Goal: Task Accomplishment & Management: Use online tool/utility

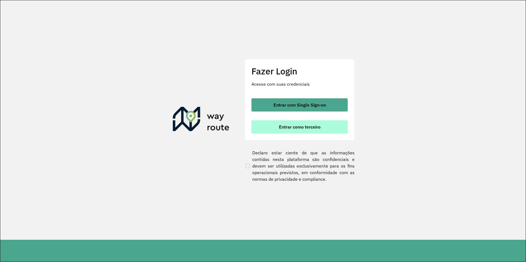
click at [296, 126] on span "Entrar como terceiro" at bounding box center [300, 127] width 42 height 4
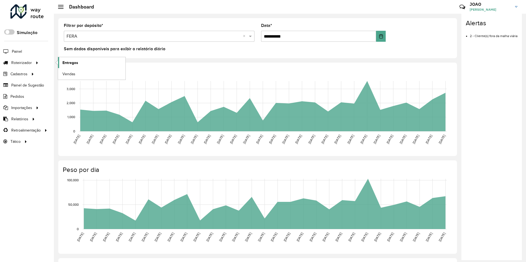
click at [70, 61] on span "Entregas" at bounding box center [70, 63] width 16 height 6
click at [71, 63] on span "Entregas" at bounding box center [70, 63] width 16 height 6
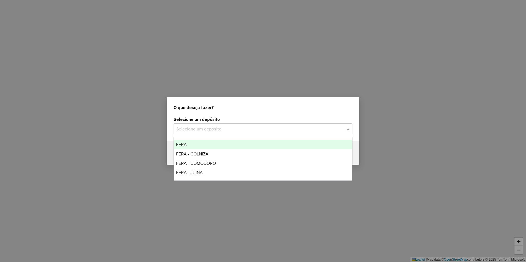
click at [229, 129] on input "text" at bounding box center [257, 129] width 162 height 7
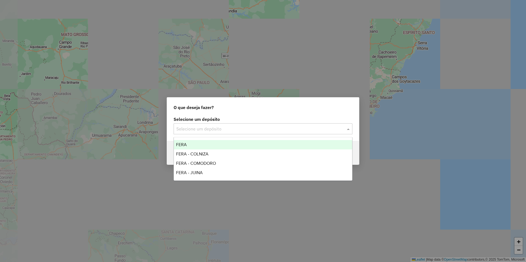
click at [202, 144] on div "FERA" at bounding box center [263, 144] width 178 height 9
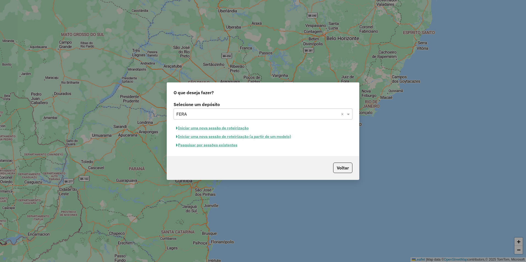
click at [226, 128] on button "Iniciar uma nova sessão de roteirização" at bounding box center [212, 128] width 78 height 9
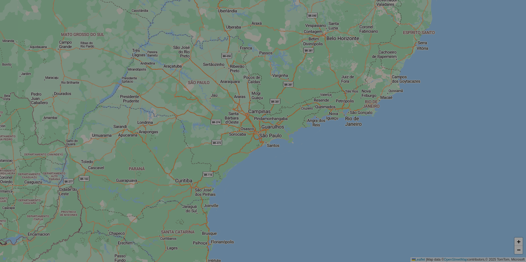
select select "*"
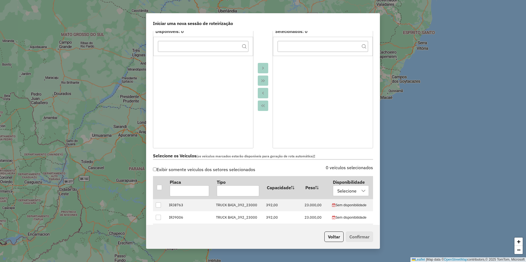
scroll to position [27, 0]
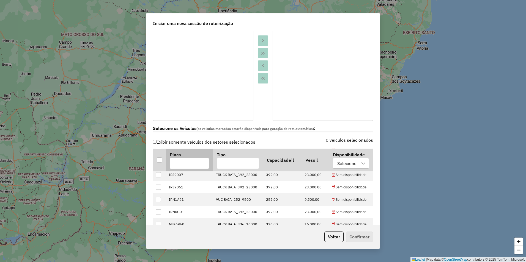
click at [160, 160] on div at bounding box center [159, 159] width 5 height 5
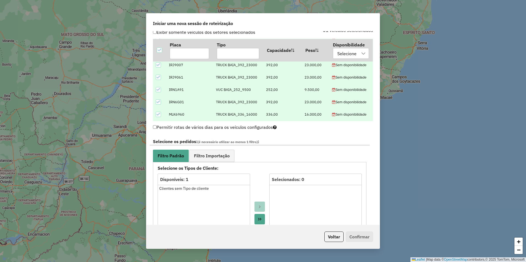
scroll to position [247, 0]
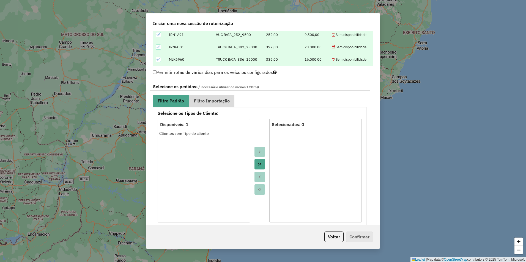
click at [219, 103] on span "Filtro Importação" at bounding box center [212, 101] width 36 height 4
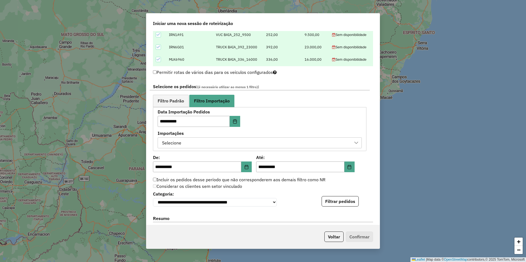
click at [259, 142] on div "Selecione" at bounding box center [255, 143] width 191 height 10
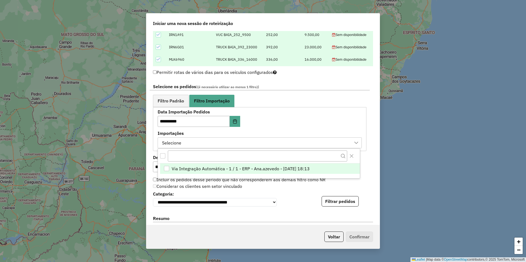
scroll to position [4, 25]
click at [270, 170] on span "Via Integração Automática - 1 / 1 - ERP - Ana.azevedo - 11/08/2025 18:13" at bounding box center [241, 169] width 138 height 7
click at [369, 165] on div "**********" at bounding box center [262, 128] width 233 height 194
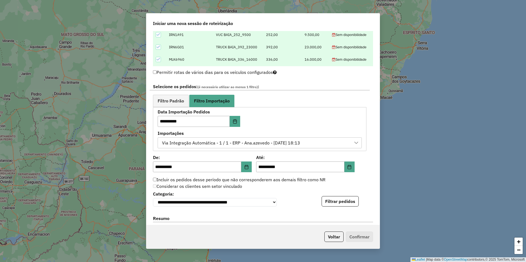
scroll to position [302, 0]
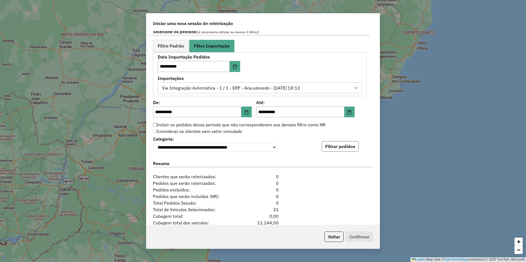
click at [344, 149] on button "Filtrar pedidos" at bounding box center [339, 146] width 37 height 10
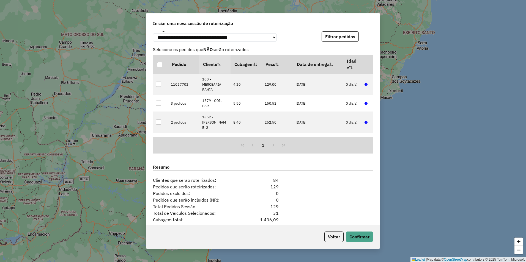
scroll to position [456, 0]
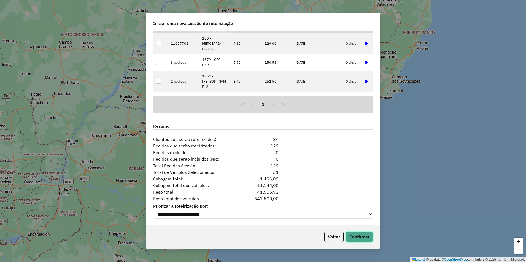
click at [362, 236] on button "Confirmar" at bounding box center [359, 237] width 27 height 10
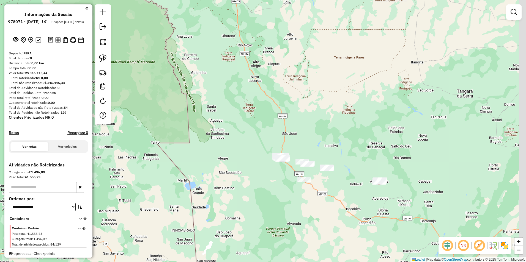
drag, startPoint x: 437, startPoint y: 209, endPoint x: 371, endPoint y: 208, distance: 66.0
click at [371, 208] on div "Janela de atendimento Grade de atendimento Capacidade Transportadoras Veículos …" at bounding box center [263, 131] width 526 height 262
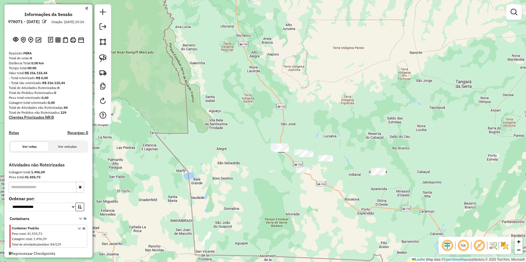
drag, startPoint x: 337, startPoint y: 187, endPoint x: 335, endPoint y: 180, distance: 7.1
click at [335, 180] on div "Janela de atendimento Grade de atendimento Capacidade Transportadoras Veículos …" at bounding box center [263, 131] width 526 height 262
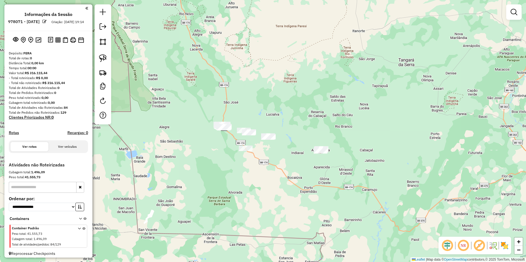
drag, startPoint x: 375, startPoint y: 193, endPoint x: 330, endPoint y: 184, distance: 45.7
click at [330, 184] on div "Janela de atendimento Grade de atendimento Capacidade Transportadoras Veículos …" at bounding box center [263, 131] width 526 height 262
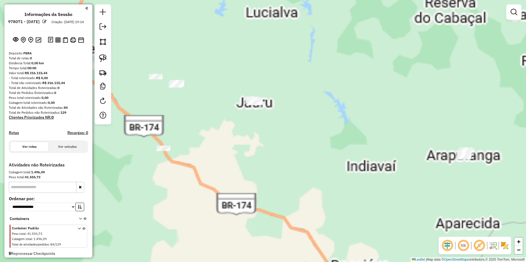
drag, startPoint x: 276, startPoint y: 169, endPoint x: 407, endPoint y: 224, distance: 142.2
click at [407, 224] on div "Janela de atendimento Grade de atendimento Capacidade Transportadoras Veículos …" at bounding box center [263, 131] width 526 height 262
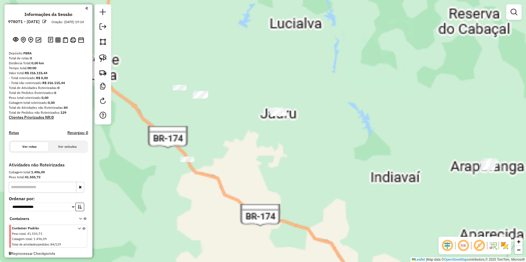
drag, startPoint x: 330, startPoint y: 178, endPoint x: 344, endPoint y: 181, distance: 14.0
click at [344, 181] on div "Janela de atendimento Grade de atendimento Capacidade Transportadoras Veículos …" at bounding box center [263, 131] width 526 height 262
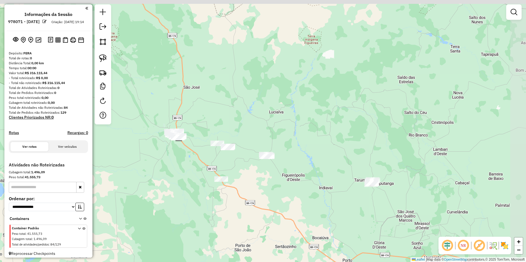
drag, startPoint x: 403, startPoint y: 199, endPoint x: 350, endPoint y: 213, distance: 54.2
click at [350, 213] on div "Janela de atendimento Grade de atendimento Capacidade Transportadoras Veículos …" at bounding box center [263, 131] width 526 height 262
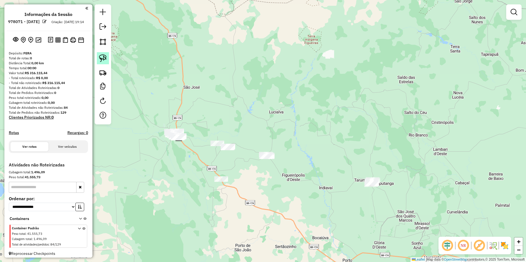
click at [107, 56] on link at bounding box center [103, 58] width 12 height 12
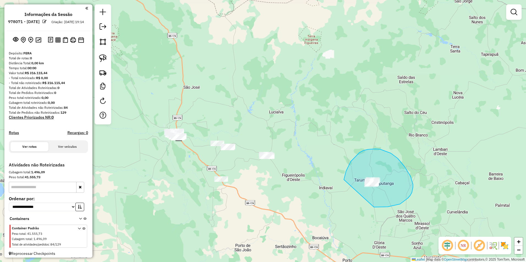
drag, startPoint x: 344, startPoint y: 180, endPoint x: 370, endPoint y: 207, distance: 37.7
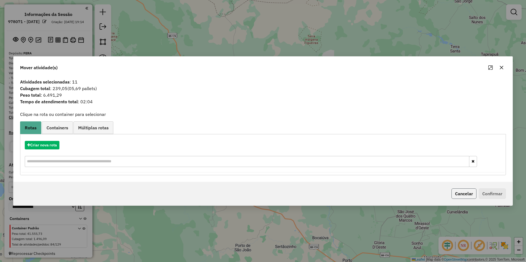
click at [458, 195] on button "Cancelar" at bounding box center [463, 194] width 25 height 10
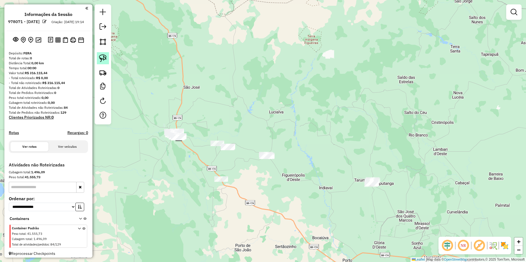
click at [100, 56] on img at bounding box center [103, 58] width 8 height 8
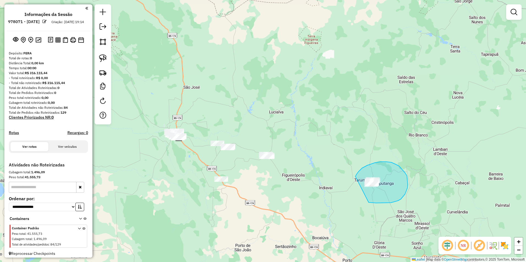
drag, startPoint x: 355, startPoint y: 177, endPoint x: 368, endPoint y: 203, distance: 29.0
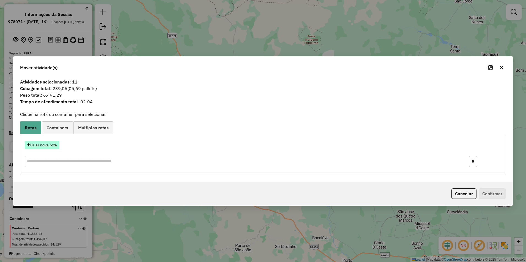
click at [46, 145] on button "Criar nova rota" at bounding box center [42, 145] width 35 height 9
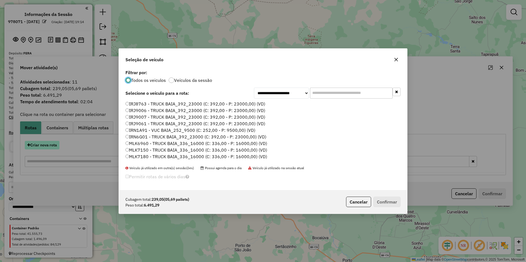
scroll to position [3, 2]
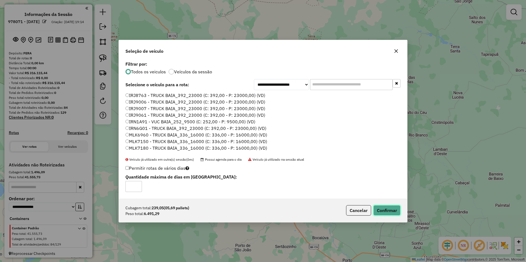
click at [384, 213] on button "Confirmar" at bounding box center [386, 210] width 27 height 10
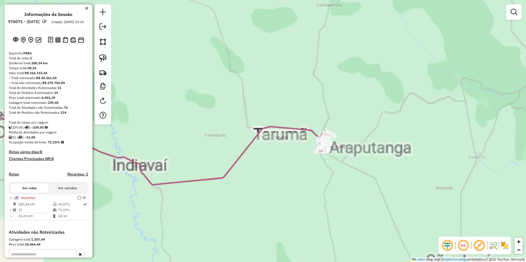
drag, startPoint x: 342, startPoint y: 165, endPoint x: 394, endPoint y: 188, distance: 56.9
click at [394, 188] on div "Janela de atendimento Grade de atendimento Capacidade Transportadoras Veículos …" at bounding box center [263, 131] width 526 height 262
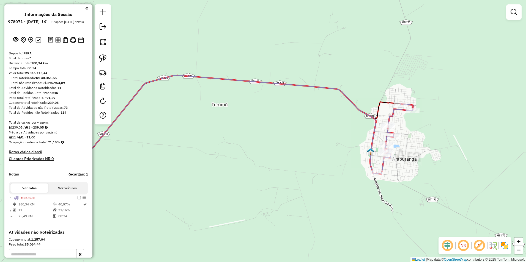
drag, startPoint x: 330, startPoint y: 148, endPoint x: 398, endPoint y: 169, distance: 71.0
click at [398, 169] on div "Janela de atendimento Grade de atendimento Capacidade Transportadoras Veículos …" at bounding box center [263, 131] width 526 height 262
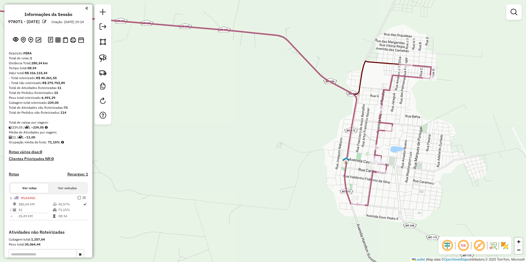
drag, startPoint x: 412, startPoint y: 123, endPoint x: 416, endPoint y: 164, distance: 40.9
click at [416, 164] on div "Janela de atendimento Grade de atendimento Capacidade Transportadoras Veículos …" at bounding box center [263, 131] width 526 height 262
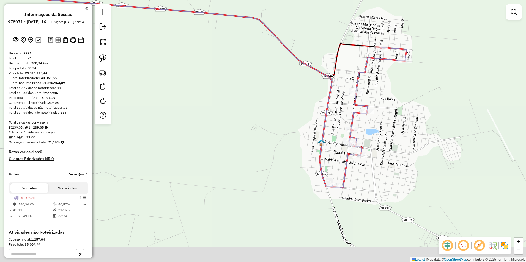
drag, startPoint x: 404, startPoint y: 190, endPoint x: 387, endPoint y: 145, distance: 47.8
click at [387, 145] on div "Janela de atendimento Grade de atendimento Capacidade Transportadoras Veículos …" at bounding box center [263, 131] width 526 height 262
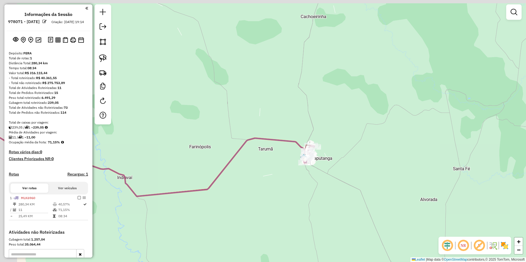
drag, startPoint x: 267, startPoint y: 164, endPoint x: 487, endPoint y: 200, distance: 223.7
click at [487, 200] on div "Janela de atendimento Grade de atendimento Capacidade Transportadoras Veículos …" at bounding box center [263, 131] width 526 height 262
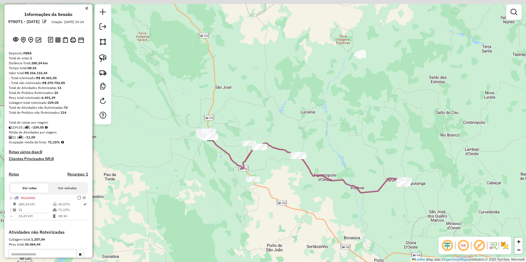
drag, startPoint x: 263, startPoint y: 170, endPoint x: 318, endPoint y: 202, distance: 63.6
click at [318, 202] on div "Janela de atendimento Grade de atendimento Capacidade Transportadoras Veículos …" at bounding box center [263, 131] width 526 height 262
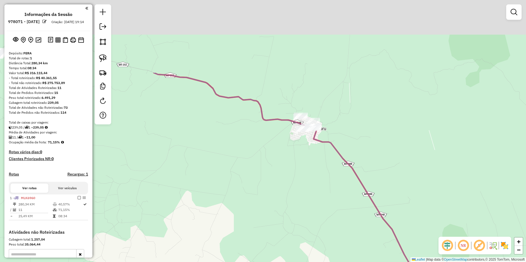
drag, startPoint x: 323, startPoint y: 101, endPoint x: 291, endPoint y: 224, distance: 127.7
click at [291, 224] on div "Janela de atendimento Grade de atendimento Capacidade Transportadoras Veículos …" at bounding box center [263, 131] width 526 height 262
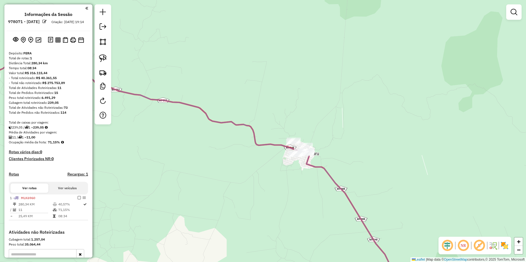
drag, startPoint x: 107, startPoint y: 57, endPoint x: 138, endPoint y: 68, distance: 32.9
click at [107, 58] on link at bounding box center [103, 58] width 12 height 12
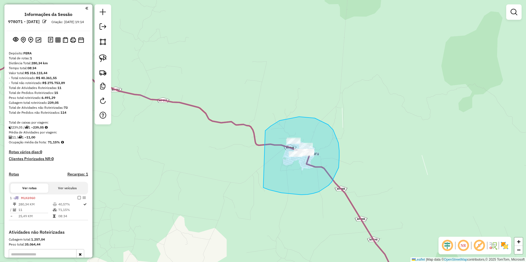
drag, startPoint x: 269, startPoint y: 128, endPoint x: 263, endPoint y: 188, distance: 60.5
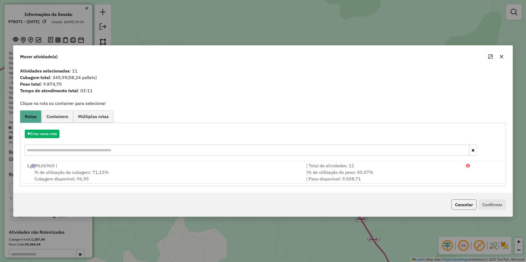
click at [461, 204] on button "Cancelar" at bounding box center [463, 205] width 25 height 10
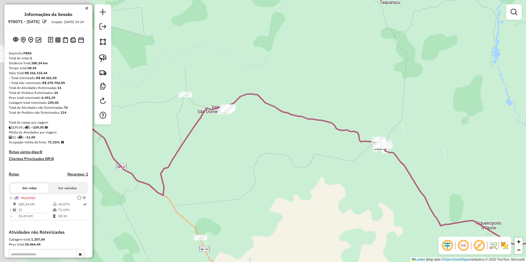
drag, startPoint x: 203, startPoint y: 150, endPoint x: 302, endPoint y: 143, distance: 99.8
click at [302, 143] on div "Janela de atendimento Grade de atendimento Capacidade Transportadoras Veículos …" at bounding box center [263, 131] width 526 height 262
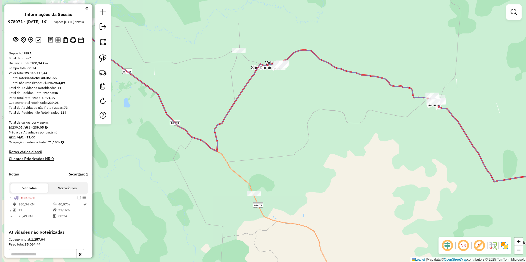
drag, startPoint x: 258, startPoint y: 173, endPoint x: 311, endPoint y: 129, distance: 69.3
click at [311, 129] on div "Janela de atendimento Grade de atendimento Capacidade Transportadoras Veículos …" at bounding box center [263, 131] width 526 height 262
click at [103, 58] on img at bounding box center [103, 58] width 8 height 8
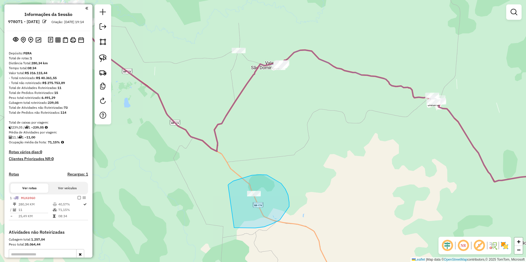
drag, startPoint x: 233, startPoint y: 181, endPoint x: 233, endPoint y: 227, distance: 46.2
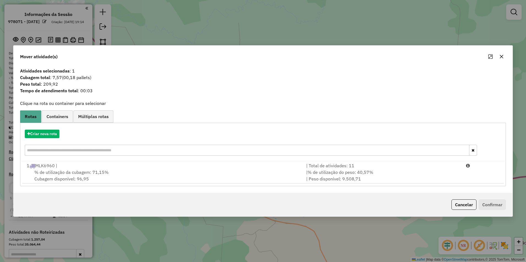
click at [290, 243] on div "Mover atividade(s) Atividades selecionadas : 1 Cubagem total : 7,57 (00,18 pall…" at bounding box center [263, 131] width 526 height 262
click at [462, 205] on button "Cancelar" at bounding box center [463, 205] width 25 height 10
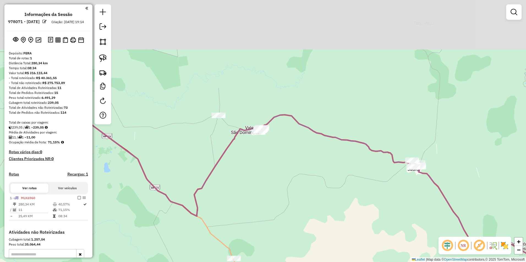
drag, startPoint x: 206, startPoint y: 72, endPoint x: 221, endPoint y: 158, distance: 86.8
click at [221, 158] on icon at bounding box center [329, 179] width 528 height 173
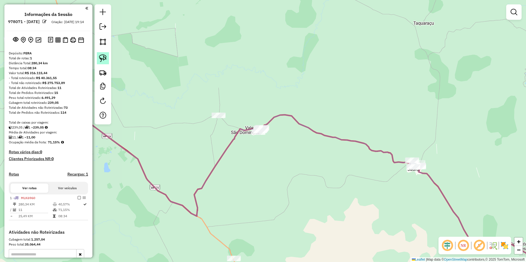
click at [104, 57] on img at bounding box center [103, 58] width 8 height 8
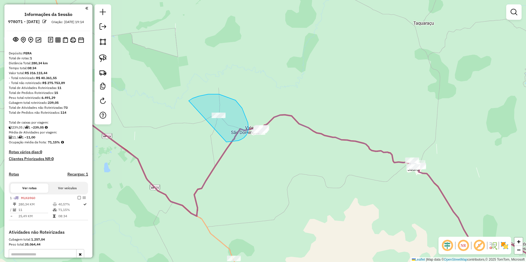
drag, startPoint x: 189, startPoint y: 101, endPoint x: 223, endPoint y: 142, distance: 53.9
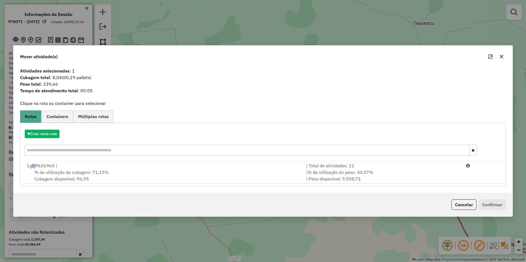
click at [348, 239] on div "Mover atividade(s) Atividades selecionadas : 1 Cubagem total : 8,04 (00,19 pall…" at bounding box center [263, 131] width 526 height 262
click at [461, 208] on button "Cancelar" at bounding box center [463, 205] width 25 height 10
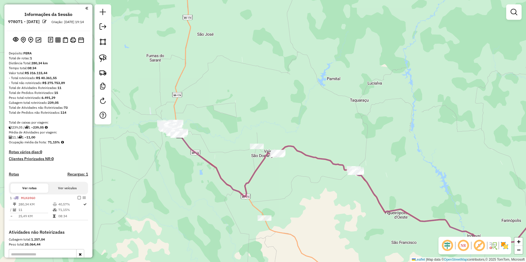
drag, startPoint x: 249, startPoint y: 200, endPoint x: 253, endPoint y: 189, distance: 12.3
click at [253, 189] on div "Janela de atendimento Grade de atendimento Capacidade Transportadoras Veículos …" at bounding box center [263, 131] width 526 height 262
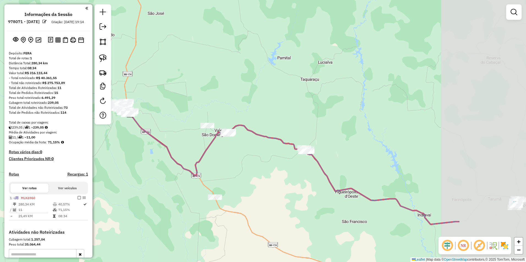
drag, startPoint x: 416, startPoint y: 209, endPoint x: 303, endPoint y: 196, distance: 114.2
click at [303, 196] on div "Janela de atendimento Grade de atendimento Capacidade Transportadoras Veículos …" at bounding box center [263, 131] width 526 height 262
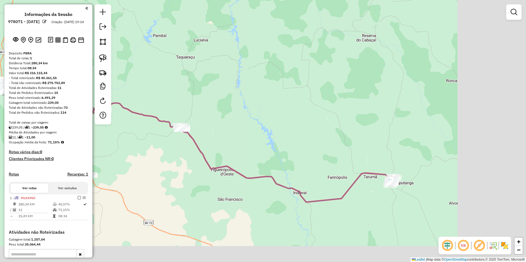
drag, startPoint x: 439, startPoint y: 199, endPoint x: 314, endPoint y: 175, distance: 126.5
click at [314, 175] on div "Janela de atendimento Grade de atendimento Capacidade Transportadoras Veículos …" at bounding box center [263, 131] width 526 height 262
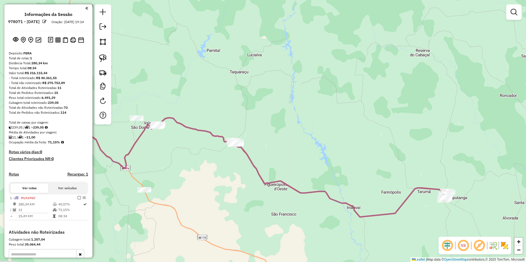
drag, startPoint x: 169, startPoint y: 161, endPoint x: 223, endPoint y: 178, distance: 56.2
click at [223, 178] on div "Janela de atendimento Grade de atendimento Capacidade Transportadoras Veículos …" at bounding box center [263, 131] width 526 height 262
click at [103, 57] on img at bounding box center [103, 58] width 8 height 8
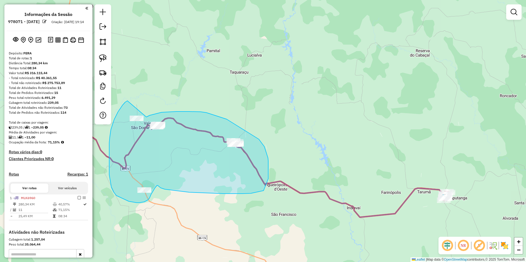
drag, startPoint x: 146, startPoint y: 117, endPoint x: 130, endPoint y: 100, distance: 23.3
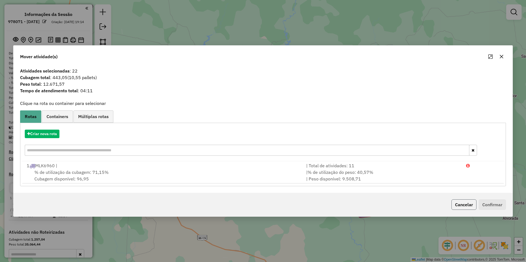
click at [457, 208] on button "Cancelar" at bounding box center [463, 205] width 25 height 10
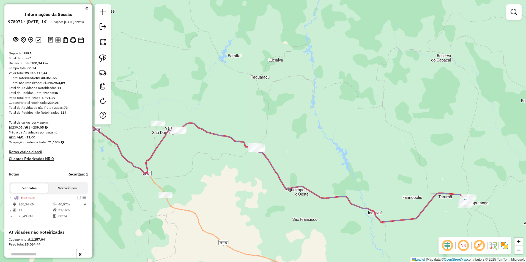
drag, startPoint x: 204, startPoint y: 175, endPoint x: 236, endPoint y: 185, distance: 33.9
click at [236, 185] on div "Janela de atendimento Grade de atendimento Capacidade Transportadoras Veículos …" at bounding box center [263, 131] width 526 height 262
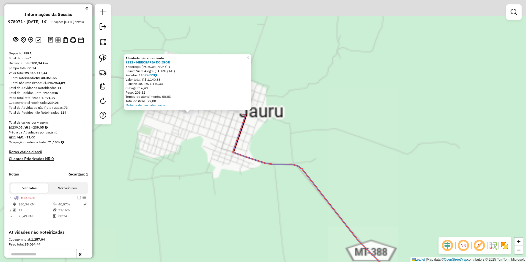
drag, startPoint x: 252, startPoint y: 228, endPoint x: 245, endPoint y: 276, distance: 49.2
click at [245, 262] on html "Aguarde... Pop-up bloqueado! Seu navegador bloqueou automáticamente a abertura …" at bounding box center [263, 131] width 526 height 262
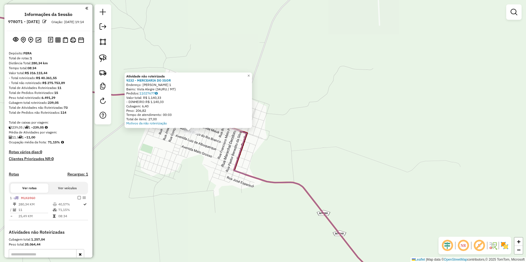
drag, startPoint x: 248, startPoint y: 161, endPoint x: 274, endPoint y: 254, distance: 97.1
click at [274, 254] on div "Atividade não roteirizada 9232 - MERCEARIA DO IGOR Endereço: FERNAO DIAS 1 Bair…" at bounding box center [263, 131] width 526 height 262
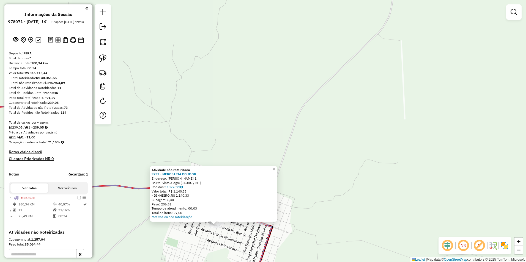
click at [275, 167] on span "×" at bounding box center [273, 169] width 2 height 5
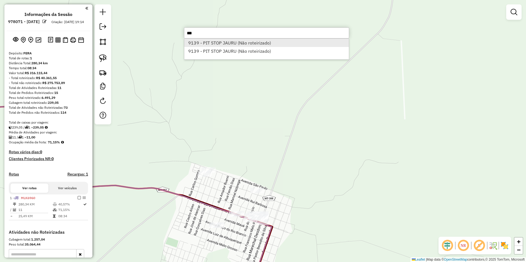
type input "***"
click at [227, 42] on li "9139 - PIT STOP JAURU (Não roteirizado)" at bounding box center [266, 43] width 164 height 8
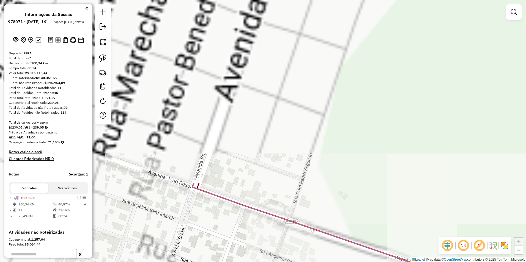
drag, startPoint x: 235, startPoint y: 78, endPoint x: 279, endPoint y: 276, distance: 203.0
click at [279, 262] on html "Aguarde... Pop-up bloqueado! Seu navegador bloqueou automáticamente a abertura …" at bounding box center [263, 131] width 526 height 262
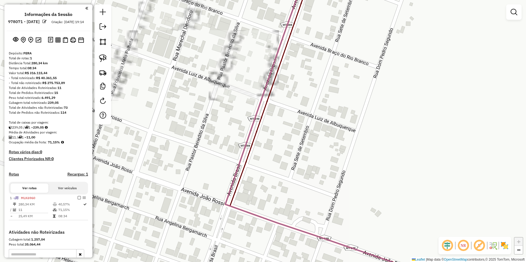
drag, startPoint x: 260, startPoint y: 57, endPoint x: 277, endPoint y: 129, distance: 73.5
click at [277, 129] on div "Atividade não roteirizada 9139 - PIT STOP JAURU Endereço: SANTOS DUMONT 1 Bairr…" at bounding box center [263, 131] width 526 height 262
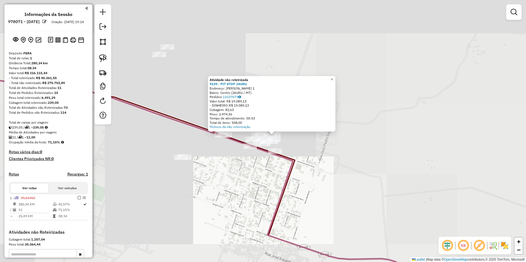
drag, startPoint x: 282, startPoint y: 94, endPoint x: 280, endPoint y: 191, distance: 97.4
click at [282, 200] on div "Atividade não roteirizada 9139 - PIT STOP JAURU Endereço: SANTOS DUMONT 1 Bairr…" at bounding box center [263, 131] width 526 height 262
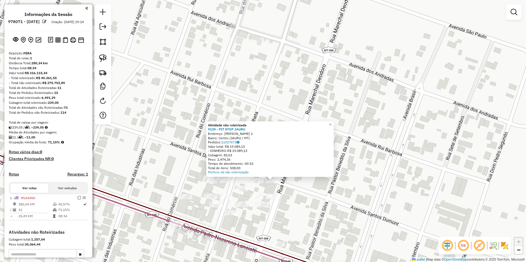
drag, startPoint x: 290, startPoint y: 154, endPoint x: 303, endPoint y: 186, distance: 35.3
click at [303, 186] on div "Atividade não roteirizada 9139 - PIT STOP JAURU Endereço: SANTOS DUMONT 1 Bairr…" at bounding box center [263, 131] width 526 height 262
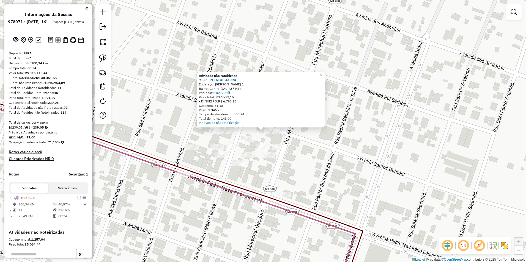
click at [279, 134] on div at bounding box center [278, 130] width 14 height 5
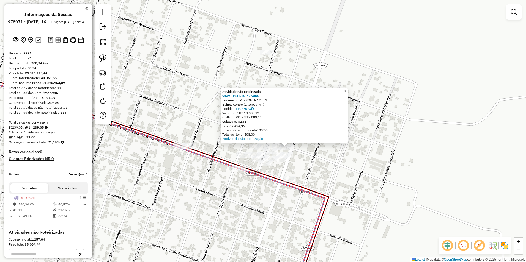
click at [346, 89] on span "×" at bounding box center [344, 91] width 2 height 5
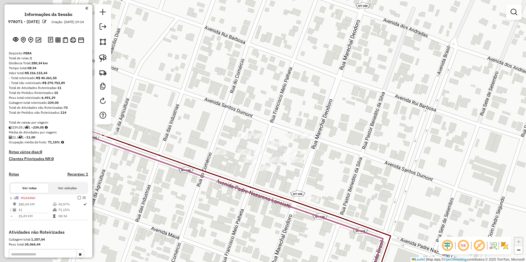
drag, startPoint x: 280, startPoint y: 152, endPoint x: 361, endPoint y: 151, distance: 80.6
click at [361, 151] on div "Janela de atendimento Grade de atendimento Capacidade Transportadoras Veículos …" at bounding box center [263, 131] width 526 height 262
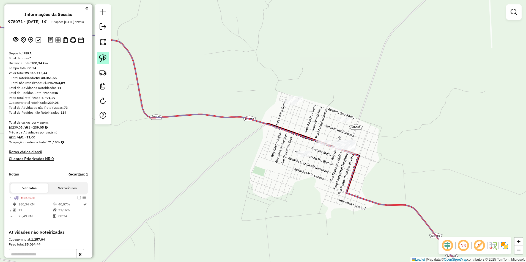
click at [104, 55] on img at bounding box center [103, 58] width 8 height 8
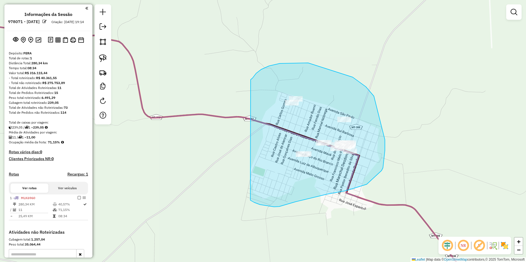
drag, startPoint x: 308, startPoint y: 63, endPoint x: 250, endPoint y: 200, distance: 148.8
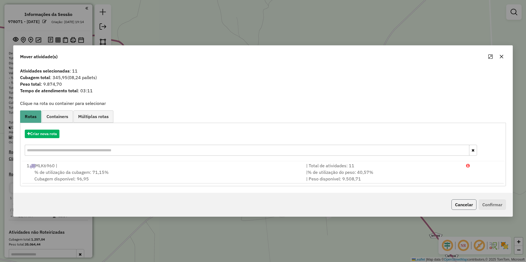
click at [456, 205] on button "Cancelar" at bounding box center [463, 205] width 25 height 10
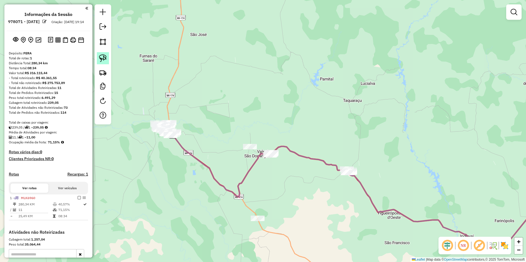
click at [100, 57] on img at bounding box center [103, 58] width 8 height 8
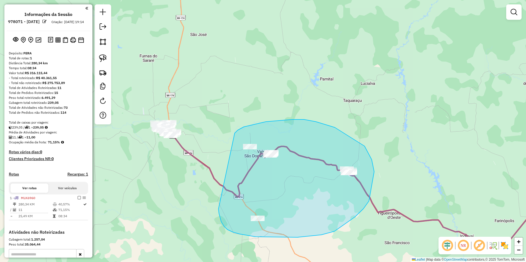
drag, startPoint x: 244, startPoint y: 127, endPoint x: 218, endPoint y: 209, distance: 86.0
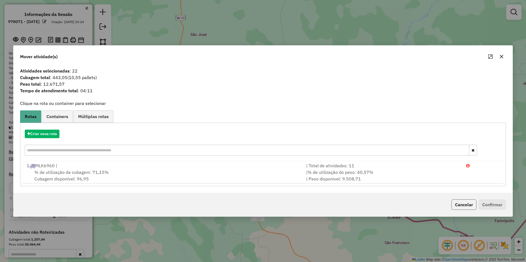
click at [457, 204] on button "Cancelar" at bounding box center [463, 205] width 25 height 10
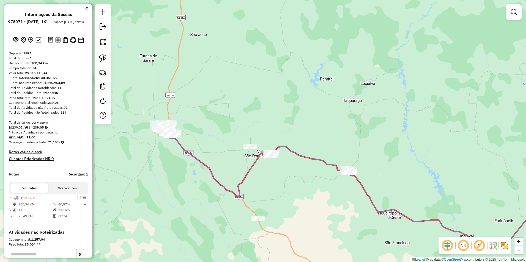
drag, startPoint x: 106, startPoint y: 55, endPoint x: 205, endPoint y: 99, distance: 107.8
click at [106, 55] on img at bounding box center [103, 58] width 8 height 8
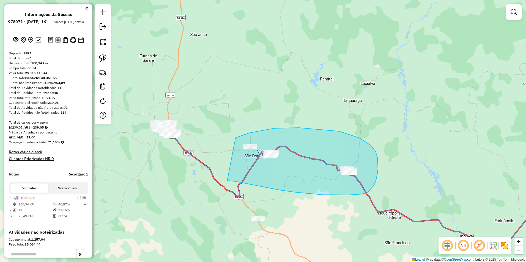
drag, startPoint x: 235, startPoint y: 138, endPoint x: 227, endPoint y: 181, distance: 43.7
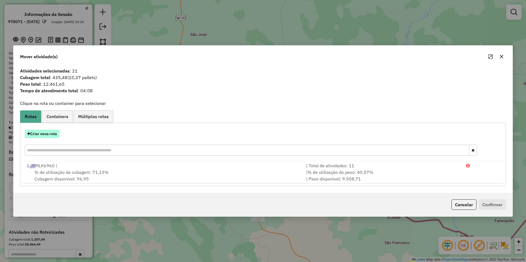
click at [40, 134] on button "Criar nova rota" at bounding box center [42, 134] width 35 height 9
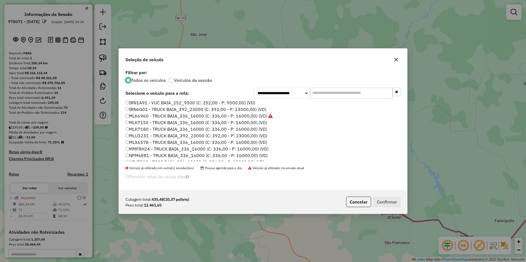
scroll to position [55, 0]
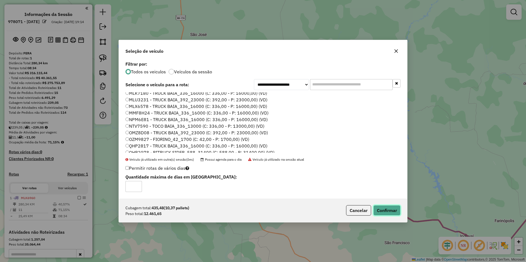
click at [379, 208] on button "Confirmar" at bounding box center [386, 210] width 27 height 10
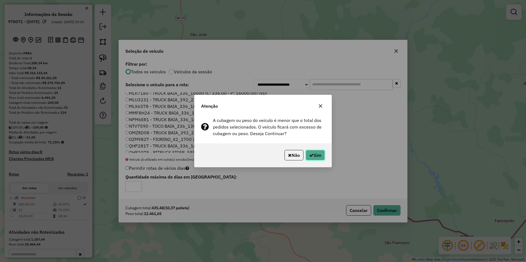
click at [319, 155] on button "Sim" at bounding box center [314, 155] width 19 height 10
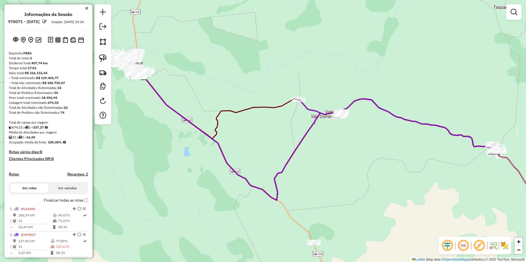
drag, startPoint x: 402, startPoint y: 148, endPoint x: 258, endPoint y: 190, distance: 149.9
click at [258, 190] on div "Janela de atendimento Grade de atendimento Capacidade Transportadoras Veículos …" at bounding box center [263, 131] width 526 height 262
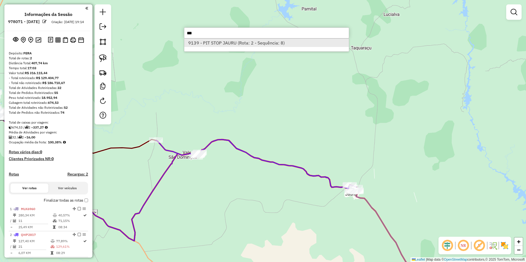
type input "***"
click at [213, 42] on li "9139 - PIT STOP JAURU (Rota: 2 - Sequência: 8)" at bounding box center [266, 43] width 164 height 8
select select "**********"
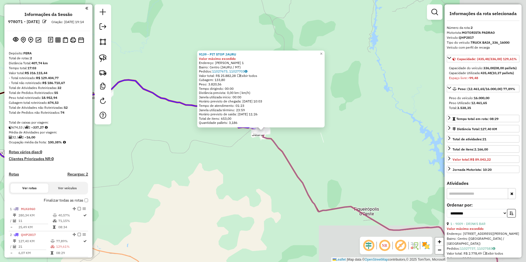
scroll to position [112, 0]
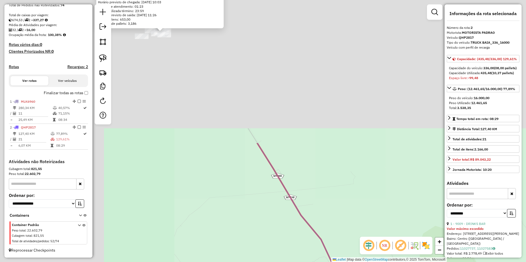
drag, startPoint x: 256, startPoint y: 116, endPoint x: 452, endPoint y: 266, distance: 246.2
click at [452, 262] on html "Aguarde... Pop-up bloqueado! Seu navegador bloqueou automáticamente a abertura …" at bounding box center [263, 131] width 526 height 262
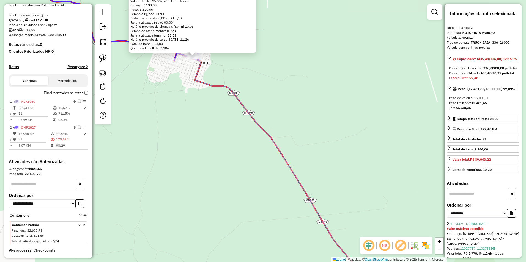
drag, startPoint x: 259, startPoint y: 98, endPoint x: 341, endPoint y: 239, distance: 162.6
click at [341, 239] on div "9139 - PIT STOP JAURU Valor máximo excedido Endereço: SANTOS DUMONT 1 Bairro: C…" at bounding box center [263, 131] width 526 height 262
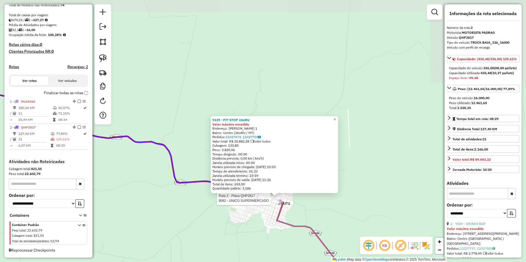
click at [295, 218] on div "Rota 2 - Placa QHP2817 9062 - UNICO SUPERMERCADO 9139 - PIT STOP JAURU Valor má…" at bounding box center [263, 131] width 526 height 262
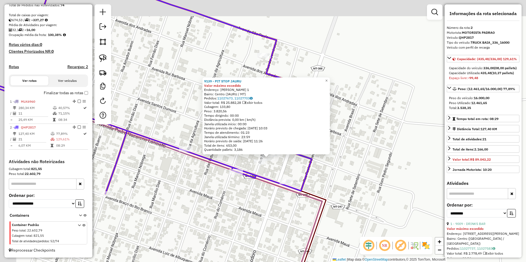
drag, startPoint x: 291, startPoint y: 175, endPoint x: 299, endPoint y: 181, distance: 9.8
click at [299, 181] on div "9139 - PIT STOP JAURU Valor máximo excedido Endereço: SANTOS DUMONT 1 Bairro: C…" at bounding box center [263, 131] width 526 height 262
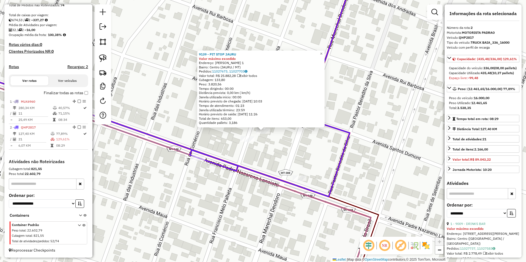
click at [284, 156] on div "9139 - PIT STOP JAURU Valor máximo excedido Endereço: SANTOS DUMONT 1 Bairro: C…" at bounding box center [263, 131] width 526 height 262
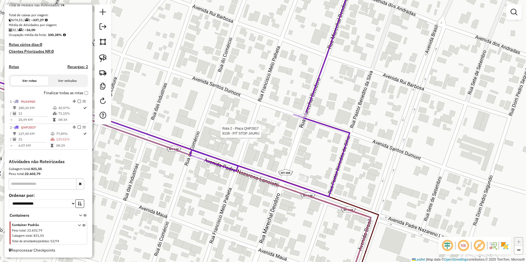
select select "**********"
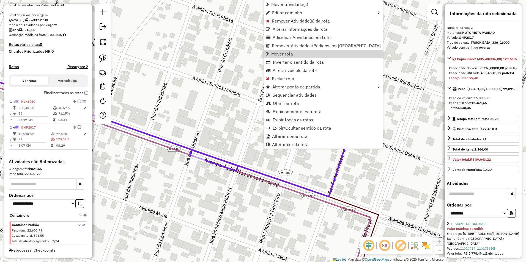
drag, startPoint x: 292, startPoint y: 53, endPoint x: 322, endPoint y: 100, distance: 56.0
click at [295, 55] on link "Mover rota" at bounding box center [323, 54] width 118 height 8
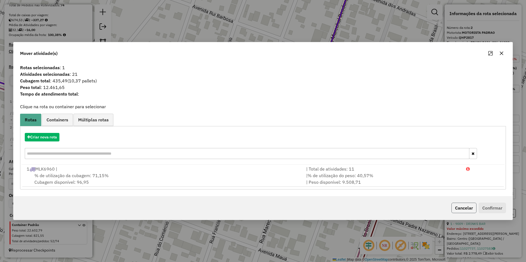
click at [465, 203] on button "Cancelar" at bounding box center [463, 208] width 25 height 10
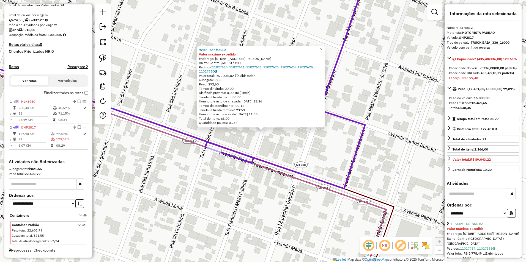
click at [306, 145] on div "9209 - bar familia Valor máximo excedido Endereço: Avenida Angelina Bergamach 3…" at bounding box center [263, 131] width 526 height 262
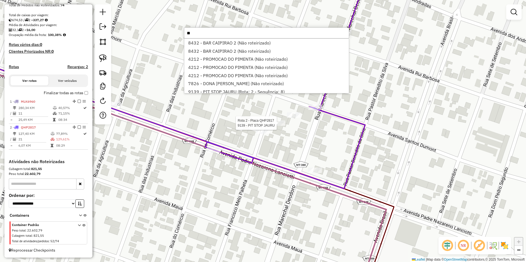
type input "**"
select select "**********"
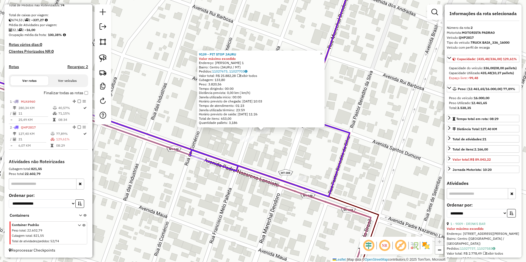
drag, startPoint x: 276, startPoint y: 140, endPoint x: 273, endPoint y: 140, distance: 3.3
click at [275, 140] on div "9139 - PIT STOP JAURU Valor máximo excedido Endereço: SANTOS DUMONT 1 Bairro: C…" at bounding box center [263, 131] width 526 height 262
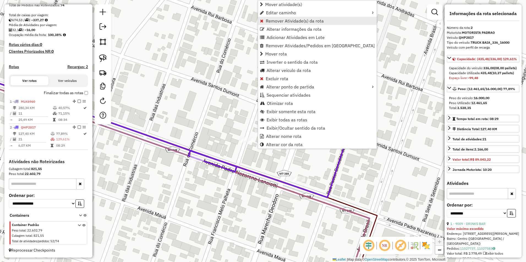
click at [289, 19] on span "Remover Atividade(s) da rota" at bounding box center [295, 21] width 58 height 4
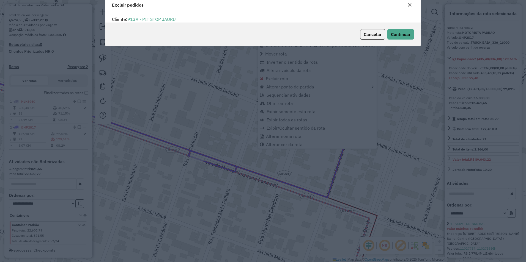
scroll to position [0, 0]
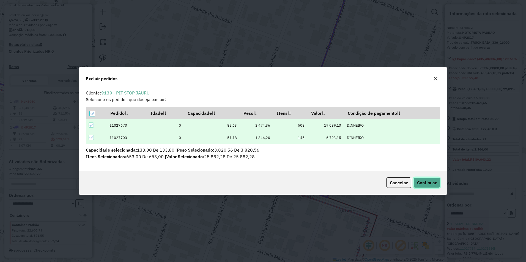
click at [421, 183] on span "Continuar" at bounding box center [427, 182] width 20 height 5
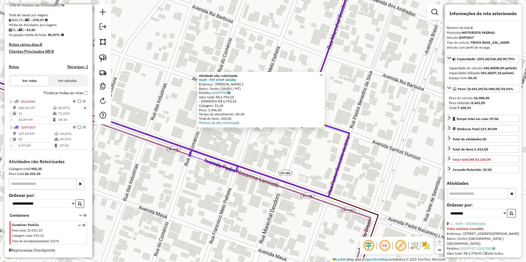
click at [324, 72] on link "×" at bounding box center [321, 75] width 7 height 7
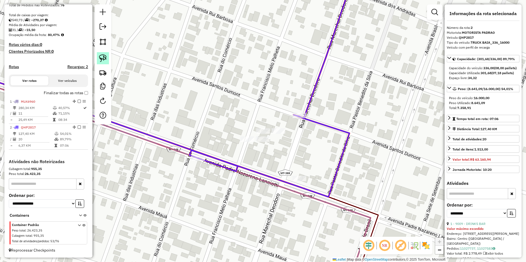
click at [104, 59] on img at bounding box center [103, 58] width 8 height 8
drag, startPoint x: 250, startPoint y: 128, endPoint x: 263, endPoint y: 136, distance: 15.2
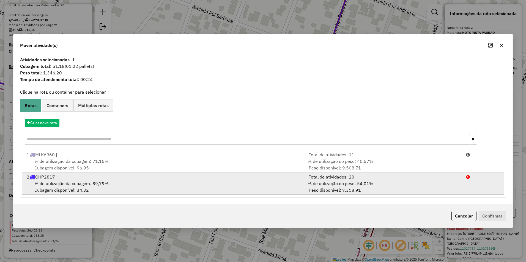
click at [172, 184] on div "% de utilização da cubagem: 89,79% Cubagem disponível: 34,32" at bounding box center [162, 186] width 279 height 13
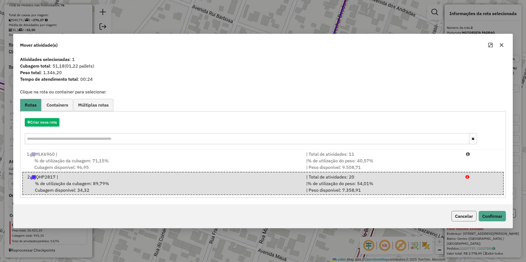
click at [468, 216] on button "Cancelar" at bounding box center [463, 216] width 25 height 10
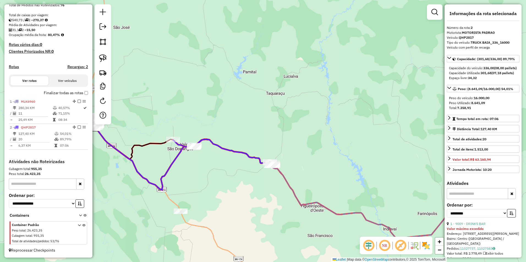
drag, startPoint x: 200, startPoint y: 151, endPoint x: 288, endPoint y: 173, distance: 91.3
click at [280, 168] on div at bounding box center [273, 165] width 14 height 5
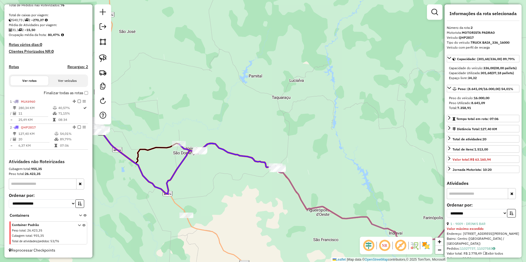
drag, startPoint x: 210, startPoint y: 178, endPoint x: 235, endPoint y: 186, distance: 26.5
click at [219, 182] on div "Janela de atendimento Grade de atendimento Capacidade Transportadoras Veículos …" at bounding box center [263, 131] width 526 height 262
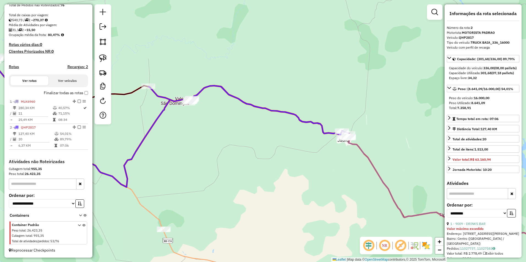
drag, startPoint x: 166, startPoint y: 238, endPoint x: 205, endPoint y: 159, distance: 88.3
click at [205, 159] on div "Janela de atendimento Grade de atendimento Capacidade Transportadoras Veículos …" at bounding box center [263, 131] width 526 height 262
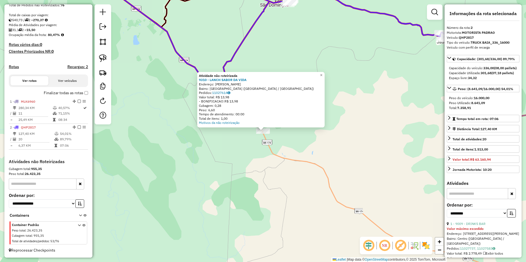
click at [261, 149] on div "Atividade não roteirizada 9310 - LANCH SABOR DA VIDA Endereço: JOSE MEDEIROS DE…" at bounding box center [263, 131] width 526 height 262
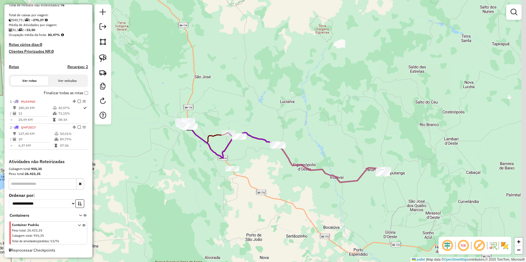
drag, startPoint x: 346, startPoint y: 188, endPoint x: 283, endPoint y: 194, distance: 63.0
click at [283, 194] on div "Janela de atendimento Grade de atendimento Capacidade Transportadoras Veículos …" at bounding box center [263, 131] width 526 height 262
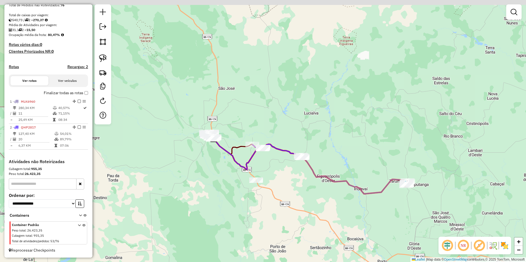
drag, startPoint x: 237, startPoint y: 175, endPoint x: 289, endPoint y: 187, distance: 53.7
click at [289, 187] on div "Janela de atendimento Grade de atendimento Capacidade Transportadoras Veículos …" at bounding box center [263, 131] width 526 height 262
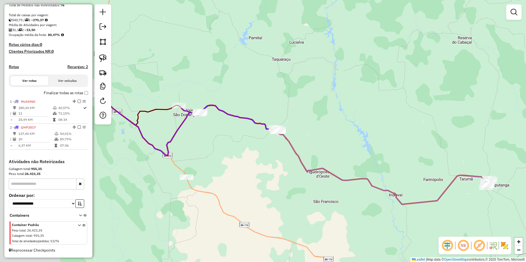
drag, startPoint x: 162, startPoint y: 148, endPoint x: 260, endPoint y: 172, distance: 100.0
click at [260, 172] on div "Janela de atendimento Grade de atendimento Capacidade Transportadoras Veículos …" at bounding box center [263, 131] width 526 height 262
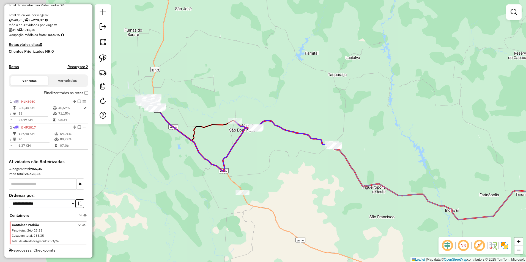
drag, startPoint x: 236, startPoint y: 159, endPoint x: 279, endPoint y: 169, distance: 44.0
click at [279, 169] on div "Janela de atendimento Grade de atendimento Capacidade Transportadoras Veículos …" at bounding box center [263, 131] width 526 height 262
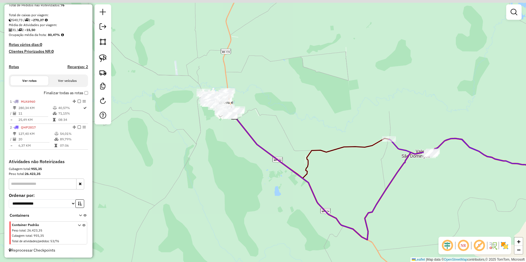
drag, startPoint x: 219, startPoint y: 155, endPoint x: 243, endPoint y: 192, distance: 44.2
click at [244, 201] on div "Janela de atendimento Grade de atendimento Capacidade Transportadoras Veículos …" at bounding box center [263, 131] width 526 height 262
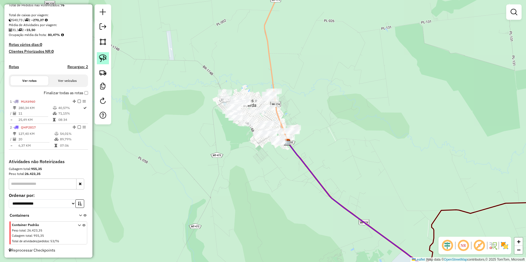
click at [101, 56] on img at bounding box center [103, 58] width 8 height 8
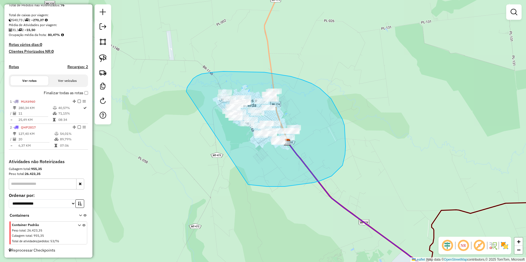
drag, startPoint x: 188, startPoint y: 86, endPoint x: 248, endPoint y: 185, distance: 115.4
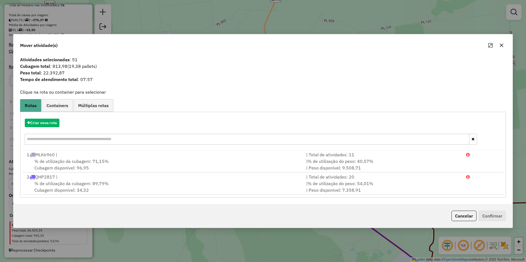
click at [465, 215] on button "Cancelar" at bounding box center [463, 216] width 25 height 10
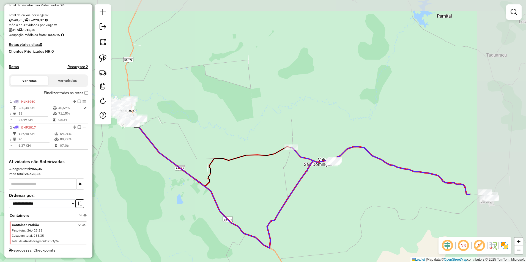
drag, startPoint x: 412, startPoint y: 143, endPoint x: 309, endPoint y: 185, distance: 111.2
click at [309, 185] on div "Janela de atendimento Grade de atendimento Capacidade Transportadoras Veículos …" at bounding box center [263, 131] width 526 height 262
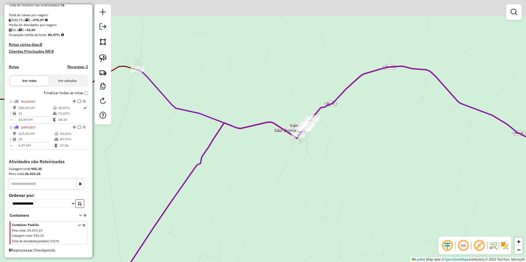
drag, startPoint x: 358, startPoint y: 139, endPoint x: 329, endPoint y: 179, distance: 49.5
click at [329, 179] on div "Janela de atendimento Grade de atendimento Capacidade Transportadoras Veículos …" at bounding box center [263, 131] width 526 height 262
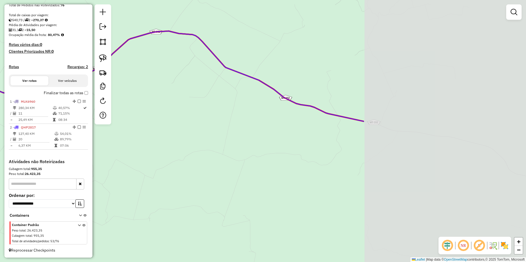
drag, startPoint x: 442, startPoint y: 196, endPoint x: 242, endPoint y: 144, distance: 206.7
click at [242, 144] on div "Janela de atendimento Grade de atendimento Capacidade Transportadoras Veículos …" at bounding box center [263, 131] width 526 height 262
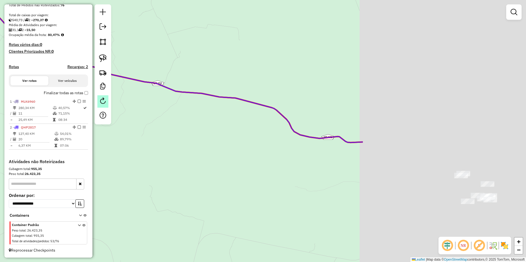
drag, startPoint x: 401, startPoint y: 170, endPoint x: 104, endPoint y: 101, distance: 304.2
click at [100, 102] on hb-router-mapa "Informações da Sessão 978071 - 12/08/2025 Criação: 11/08/2025 19:14 Depósito: F…" at bounding box center [263, 131] width 526 height 262
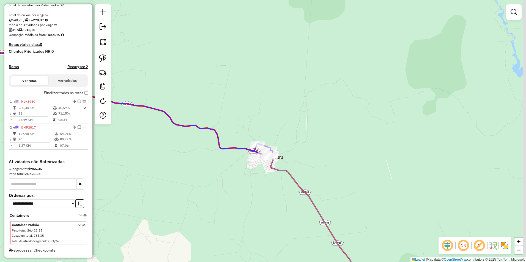
drag, startPoint x: 356, startPoint y: 178, endPoint x: 348, endPoint y: 179, distance: 8.0
click at [348, 179] on div "Janela de atendimento Grade de atendimento Capacidade Transportadoras Veículos …" at bounding box center [263, 131] width 526 height 262
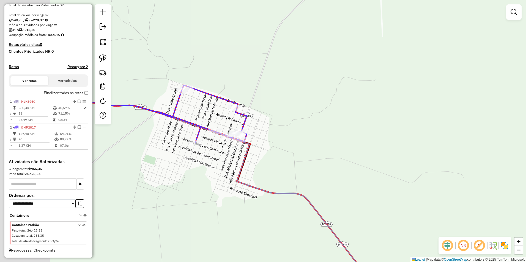
drag, startPoint x: 263, startPoint y: 164, endPoint x: 291, endPoint y: 168, distance: 27.6
click at [291, 168] on div "Janela de atendimento Grade de atendimento Capacidade Transportadoras Veículos …" at bounding box center [263, 131] width 526 height 262
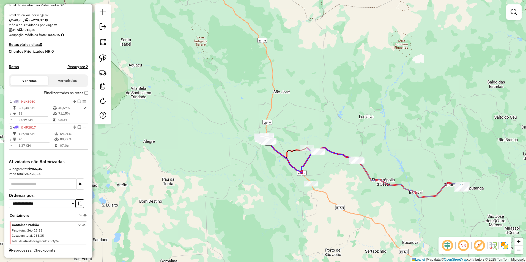
drag, startPoint x: 259, startPoint y: 166, endPoint x: 301, endPoint y: 167, distance: 42.1
click at [301, 167] on icon at bounding box center [293, 157] width 49 height 31
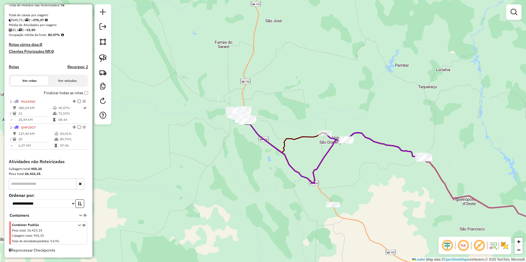
drag, startPoint x: 414, startPoint y: 160, endPoint x: 369, endPoint y: 157, distance: 45.2
click at [369, 157] on div "Janela de atendimento Grade de atendimento Capacidade Transportadoras Veículos …" at bounding box center [263, 131] width 526 height 262
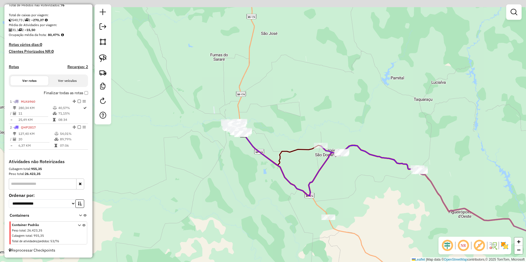
drag, startPoint x: 349, startPoint y: 183, endPoint x: 349, endPoint y: 192, distance: 8.8
click at [349, 192] on div "Janela de atendimento Grade de atendimento Capacidade Transportadoras Veículos …" at bounding box center [263, 131] width 526 height 262
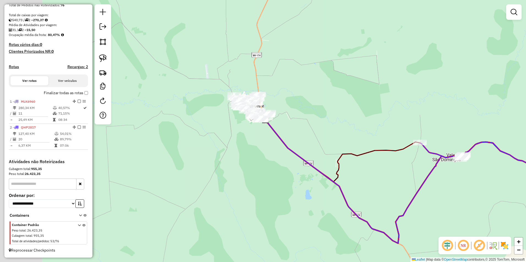
drag, startPoint x: 249, startPoint y: 144, endPoint x: 311, endPoint y: 132, distance: 62.8
click at [311, 132] on div "Janela de atendimento Grade de atendimento Capacidade Transportadoras Veículos …" at bounding box center [263, 131] width 526 height 262
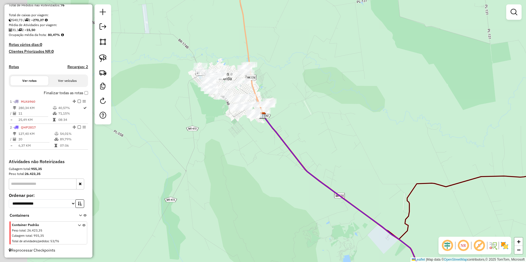
drag, startPoint x: 283, startPoint y: 116, endPoint x: 317, endPoint y: 126, distance: 34.8
click at [317, 126] on div "Janela de atendimento Grade de atendimento Capacidade Transportadoras Veículos …" at bounding box center [263, 131] width 526 height 262
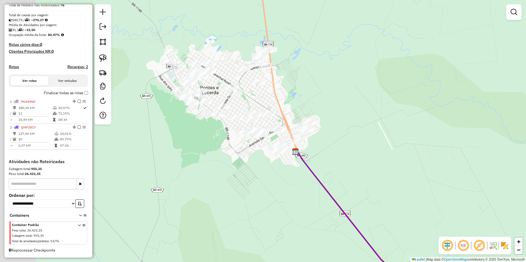
drag, startPoint x: 313, startPoint y: 135, endPoint x: 366, endPoint y: 163, distance: 59.6
click at [366, 163] on div "Janela de atendimento Grade de atendimento Capacidade Transportadoras Veículos …" at bounding box center [263, 131] width 526 height 262
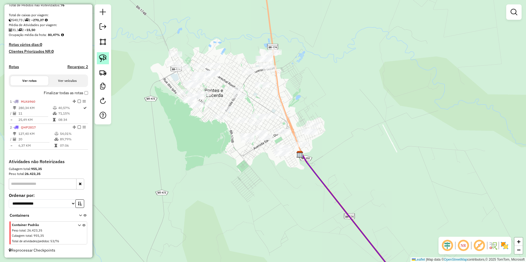
click at [106, 57] on img at bounding box center [103, 58] width 8 height 8
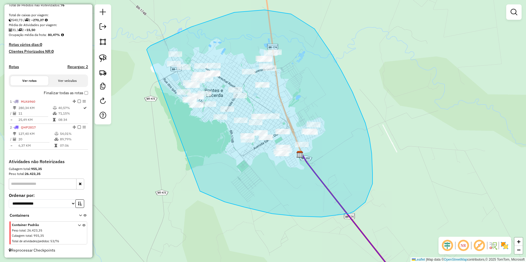
drag, startPoint x: 151, startPoint y: 46, endPoint x: 200, endPoint y: 191, distance: 153.8
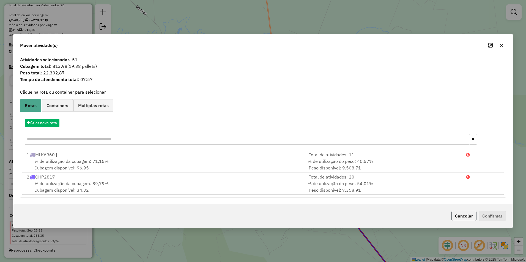
click at [451, 213] on button "Cancelar" at bounding box center [463, 216] width 25 height 10
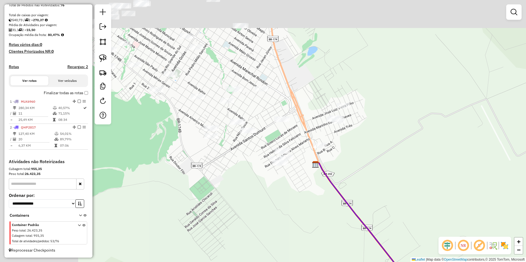
drag, startPoint x: 323, startPoint y: 184, endPoint x: 411, endPoint y: 223, distance: 96.6
click at [411, 223] on div "Janela de atendimento Grade de atendimento Capacidade Transportadoras Veículos …" at bounding box center [263, 131] width 526 height 262
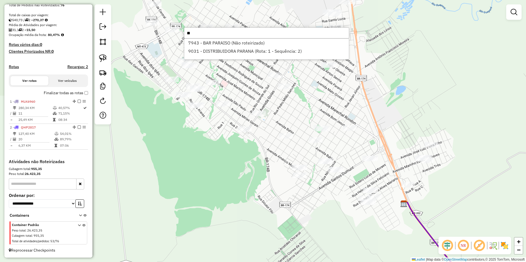
type input "*"
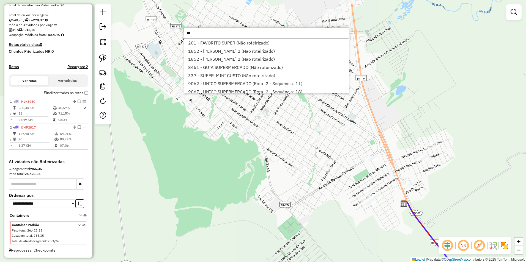
type input "*"
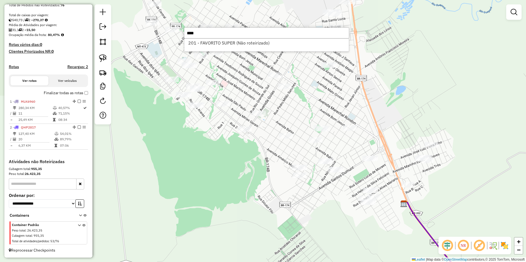
type input "****"
click at [252, 76] on div "Janela de atendimento Grade de atendimento Capacidade Transportadoras Veículos …" at bounding box center [263, 131] width 526 height 262
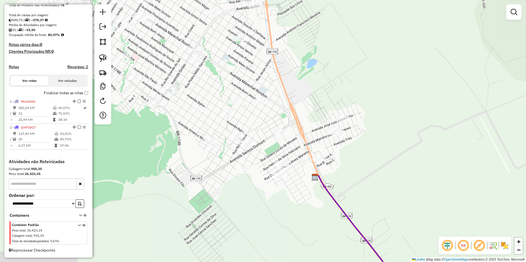
drag, startPoint x: 444, startPoint y: 194, endPoint x: 355, endPoint y: 168, distance: 92.7
click at [355, 168] on div "Janela de atendimento Grade de atendimento Capacidade Transportadoras Veículos …" at bounding box center [263, 131] width 526 height 262
click at [103, 54] on img at bounding box center [103, 58] width 8 height 8
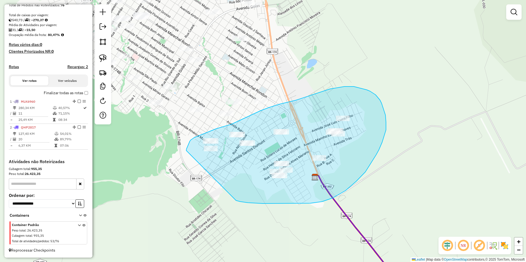
drag, startPoint x: 189, startPoint y: 144, endPoint x: 236, endPoint y: 200, distance: 73.8
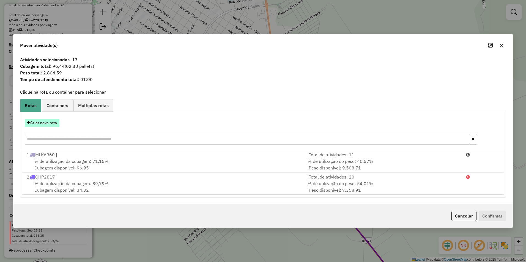
click at [46, 125] on button "Criar nova rota" at bounding box center [42, 123] width 35 height 9
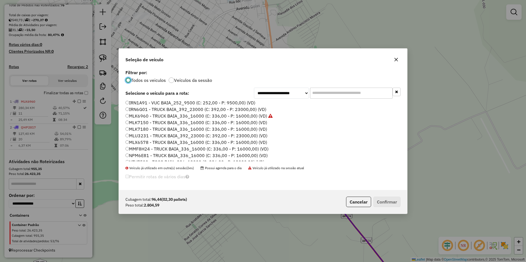
scroll to position [55, 0]
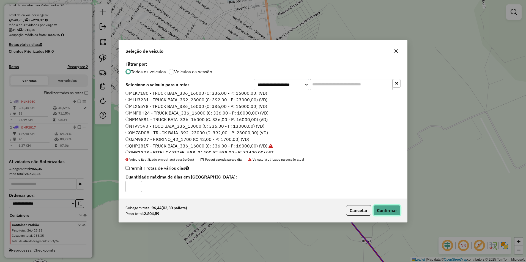
click at [376, 211] on button "Confirmar" at bounding box center [386, 210] width 27 height 10
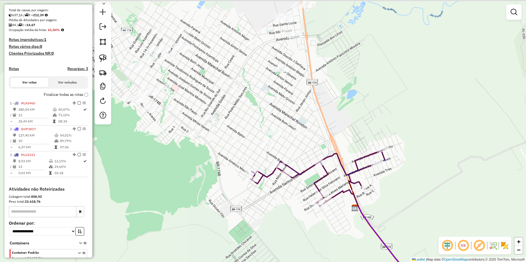
drag, startPoint x: 283, startPoint y: 116, endPoint x: 333, endPoint y: 150, distance: 61.2
click at [333, 150] on div "Janela de atendimento Grade de atendimento Capacidade Transportadoras Veículos …" at bounding box center [263, 131] width 526 height 262
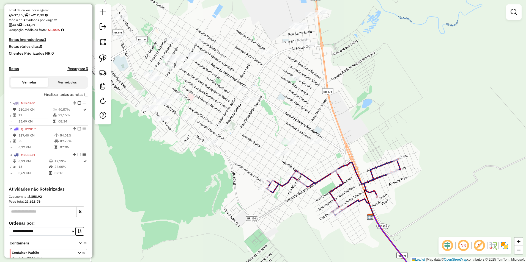
drag, startPoint x: 101, startPoint y: 60, endPoint x: 127, endPoint y: 81, distance: 33.3
click at [101, 60] on img at bounding box center [103, 58] width 8 height 8
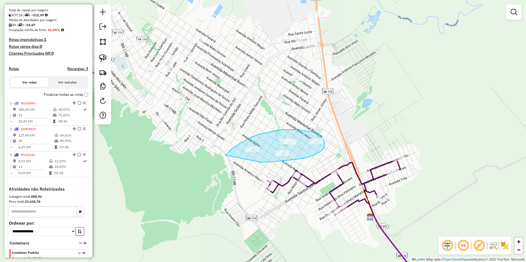
drag, startPoint x: 225, startPoint y: 155, endPoint x: 261, endPoint y: 162, distance: 36.4
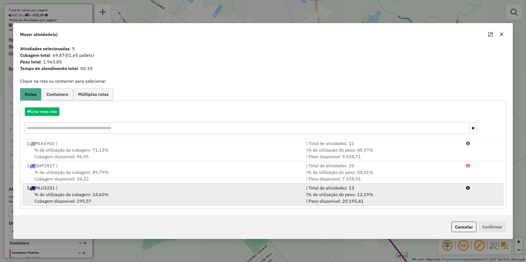
drag, startPoint x: 76, startPoint y: 200, endPoint x: 91, endPoint y: 199, distance: 14.6
click at [77, 200] on div "% de utilização da cubagem: 24,60% Cubagem disponível: 295,57" at bounding box center [162, 197] width 279 height 13
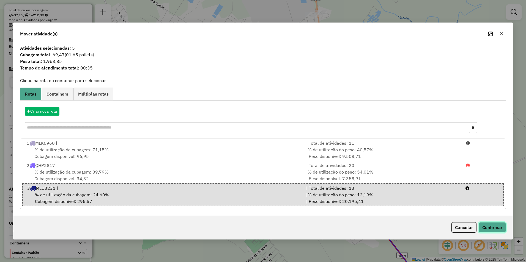
click at [494, 228] on button "Confirmar" at bounding box center [491, 227] width 27 height 10
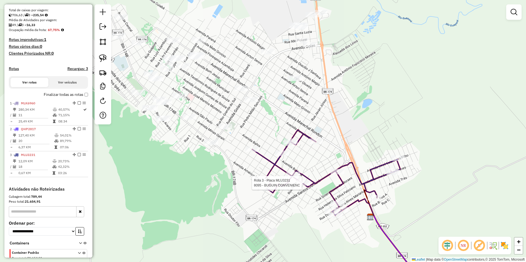
select select "**********"
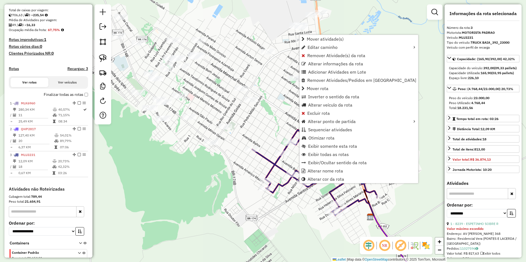
scroll to position [145, 0]
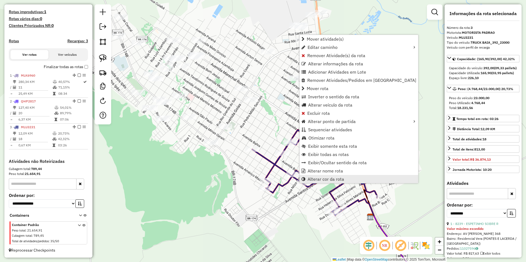
click at [317, 180] on span "Alterar cor da rota" at bounding box center [325, 179] width 37 height 4
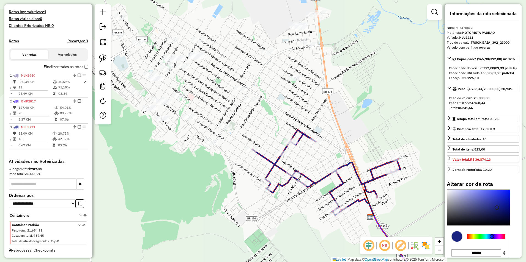
click at [502, 239] on div at bounding box center [486, 237] width 38 height 4
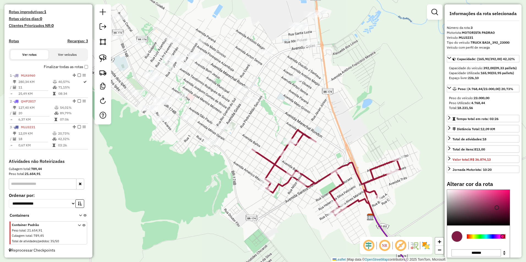
click at [468, 239] on div at bounding box center [486, 237] width 38 height 4
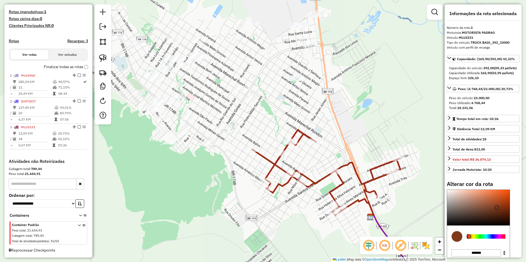
click at [476, 239] on div at bounding box center [486, 237] width 38 height 4
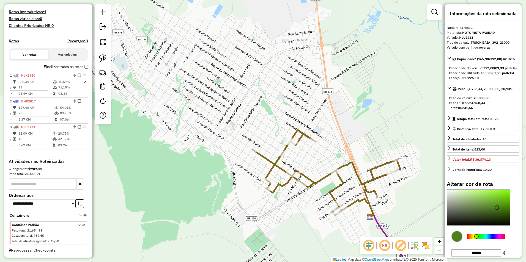
type input "*******"
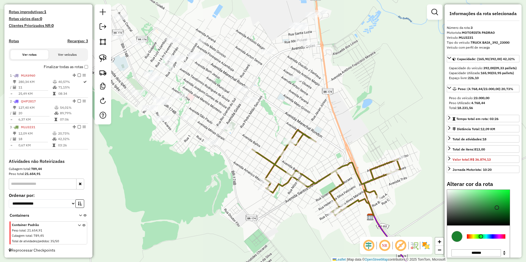
click at [481, 239] on div at bounding box center [486, 237] width 38 height 4
click at [299, 229] on div "Janela de atendimento Grade de atendimento Capacidade Transportadoras Veículos …" at bounding box center [263, 131] width 526 height 262
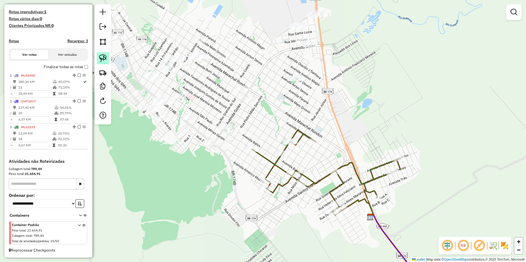
click at [101, 57] on img at bounding box center [103, 58] width 8 height 8
drag, startPoint x: 197, startPoint y: 142, endPoint x: 239, endPoint y: 103, distance: 57.0
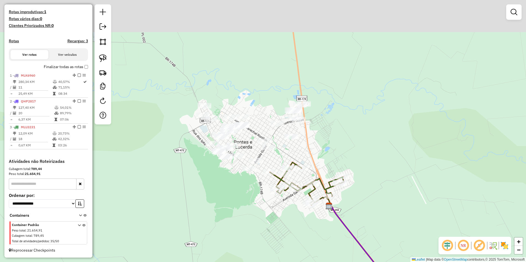
drag, startPoint x: 341, startPoint y: 109, endPoint x: 325, endPoint y: 144, distance: 37.7
click at [326, 144] on div "Janela de atendimento Grade de atendimento Capacidade Transportadoras Veículos …" at bounding box center [263, 131] width 526 height 262
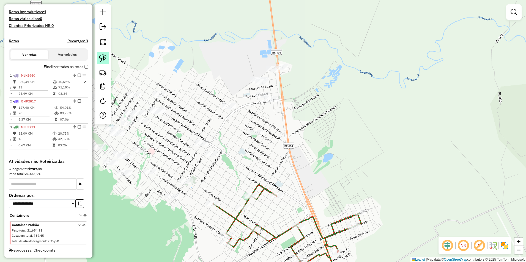
click at [102, 57] on img at bounding box center [103, 58] width 8 height 8
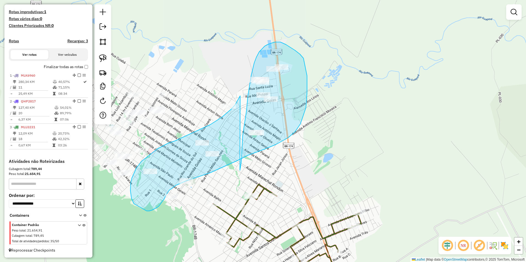
drag, startPoint x: 240, startPoint y: 170, endPoint x: 240, endPoint y: 96, distance: 74.5
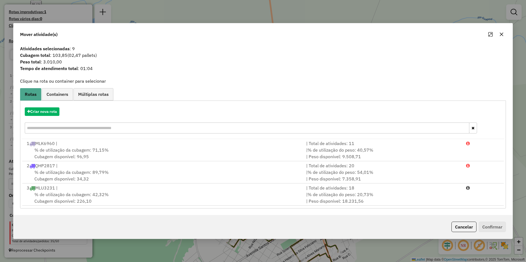
click at [461, 227] on button "Cancelar" at bounding box center [463, 227] width 25 height 10
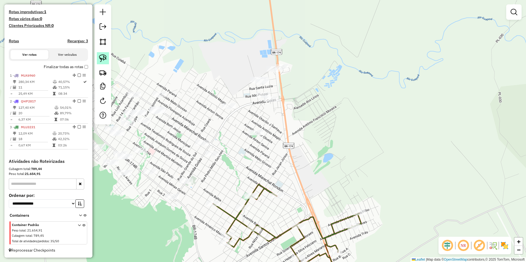
click at [104, 56] on img at bounding box center [103, 58] width 8 height 8
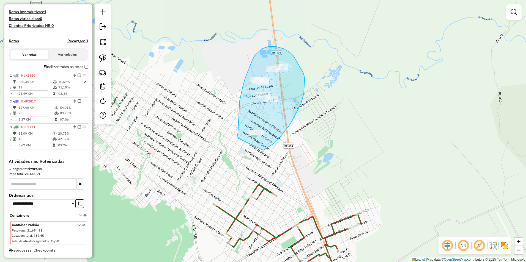
drag, startPoint x: 237, startPoint y: 135, endPoint x: 263, endPoint y: 150, distance: 30.1
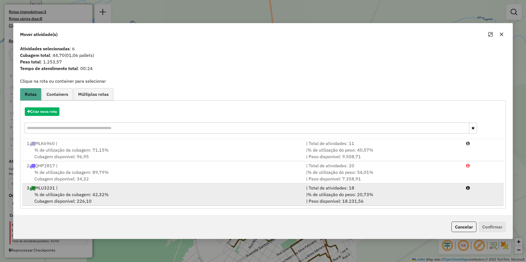
click at [128, 195] on div "% de utilização da cubagem: 42,32% Cubagem disponível: 226,10" at bounding box center [162, 197] width 279 height 13
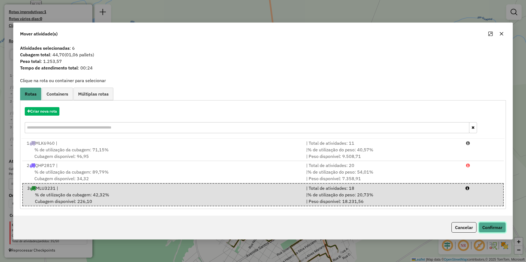
click at [490, 226] on button "Confirmar" at bounding box center [491, 227] width 27 height 10
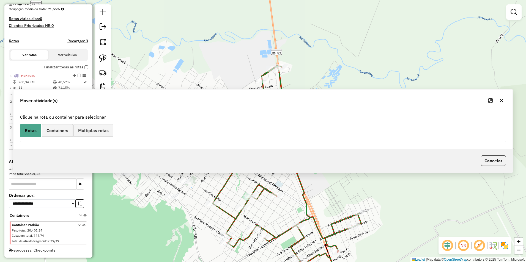
scroll to position [138, 0]
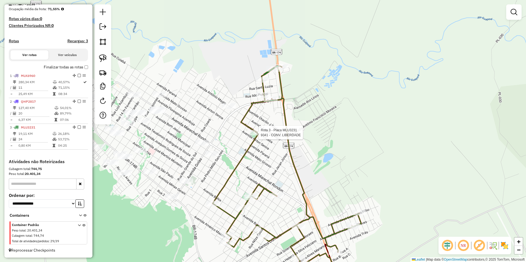
select select "**********"
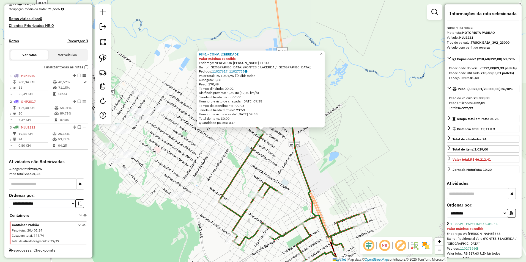
click at [368, 167] on div "9341 - CONV. LIBERDADE Valor máximo excedido Endereço: VEREADOR VALTER DE OLIVE…" at bounding box center [263, 131] width 526 height 262
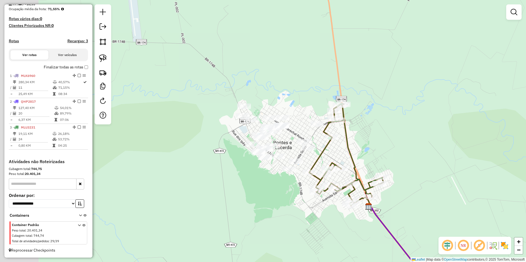
drag, startPoint x: 211, startPoint y: 159, endPoint x: 316, endPoint y: 162, distance: 104.8
click at [317, 161] on div "Janela de atendimento Grade de atendimento Capacidade Transportadoras Veículos …" at bounding box center [263, 131] width 526 height 262
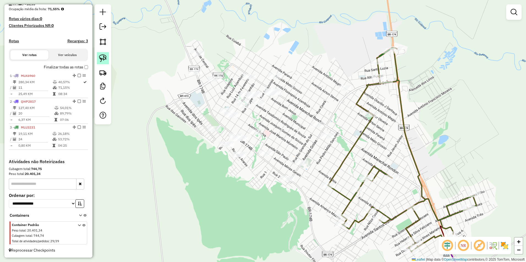
click at [100, 59] on img at bounding box center [103, 58] width 8 height 8
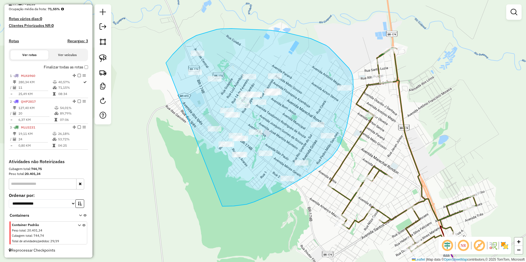
drag, startPoint x: 166, startPoint y: 63, endPoint x: 222, endPoint y: 206, distance: 154.2
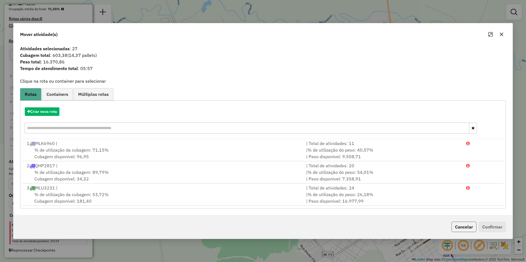
click at [453, 228] on button "Cancelar" at bounding box center [463, 227] width 25 height 10
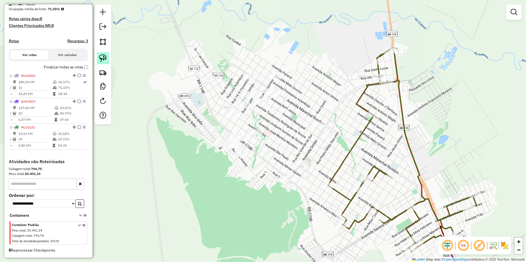
click at [104, 59] on img at bounding box center [103, 58] width 8 height 8
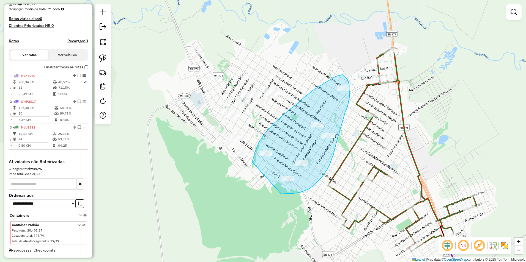
drag, startPoint x: 252, startPoint y: 162, endPoint x: 280, endPoint y: 194, distance: 42.3
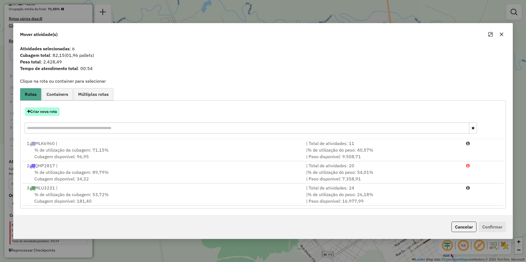
click at [46, 112] on button "Criar nova rota" at bounding box center [42, 111] width 35 height 9
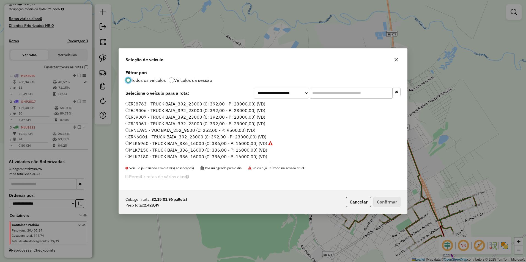
scroll to position [3, 2]
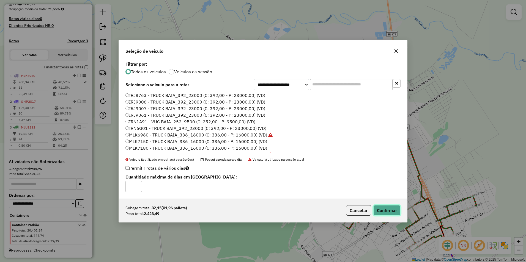
click at [385, 214] on button "Confirmar" at bounding box center [386, 210] width 27 height 10
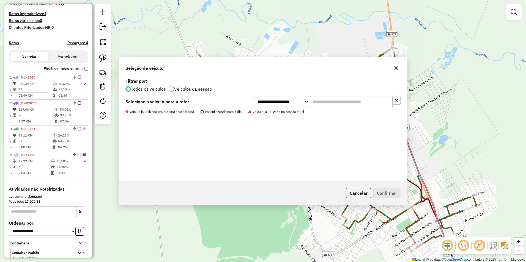
scroll to position [145, 0]
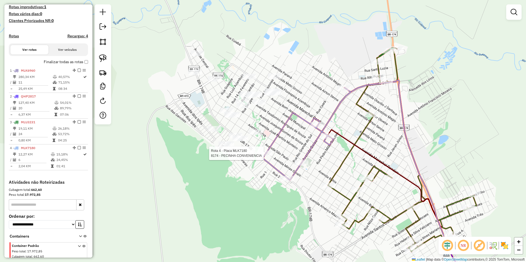
select select "**********"
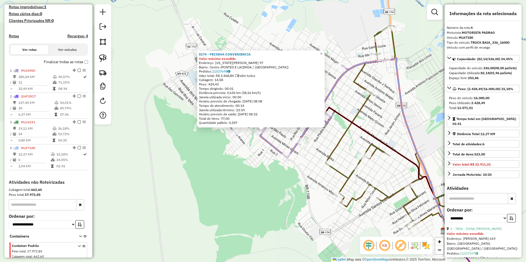
scroll to position [171, 0]
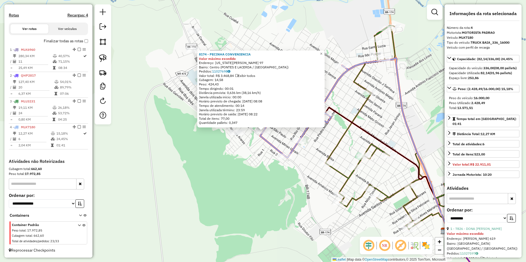
click at [247, 189] on div "8174 - PECINHA CONVENIENCIA Valor máximo excedido Endereço: VIRGINIA AZAMBUJA 9…" at bounding box center [263, 131] width 526 height 262
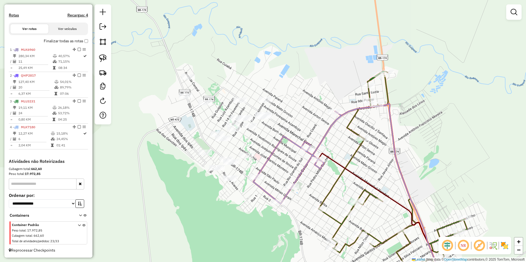
drag, startPoint x: 183, startPoint y: 133, endPoint x: 176, endPoint y: 182, distance: 49.8
click at [176, 182] on div "Janela de atendimento Grade de atendimento Capacidade Transportadoras Veículos …" at bounding box center [263, 131] width 526 height 262
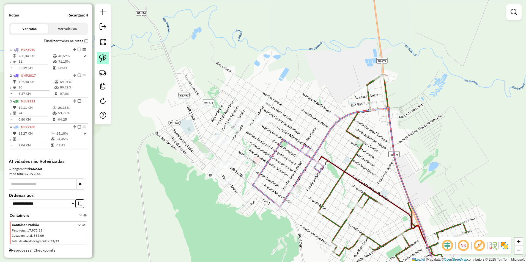
click at [101, 60] on img at bounding box center [103, 58] width 8 height 8
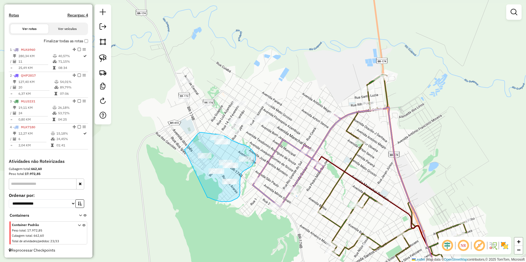
drag, startPoint x: 184, startPoint y: 150, endPoint x: 207, endPoint y: 198, distance: 53.4
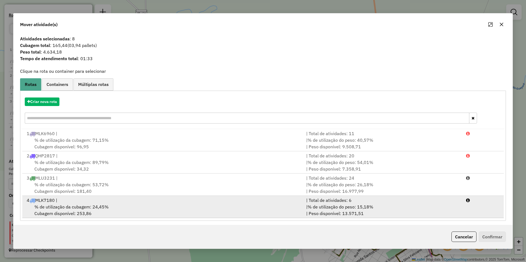
click at [260, 208] on div "% de utilização da cubagem: 24,45% Cubagem disponível: 253,86" at bounding box center [162, 210] width 279 height 13
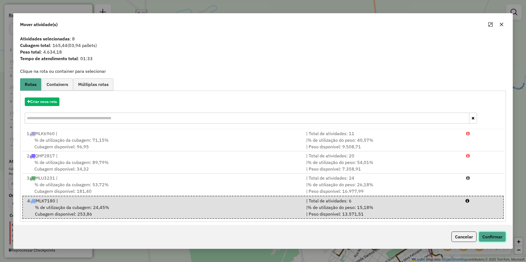
click at [491, 237] on button "Confirmar" at bounding box center [491, 237] width 27 height 10
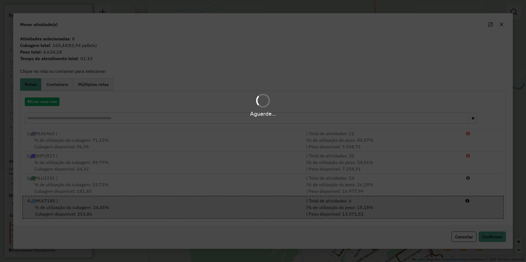
scroll to position [164, 0]
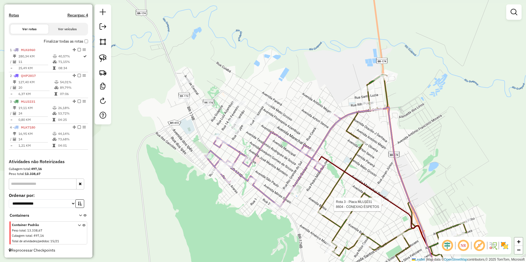
click at [384, 207] on div at bounding box center [383, 204] width 14 height 5
select select "**********"
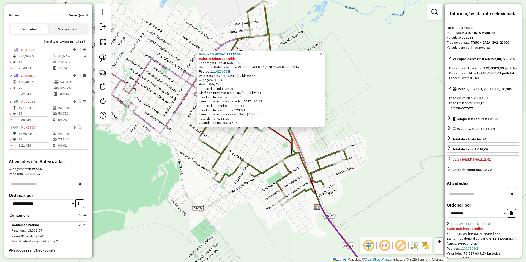
click at [376, 184] on div "8604 - CONEXAO ESPETOS Valor máximo excedido Endereço: BOM JESUS 3155 Bairro: J…" at bounding box center [263, 131] width 526 height 262
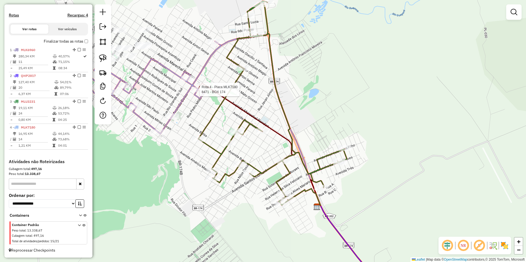
select select "**********"
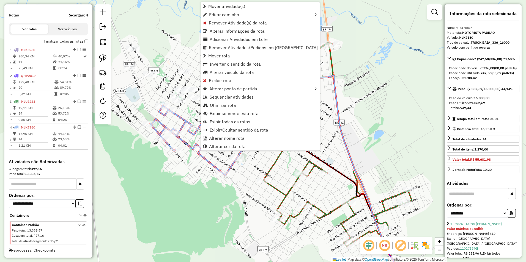
click at [374, 147] on div "Janela de atendimento Grade de atendimento Capacidade Transportadoras Veículos …" at bounding box center [263, 131] width 526 height 262
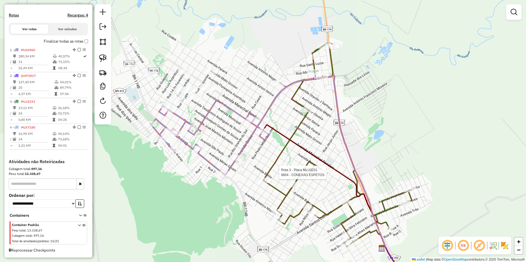
select select "**********"
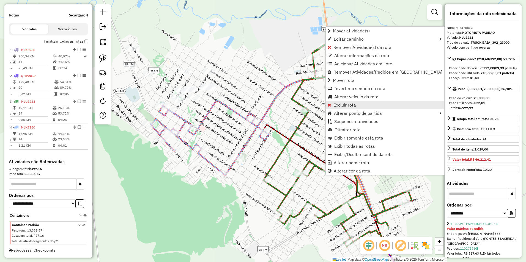
click at [345, 104] on span "Excluir rota" at bounding box center [344, 105] width 23 height 4
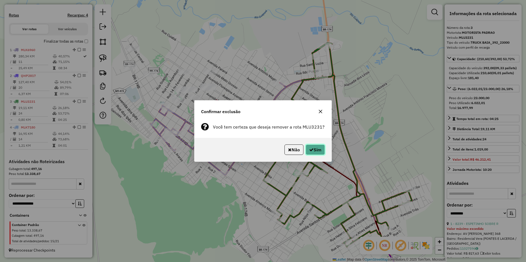
click at [312, 151] on icon "button" at bounding box center [311, 150] width 4 height 4
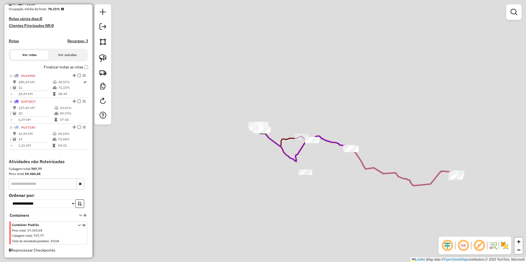
scroll to position [138, 0]
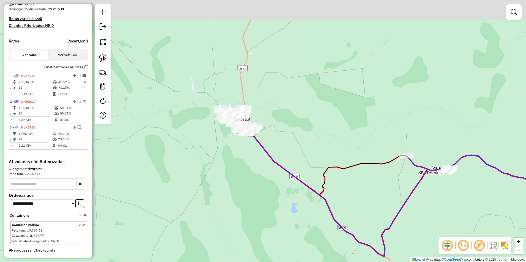
drag, startPoint x: 225, startPoint y: 113, endPoint x: 235, endPoint y: 135, distance: 24.0
click at [232, 141] on div "Janela de atendimento Grade de atendimento Capacidade Transportadoras Veículos …" at bounding box center [263, 131] width 526 height 262
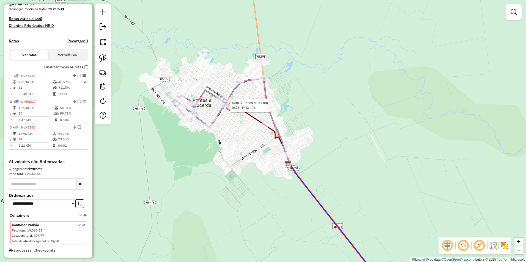
select select "**********"
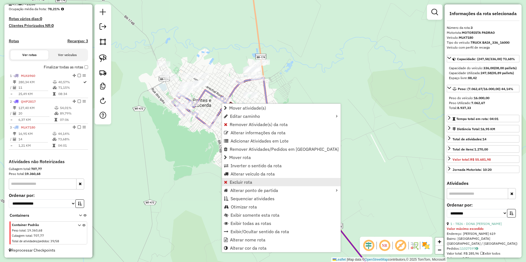
click at [243, 181] on span "Excluir rota" at bounding box center [241, 182] width 23 height 4
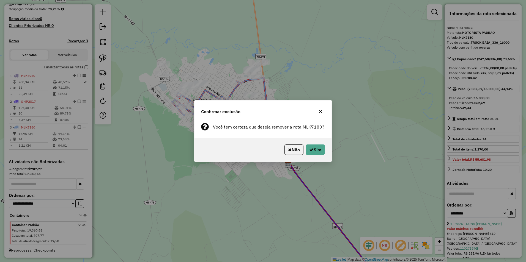
click at [312, 144] on div "Não Sim" at bounding box center [262, 150] width 137 height 24
click at [312, 152] on button "Sim" at bounding box center [314, 150] width 19 height 10
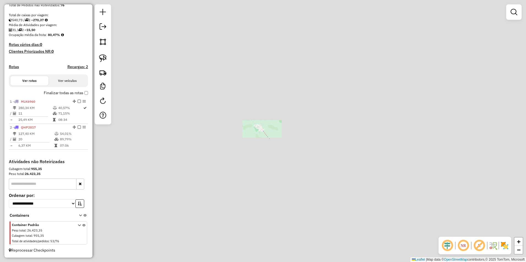
scroll to position [112, 0]
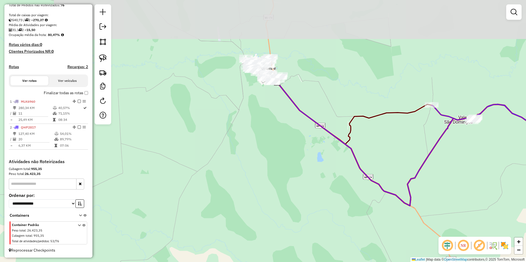
drag, startPoint x: 288, startPoint y: 148, endPoint x: 274, endPoint y: 222, distance: 76.0
click at [274, 228] on div "Janela de atendimento Grade de atendimento Capacidade Transportadoras Veículos …" at bounding box center [263, 131] width 526 height 262
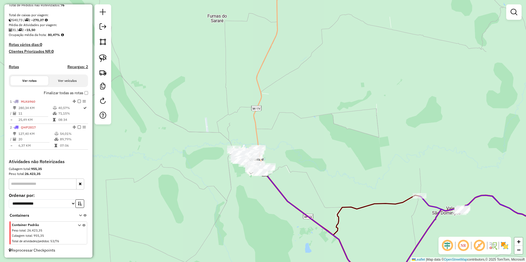
drag, startPoint x: 275, startPoint y: 150, endPoint x: 273, endPoint y: 183, distance: 32.8
click at [273, 183] on icon at bounding box center [363, 235] width 194 height 124
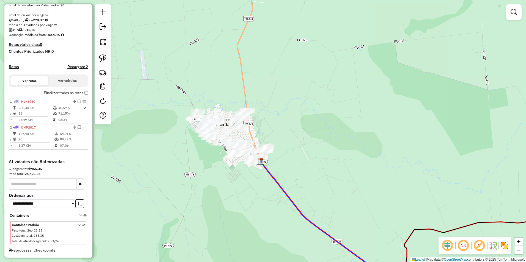
drag, startPoint x: 234, startPoint y: 194, endPoint x: 249, endPoint y: 177, distance: 22.8
click at [249, 177] on div "Janela de atendimento Grade de atendimento Capacidade Transportadoras Veículos …" at bounding box center [263, 131] width 526 height 262
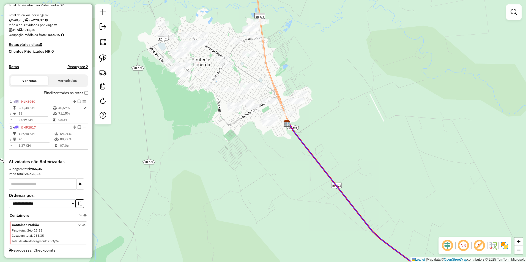
click at [266, 172] on div "Janela de atendimento Grade de atendimento Capacidade Transportadoras Veículos …" at bounding box center [263, 131] width 526 height 262
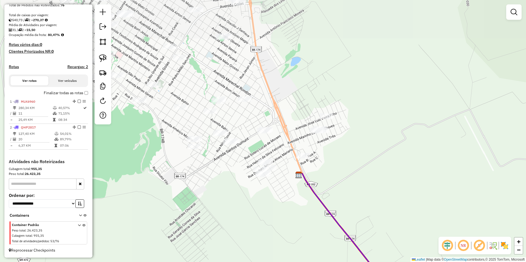
drag, startPoint x: 275, startPoint y: 131, endPoint x: 269, endPoint y: 221, distance: 89.6
click at [269, 221] on div "Janela de atendimento Grade de atendimento Capacidade Transportadoras Veículos …" at bounding box center [263, 131] width 526 height 262
click at [101, 55] on img at bounding box center [103, 58] width 8 height 8
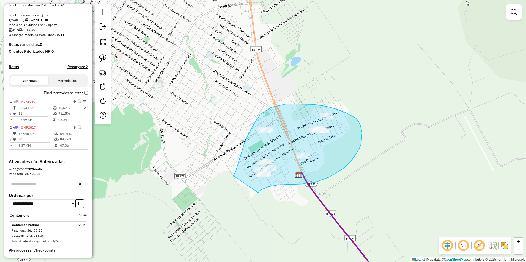
drag, startPoint x: 233, startPoint y: 176, endPoint x: 257, endPoint y: 193, distance: 30.0
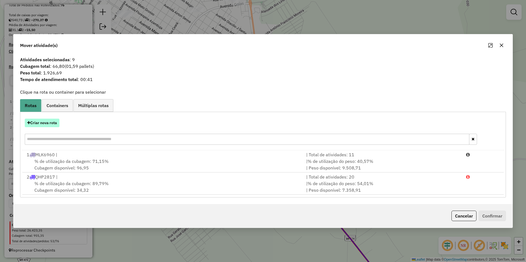
click at [44, 122] on button "Criar nova rota" at bounding box center [42, 123] width 35 height 9
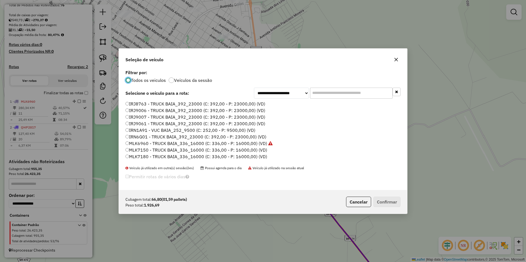
scroll to position [3, 2]
click at [352, 201] on button "Cancelar" at bounding box center [358, 202] width 25 height 10
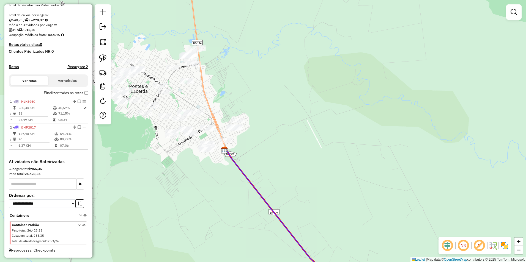
drag, startPoint x: 295, startPoint y: 100, endPoint x: 255, endPoint y: 102, distance: 39.6
click at [255, 102] on div "Janela de atendimento Grade de atendimento Capacidade Transportadoras Veículos …" at bounding box center [263, 131] width 526 height 262
drag, startPoint x: 107, startPoint y: 59, endPoint x: 111, endPoint y: 61, distance: 4.5
click at [107, 59] on link at bounding box center [103, 58] width 12 height 12
click at [108, 54] on link at bounding box center [103, 58] width 12 height 12
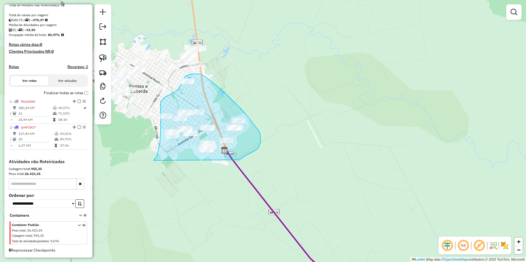
drag, startPoint x: 157, startPoint y: 156, endPoint x: 239, endPoint y: 160, distance: 82.6
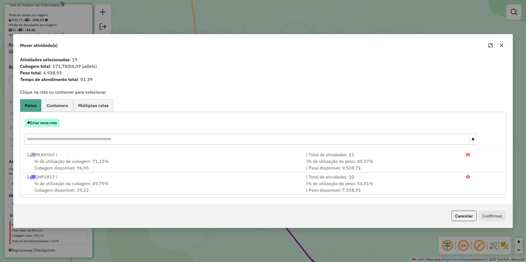
click at [51, 123] on button "Criar nova rota" at bounding box center [42, 123] width 35 height 9
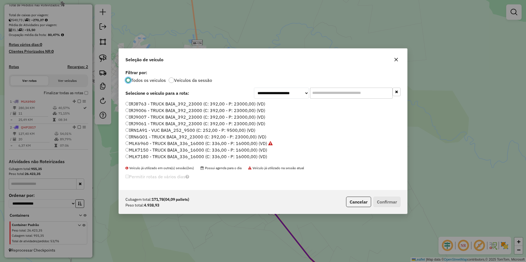
scroll to position [27, 0]
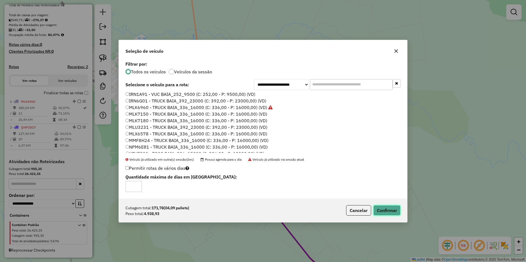
click at [388, 212] on button "Confirmar" at bounding box center [386, 210] width 27 height 10
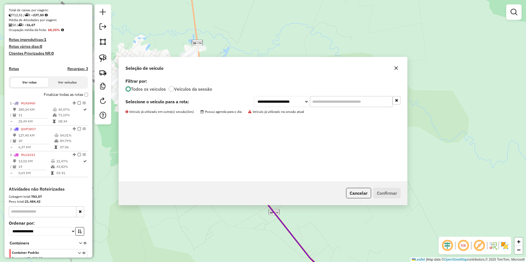
scroll to position [145, 0]
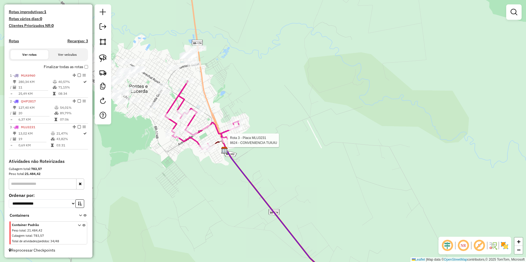
select select "**********"
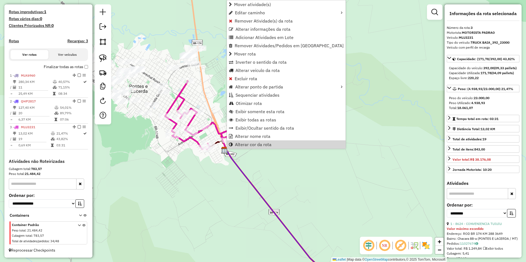
click at [306, 192] on div "Janela de atendimento Grade de atendimento Capacidade Transportadoras Veículos …" at bounding box center [263, 131] width 526 height 262
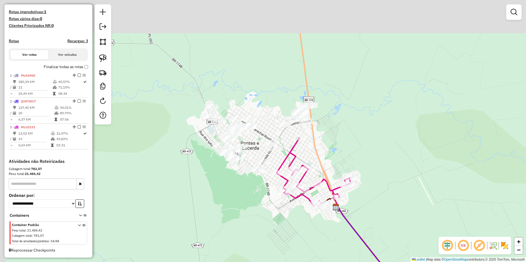
drag, startPoint x: 159, startPoint y: 156, endPoint x: 263, endPoint y: 210, distance: 116.9
click at [263, 210] on div "Janela de atendimento Grade de atendimento Capacidade Transportadoras Veículos …" at bounding box center [263, 131] width 526 height 262
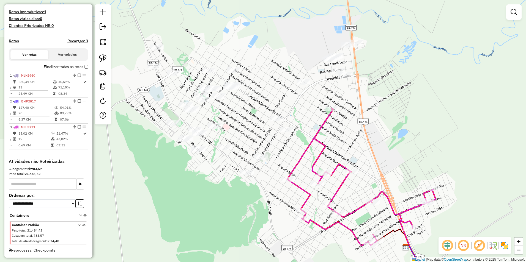
drag, startPoint x: 324, startPoint y: 114, endPoint x: 313, endPoint y: 138, distance: 26.7
click at [313, 138] on icon at bounding box center [361, 177] width 148 height 137
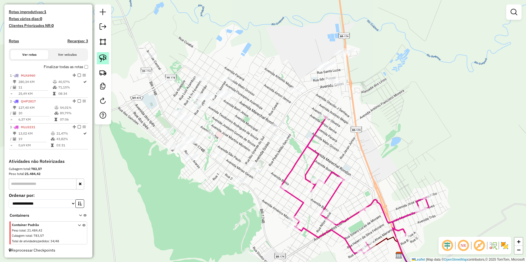
click at [107, 58] on link at bounding box center [103, 58] width 12 height 12
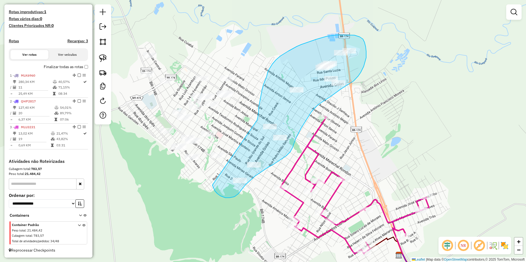
drag, startPoint x: 256, startPoint y: 121, endPoint x: 212, endPoint y: 185, distance: 77.7
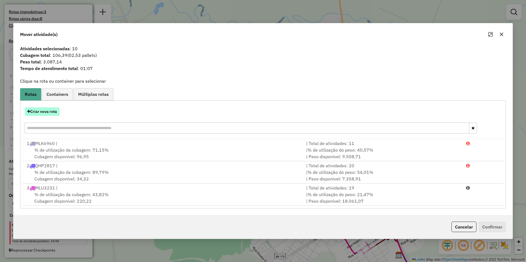
click at [44, 112] on button "Criar nova rota" at bounding box center [42, 111] width 35 height 9
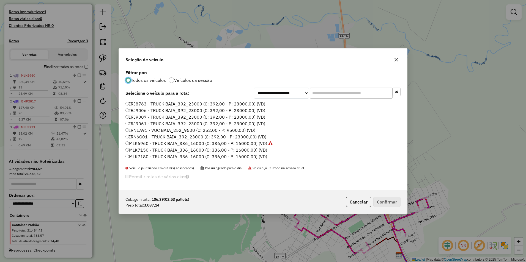
scroll to position [3, 2]
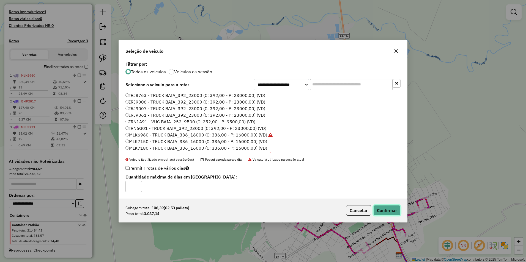
click at [388, 210] on button "Confirmar" at bounding box center [386, 210] width 27 height 10
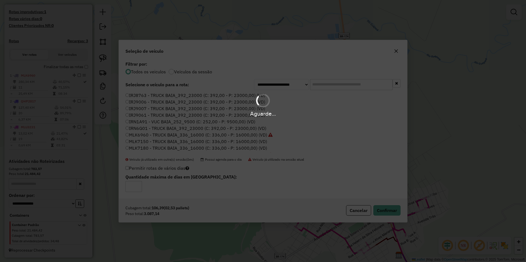
scroll to position [171, 0]
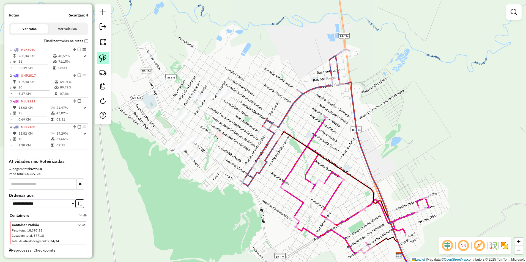
click at [105, 57] on img at bounding box center [103, 58] width 8 height 8
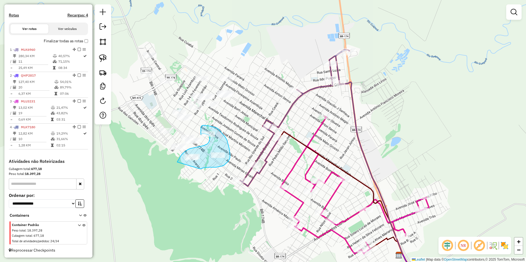
drag, startPoint x: 177, startPoint y: 162, endPoint x: 200, endPoint y: 169, distance: 24.1
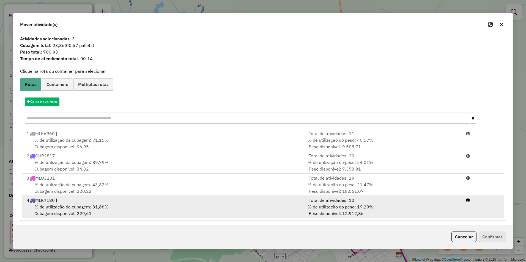
click at [74, 208] on span "% de utilização da cubagem: 31,66%" at bounding box center [71, 206] width 74 height 5
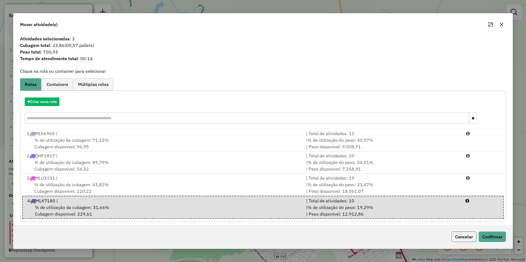
click at [465, 236] on button "Cancelar" at bounding box center [463, 237] width 25 height 10
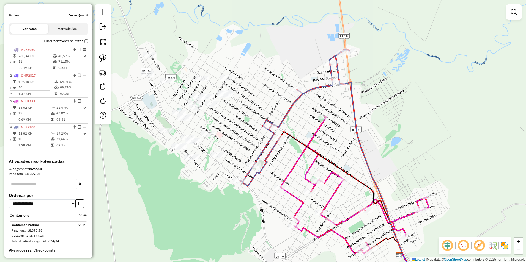
click at [102, 58] on img at bounding box center [103, 58] width 8 height 8
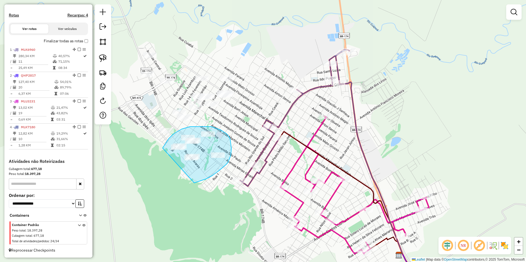
drag, startPoint x: 162, startPoint y: 148, endPoint x: 194, endPoint y: 183, distance: 47.1
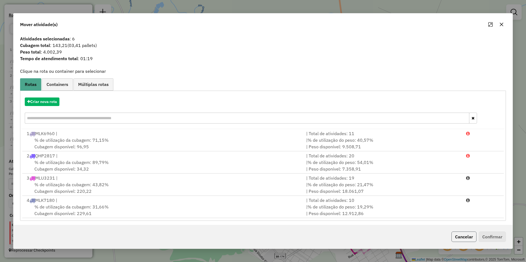
click at [458, 238] on button "Cancelar" at bounding box center [463, 237] width 25 height 10
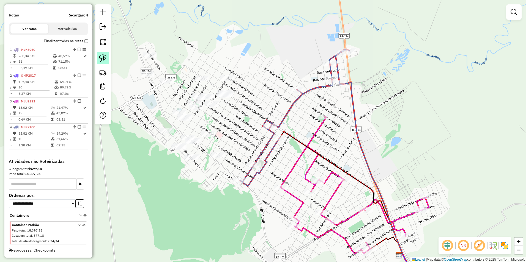
click at [105, 58] on img at bounding box center [103, 58] width 8 height 8
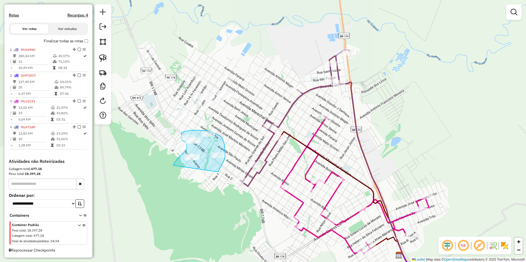
drag, startPoint x: 173, startPoint y: 166, endPoint x: 218, endPoint y: 172, distance: 45.6
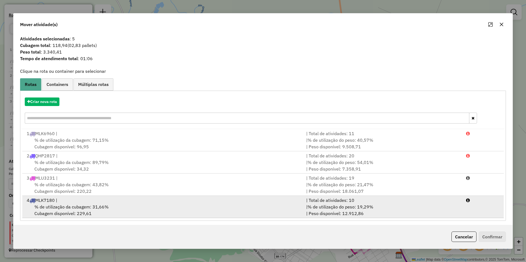
click at [92, 208] on span "% de utilização da cubagem: 31,66%" at bounding box center [71, 206] width 74 height 5
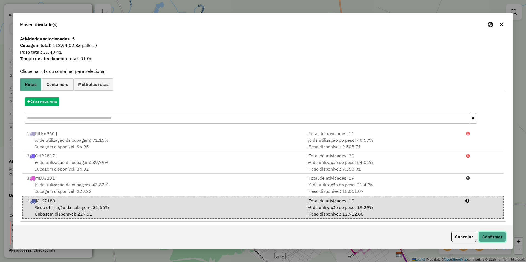
click at [494, 239] on button "Confirmar" at bounding box center [491, 237] width 27 height 10
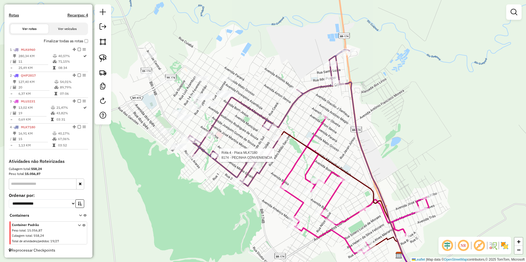
select select "**********"
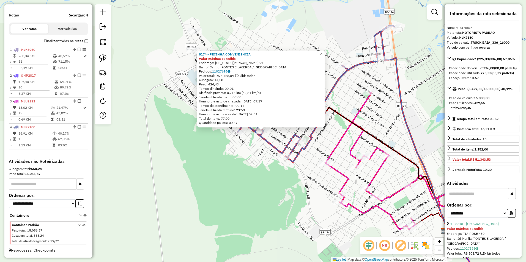
click at [241, 186] on div "8174 - PECINHA CONVENIENCIA Valor máximo excedido Endereço: VIRGINIA AZAMBUJA 9…" at bounding box center [263, 131] width 526 height 262
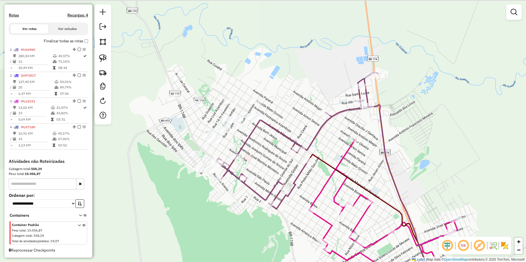
drag, startPoint x: 247, startPoint y: 126, endPoint x: 282, endPoint y: 133, distance: 35.6
click at [282, 133] on icon at bounding box center [296, 140] width 161 height 137
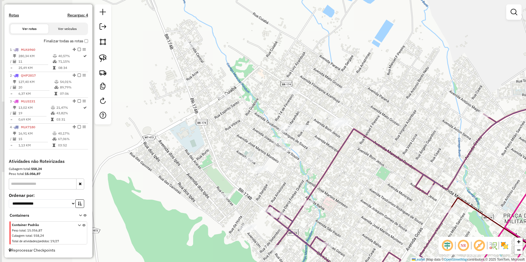
drag, startPoint x: 242, startPoint y: 147, endPoint x: 350, endPoint y: 175, distance: 111.4
click at [350, 175] on div "Janela de atendimento Grade de atendimento Capacidade Transportadoras Veículos …" at bounding box center [263, 131] width 526 height 262
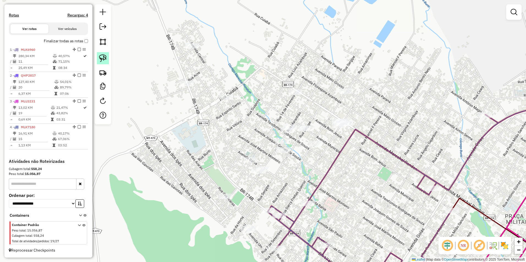
click at [103, 54] on link at bounding box center [103, 58] width 12 height 12
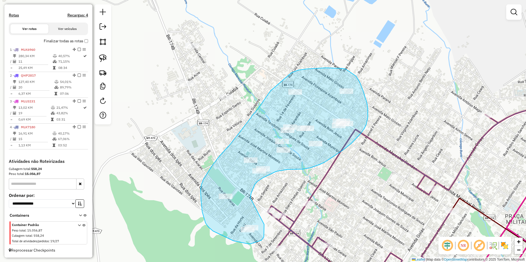
drag, startPoint x: 264, startPoint y: 225, endPoint x: 250, endPoint y: 198, distance: 29.8
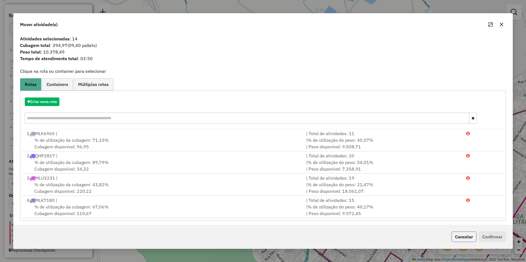
click at [464, 235] on button "Cancelar" at bounding box center [463, 237] width 25 height 10
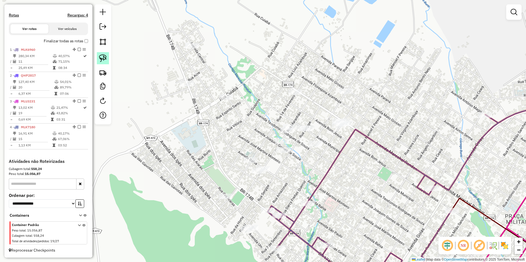
click at [103, 57] on img at bounding box center [103, 58] width 8 height 8
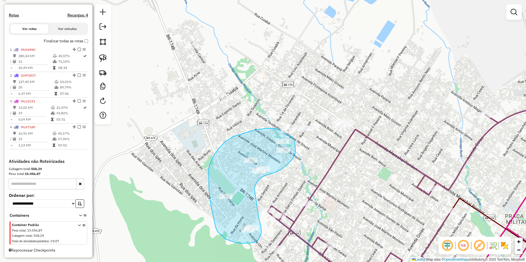
drag, startPoint x: 261, startPoint y: 233, endPoint x: 254, endPoint y: 189, distance: 45.1
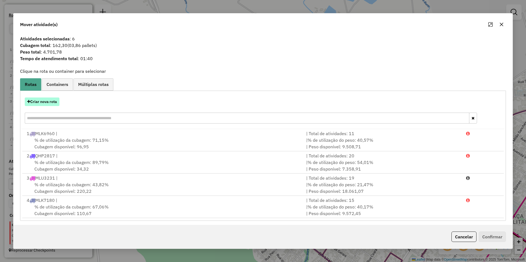
click at [43, 102] on button "Criar nova rota" at bounding box center [42, 102] width 35 height 9
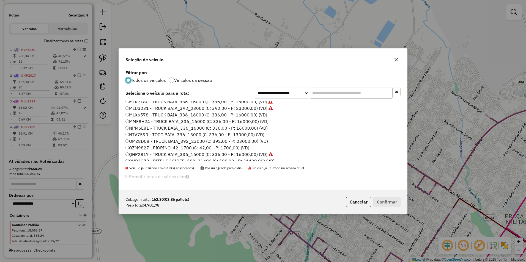
scroll to position [27, 0]
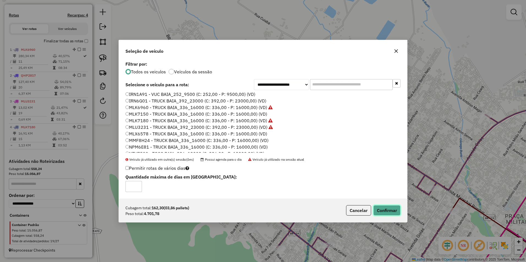
click at [388, 211] on button "Confirmar" at bounding box center [386, 210] width 27 height 10
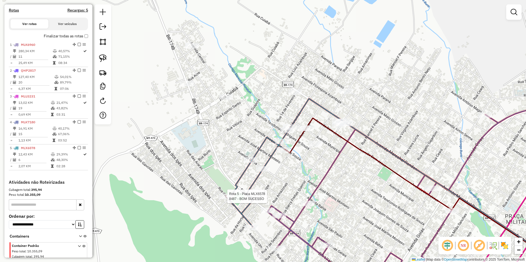
select select "**********"
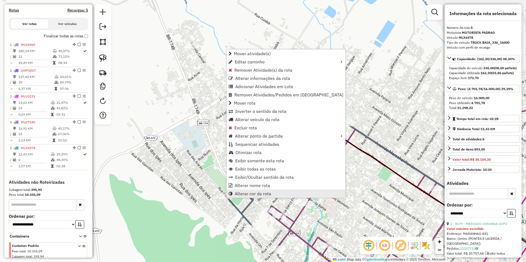
scroll to position [197, 0]
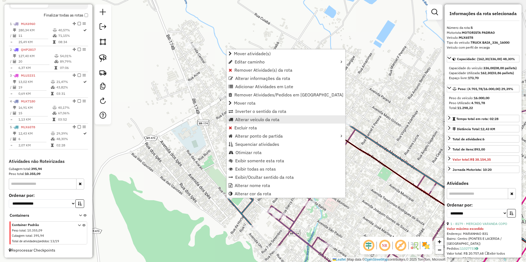
click at [247, 120] on span "Alterar veículo da rota" at bounding box center [257, 119] width 44 height 4
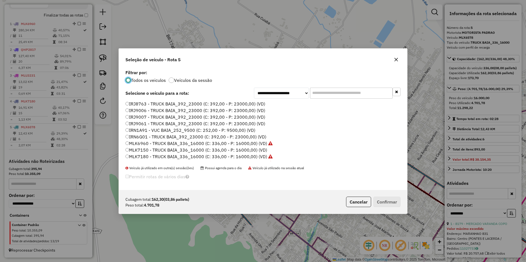
scroll to position [27, 0]
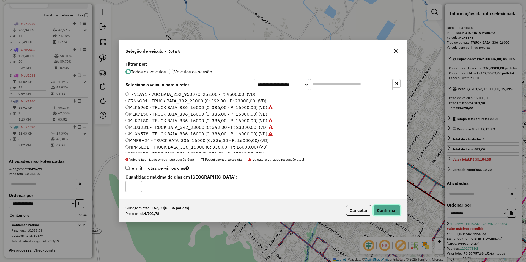
click at [386, 210] on button "Confirmar" at bounding box center [386, 210] width 27 height 10
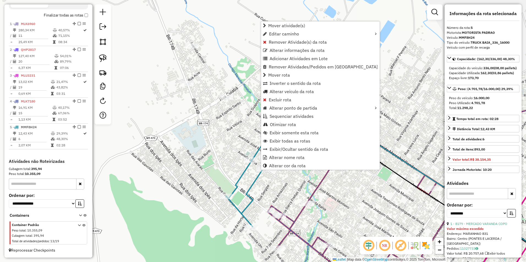
click at [355, 181] on div "Janela de atendimento Grade de atendimento Capacidade Transportadoras Veículos …" at bounding box center [263, 131] width 526 height 262
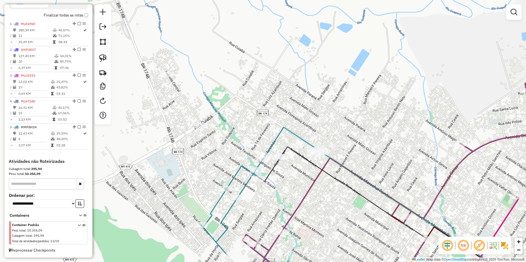
drag, startPoint x: 264, startPoint y: 156, endPoint x: 239, endPoint y: 185, distance: 38.2
click at [239, 185] on div "Janela de atendimento Grade de atendimento Capacidade Transportadoras Veículos …" at bounding box center [263, 131] width 526 height 262
click at [102, 58] on img at bounding box center [103, 58] width 8 height 8
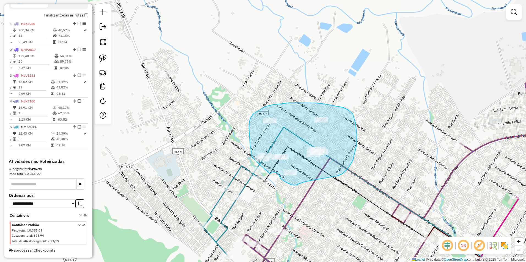
drag, startPoint x: 251, startPoint y: 157, endPoint x: 270, endPoint y: 174, distance: 25.1
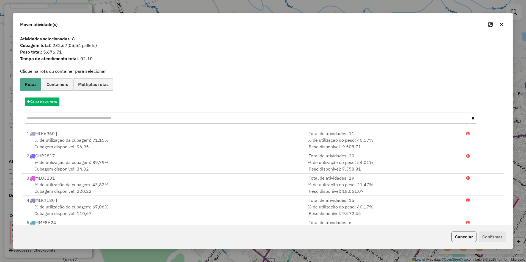
click at [467, 237] on button "Cancelar" at bounding box center [463, 237] width 25 height 10
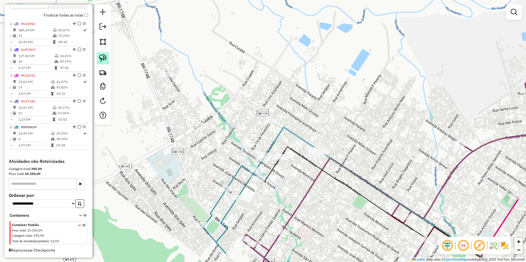
click at [101, 58] on img at bounding box center [103, 58] width 8 height 8
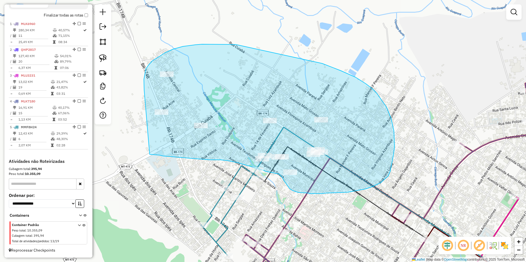
drag, startPoint x: 144, startPoint y: 89, endPoint x: 149, endPoint y: 154, distance: 65.4
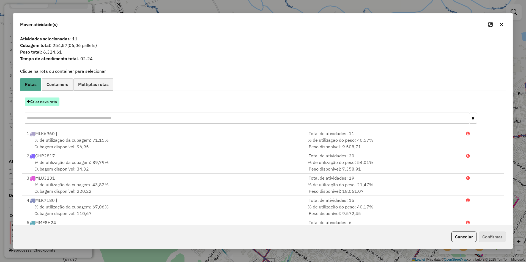
click at [35, 100] on button "Criar nova rota" at bounding box center [42, 102] width 35 height 9
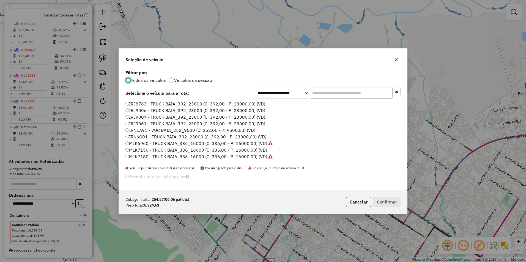
scroll to position [55, 0]
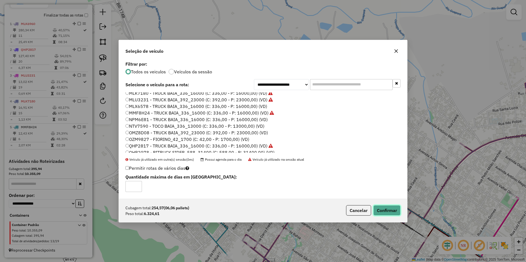
click at [397, 211] on button "Confirmar" at bounding box center [386, 210] width 27 height 10
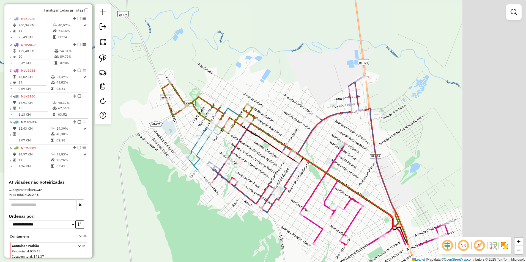
drag, startPoint x: 446, startPoint y: 214, endPoint x: 353, endPoint y: 163, distance: 105.4
click at [353, 163] on div "Janela de atendimento Grade de atendimento Capacidade Transportadoras Veículos …" at bounding box center [263, 131] width 526 height 262
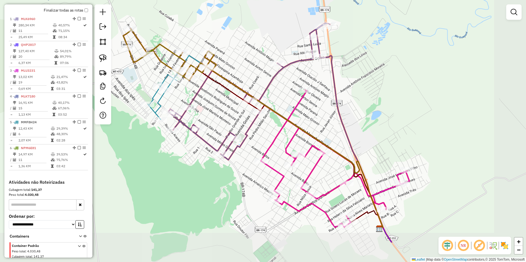
drag, startPoint x: 453, startPoint y: 219, endPoint x: 417, endPoint y: 175, distance: 57.1
click at [417, 175] on div "Janela de atendimento Grade de atendimento Capacidade Transportadoras Veículos …" at bounding box center [263, 131] width 526 height 262
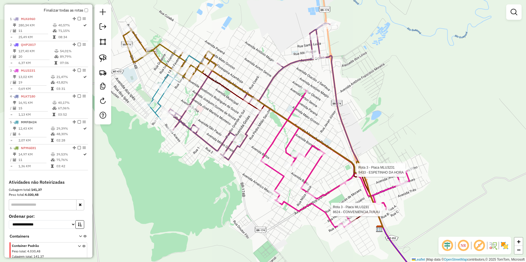
select select "**********"
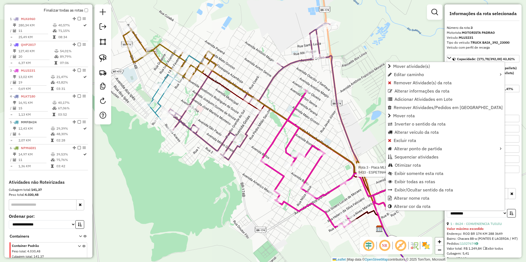
scroll to position [223, 0]
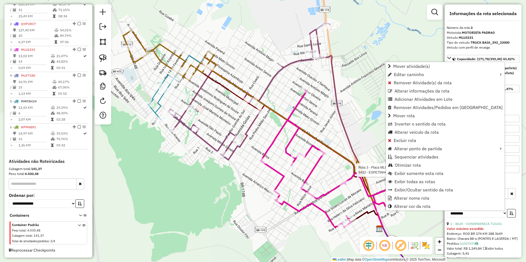
click at [418, 222] on div "Rota 3 - Placa MLU3231 8433 - ESPETINHO DA HORA Janela de atendimento Grade de …" at bounding box center [263, 131] width 526 height 262
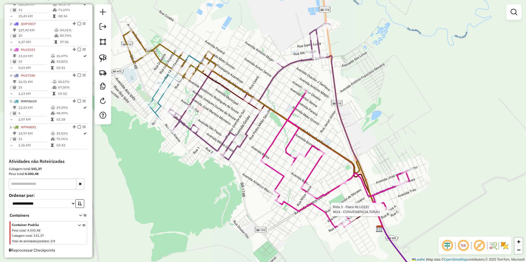
select select "**********"
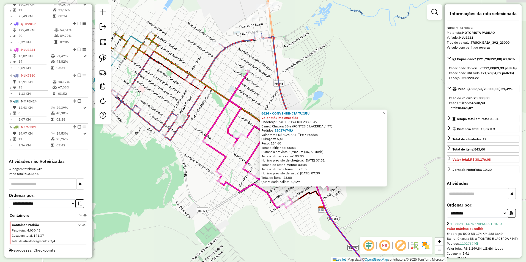
drag, startPoint x: 321, startPoint y: 163, endPoint x: 392, endPoint y: 232, distance: 99.2
click at [392, 232] on div "8624 - CONVENIENCIA TUIUIU Valor máximo excedido Endereço: ROD BR 174 KM 288 36…" at bounding box center [263, 131] width 526 height 262
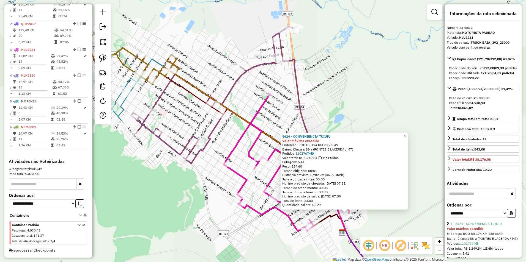
drag, startPoint x: 202, startPoint y: 153, endPoint x: 212, endPoint y: 162, distance: 13.5
click at [215, 168] on div "8624 - CONVENIENCIA TUIUIU Valor máximo excedido Endereço: ROD BR 174 KM 288 36…" at bounding box center [263, 131] width 526 height 262
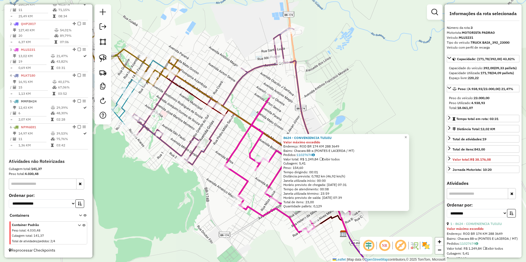
click at [195, 140] on icon at bounding box center [212, 96] width 161 height 137
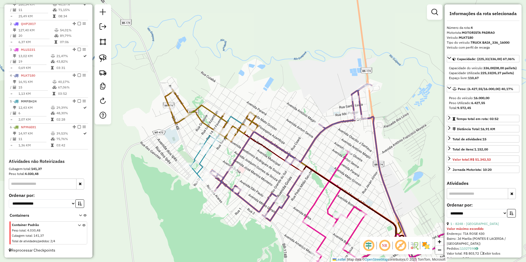
drag, startPoint x: 225, startPoint y: 140, endPoint x: 303, endPoint y: 196, distance: 95.9
click at [303, 196] on div "Janela de atendimento Grade de atendimento Capacidade Transportadoras Veículos …" at bounding box center [263, 131] width 526 height 262
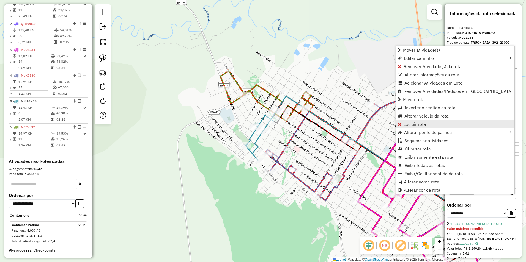
click at [425, 126] on span "Excluir rota" at bounding box center [414, 124] width 23 height 4
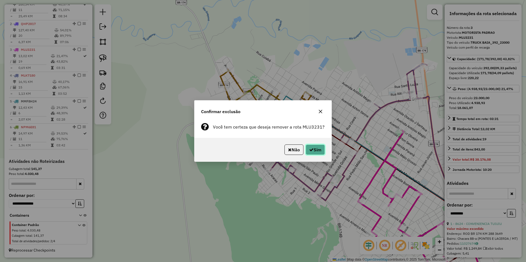
click at [311, 148] on icon "button" at bounding box center [311, 150] width 4 height 4
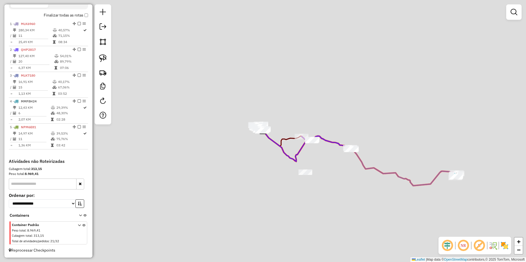
scroll to position [197, 0]
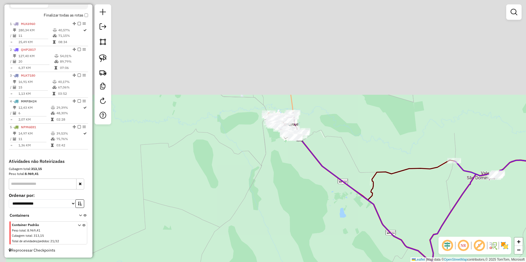
drag, startPoint x: 234, startPoint y: 117, endPoint x: 309, endPoint y: 227, distance: 133.0
click at [312, 242] on div "Janela de atendimento Grade de atendimento Capacidade Transportadoras Veículos …" at bounding box center [263, 131] width 526 height 262
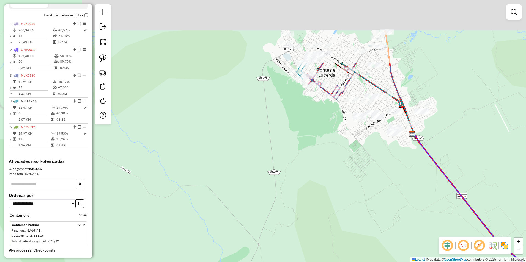
drag, startPoint x: 270, startPoint y: 127, endPoint x: 269, endPoint y: 242, distance: 114.4
click at [269, 243] on div "Janela de atendimento Grade de atendimento Capacidade Transportadoras Veículos …" at bounding box center [263, 131] width 526 height 262
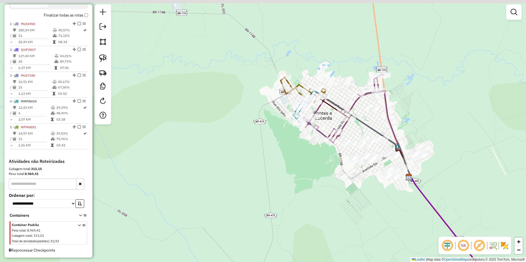
drag, startPoint x: 286, startPoint y: 180, endPoint x: 278, endPoint y: 242, distance: 63.2
click at [278, 242] on div "Janela de atendimento Grade de atendimento Capacidade Transportadoras Veículos …" at bounding box center [263, 131] width 526 height 262
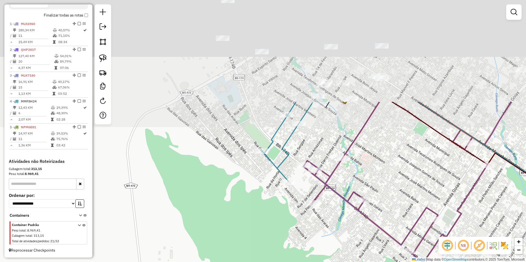
drag, startPoint x: 320, startPoint y: 148, endPoint x: 280, endPoint y: 276, distance: 134.4
click at [280, 262] on html "Aguarde... Pop-up bloqueado! Seu navegador bloqueou automáticamente a abertura …" at bounding box center [263, 131] width 526 height 262
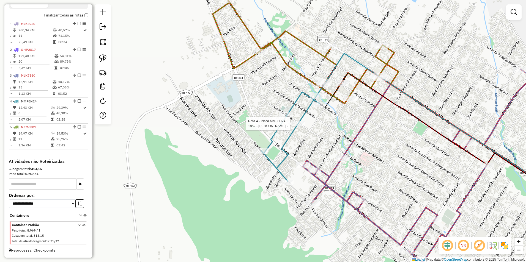
select select "**********"
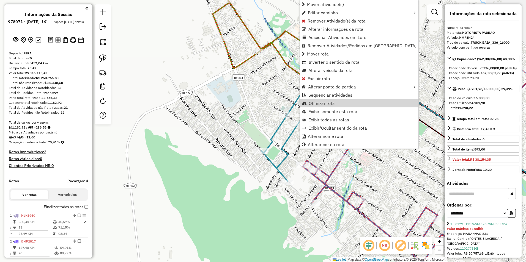
select select "**********"
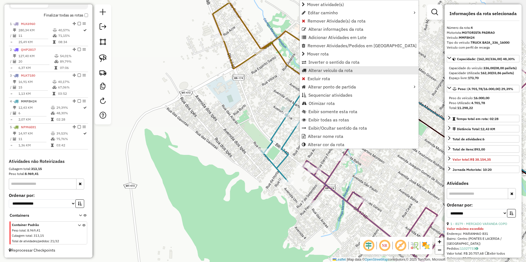
click at [326, 70] on span "Alterar veículo da rota" at bounding box center [330, 70] width 44 height 4
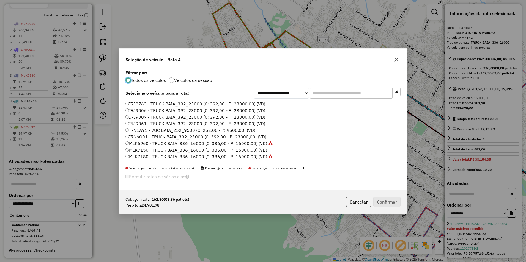
scroll to position [27, 0]
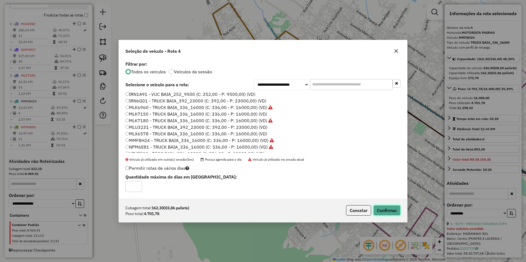
click at [383, 213] on button "Confirmar" at bounding box center [386, 210] width 27 height 10
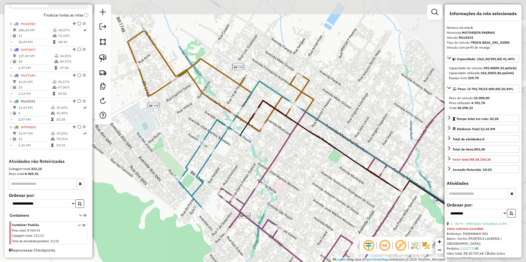
drag, startPoint x: 401, startPoint y: 174, endPoint x: 270, endPoint y: 190, distance: 132.6
click at [270, 190] on div "Janela de atendimento Grade de atendimento Capacidade Transportadoras Veículos …" at bounding box center [263, 131] width 526 height 262
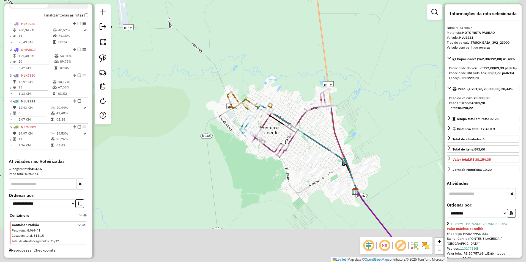
drag, startPoint x: 399, startPoint y: 180, endPoint x: 390, endPoint y: 156, distance: 24.7
click at [390, 156] on div "Janela de atendimento Grade de atendimento Capacidade Transportadoras Veículos …" at bounding box center [263, 131] width 526 height 262
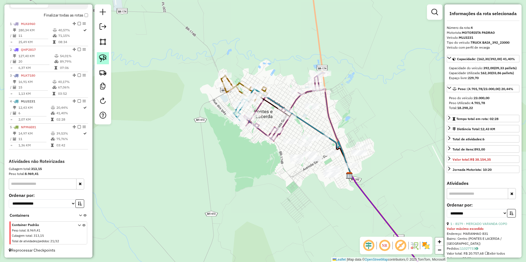
click at [103, 57] on img at bounding box center [103, 58] width 8 height 8
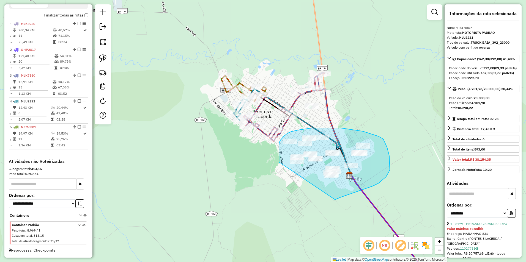
drag, startPoint x: 279, startPoint y: 156, endPoint x: 335, endPoint y: 200, distance: 71.3
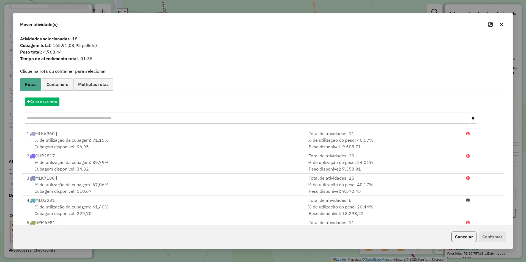
click at [459, 238] on button "Cancelar" at bounding box center [463, 237] width 25 height 10
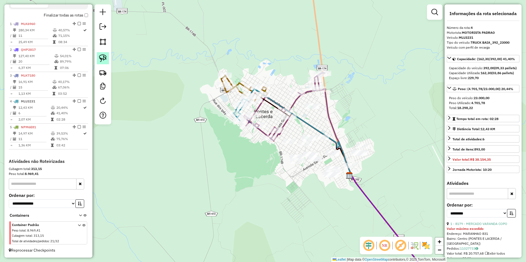
click at [106, 59] on img at bounding box center [103, 58] width 8 height 8
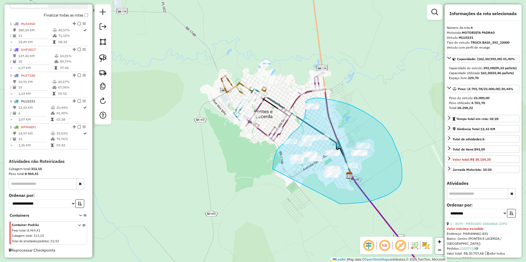
drag, startPoint x: 274, startPoint y: 157, endPoint x: 339, endPoint y: 204, distance: 79.9
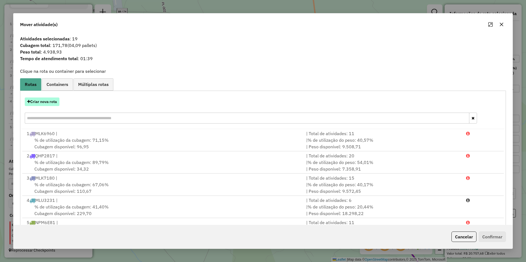
click at [46, 103] on button "Criar nova rota" at bounding box center [42, 102] width 35 height 9
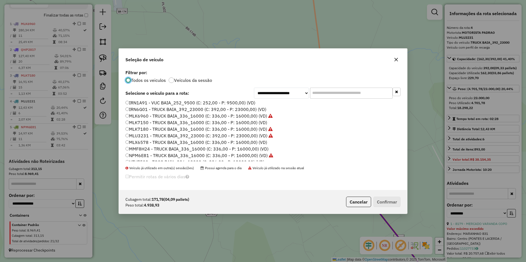
scroll to position [55, 0]
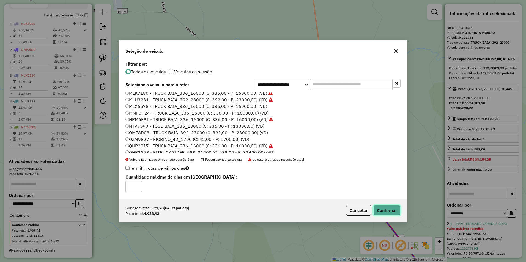
click at [399, 211] on button "Confirmar" at bounding box center [386, 210] width 27 height 10
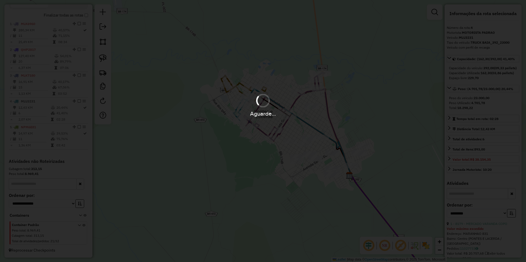
scroll to position [223, 0]
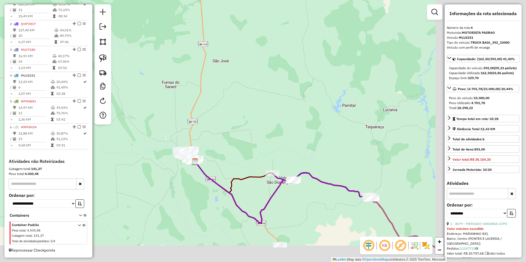
drag, startPoint x: 388, startPoint y: 212, endPoint x: 237, endPoint y: 177, distance: 155.0
click at [237, 177] on div "Janela de atendimento Grade de atendimento Capacidade Transportadoras Veículos …" at bounding box center [263, 131] width 526 height 262
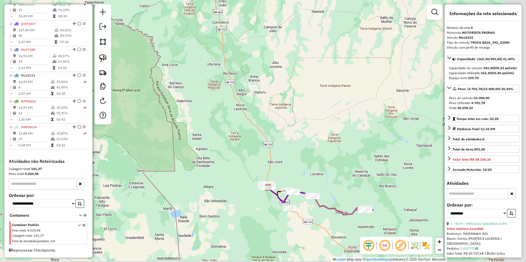
drag, startPoint x: 374, startPoint y: 222, endPoint x: 335, endPoint y: 215, distance: 40.2
click at [335, 215] on icon at bounding box center [316, 201] width 96 height 27
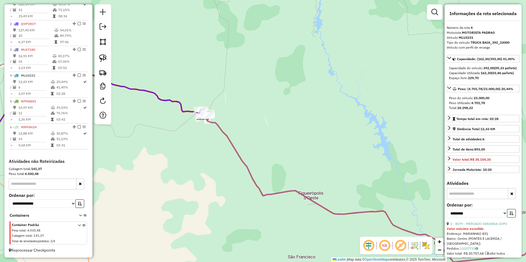
drag, startPoint x: 226, startPoint y: 145, endPoint x: 263, endPoint y: 187, distance: 56.3
click at [263, 187] on div "Janela de atendimento Grade de atendimento Capacidade Transportadoras Veículos …" at bounding box center [263, 131] width 526 height 262
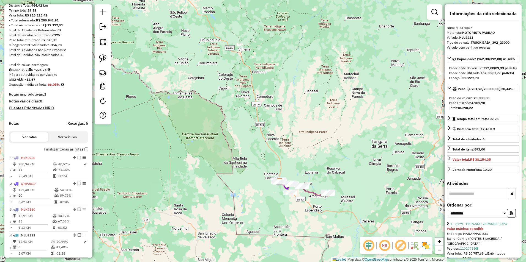
scroll to position [0, 0]
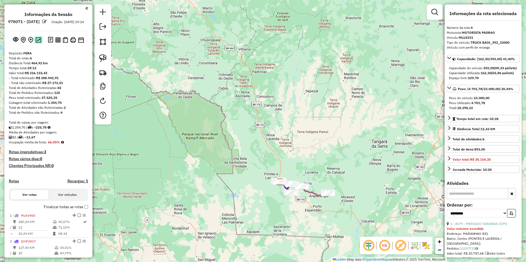
click at [40, 43] on button at bounding box center [38, 39] width 8 height 7
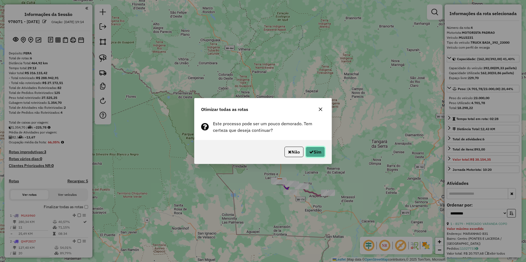
click at [318, 152] on button "Sim" at bounding box center [314, 152] width 19 height 10
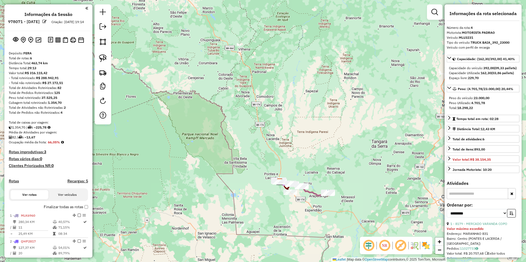
scroll to position [223, 0]
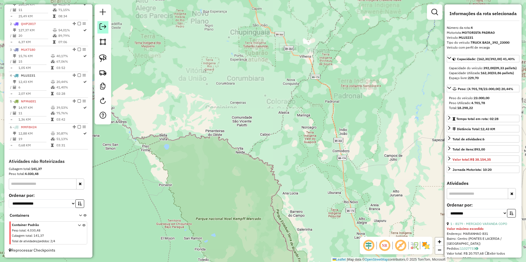
click at [105, 29] on em at bounding box center [103, 26] width 7 height 7
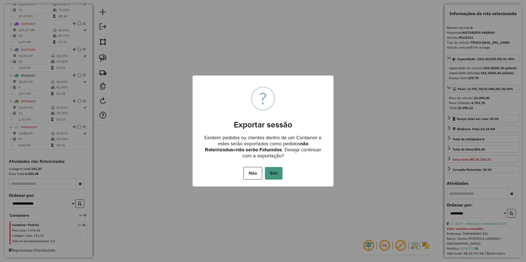
click at [268, 174] on button "Sim" at bounding box center [274, 173] width 18 height 13
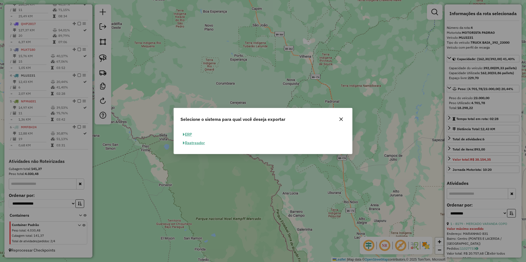
click at [188, 133] on button "ERP" at bounding box center [187, 134] width 14 height 9
select select "**"
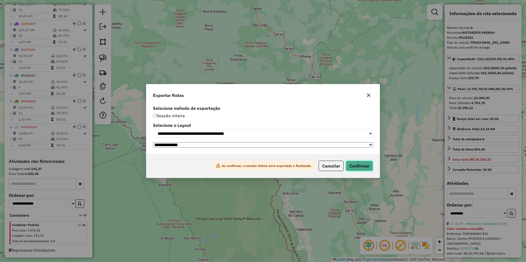
click at [356, 165] on button "Confirmar" at bounding box center [359, 166] width 27 height 10
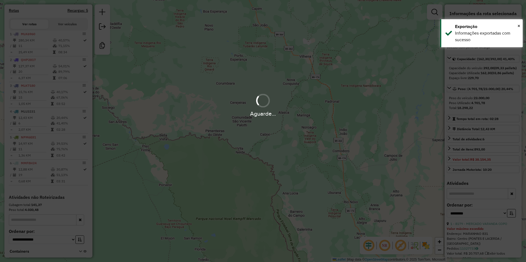
scroll to position [214, 0]
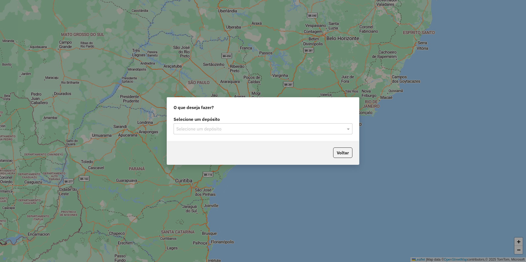
click at [250, 131] on input "text" at bounding box center [257, 129] width 162 height 7
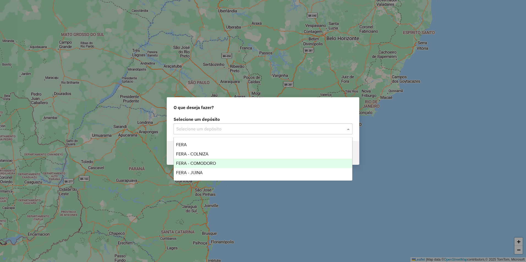
click at [230, 162] on div "FERA - COMODORO" at bounding box center [263, 163] width 178 height 9
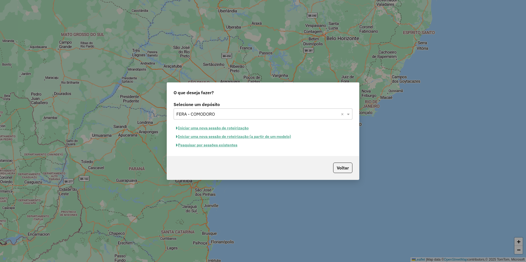
click at [234, 127] on button "Iniciar uma nova sessão de roteirização" at bounding box center [212, 128] width 78 height 9
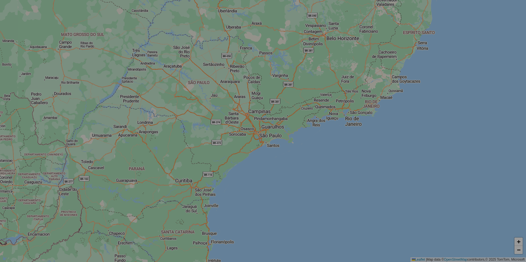
select select "*"
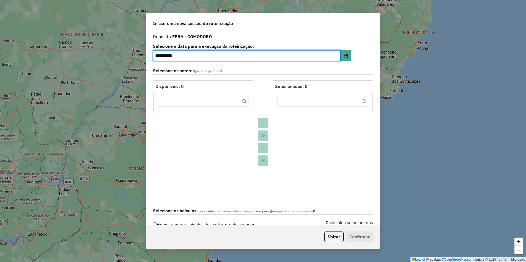
scroll to position [192, 0]
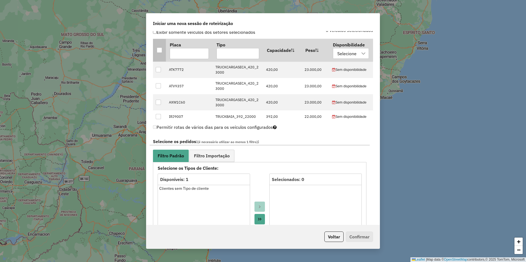
click at [159, 51] on div at bounding box center [159, 50] width 5 height 5
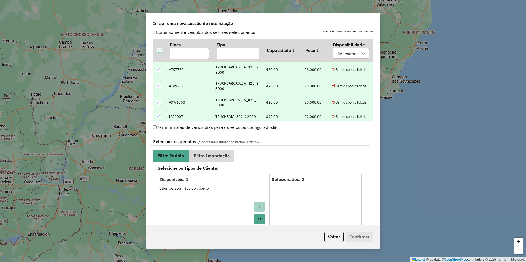
click at [220, 157] on span "Filtro Importação" at bounding box center [212, 156] width 36 height 4
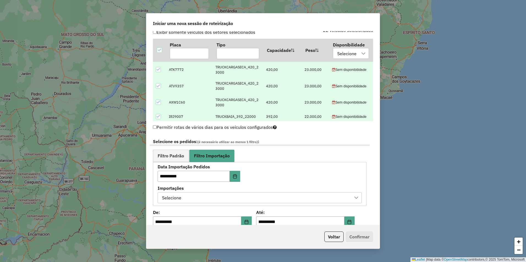
scroll to position [302, 0]
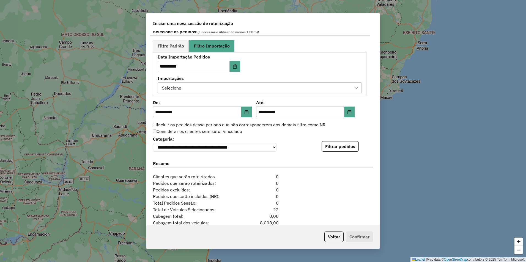
click at [313, 83] on div "Selecione" at bounding box center [255, 88] width 191 height 10
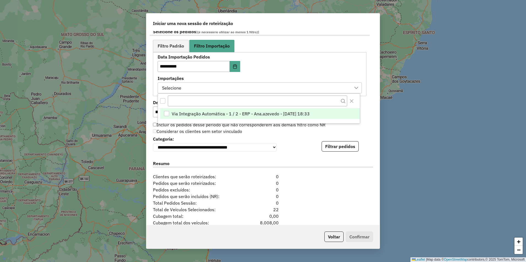
scroll to position [4, 25]
click at [279, 115] on span "Via Integração Automática - 1 / 2 - ERP - Ana.azevedo - 11/08/2025 18:33" at bounding box center [241, 114] width 138 height 7
click at [365, 123] on div "Incluir os pedidos desse período que não corresponderem aos demais filtro como …" at bounding box center [260, 125] width 220 height 7
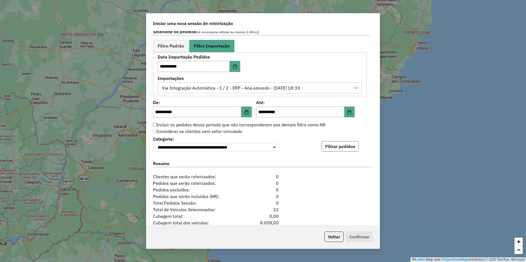
click at [344, 145] on button "Filtrar pedidos" at bounding box center [339, 146] width 37 height 10
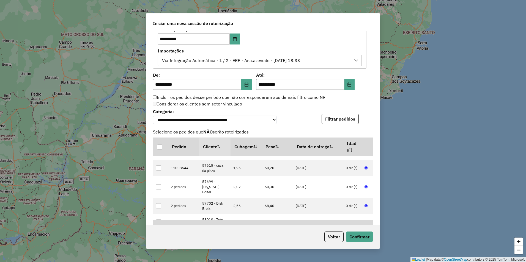
scroll to position [456, 0]
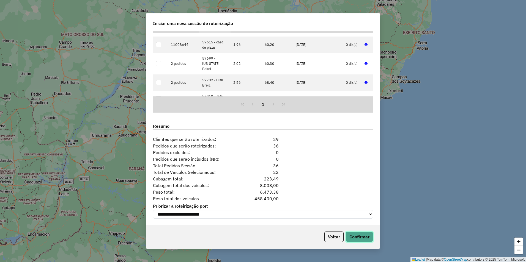
click at [354, 234] on button "Confirmar" at bounding box center [359, 237] width 27 height 10
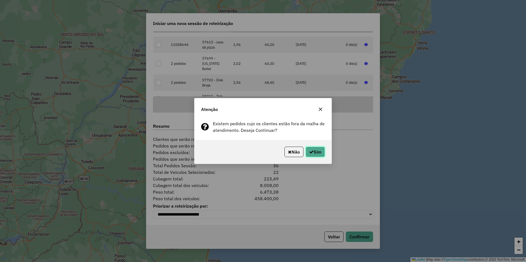
click at [313, 151] on button "Sim" at bounding box center [314, 152] width 19 height 10
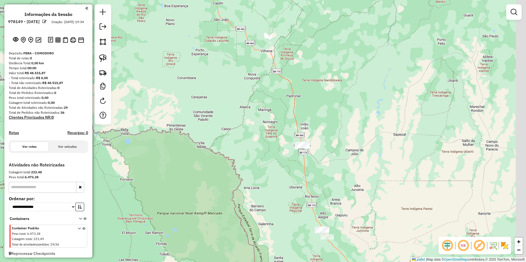
drag, startPoint x: 377, startPoint y: 203, endPoint x: 228, endPoint y: 123, distance: 168.8
click at [228, 123] on div "Janela de atendimento Grade de atendimento Capacidade Transportadoras Veículos …" at bounding box center [263, 131] width 526 height 262
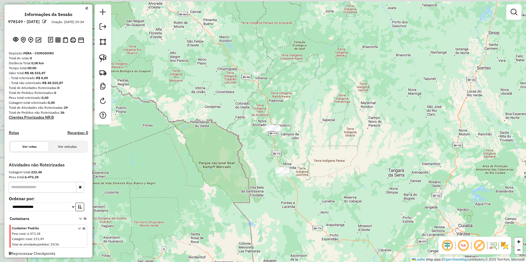
drag, startPoint x: 259, startPoint y: 146, endPoint x: 326, endPoint y: 174, distance: 72.0
click at [326, 174] on div "Janela de atendimento Grade de atendimento Capacidade Transportadoras Veículos …" at bounding box center [263, 131] width 526 height 262
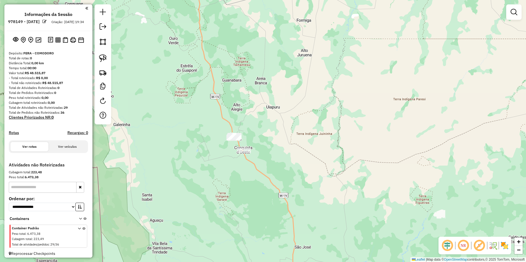
drag, startPoint x: 250, startPoint y: 154, endPoint x: 304, endPoint y: 168, distance: 56.1
click at [304, 168] on div "Janela de atendimento Grade de atendimento Capacidade Transportadoras Veículos …" at bounding box center [263, 131] width 526 height 262
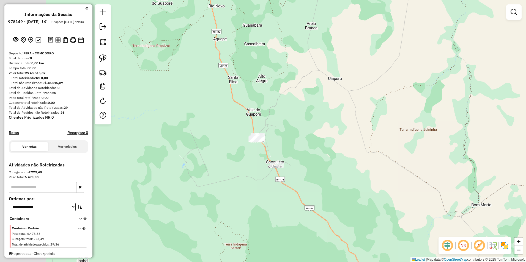
drag, startPoint x: 314, startPoint y: 167, endPoint x: 330, endPoint y: 172, distance: 16.9
click at [330, 172] on div "Janela de atendimento Grade de atendimento Capacidade Transportadoras Veículos …" at bounding box center [263, 131] width 526 height 262
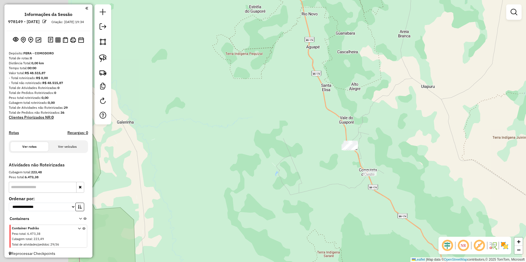
drag, startPoint x: 226, startPoint y: 120, endPoint x: 324, endPoint y: 135, distance: 98.8
click at [324, 135] on div "Janela de atendimento Grade de atendimento Capacidade Transportadoras Veículos …" at bounding box center [263, 131] width 526 height 262
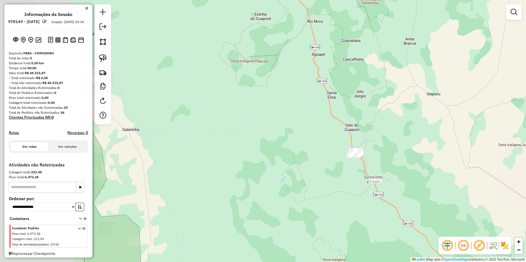
click at [272, 124] on div "Janela de atendimento Grade de atendimento Capacidade Transportadoras Veículos …" at bounding box center [263, 131] width 526 height 262
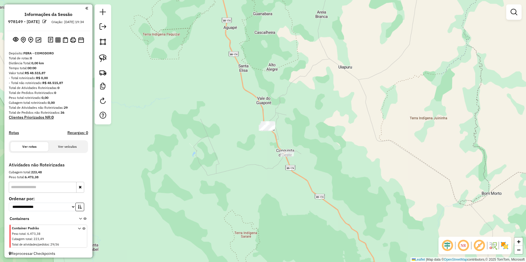
click at [258, 139] on div "Janela de atendimento Grade de atendimento Capacidade Transportadoras Veículos …" at bounding box center [263, 131] width 526 height 262
click at [104, 58] on img at bounding box center [103, 58] width 8 height 8
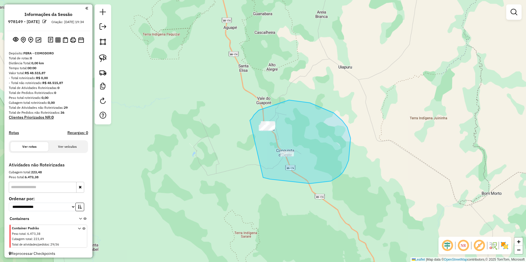
drag, startPoint x: 250, startPoint y: 120, endPoint x: 251, endPoint y: 174, distance: 53.6
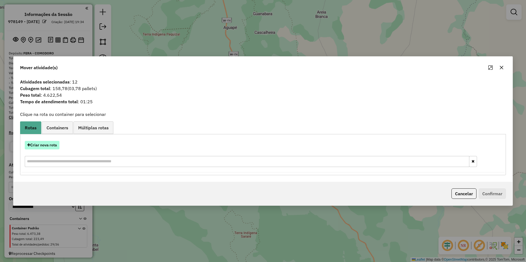
click at [32, 144] on button "Criar nova rota" at bounding box center [42, 145] width 35 height 9
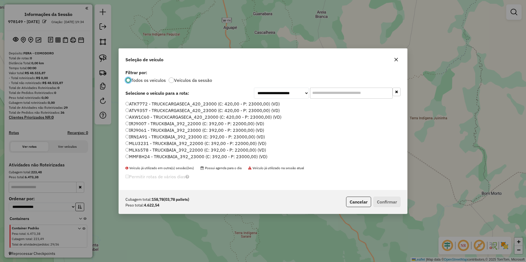
scroll to position [27, 0]
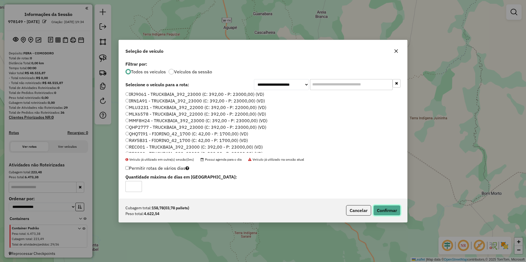
click at [388, 210] on button "Confirmar" at bounding box center [386, 210] width 27 height 10
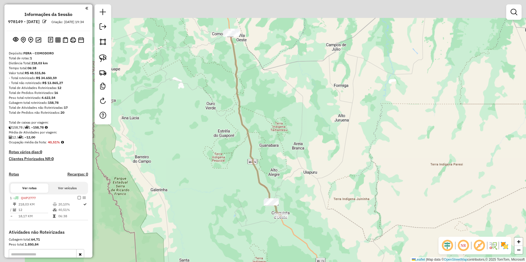
drag, startPoint x: 220, startPoint y: 105, endPoint x: 277, endPoint y: 239, distance: 145.5
click at [277, 244] on div "Janela de atendimento Grade de atendimento Capacidade Transportadoras Veículos …" at bounding box center [263, 131] width 526 height 262
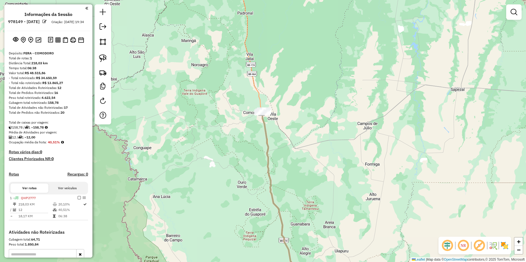
drag, startPoint x: 252, startPoint y: 163, endPoint x: 253, endPoint y: 213, distance: 49.8
click at [253, 213] on div "Janela de atendimento Grade de atendimento Capacidade Transportadoras Veículos …" at bounding box center [263, 131] width 526 height 262
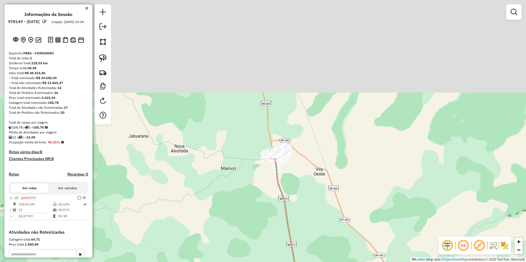
drag, startPoint x: 271, startPoint y: 132, endPoint x: 258, endPoint y: 241, distance: 109.7
click at [254, 259] on div "Janela de atendimento Grade de atendimento Capacidade Transportadoras Veículos …" at bounding box center [263, 131] width 526 height 262
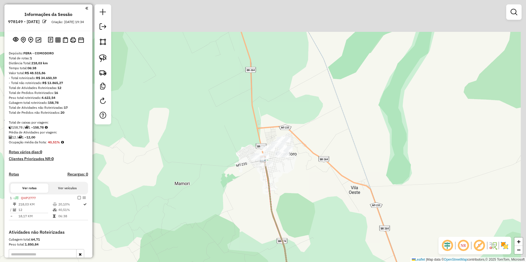
drag, startPoint x: 278, startPoint y: 153, endPoint x: 269, endPoint y: 208, distance: 55.2
click at [269, 208] on icon at bounding box center [281, 251] width 37 height 184
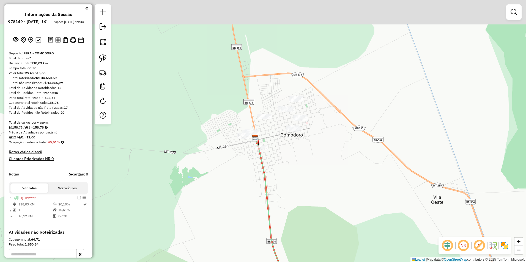
drag, startPoint x: 288, startPoint y: 172, endPoint x: 287, endPoint y: 187, distance: 15.7
click at [287, 187] on div "Janela de atendimento Grade de atendimento Capacidade Transportadoras Veículos …" at bounding box center [263, 131] width 526 height 262
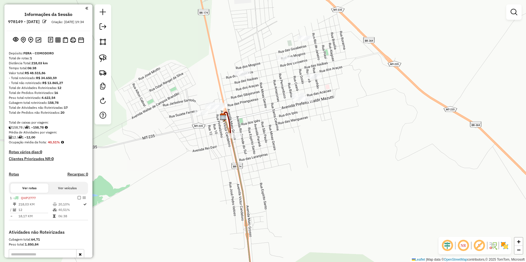
drag, startPoint x: 274, startPoint y: 131, endPoint x: 277, endPoint y: 167, distance: 36.4
click at [277, 167] on div "Janela de atendimento Grade de atendimento Capacidade Transportadoras Veículos …" at bounding box center [263, 131] width 526 height 262
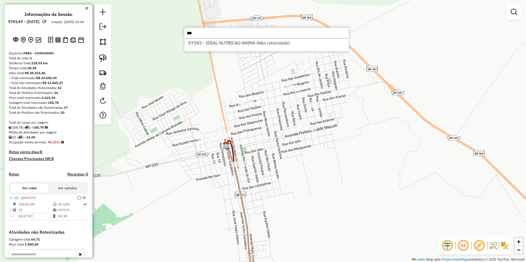
type input "***"
click at [326, 211] on div "Janela de atendimento Grade de atendimento Capacidade Transportadoras Veículos …" at bounding box center [263, 131] width 526 height 262
click at [102, 56] on img at bounding box center [103, 58] width 8 height 8
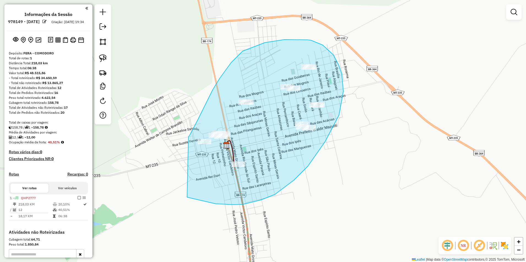
drag, startPoint x: 188, startPoint y: 137, endPoint x: 187, endPoint y: 197, distance: 60.5
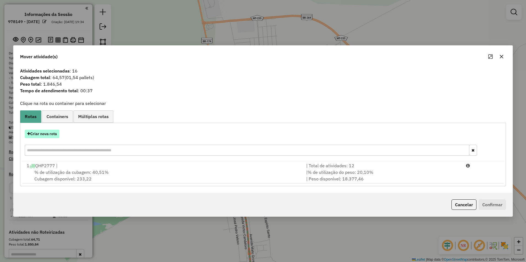
click at [39, 134] on button "Criar nova rota" at bounding box center [42, 134] width 35 height 9
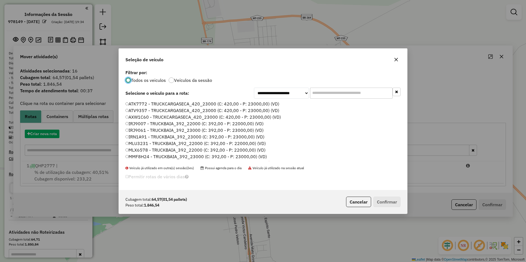
scroll to position [3, 2]
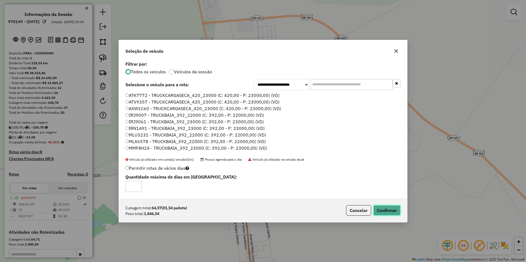
click at [385, 210] on button "Confirmar" at bounding box center [386, 210] width 27 height 10
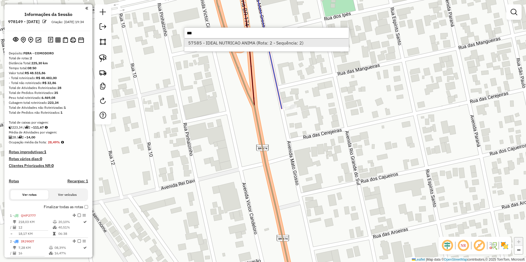
type input "***"
click at [242, 42] on li "57585 - IDEAL NUTRICAO ANIMA (Rota: 2 - Sequência: 2)" at bounding box center [266, 43] width 164 height 8
select select "**********"
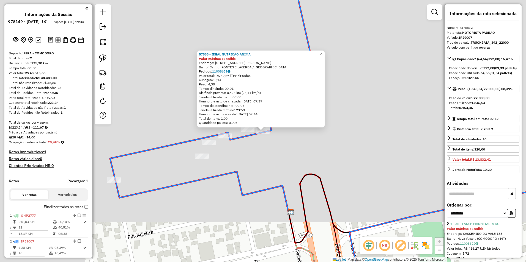
scroll to position [119, 0]
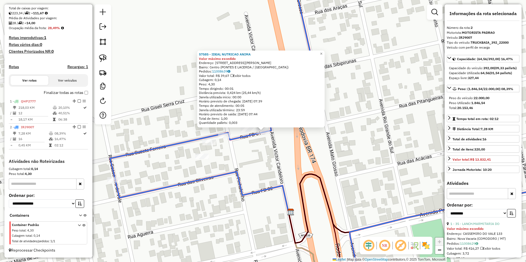
drag, startPoint x: 263, startPoint y: 130, endPoint x: 253, endPoint y: 143, distance: 15.7
click at [251, 144] on div "57585 - IDEAL NUTRICAO ANIMA Valor máximo excedido Endereço: AV TRANQUEDO NEVES…" at bounding box center [263, 131] width 526 height 262
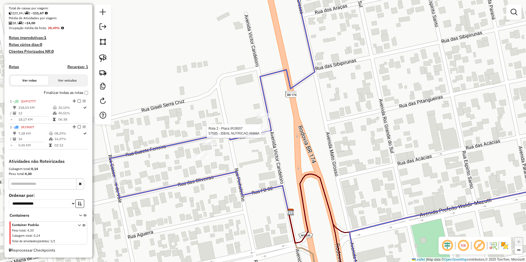
select select "**********"
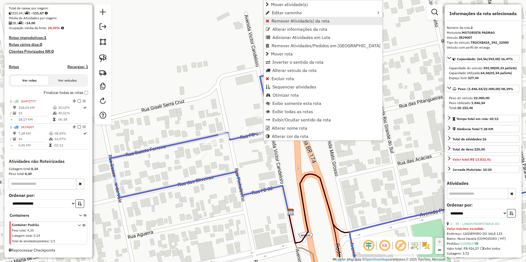
click at [286, 19] on span "Remover Atividade(s) da rota" at bounding box center [300, 21] width 58 height 4
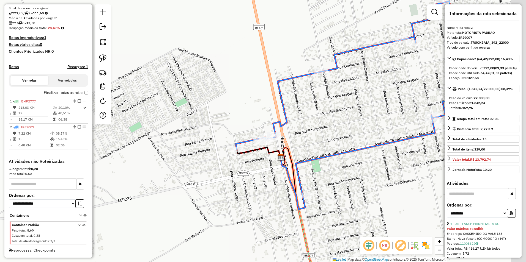
drag, startPoint x: 414, startPoint y: 222, endPoint x: 296, endPoint y: 187, distance: 122.3
click at [296, 187] on div "Janela de atendimento Grade de atendimento Capacidade Transportadoras Veículos …" at bounding box center [263, 131] width 526 height 262
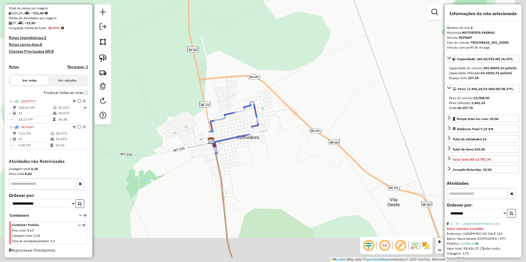
drag, startPoint x: 307, startPoint y: 202, endPoint x: 246, endPoint y: 171, distance: 67.5
click at [246, 171] on div "Janela de atendimento Grade de atendimento Capacidade Transportadoras Veículos …" at bounding box center [263, 131] width 526 height 262
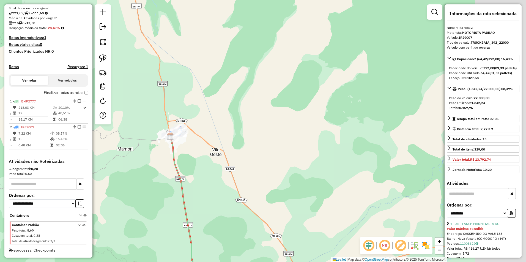
drag, startPoint x: 296, startPoint y: 190, endPoint x: 232, endPoint y: 166, distance: 68.8
click at [232, 166] on div "Janela de atendimento Grade de atendimento Capacidade Transportadoras Veículos …" at bounding box center [263, 131] width 526 height 262
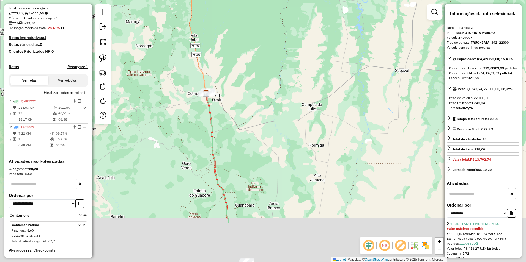
drag, startPoint x: 291, startPoint y: 206, endPoint x: 280, endPoint y: 127, distance: 79.9
click at [280, 127] on div "Janela de atendimento Grade de atendimento Capacidade Transportadoras Veículos …" at bounding box center [263, 131] width 526 height 262
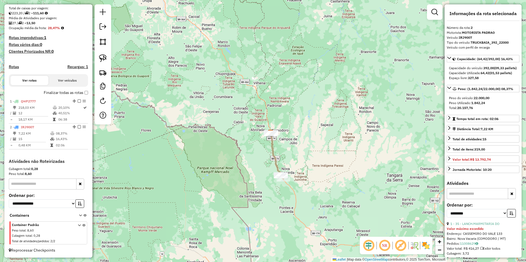
scroll to position [0, 0]
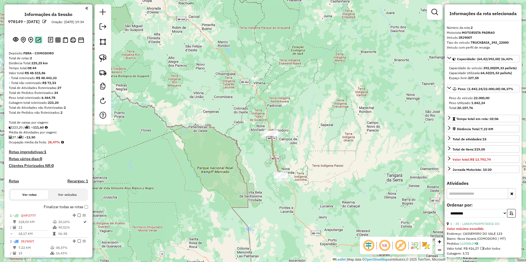
click at [38, 43] on img at bounding box center [38, 39] width 6 height 5
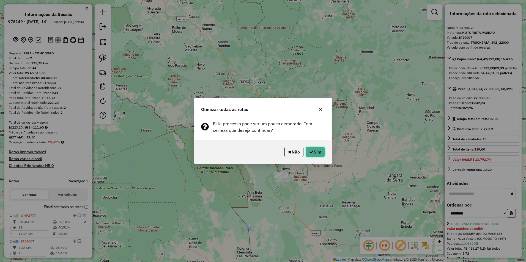
click at [316, 154] on button "Sim" at bounding box center [314, 152] width 19 height 10
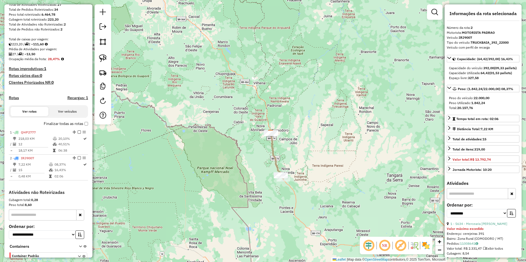
scroll to position [119, 0]
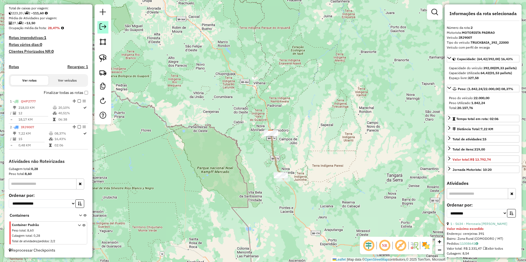
click at [108, 26] on link at bounding box center [102, 27] width 11 height 12
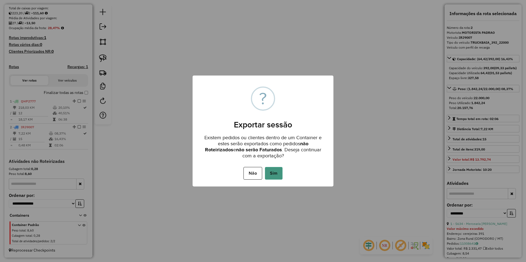
click at [274, 172] on button "Sim" at bounding box center [274, 173] width 18 height 13
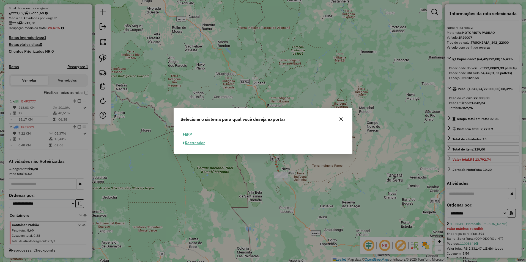
click at [185, 132] on button "ERP" at bounding box center [187, 134] width 14 height 9
select select "**"
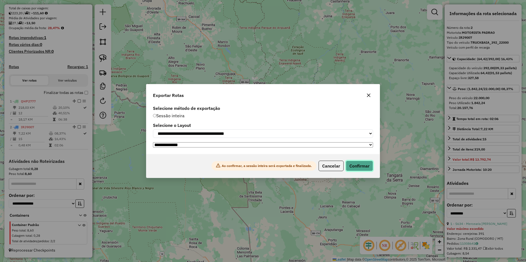
click at [357, 167] on button "Confirmar" at bounding box center [359, 166] width 27 height 10
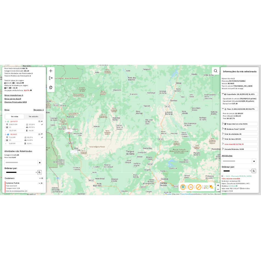
scroll to position [113, 0]
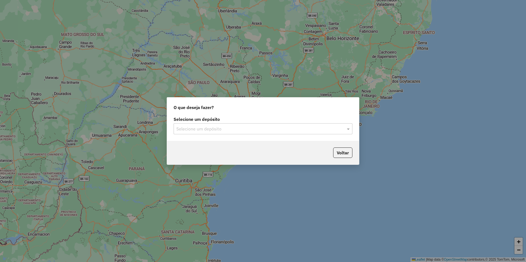
click at [223, 128] on input "text" at bounding box center [257, 129] width 162 height 7
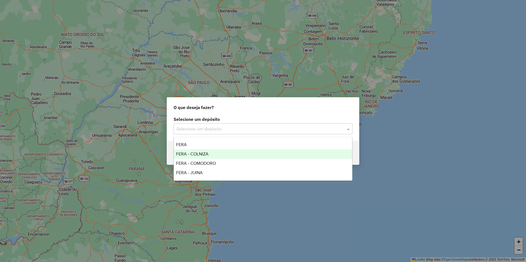
click at [201, 155] on span "FERA - COLNIZA" at bounding box center [192, 154] width 32 height 5
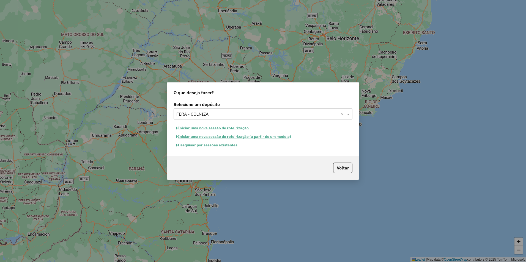
click at [222, 129] on button "Iniciar uma nova sessão de roteirização" at bounding box center [212, 128] width 78 height 9
select select "*"
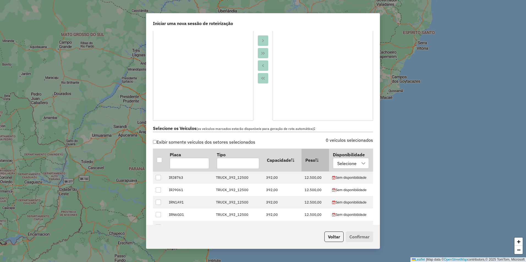
scroll to position [82, 0]
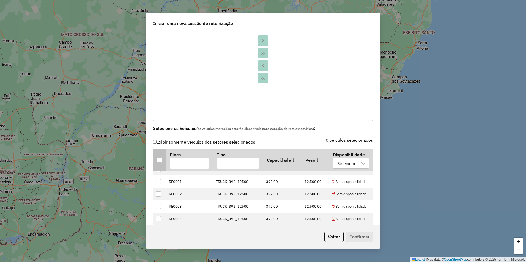
click at [157, 156] on th at bounding box center [159, 160] width 13 height 23
click at [157, 160] on div at bounding box center [159, 159] width 5 height 5
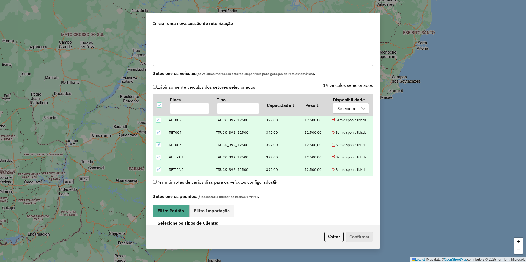
scroll to position [247, 0]
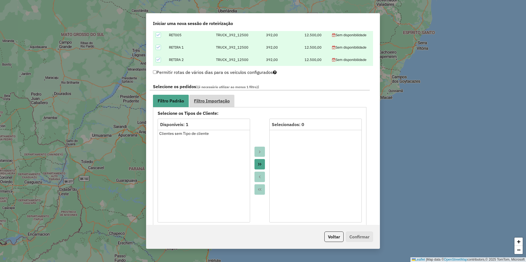
click at [221, 101] on span "Filtro Importação" at bounding box center [212, 101] width 36 height 4
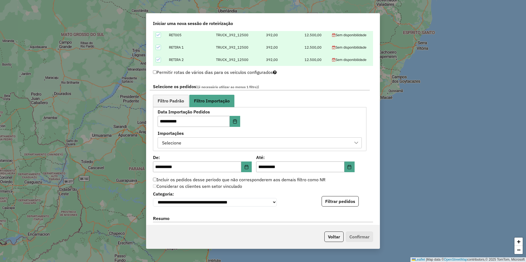
click at [235, 143] on div "Selecione" at bounding box center [255, 143] width 191 height 10
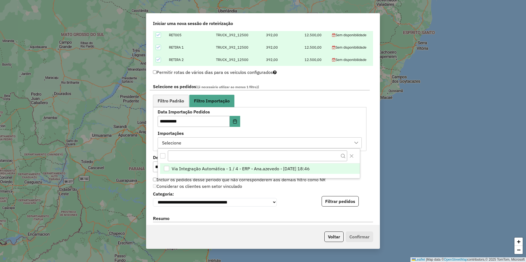
click at [257, 169] on span "Via Integração Automática - 1 / 4 - ERP - Ana.azevedo - [DATE] 18:46" at bounding box center [241, 169] width 138 height 7
click at [371, 181] on div "**********" at bounding box center [262, 128] width 233 height 194
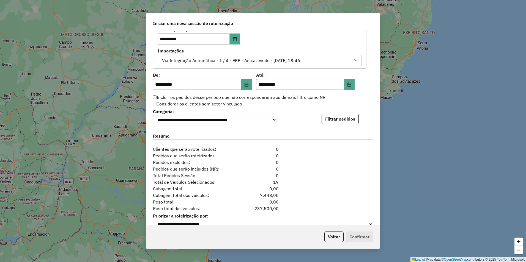
scroll to position [343, 0]
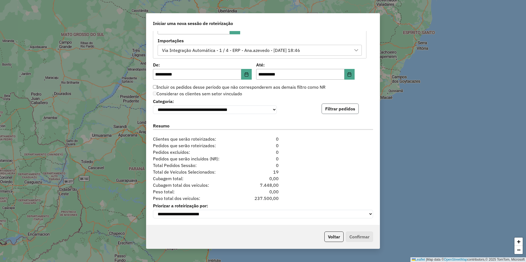
click at [340, 107] on button "Filtrar pedidos" at bounding box center [339, 109] width 37 height 10
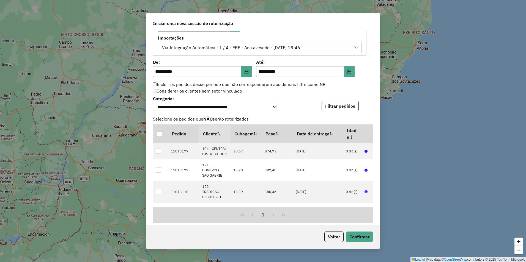
scroll to position [453, 0]
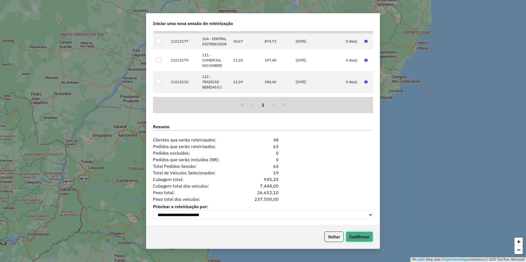
click at [354, 235] on button "Confirmar" at bounding box center [359, 237] width 27 height 10
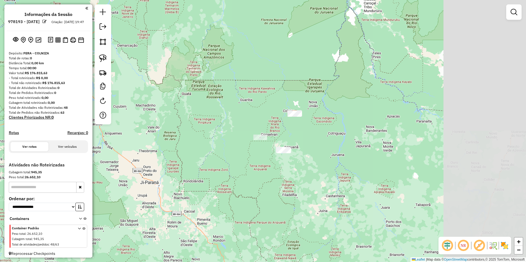
drag, startPoint x: 450, startPoint y: 204, endPoint x: 342, endPoint y: 144, distance: 123.1
click at [344, 146] on div "Janela de atendimento Grade de atendimento Capacidade Transportadoras Veículos …" at bounding box center [263, 131] width 526 height 262
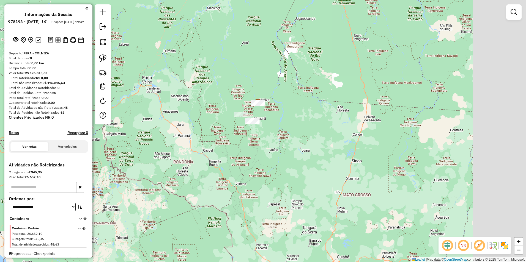
drag, startPoint x: 394, startPoint y: 166, endPoint x: 330, endPoint y: 138, distance: 69.7
click at [331, 139] on div "Janela de atendimento Grade de atendimento Capacidade Transportadoras Veículos …" at bounding box center [263, 131] width 526 height 262
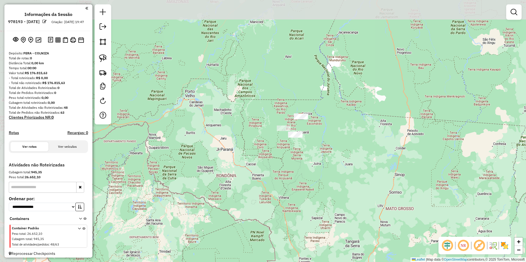
drag, startPoint x: 271, startPoint y: 89, endPoint x: 310, endPoint y: 161, distance: 81.2
click at [310, 161] on div "Janela de atendimento Grade de atendimento Capacidade Transportadoras Veículos …" at bounding box center [263, 131] width 526 height 262
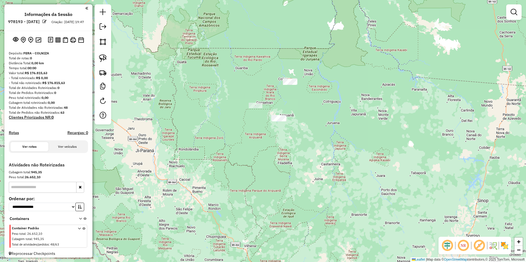
drag, startPoint x: 312, startPoint y: 117, endPoint x: 319, endPoint y: 153, distance: 36.7
click at [319, 153] on div "Janela de atendimento Grade de atendimento Capacidade Transportadoras Veículos …" at bounding box center [263, 131] width 526 height 262
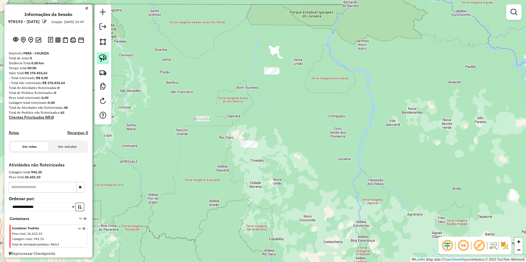
click at [102, 59] on img at bounding box center [103, 58] width 8 height 8
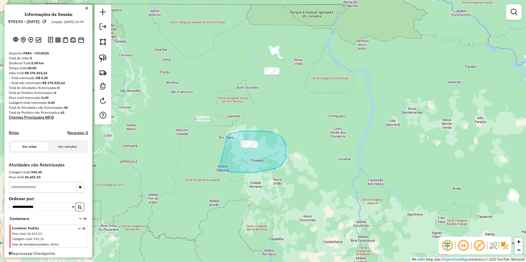
drag, startPoint x: 228, startPoint y: 135, endPoint x: 211, endPoint y: 169, distance: 38.1
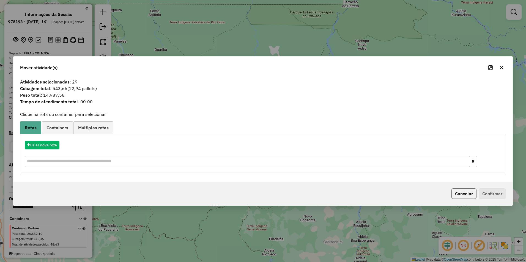
click at [466, 195] on button "Cancelar" at bounding box center [463, 194] width 25 height 10
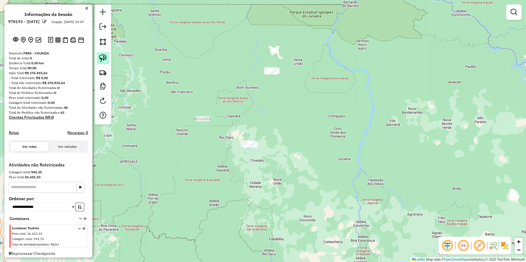
click at [107, 59] on link at bounding box center [103, 58] width 12 height 12
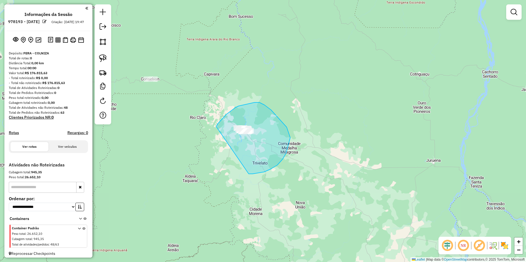
drag, startPoint x: 217, startPoint y: 124, endPoint x: 243, endPoint y: 173, distance: 55.3
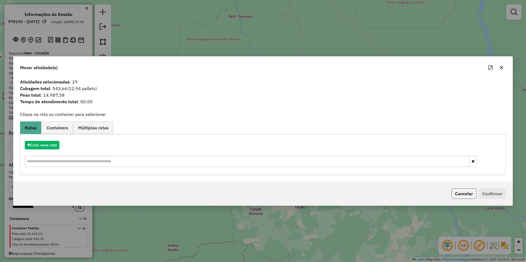
click at [461, 196] on button "Cancelar" at bounding box center [463, 194] width 25 height 10
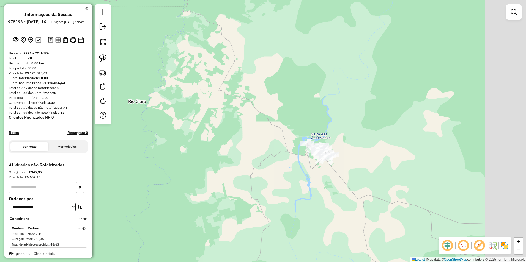
drag, startPoint x: 386, startPoint y: 119, endPoint x: 324, endPoint y: 169, distance: 79.2
click at [324, 169] on div "Janela de atendimento Grade de atendimento Capacidade Transportadoras Veículos …" at bounding box center [263, 131] width 526 height 262
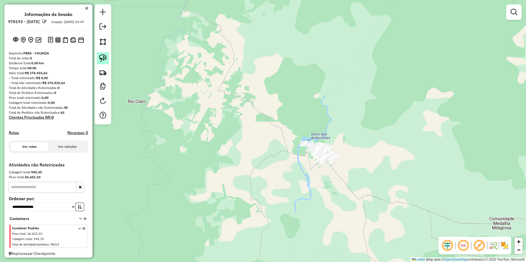
click at [103, 58] on img at bounding box center [103, 58] width 8 height 8
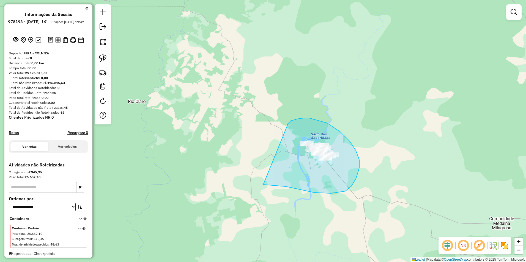
drag, startPoint x: 287, startPoint y: 126, endPoint x: 263, endPoint y: 185, distance: 63.5
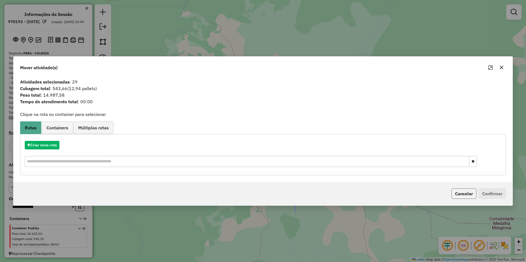
click at [459, 191] on button "Cancelar" at bounding box center [463, 194] width 25 height 10
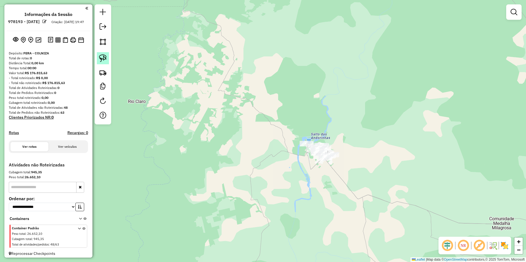
click at [100, 62] on img at bounding box center [103, 58] width 8 height 8
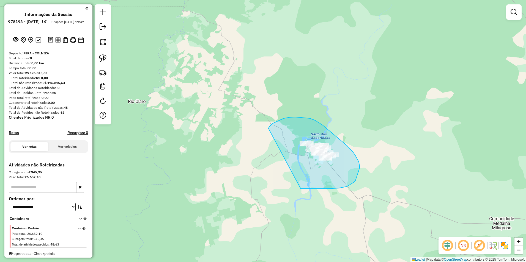
drag, startPoint x: 270, startPoint y: 126, endPoint x: 300, endPoint y: 189, distance: 69.5
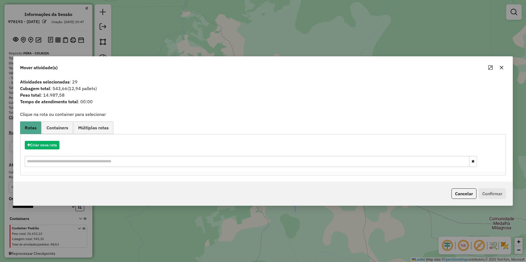
click at [292, 231] on div "Mover atividade(s) Atividades selecionadas : 29 Cubagem total : 543,66 (12,94 p…" at bounding box center [263, 131] width 526 height 262
click at [462, 195] on button "Cancelar" at bounding box center [463, 194] width 25 height 10
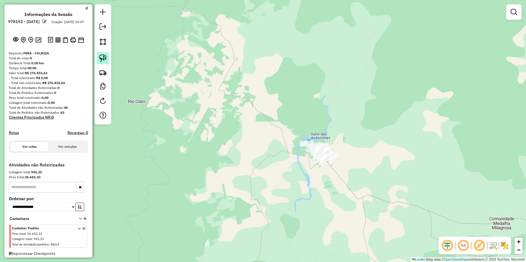
click at [103, 60] on img at bounding box center [103, 58] width 8 height 8
drag, startPoint x: 275, startPoint y: 130, endPoint x: 379, endPoint y: 152, distance: 106.2
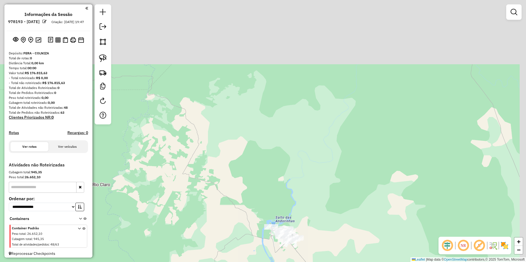
drag, startPoint x: 379, startPoint y: 152, endPoint x: 305, endPoint y: 168, distance: 76.0
click at [324, 178] on div "Janela de atendimento Grade de atendimento Capacidade Transportadoras Veículos …" at bounding box center [263, 131] width 526 height 262
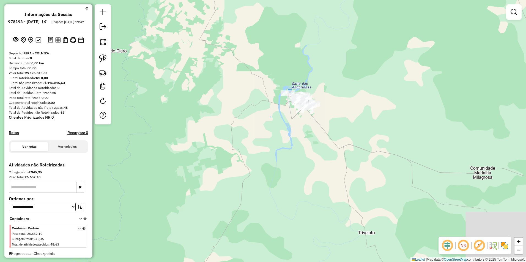
drag, startPoint x: 300, startPoint y: 136, endPoint x: 309, endPoint y: 37, distance: 99.1
click at [309, 37] on div "Janela de atendimento Grade de atendimento Capacidade Transportadoras Veículos …" at bounding box center [263, 131] width 526 height 262
click at [106, 57] on img at bounding box center [103, 58] width 8 height 8
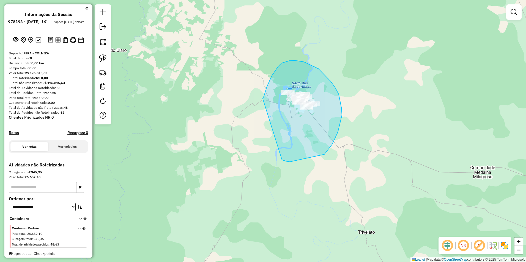
drag, startPoint x: 272, startPoint y: 76, endPoint x: 282, endPoint y: 160, distance: 84.7
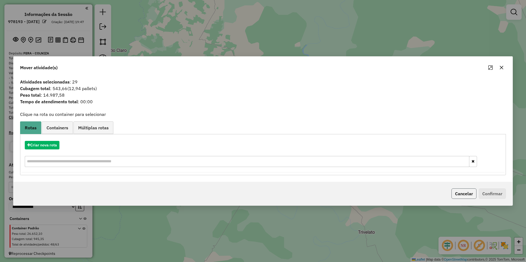
click at [463, 196] on button "Cancelar" at bounding box center [463, 194] width 25 height 10
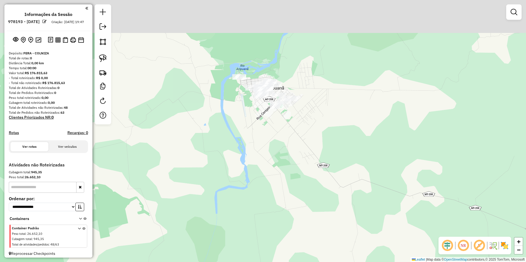
drag, startPoint x: 336, startPoint y: 120, endPoint x: 326, endPoint y: 184, distance: 65.4
click at [326, 184] on div "Janela de atendimento Grade de atendimento Capacidade Transportadoras Veículos …" at bounding box center [263, 131] width 526 height 262
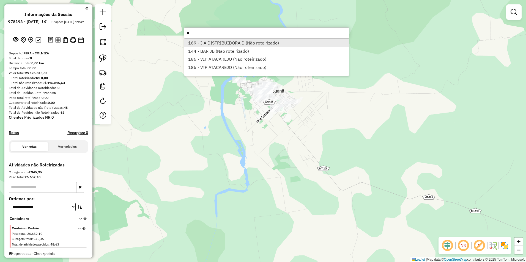
type input "*"
click at [272, 44] on li "169 - J A DISTRIBUIDORA D (Não roteirizado)" at bounding box center [266, 43] width 164 height 8
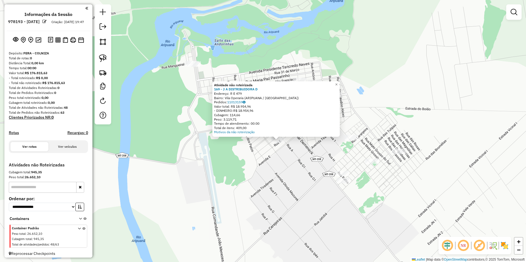
drag, startPoint x: 280, startPoint y: 173, endPoint x: 291, endPoint y: 175, distance: 11.3
click at [291, 175] on div "Atividade não roteirizada 169 - J A DISTRIBUIDORA D Endereço: R E 479 Bairro: V…" at bounding box center [263, 131] width 526 height 262
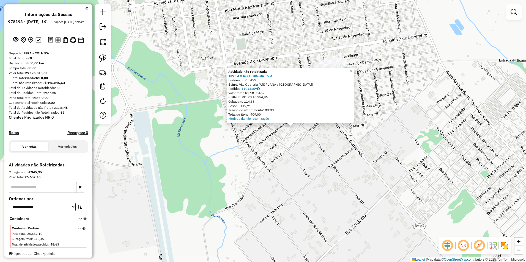
drag, startPoint x: 287, startPoint y: 157, endPoint x: 287, endPoint y: 180, distance: 22.5
click at [287, 180] on div "Atividade não roteirizada 169 - J A DISTRIBUIDORA D Endereço: R E 479 Bairro: V…" at bounding box center [263, 131] width 526 height 262
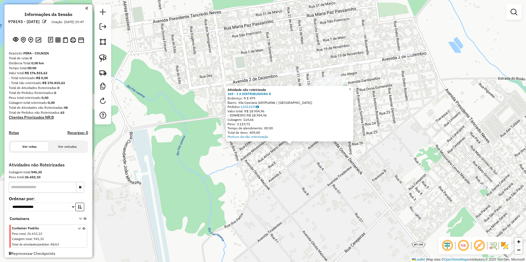
drag, startPoint x: 103, startPoint y: 57, endPoint x: 161, endPoint y: 103, distance: 73.8
click at [103, 57] on img at bounding box center [103, 58] width 8 height 8
drag, startPoint x: 281, startPoint y: 156, endPoint x: 301, endPoint y: 164, distance: 21.1
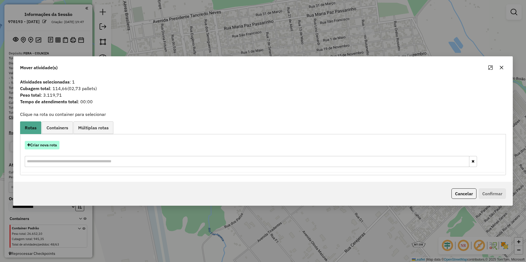
click at [48, 146] on button "Criar nova rota" at bounding box center [42, 145] width 35 height 9
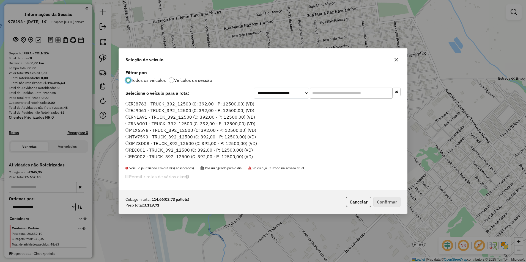
scroll to position [3, 2]
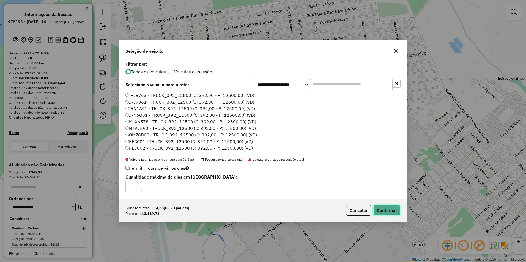
click at [388, 212] on button "Confirmar" at bounding box center [386, 210] width 27 height 10
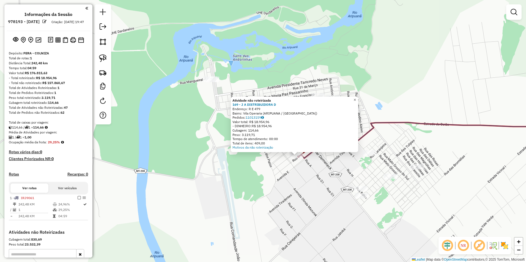
click at [358, 99] on link "×" at bounding box center [354, 100] width 7 height 7
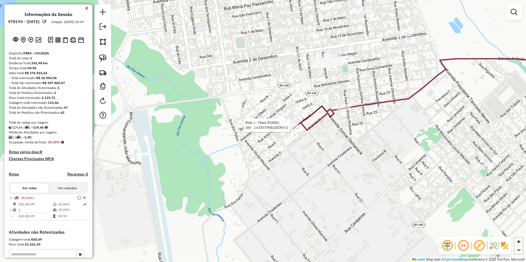
select select "**********"
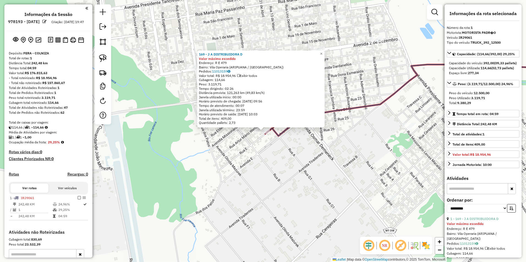
scroll to position [76, 0]
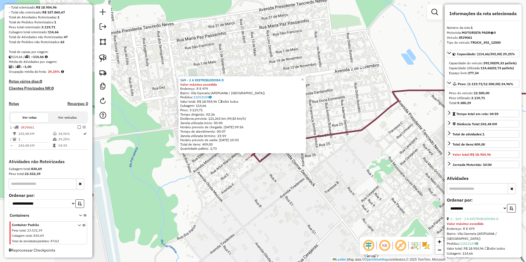
drag, startPoint x: 310, startPoint y: 170, endPoint x: 291, endPoint y: 196, distance: 31.9
click at [291, 196] on div "169 - J A DISTRIBUIDORA D Valor máximo excedido Endereço: R E 479 Bairro: Vila …" at bounding box center [263, 131] width 526 height 262
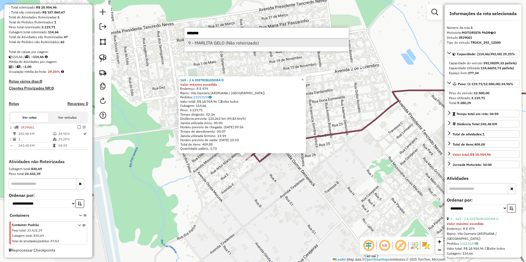
type input "*******"
click at [225, 43] on li "9 - MARLITA GELO (Não roteirizado)" at bounding box center [266, 43] width 164 height 8
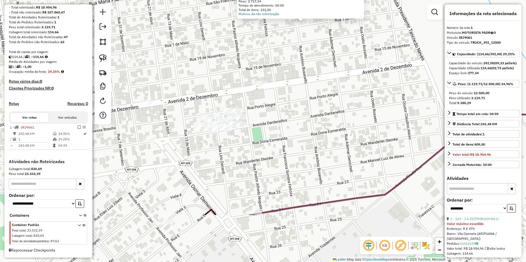
drag, startPoint x: 253, startPoint y: 195, endPoint x: 290, endPoint y: 122, distance: 82.1
click at [290, 122] on div "Atividade não roteirizada 9 - MARLITA GELO Endereço: RUA PRIMEIRO DE MAIO 1257 …" at bounding box center [263, 131] width 526 height 262
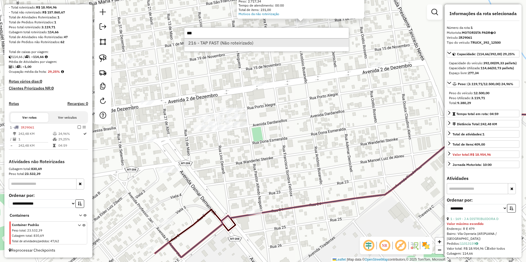
type input "***"
click at [205, 44] on li "216 - TAP FAST (Não roteirizado)" at bounding box center [266, 43] width 164 height 8
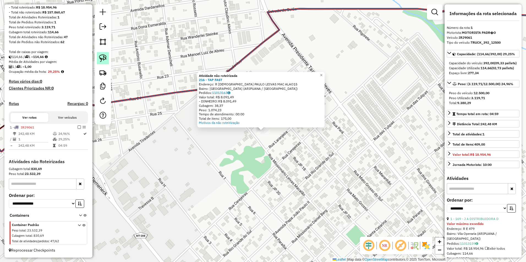
drag, startPoint x: 103, startPoint y: 60, endPoint x: 106, endPoint y: 60, distance: 3.4
click at [103, 60] on img at bounding box center [103, 58] width 8 height 8
drag, startPoint x: 250, startPoint y: 127, endPoint x: 281, endPoint y: 154, distance: 41.3
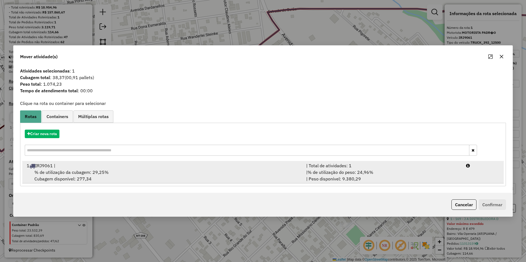
click at [140, 175] on div "% de utilização da cubagem: 29,25% Cubagem disponível: 277,34" at bounding box center [162, 175] width 279 height 13
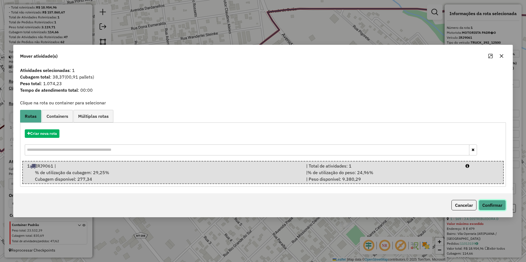
click at [487, 205] on button "Confirmar" at bounding box center [491, 205] width 27 height 10
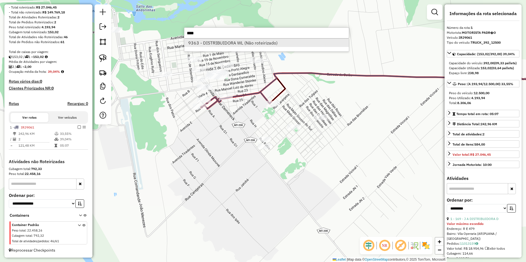
type input "****"
click at [255, 44] on li "9363 - DISTRIBUIDORA WL (Não roteirizado)" at bounding box center [266, 43] width 164 height 8
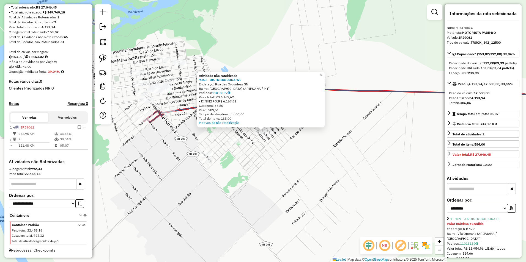
drag, startPoint x: 99, startPoint y: 56, endPoint x: 129, endPoint y: 73, distance: 34.6
click at [99, 56] on link at bounding box center [103, 58] width 12 height 12
drag, startPoint x: 252, startPoint y: 127, endPoint x: 274, endPoint y: 148, distance: 30.5
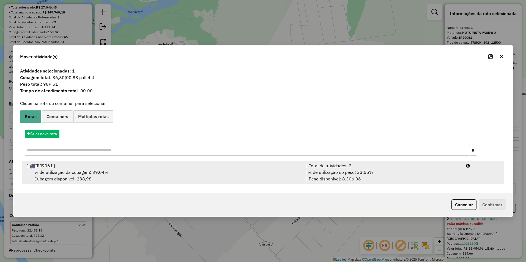
click at [86, 175] on span "% de utilização da cubagem: 39,04%" at bounding box center [71, 172] width 74 height 5
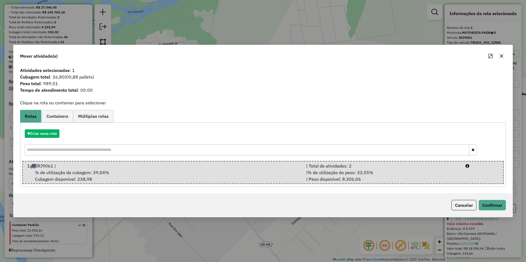
click at [489, 200] on div "Cancelar Confirmar" at bounding box center [262, 206] width 499 height 24
click at [490, 205] on button "Confirmar" at bounding box center [491, 205] width 27 height 10
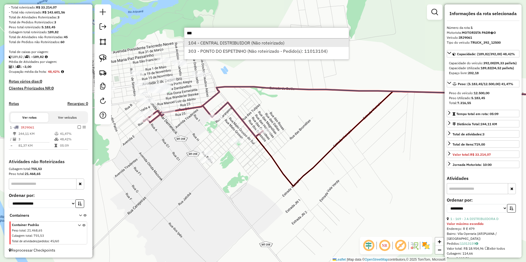
type input "***"
click at [255, 45] on li "104 - CENTRAL DISTRIBUIDOR (Não roteirizado)" at bounding box center [266, 43] width 164 height 8
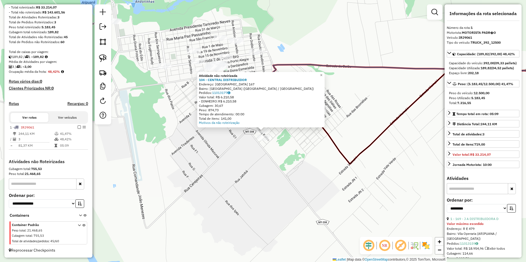
drag, startPoint x: 103, startPoint y: 56, endPoint x: 197, endPoint y: 106, distance: 106.3
click at [103, 56] on img at bounding box center [103, 58] width 8 height 8
drag, startPoint x: 252, startPoint y: 135, endPoint x: 251, endPoint y: 154, distance: 18.7
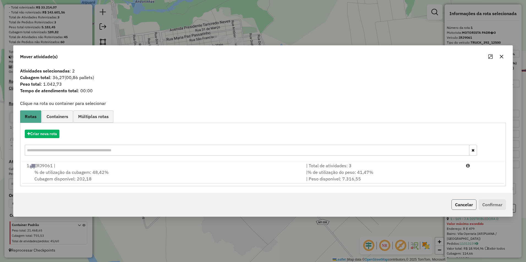
click at [462, 204] on button "Cancelar" at bounding box center [463, 205] width 25 height 10
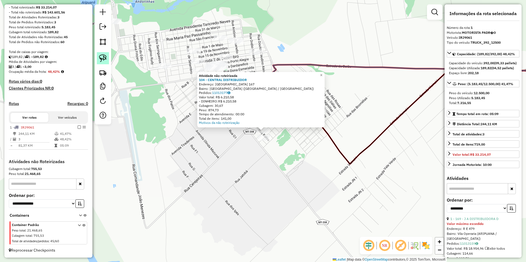
click at [104, 60] on img at bounding box center [103, 58] width 8 height 8
drag, startPoint x: 254, startPoint y: 126, endPoint x: 253, endPoint y: 135, distance: 9.7
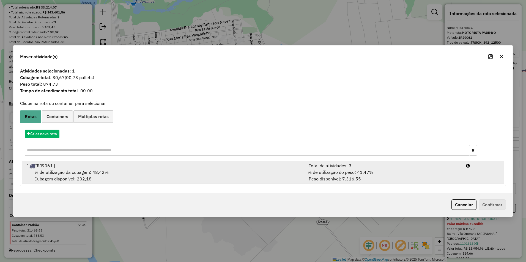
click at [86, 175] on div "% de utilização da cubagem: 48,42% Cubagem disponível: 202,18" at bounding box center [162, 175] width 279 height 13
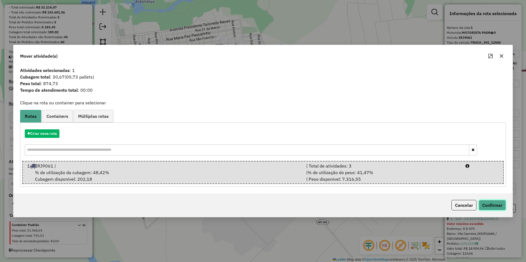
click at [486, 204] on button "Confirmar" at bounding box center [491, 205] width 27 height 10
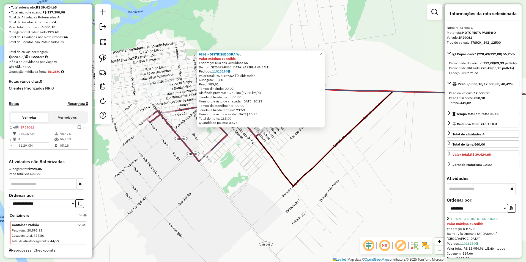
click at [275, 192] on div "9363 - DISTRIBUIDORA WL Valor máximo excedido Endereço: Rua das Orquideas SN Ba…" at bounding box center [263, 131] width 526 height 262
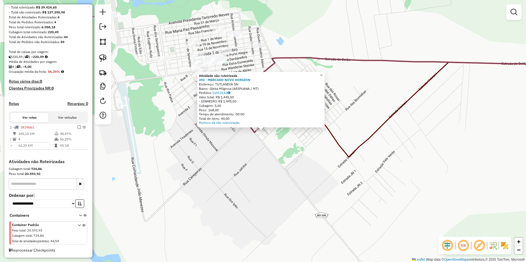
click at [221, 159] on div "Atividade não roteirizada 393 - MERCADO NOVO HORIZON Endereço: TUTLANDIA SN Bai…" at bounding box center [263, 131] width 526 height 262
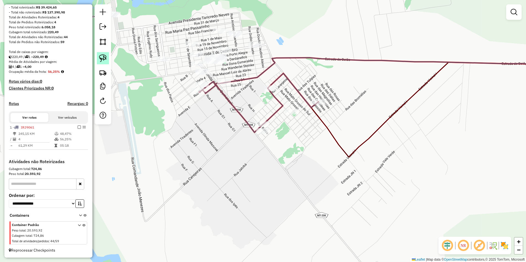
drag, startPoint x: 104, startPoint y: 60, endPoint x: 238, endPoint y: 122, distance: 146.6
click at [104, 60] on img at bounding box center [103, 58] width 8 height 8
drag, startPoint x: 253, startPoint y: 138, endPoint x: 271, endPoint y: 140, distance: 17.4
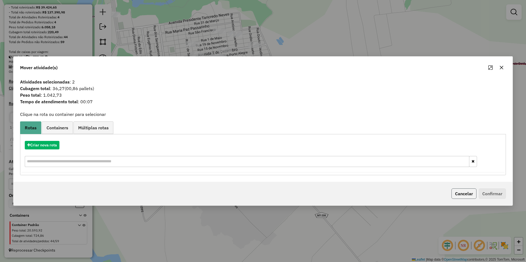
click at [464, 191] on button "Cancelar" at bounding box center [463, 194] width 25 height 10
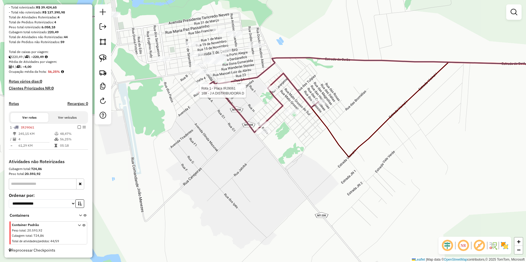
click at [199, 94] on div at bounding box center [198, 90] width 14 height 5
select select "**********"
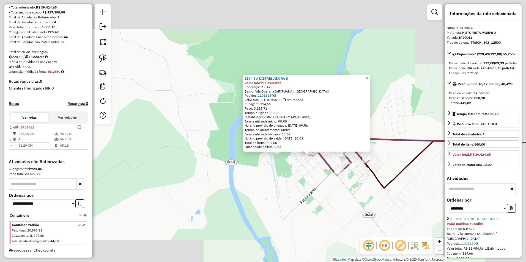
click at [366, 205] on div "169 - J A DISTRIBUIDORA D Valor máximo excedido Endereço: R E 479 Bairro: Vila …" at bounding box center [263, 131] width 526 height 262
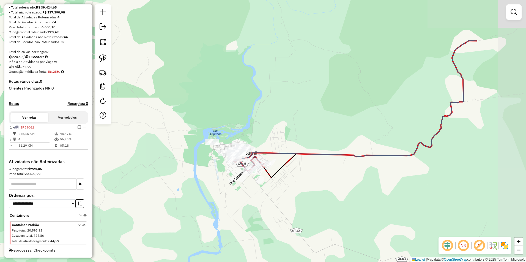
drag, startPoint x: 388, startPoint y: 205, endPoint x: 287, endPoint y: 186, distance: 102.8
click at [287, 186] on div "Janela de atendimento Grade de atendimento Capacidade Transportadoras Veículos …" at bounding box center [263, 131] width 526 height 262
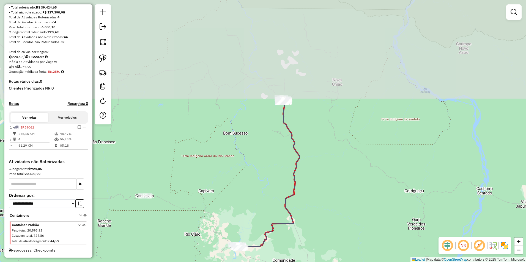
drag, startPoint x: 341, startPoint y: 117, endPoint x: 335, endPoint y: 233, distance: 115.9
click at [335, 233] on div "Janela de atendimento Grade de atendimento Capacidade Transportadoras Veículos …" at bounding box center [263, 131] width 526 height 262
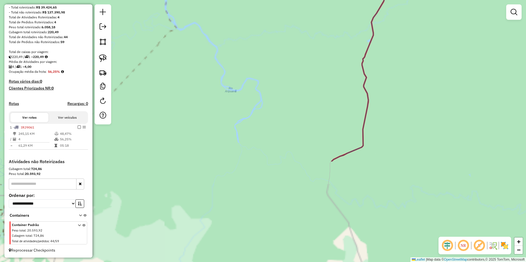
drag, startPoint x: 311, startPoint y: 227, endPoint x: 336, endPoint y: 34, distance: 195.2
click at [336, 34] on div "Janela de atendimento Grade de atendimento Capacidade Transportadoras Veículos …" at bounding box center [263, 131] width 526 height 262
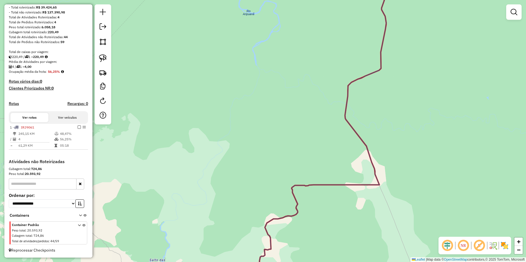
drag, startPoint x: 310, startPoint y: 181, endPoint x: 331, endPoint y: 46, distance: 137.1
click at [330, 47] on div "Janela de atendimento Grade de atendimento Capacidade Transportadoras Veículos …" at bounding box center [263, 131] width 526 height 262
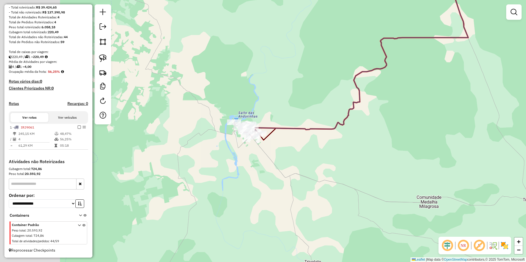
drag, startPoint x: 154, startPoint y: 150, endPoint x: 295, endPoint y: 140, distance: 141.4
click at [295, 140] on div "Janela de atendimento Grade de atendimento Capacidade Transportadoras Veículos …" at bounding box center [263, 131] width 526 height 262
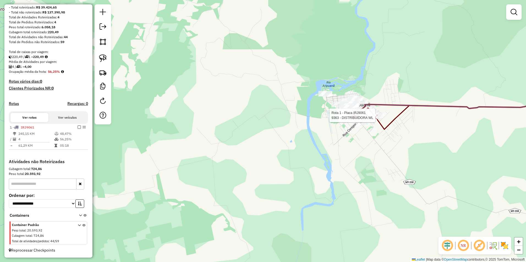
select select "**********"
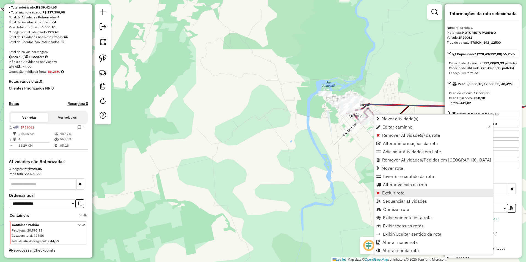
click at [405, 193] on link "Excluir rota" at bounding box center [433, 193] width 118 height 8
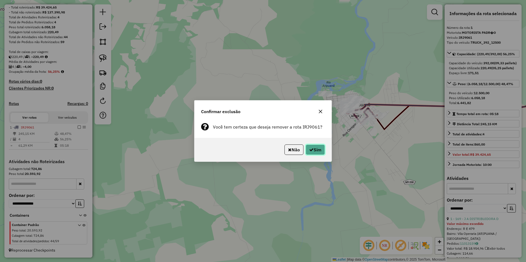
click at [317, 148] on button "Sim" at bounding box center [314, 150] width 19 height 10
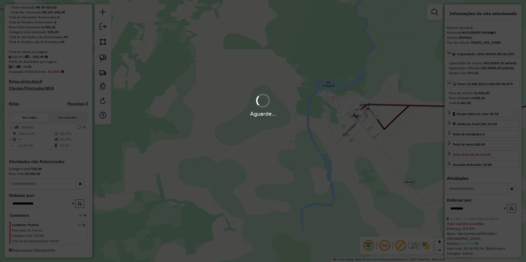
scroll to position [8, 0]
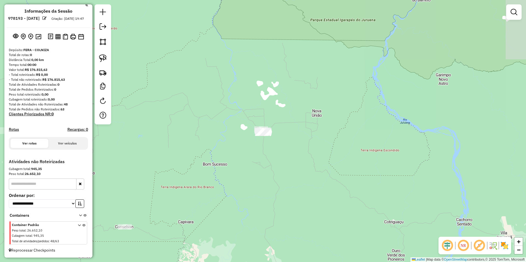
click at [360, 152] on div "Janela de atendimento Grade de atendimento Capacidade Transportadoras Veículos …" at bounding box center [263, 131] width 526 height 262
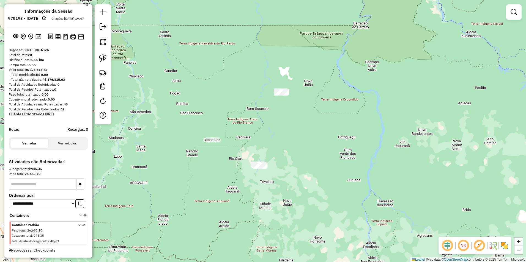
drag, startPoint x: 255, startPoint y: 189, endPoint x: 262, endPoint y: 131, distance: 58.9
click at [262, 131] on div "Janela de atendimento Grade de atendimento Capacidade Transportadoras Veículos …" at bounding box center [263, 131] width 526 height 262
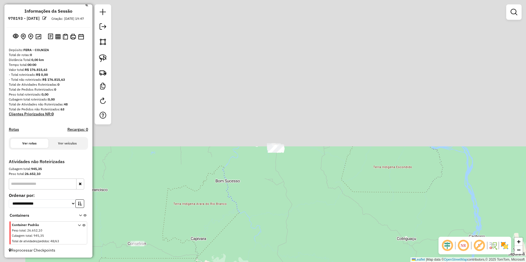
drag, startPoint x: 284, startPoint y: 48, endPoint x: 347, endPoint y: 217, distance: 180.4
click at [348, 224] on div "Janela de atendimento Grade de atendimento Capacidade Transportadoras Veículos …" at bounding box center [263, 131] width 526 height 262
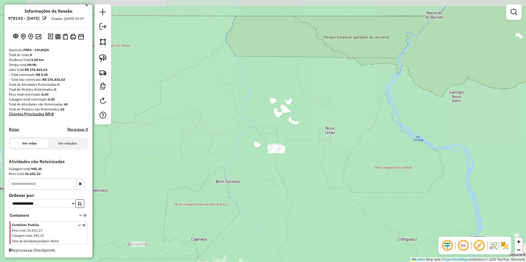
drag, startPoint x: 340, startPoint y: 181, endPoint x: 354, endPoint y: 190, distance: 16.2
click at [354, 190] on div "Janela de atendimento Grade de atendimento Capacidade Transportadoras Veículos …" at bounding box center [263, 131] width 526 height 262
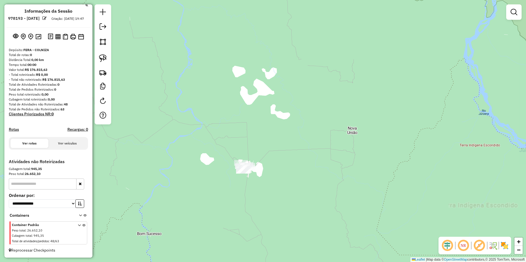
drag, startPoint x: 355, startPoint y: 172, endPoint x: 364, endPoint y: 173, distance: 8.8
click at [364, 173] on div "Janela de atendimento Grade de atendimento Capacidade Transportadoras Veículos …" at bounding box center [263, 131] width 526 height 262
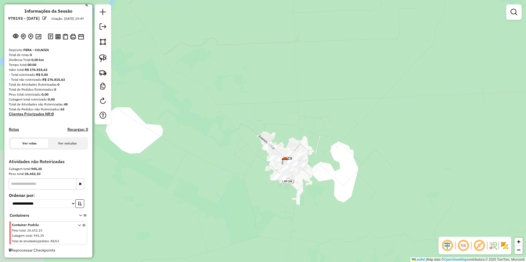
drag, startPoint x: 314, startPoint y: 188, endPoint x: 377, endPoint y: 171, distance: 65.4
click at [417, 167] on div "Janela de atendimento Grade de atendimento Capacidade Transportadoras Veículos …" at bounding box center [263, 131] width 526 height 262
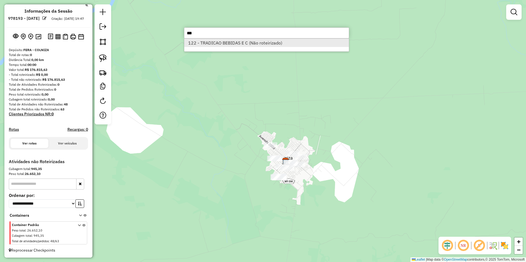
type input "***"
click at [274, 44] on li "122 - TRADICAO BEBIDAS E C (Não roteirizado)" at bounding box center [266, 43] width 164 height 8
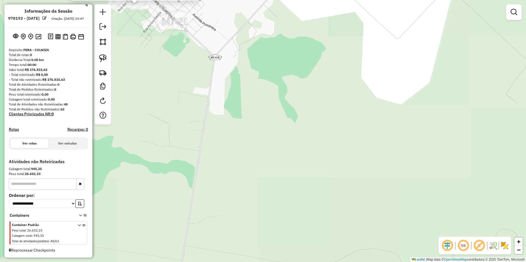
drag, startPoint x: 231, startPoint y: 127, endPoint x: 416, endPoint y: 197, distance: 198.3
click at [416, 197] on div "Atividade não roteirizada 122 - TRADICAO BEBIDAS E C Endereço: AV NORTE SUL 1 B…" at bounding box center [263, 131] width 526 height 262
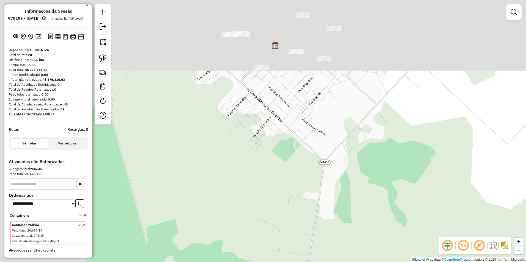
drag, startPoint x: 291, startPoint y: 164, endPoint x: 356, endPoint y: 196, distance: 72.9
click at [358, 200] on div "Janela de atendimento Grade de atendimento Capacidade Transportadoras Veículos …" at bounding box center [263, 131] width 526 height 262
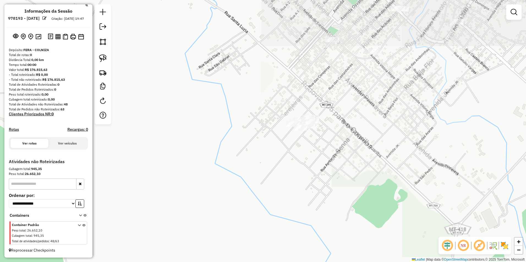
drag, startPoint x: 320, startPoint y: 132, endPoint x: 353, endPoint y: 167, distance: 47.6
click at [353, 167] on div "Janela de atendimento Grade de atendimento Capacidade Transportadoras Veículos …" at bounding box center [263, 131] width 526 height 262
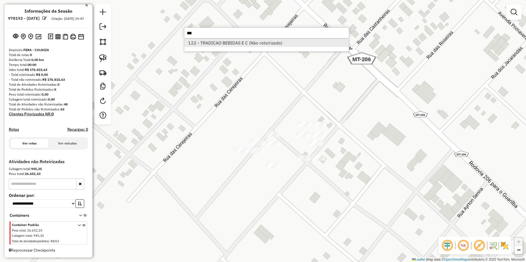
type input "***"
click at [234, 41] on li "122 - TRADICAO BEBIDAS E C (Não roteirizado)" at bounding box center [266, 43] width 164 height 8
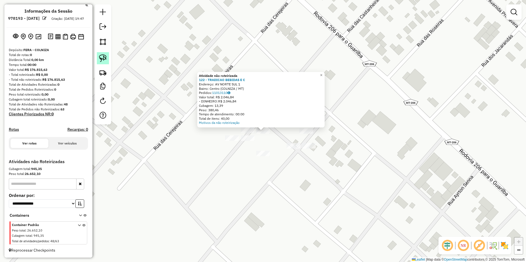
click at [101, 55] on img at bounding box center [103, 58] width 8 height 8
drag, startPoint x: 258, startPoint y: 138, endPoint x: 271, endPoint y: 138, distance: 12.6
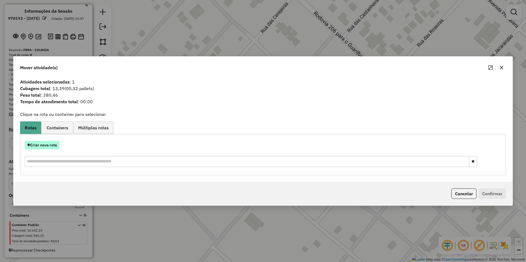
click at [47, 147] on button "Criar nova rota" at bounding box center [42, 145] width 35 height 9
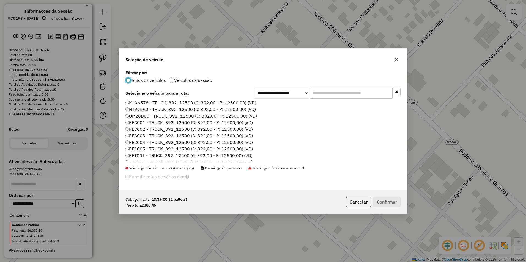
scroll to position [55, 0]
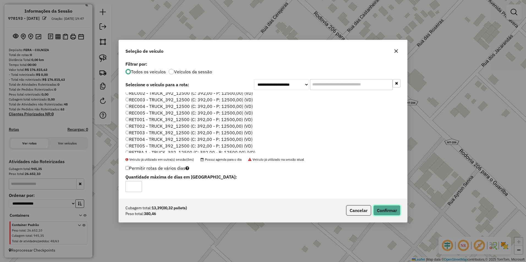
click at [379, 211] on button "Confirmar" at bounding box center [386, 210] width 27 height 10
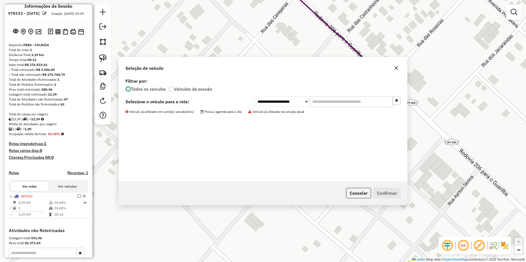
scroll to position [76, 0]
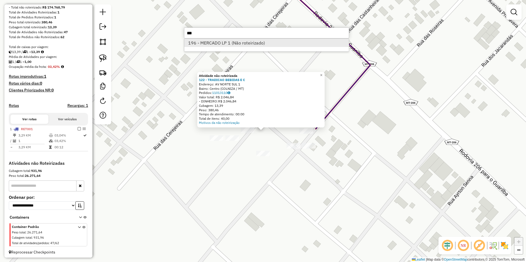
type input "***"
click at [265, 43] on li "196 - MERCADO LP 1 (Não roteirizado)" at bounding box center [266, 43] width 164 height 8
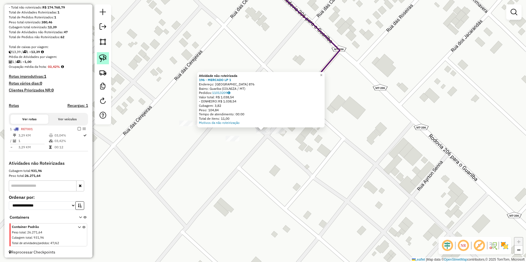
click at [98, 60] on link at bounding box center [103, 58] width 12 height 12
drag, startPoint x: 251, startPoint y: 137, endPoint x: 266, endPoint y: 141, distance: 15.7
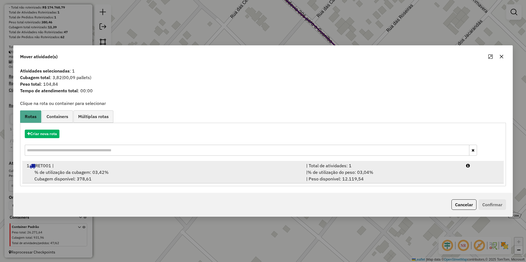
click at [61, 173] on span "% de utilização da cubagem: 03,42%" at bounding box center [71, 172] width 74 height 5
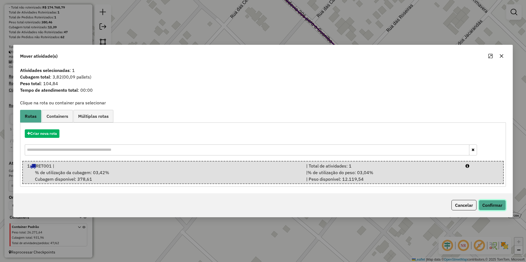
click at [495, 205] on button "Confirmar" at bounding box center [491, 205] width 27 height 10
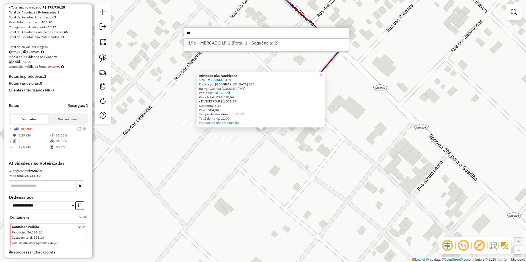
type input "*"
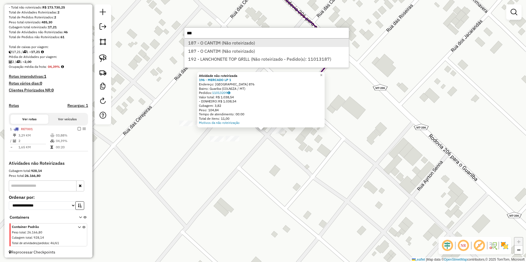
type input "***"
drag, startPoint x: 240, startPoint y: 42, endPoint x: 263, endPoint y: 67, distance: 34.2
click at [240, 42] on li "187 - O CANTIM (Não roteirizado)" at bounding box center [266, 43] width 164 height 8
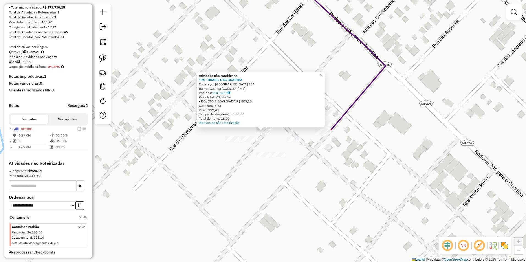
click at [277, 137] on div "Atividade não roteirizada 194 - BRASIL GAS GUARIBA Endereço: BRASIL 654 Bairro:…" at bounding box center [263, 131] width 526 height 262
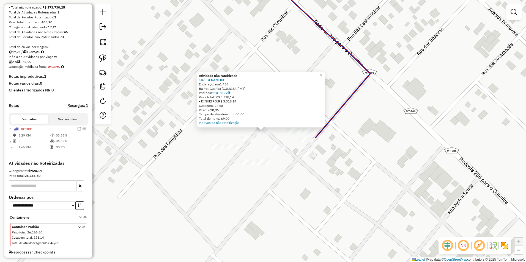
click at [294, 159] on div "Rota 1 - Placa RET001 122 - TRADICAO BEBIDAS E C Atividade não roteirizada 187 …" at bounding box center [263, 131] width 526 height 262
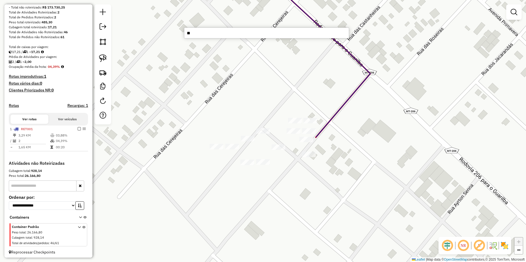
type input "***"
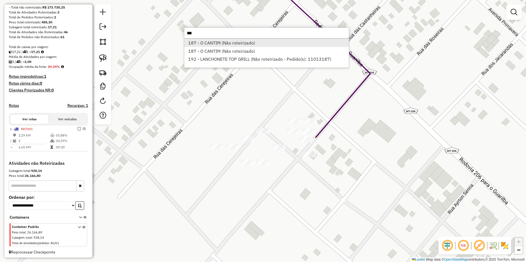
click at [236, 44] on li "187 - O CANTIM (Não roteirizado)" at bounding box center [266, 43] width 164 height 8
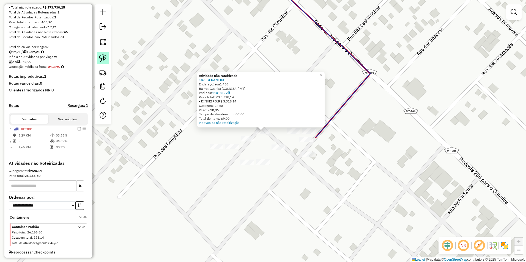
click at [107, 60] on link at bounding box center [103, 58] width 12 height 12
drag, startPoint x: 253, startPoint y: 130, endPoint x: 261, endPoint y: 140, distance: 12.7
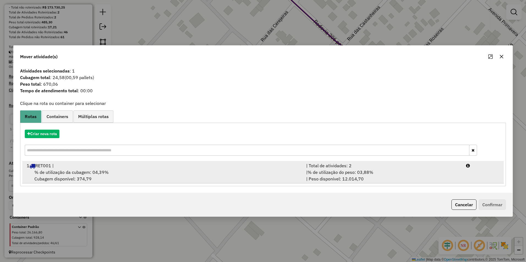
click at [62, 174] on span "% de utilização da cubagem: 04,39%" at bounding box center [71, 172] width 74 height 5
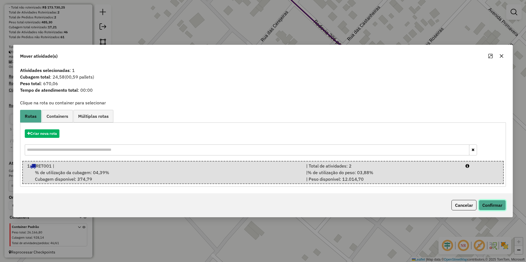
click at [495, 208] on button "Confirmar" at bounding box center [491, 205] width 27 height 10
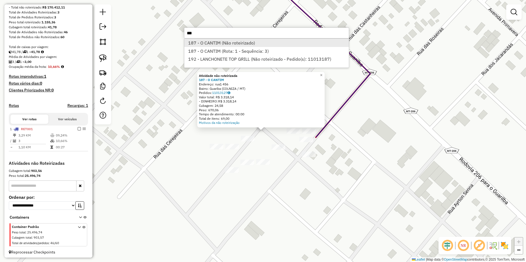
type input "***"
click at [227, 42] on li "187 - O CANTIM (Não roteirizado)" at bounding box center [266, 43] width 164 height 8
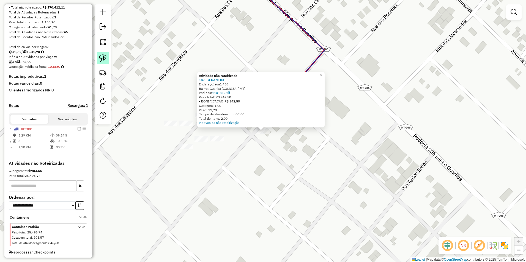
click at [102, 59] on img at bounding box center [103, 58] width 8 height 8
drag, startPoint x: 254, startPoint y: 145, endPoint x: 274, endPoint y: 140, distance: 20.7
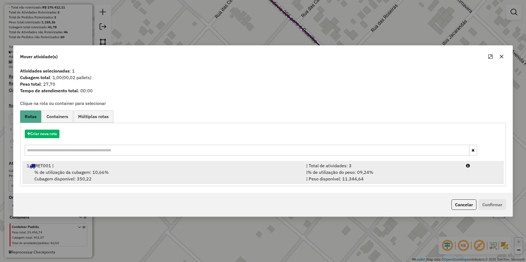
click at [128, 175] on div "% de utilização da cubagem: 10,66% Cubagem disponível: 350,22" at bounding box center [162, 175] width 279 height 13
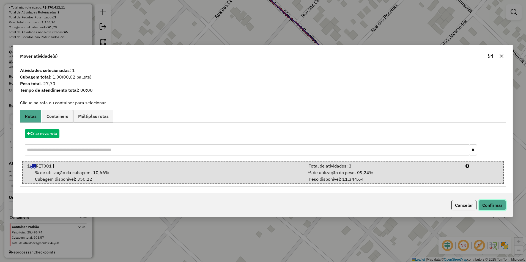
click at [490, 204] on button "Confirmar" at bounding box center [491, 205] width 27 height 10
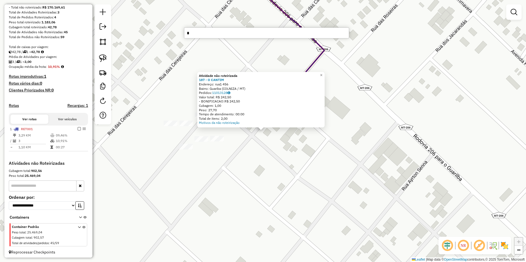
type input "**"
click at [214, 44] on li "74 - NORTAO GAS (Não roteirizado)" at bounding box center [266, 43] width 164 height 8
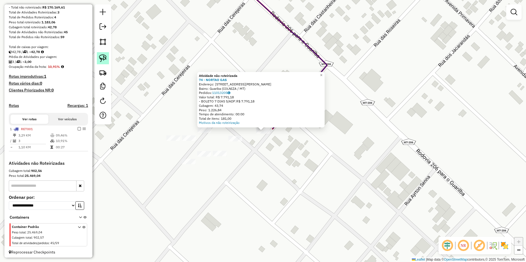
click at [101, 59] on img at bounding box center [103, 58] width 8 height 8
drag, startPoint x: 251, startPoint y: 138, endPoint x: 273, endPoint y: 141, distance: 21.9
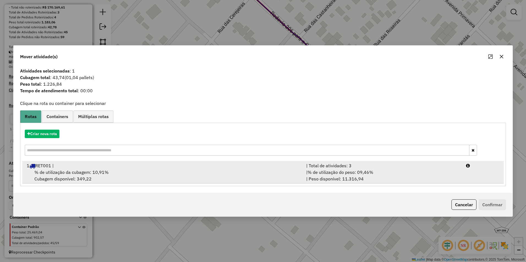
click at [130, 172] on div "% de utilização da cubagem: 10,91% Cubagem disponível: 349,22" at bounding box center [162, 175] width 279 height 13
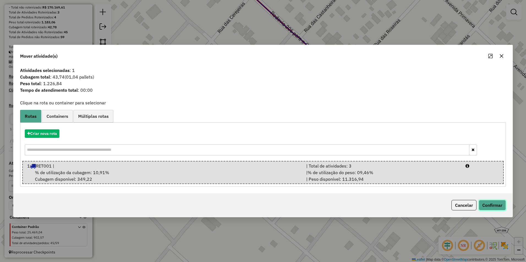
click at [494, 207] on button "Confirmar" at bounding box center [491, 205] width 27 height 10
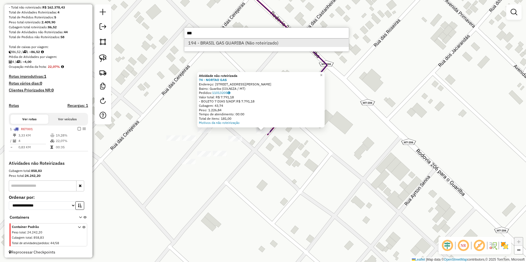
type input "***"
click at [240, 43] on li "194 - BRASIL GAS GUARIBA (Não roteirizado)" at bounding box center [266, 43] width 164 height 8
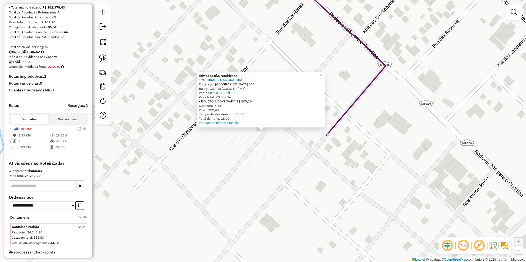
drag, startPoint x: 104, startPoint y: 57, endPoint x: 175, endPoint y: 92, distance: 79.2
click at [104, 57] on img at bounding box center [103, 58] width 8 height 8
drag, startPoint x: 254, startPoint y: 129, endPoint x: 269, endPoint y: 139, distance: 18.4
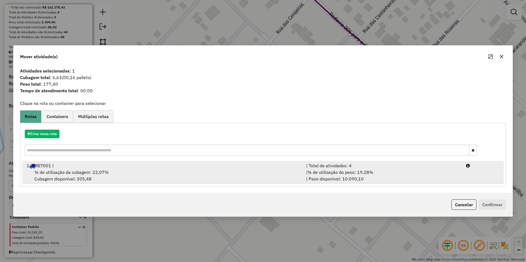
click at [118, 173] on div "% de utilização da cubagem: 22,07% Cubagem disponível: 305,48" at bounding box center [162, 175] width 279 height 13
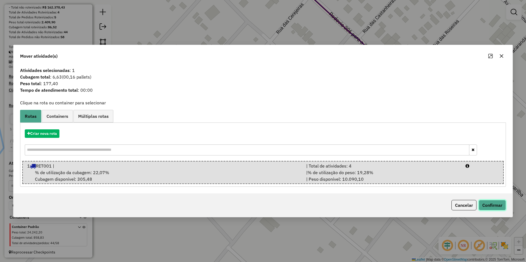
click at [490, 206] on button "Confirmar" at bounding box center [491, 205] width 27 height 10
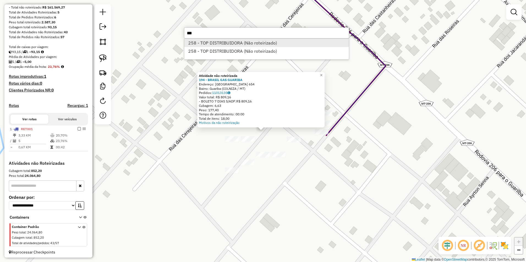
type input "***"
click at [276, 43] on li "258 - TOP DISTRIBUIDORA (Não roteirizado)" at bounding box center [266, 43] width 164 height 8
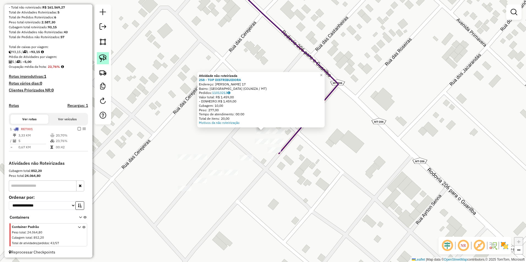
click at [103, 57] on img at bounding box center [103, 58] width 8 height 8
drag, startPoint x: 251, startPoint y: 130, endPoint x: 252, endPoint y: 136, distance: 5.3
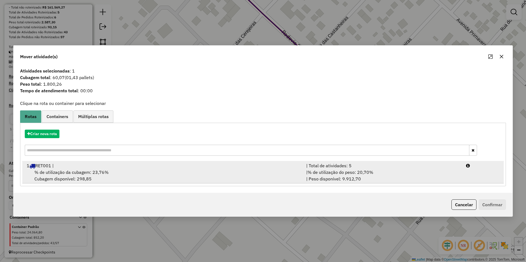
click at [84, 172] on span "% de utilização da cubagem: 23,76%" at bounding box center [71, 172] width 74 height 5
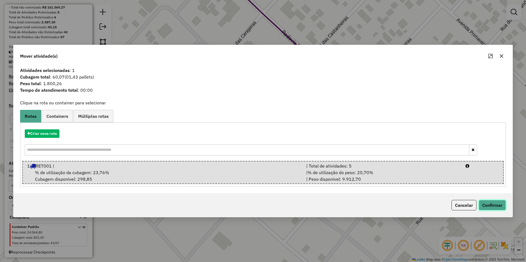
click at [494, 205] on button "Confirmar" at bounding box center [491, 205] width 27 height 10
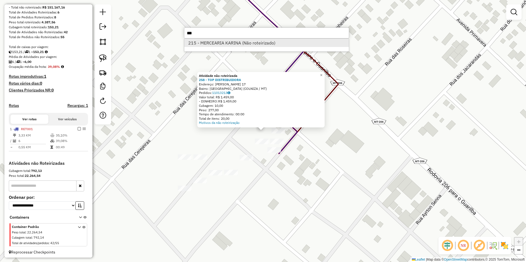
type input "***"
click at [233, 44] on li "215 - MERCEARIA KARINA (Não roteirizado)" at bounding box center [266, 43] width 164 height 8
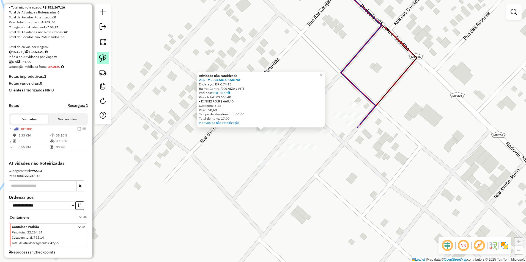
click at [107, 59] on link at bounding box center [103, 58] width 12 height 12
drag, startPoint x: 246, startPoint y: 137, endPoint x: 258, endPoint y: 140, distance: 12.9
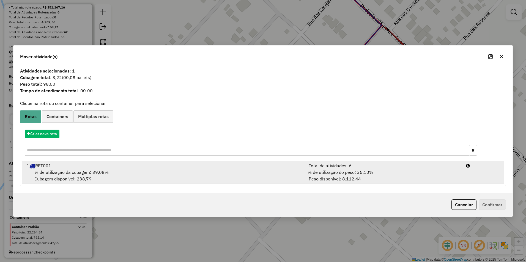
click at [67, 170] on span "% de utilização da cubagem: 39,08%" at bounding box center [71, 172] width 74 height 5
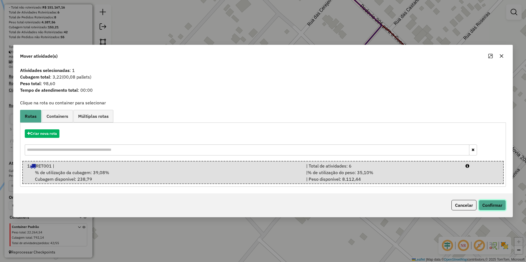
click at [489, 209] on button "Confirmar" at bounding box center [491, 205] width 27 height 10
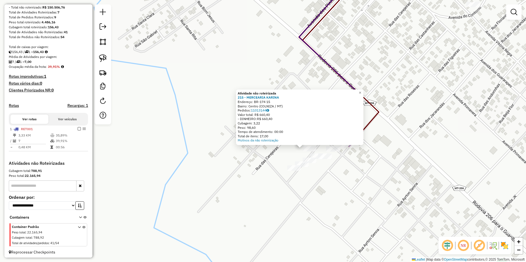
click at [375, 166] on div "Atividade não roteirizada 215 - MERCEARIA KARINA Endereço: BR-174 15 Bairro: Ce…" at bounding box center [263, 131] width 526 height 262
click at [362, 90] on span "×" at bounding box center [361, 92] width 2 height 5
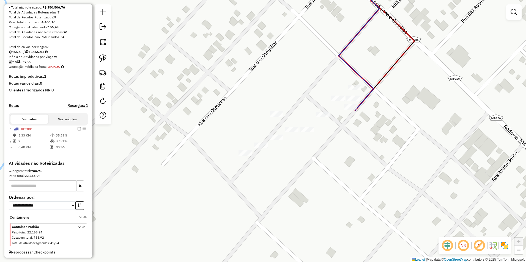
drag, startPoint x: 358, startPoint y: 134, endPoint x: 358, endPoint y: 153, distance: 19.8
click at [358, 153] on div "Janela de atendimento Grade de atendimento Capacidade Transportadoras Veículos …" at bounding box center [263, 131] width 526 height 262
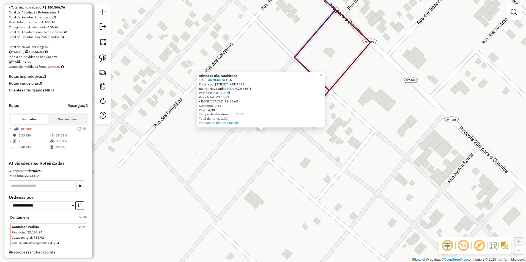
click at [305, 150] on div "Atividade não roteirizada 197 - COMERCIO PLS Endereço: AV MARECHAL RONDOM 12 Ba…" at bounding box center [263, 131] width 526 height 262
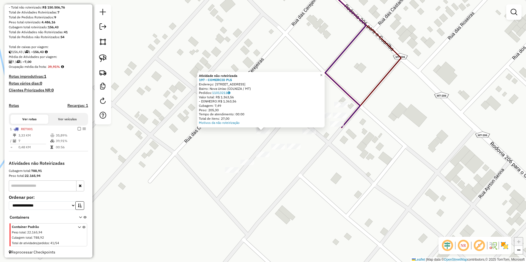
click at [324, 171] on div "Atividade não roteirizada 197 - COMERCIO PLS Endereço: AV MARECHAL RONDOM 12 Ba…" at bounding box center [263, 131] width 526 height 262
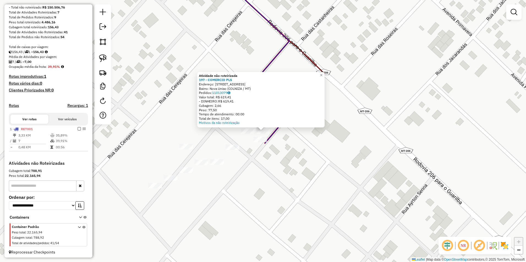
click at [327, 155] on div "Atividade não roteirizada 197 - COMERCIO PLS Endereço: AV MARECHAL RONDOM 12 Ba…" at bounding box center [263, 131] width 526 height 262
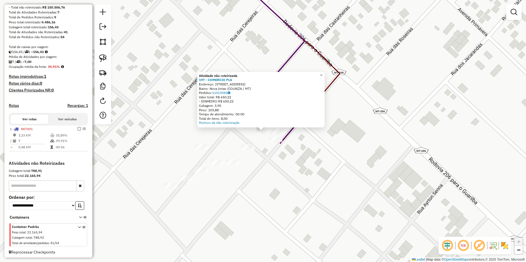
click at [278, 173] on div "Atividade não roteirizada 197 - COMERCIO PLS Endereço: AV MARECHAL RONDOM 12 Ba…" at bounding box center [263, 131] width 526 height 262
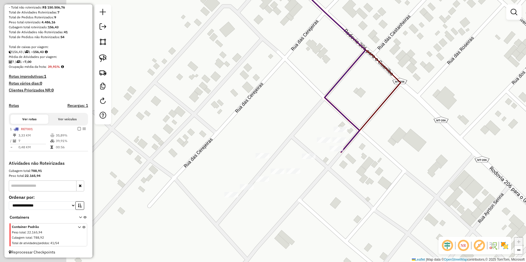
drag, startPoint x: 286, startPoint y: 182, endPoint x: 413, endPoint y: 196, distance: 128.1
click at [413, 196] on div "Janela de atendimento Grade de atendimento Capacidade Transportadoras Veículos …" at bounding box center [263, 131] width 526 height 262
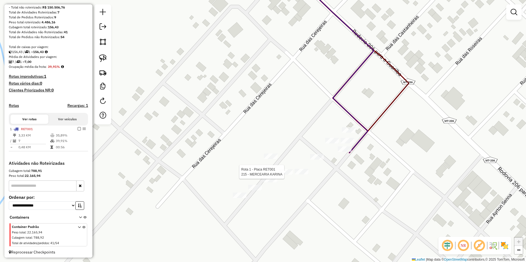
select select "**********"
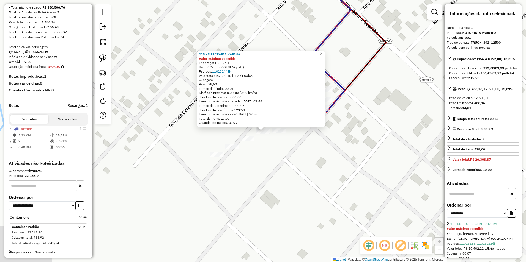
scroll to position [82, 0]
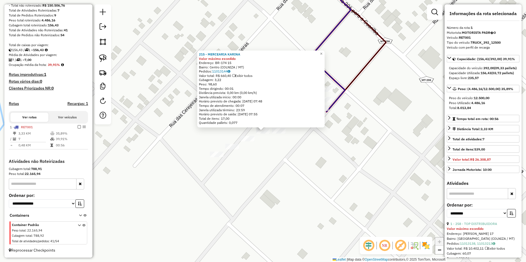
click at [335, 175] on div "215 - MERCEARIA KARINA Valor máximo excedido Endereço: BR-174 15 Bairro: Centro…" at bounding box center [263, 131] width 526 height 262
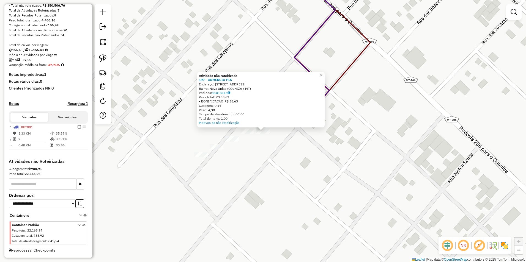
drag, startPoint x: 280, startPoint y: 155, endPoint x: 261, endPoint y: 142, distance: 23.1
click at [280, 155] on div "Atividade não roteirizada 197 - COMERCIO PLS Endereço: AV MARECHAL RONDOM 12 Ba…" at bounding box center [263, 131] width 526 height 262
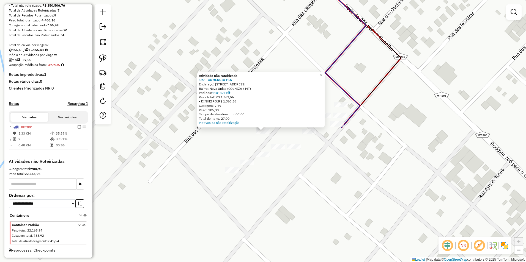
click at [321, 170] on div "Atividade não roteirizada 197 - COMERCIO PLS Endereço: AV MARECHAL RONDOM 12 Ba…" at bounding box center [263, 131] width 526 height 262
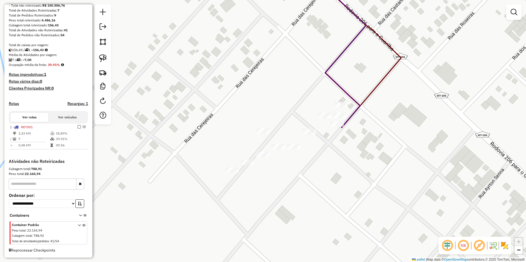
click at [340, 112] on div "Janela de atendimento Grade de atendimento Capacidade Transportadoras Veículos …" at bounding box center [263, 131] width 526 height 262
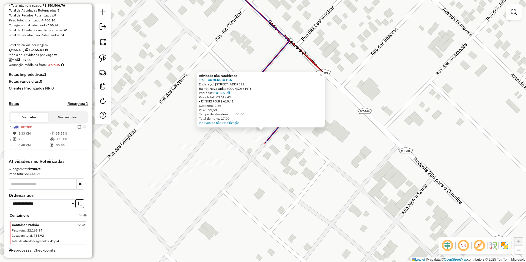
click at [357, 162] on div "Atividade não roteirizada 197 - COMERCIO PLS Endereço: AV MARECHAL RONDOM 12 Ba…" at bounding box center [263, 131] width 526 height 262
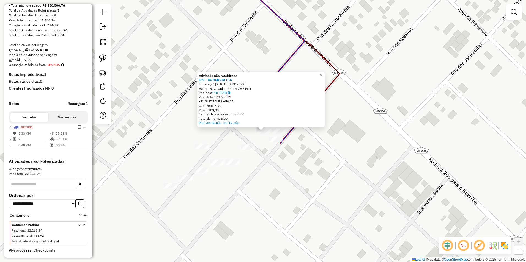
click at [318, 166] on div "Atividade não roteirizada 197 - COMERCIO PLS Endereço: AV MARECHAL RONDOM 12 Ba…" at bounding box center [263, 131] width 526 height 262
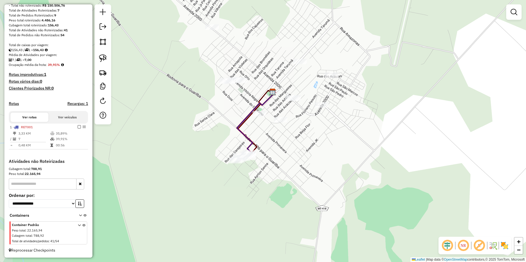
drag, startPoint x: 352, startPoint y: 161, endPoint x: 364, endPoint y: 163, distance: 11.9
click at [359, 162] on div "Janela de atendimento Grade de atendimento Capacidade Transportadoras Veículos …" at bounding box center [263, 131] width 526 height 262
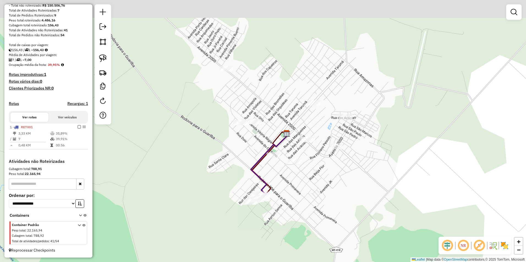
drag, startPoint x: 338, startPoint y: 129, endPoint x: 356, endPoint y: 179, distance: 53.5
click at [356, 179] on div "Janela de atendimento Grade de atendimento Capacidade Transportadoras Veículos …" at bounding box center [263, 131] width 526 height 262
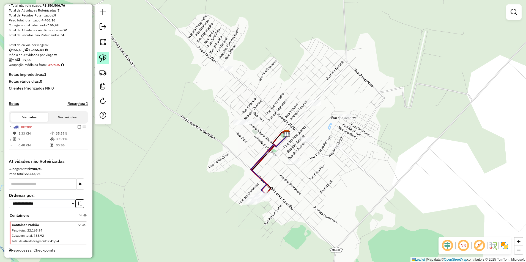
drag, startPoint x: 100, startPoint y: 57, endPoint x: 106, endPoint y: 59, distance: 6.1
click at [100, 57] on img at bounding box center [103, 58] width 8 height 8
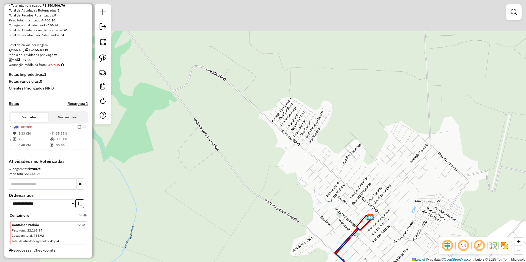
drag, startPoint x: 277, startPoint y: 42, endPoint x: 360, endPoint y: 139, distance: 128.0
click at [360, 139] on div "Janela de atendimento Grade de atendimento Capacidade Transportadoras Veículos …" at bounding box center [263, 131] width 526 height 262
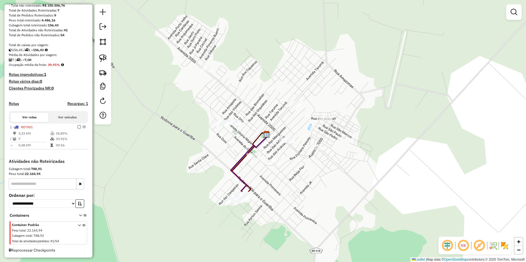
drag, startPoint x: 360, startPoint y: 139, endPoint x: 217, endPoint y: 40, distance: 174.4
click at [258, 40] on div "Janela de atendimento Grade de atendimento Capacidade Transportadoras Veículos …" at bounding box center [263, 131] width 526 height 262
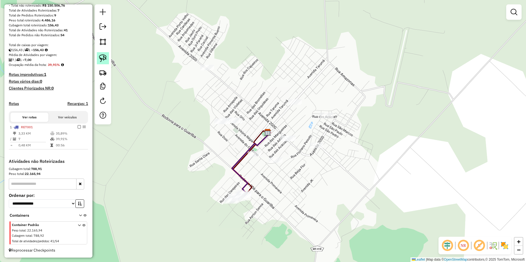
click at [104, 59] on img at bounding box center [103, 58] width 8 height 8
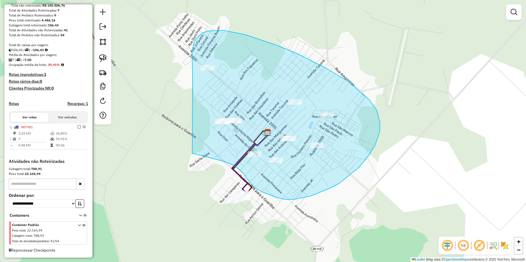
drag, startPoint x: 192, startPoint y: 76, endPoint x: 192, endPoint y: 153, distance: 77.3
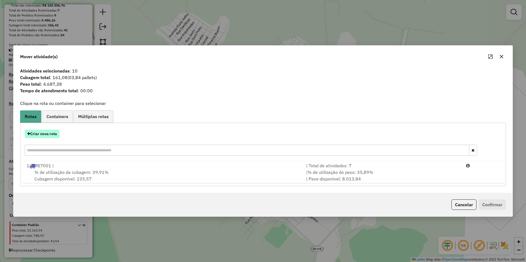
click at [39, 133] on button "Criar nova rota" at bounding box center [42, 134] width 35 height 9
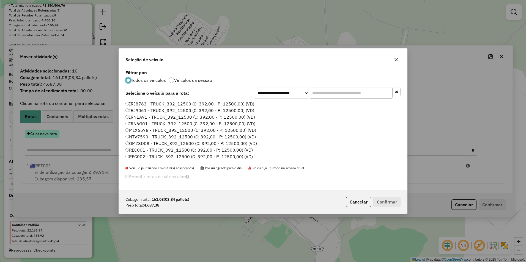
scroll to position [3, 2]
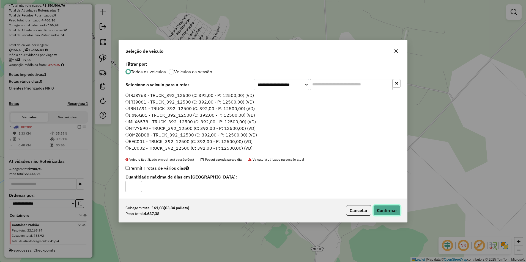
click at [390, 213] on button "Confirmar" at bounding box center [386, 210] width 27 height 10
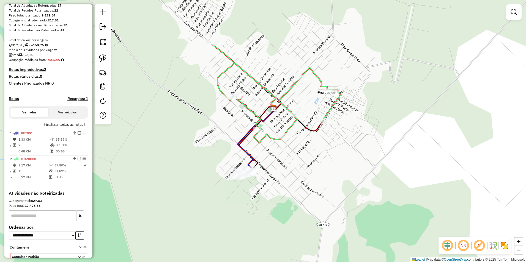
drag, startPoint x: 280, startPoint y: 192, endPoint x: 340, endPoint y: 142, distance: 77.3
click at [340, 142] on div "Janela de atendimento Grade de atendimento Capacidade Transportadoras Veículos …" at bounding box center [263, 131] width 526 height 262
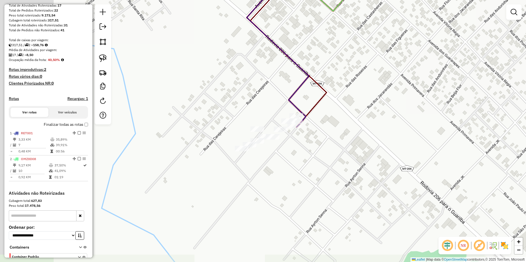
drag, startPoint x: 278, startPoint y: 132, endPoint x: 400, endPoint y: 140, distance: 122.1
click at [400, 140] on div "Janela de atendimento Grade de atendimento Capacidade Transportadoras Veículos …" at bounding box center [263, 131] width 526 height 262
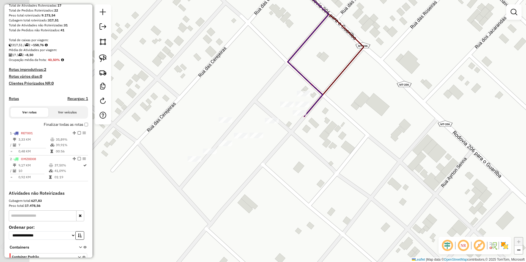
drag, startPoint x: 283, startPoint y: 145, endPoint x: 365, endPoint y: 145, distance: 81.4
click at [365, 145] on div "Janela de atendimento Grade de atendimento Capacidade Transportadoras Veículos …" at bounding box center [263, 131] width 526 height 262
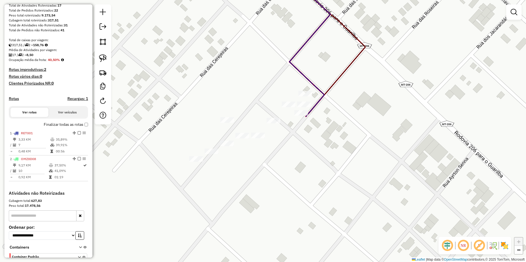
drag, startPoint x: 102, startPoint y: 56, endPoint x: 152, endPoint y: 77, distance: 54.6
click at [102, 56] on img at bounding box center [103, 58] width 8 height 8
drag, startPoint x: 213, startPoint y: 123, endPoint x: 268, endPoint y: 130, distance: 56.1
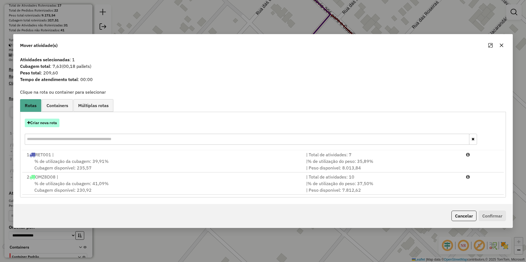
click at [42, 125] on button "Criar nova rota" at bounding box center [42, 123] width 35 height 9
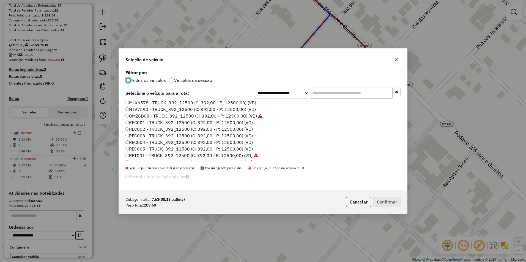
scroll to position [55, 0]
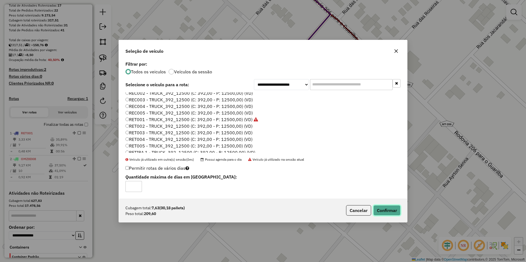
click at [382, 213] on button "Confirmar" at bounding box center [386, 210] width 27 height 10
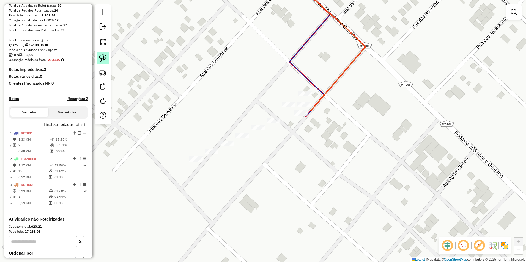
click at [105, 56] on img at bounding box center [103, 58] width 8 height 8
drag, startPoint x: 279, startPoint y: 100, endPoint x: 280, endPoint y: 111, distance: 11.1
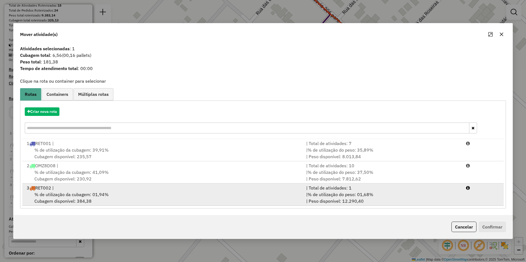
click at [76, 190] on div "3 RET002 |" at bounding box center [162, 188] width 279 height 7
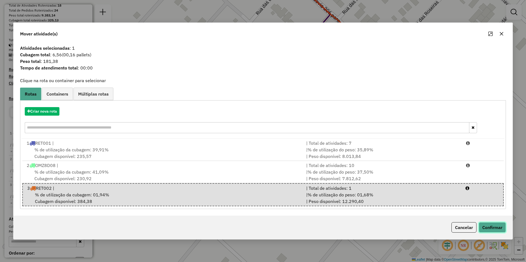
click at [484, 229] on button "Confirmar" at bounding box center [491, 227] width 27 height 10
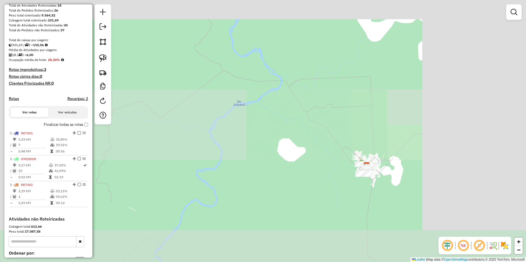
drag, startPoint x: 413, startPoint y: 203, endPoint x: 305, endPoint y: 173, distance: 111.9
click at [305, 173] on div "Janela de atendimento Grade de atendimento Capacidade Transportadoras Veículos …" at bounding box center [263, 131] width 526 height 262
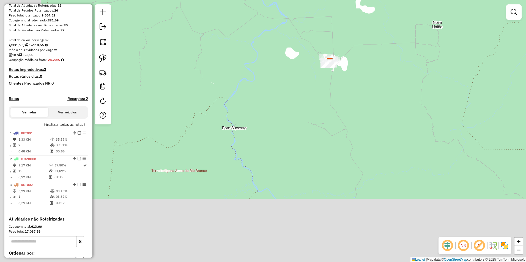
drag, startPoint x: 271, startPoint y: 197, endPoint x: 405, endPoint y: 6, distance: 233.5
click at [409, 0] on html "Aguarde... Pop-up bloqueado! Seu navegador bloqueou automáticamente a abertura …" at bounding box center [263, 131] width 526 height 262
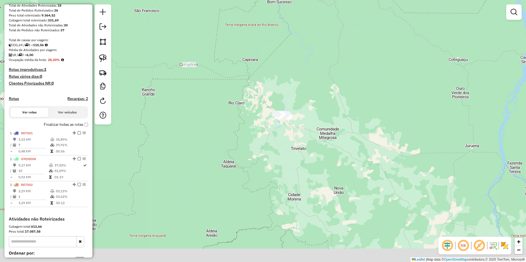
drag, startPoint x: 365, startPoint y: 192, endPoint x: 344, endPoint y: 131, distance: 64.6
click at [344, 131] on div "Janela de atendimento Grade de atendimento Capacidade Transportadoras Veículos …" at bounding box center [263, 131] width 526 height 262
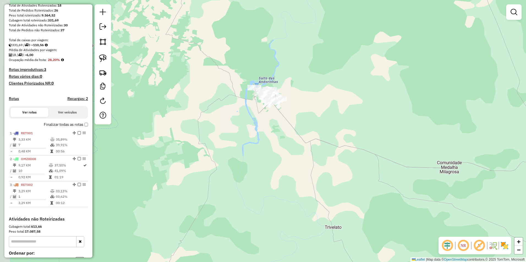
drag, startPoint x: 261, startPoint y: 88, endPoint x: 326, endPoint y: 152, distance: 90.8
click at [326, 152] on div "Janela de atendimento Grade de atendimento Capacidade Transportadoras Veículos …" at bounding box center [263, 131] width 526 height 262
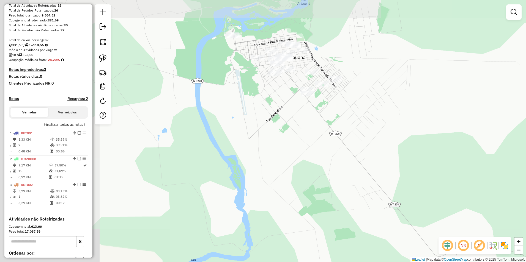
drag, startPoint x: 277, startPoint y: 115, endPoint x: 450, endPoint y: 235, distance: 211.0
click at [450, 235] on div "Janela de atendimento Grade de atendimento Capacidade Transportadoras Veículos …" at bounding box center [263, 131] width 526 height 262
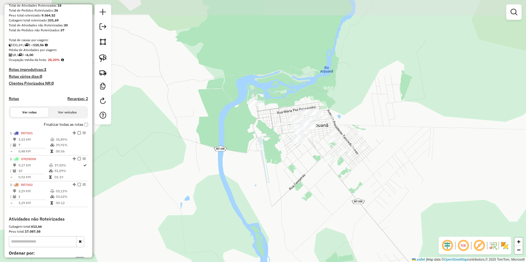
drag, startPoint x: 343, startPoint y: 125, endPoint x: 365, endPoint y: 193, distance: 71.6
click at [365, 193] on div "Janela de atendimento Grade de atendimento Capacidade Transportadoras Veículos …" at bounding box center [263, 131] width 526 height 262
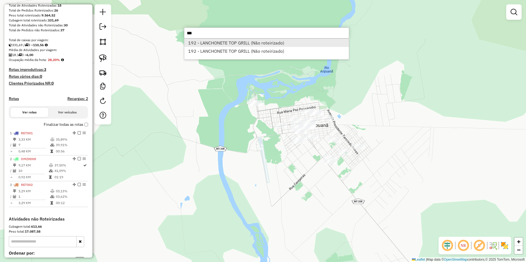
type input "***"
click at [218, 44] on li "192 - LANCHONETE TOP GRILL (Não roteirizado)" at bounding box center [266, 43] width 164 height 8
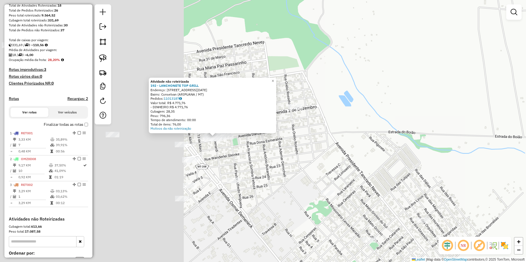
drag, startPoint x: 375, startPoint y: 144, endPoint x: 443, endPoint y: 153, distance: 68.0
click at [443, 153] on div "Atividade não roteirizada 192 - LANCHONETE TOP GRILL Endereço: avenida 10 de ja…" at bounding box center [263, 131] width 526 height 262
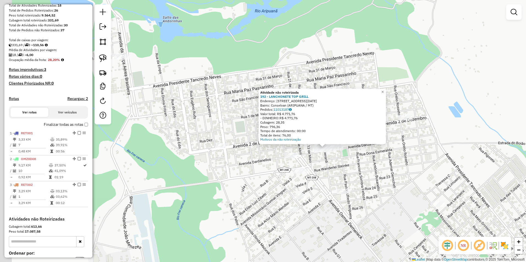
drag, startPoint x: 359, startPoint y: 167, endPoint x: 365, endPoint y: 168, distance: 5.6
click at [365, 168] on div "Atividade não roteirizada 192 - LANCHONETE TOP GRILL Endereço: avenida 10 de ja…" at bounding box center [263, 131] width 526 height 262
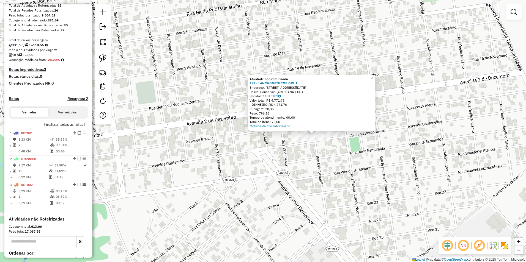
drag, startPoint x: 326, startPoint y: 162, endPoint x: 362, endPoint y: 167, distance: 37.1
click at [359, 167] on div "Atividade não roteirizada 192 - LANCHONETE TOP GRILL Endereço: avenida 10 de ja…" at bounding box center [263, 131] width 526 height 262
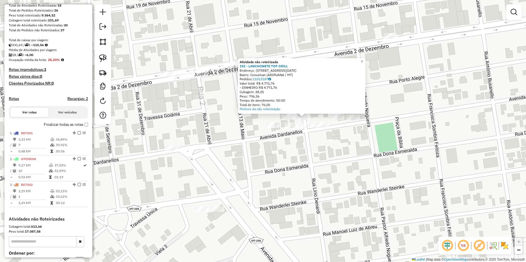
drag, startPoint x: 329, startPoint y: 142, endPoint x: 354, endPoint y: 175, distance: 40.8
click at [354, 175] on div "Atividade não roteirizada 192 - LANCHONETE TOP GRILL Endereço: avenida 10 de ja…" at bounding box center [263, 131] width 526 height 262
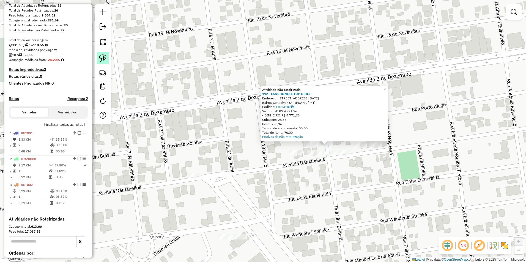
click at [104, 56] on img at bounding box center [103, 58] width 8 height 8
drag, startPoint x: 318, startPoint y: 144, endPoint x: 319, endPoint y: 148, distance: 4.3
click at [319, 148] on div "Atividade não roteirizada 192 - LANCHONETE TOP GRILL Endereço: avenida 10 de ja…" at bounding box center [263, 131] width 526 height 262
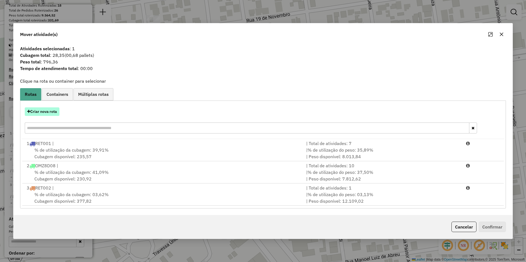
click at [46, 111] on button "Criar nova rota" at bounding box center [42, 111] width 35 height 9
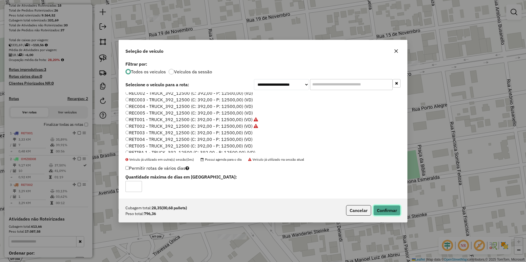
click at [383, 210] on button "Confirmar" at bounding box center [386, 210] width 27 height 10
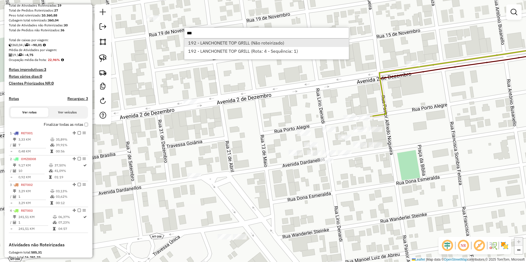
type input "***"
click at [251, 43] on li "192 - LANCHONETE TOP GRILL (Não roteirizado)" at bounding box center [266, 43] width 164 height 8
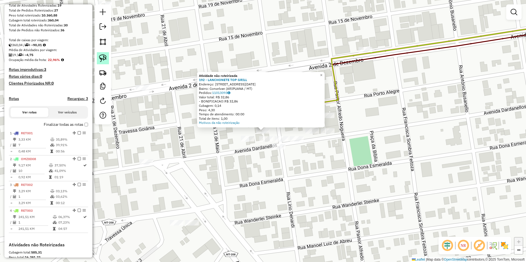
drag, startPoint x: 104, startPoint y: 56, endPoint x: 107, endPoint y: 59, distance: 4.1
click at [104, 56] on img at bounding box center [103, 58] width 8 height 8
drag, startPoint x: 251, startPoint y: 131, endPoint x: 258, endPoint y: 135, distance: 8.3
click at [258, 135] on div "Atividade não roteirizada 192 - LANCHONETE TOP GRILL Endereço: avenida 10 de ja…" at bounding box center [263, 131] width 526 height 262
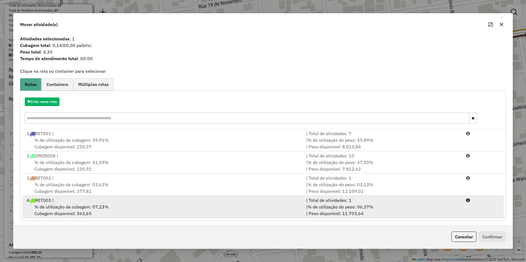
click at [74, 205] on span "% de utilização da cubagem: 07,23%" at bounding box center [71, 206] width 74 height 5
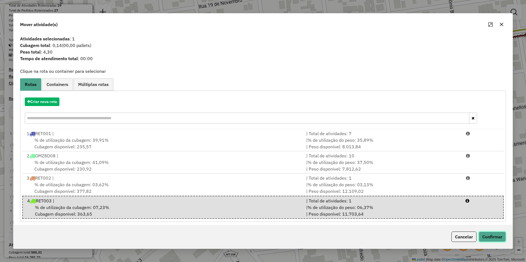
click at [489, 236] on button "Confirmar" at bounding box center [491, 237] width 27 height 10
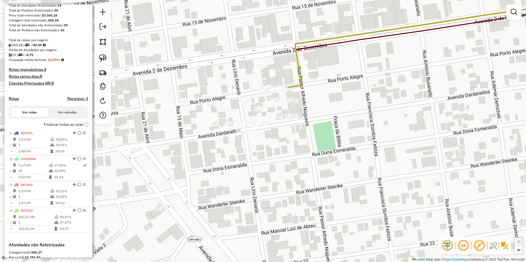
drag, startPoint x: 295, startPoint y: 155, endPoint x: 345, endPoint y: 182, distance: 56.6
click at [345, 182] on div "Janela de atendimento Grade de atendimento Capacidade Transportadoras Veículos …" at bounding box center [263, 131] width 526 height 262
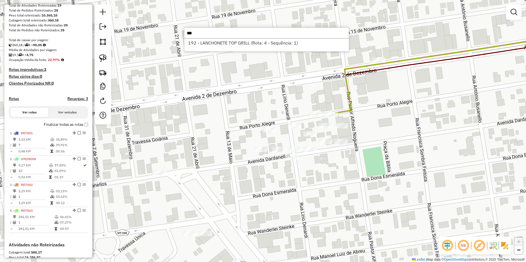
type input "***"
click at [366, 85] on div "Janela de atendimento Grade de atendimento Capacidade Transportadoras Veículos …" at bounding box center [263, 131] width 526 height 262
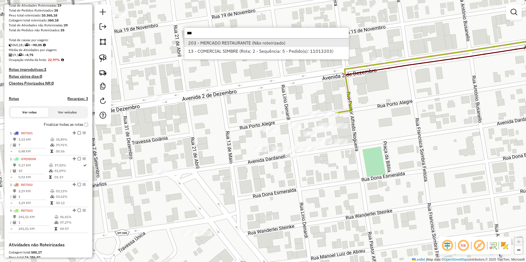
type input "***"
click at [236, 43] on li "203 - MERCADO RESTAURANTE (Não roteirizado)" at bounding box center [266, 43] width 164 height 8
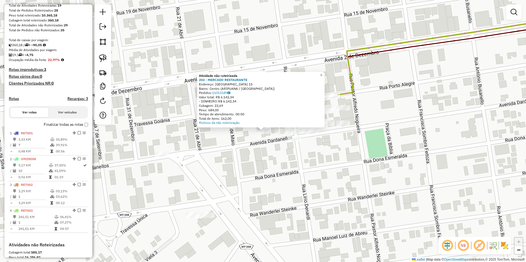
click at [286, 157] on div "Atividade não roteirizada 203 - MERCADO RESTAURANTE Endereço: VILA MORENA 15 Ba…" at bounding box center [263, 131] width 526 height 262
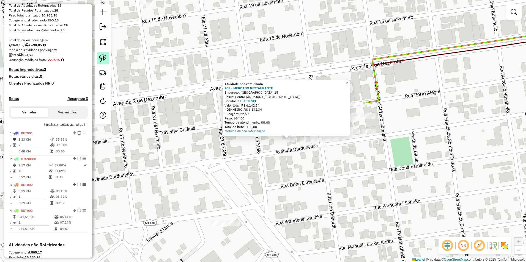
click at [108, 58] on link at bounding box center [103, 58] width 12 height 12
drag, startPoint x: 277, startPoint y: 143, endPoint x: 283, endPoint y: 148, distance: 7.8
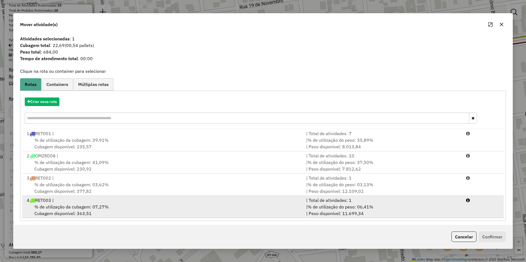
click at [70, 201] on div "4 RET003 |" at bounding box center [162, 200] width 279 height 7
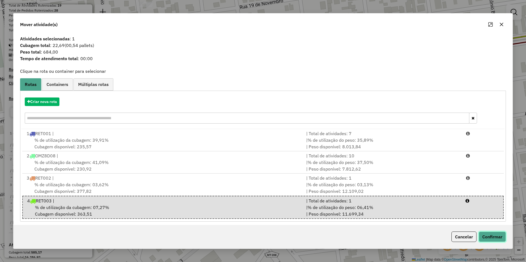
click at [492, 236] on button "Confirmar" at bounding box center [491, 237] width 27 height 10
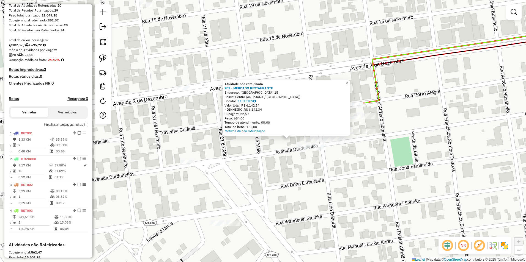
click at [350, 81] on link "×" at bounding box center [346, 83] width 7 height 7
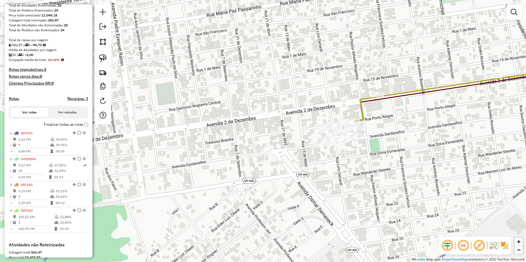
drag, startPoint x: 362, startPoint y: 176, endPoint x: 339, endPoint y: 122, distance: 58.4
click at [339, 122] on div "Janela de atendimento Grade de atendimento Capacidade Transportadoras Veículos …" at bounding box center [263, 131] width 526 height 262
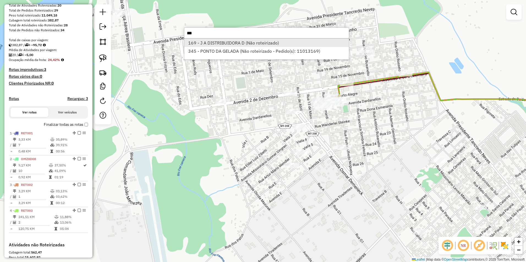
type input "***"
click at [216, 46] on li "169 - J A DISTRIBUIDORA D (Não roteirizado)" at bounding box center [266, 43] width 164 height 8
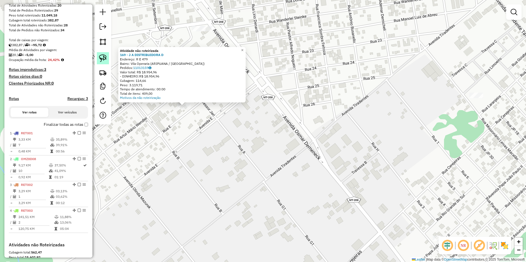
click at [102, 56] on img at bounding box center [103, 58] width 8 height 8
drag, startPoint x: 165, startPoint y: 114, endPoint x: 198, endPoint y: 120, distance: 33.2
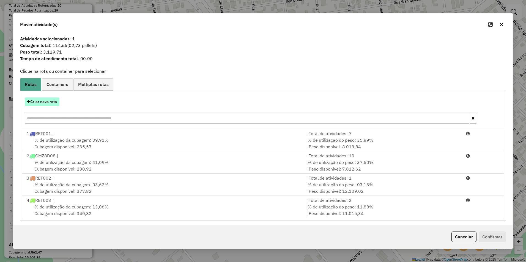
click at [53, 103] on button "Criar nova rota" at bounding box center [42, 102] width 35 height 9
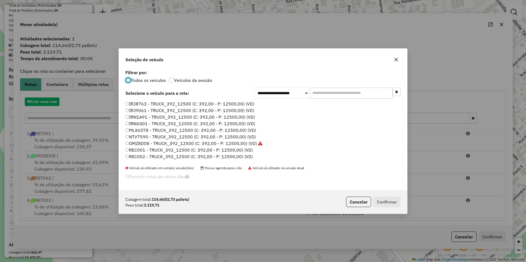
scroll to position [3, 2]
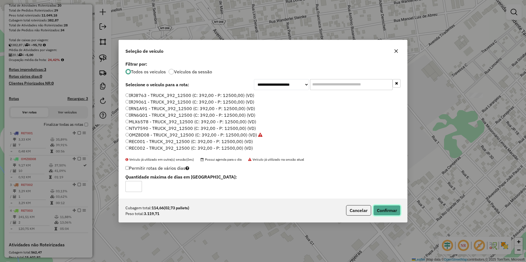
click at [384, 213] on button "Confirmar" at bounding box center [386, 210] width 27 height 10
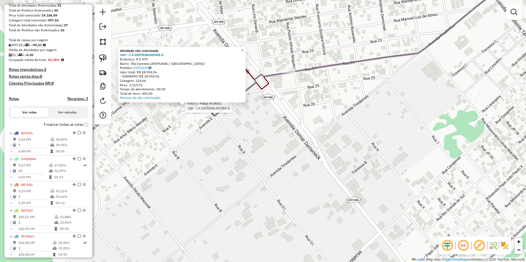
select select "**********"
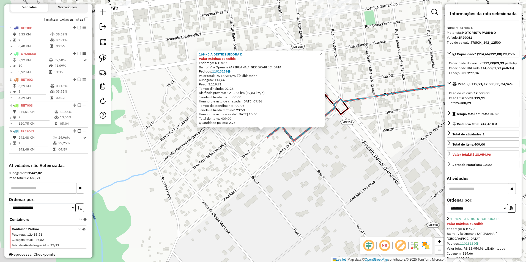
scroll to position [197, 0]
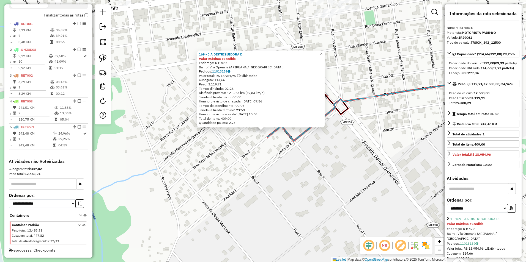
click at [311, 175] on div "169 - J A DISTRIBUIDORA D Valor máximo excedido Endereço: R E 479 Bairro: Vila …" at bounding box center [263, 131] width 526 height 262
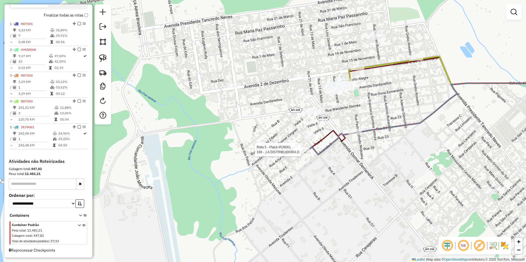
select select "**********"
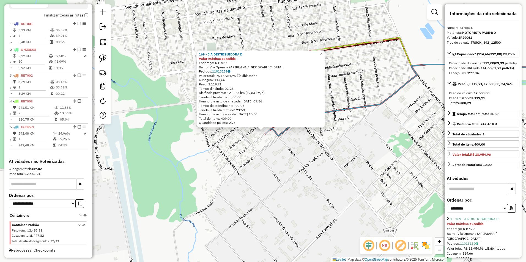
click at [341, 187] on div "169 - J A DISTRIBUIDORA D Valor máximo excedido Endereço: R E 479 Bairro: Vila …" at bounding box center [263, 131] width 526 height 262
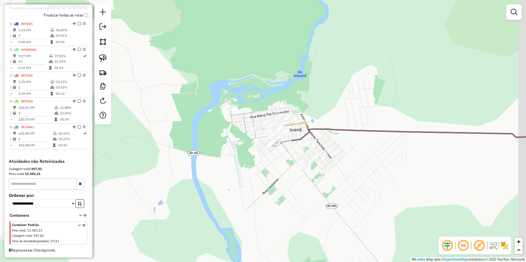
drag, startPoint x: 398, startPoint y: 196, endPoint x: 350, endPoint y: 178, distance: 51.5
click at [350, 178] on div "Janela de atendimento Grade de atendimento Capacidade Transportadoras Veículos …" at bounding box center [263, 131] width 526 height 262
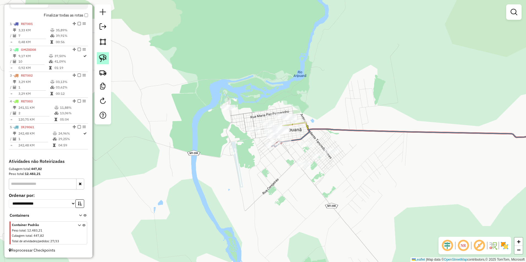
click at [100, 55] on img at bounding box center [103, 58] width 8 height 8
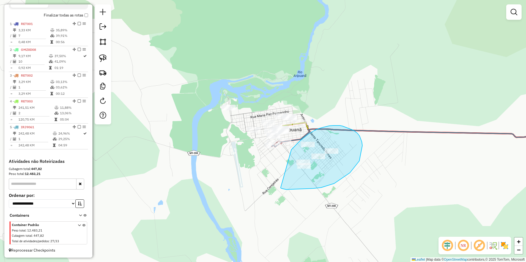
drag, startPoint x: 291, startPoint y: 150, endPoint x: 280, endPoint y: 187, distance: 39.1
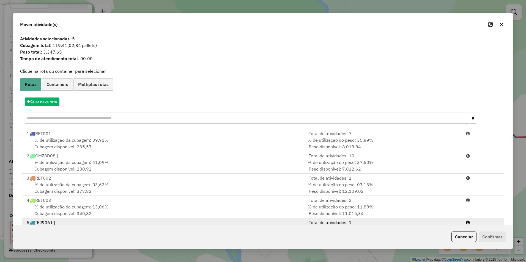
scroll to position [23, 0]
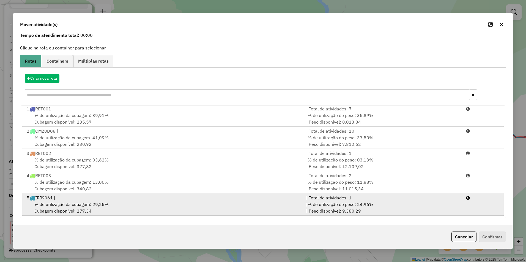
click at [96, 206] on span "% de utilização da cubagem: 29,25%" at bounding box center [71, 204] width 74 height 5
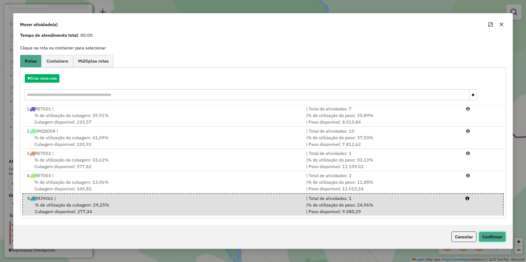
click at [486, 235] on button "Confirmar" at bounding box center [491, 237] width 27 height 10
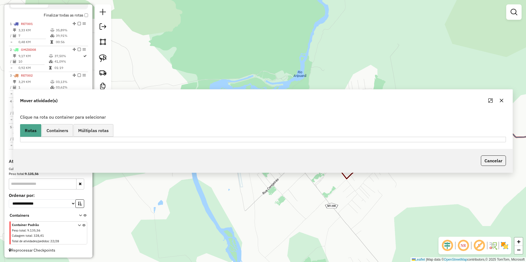
scroll to position [0, 0]
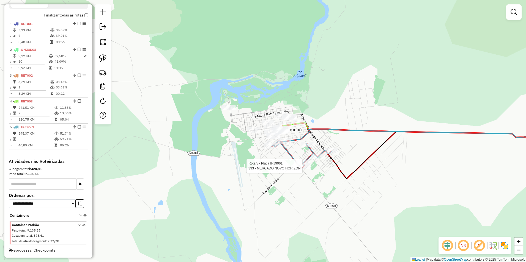
select select "**********"
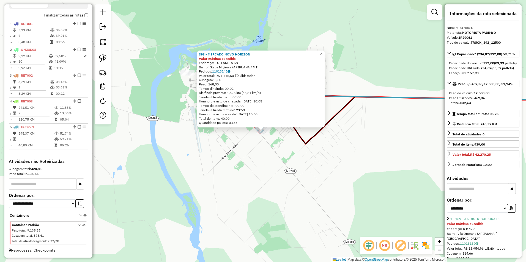
click at [370, 185] on div "393 - MERCADO NOVO HORIZON Valor máximo excedido Endereço: TUTLANDIA SN Bairro:…" at bounding box center [263, 131] width 526 height 262
click at [296, 159] on div "393 - MERCADO NOVO HORIZON Valor máximo excedido Endereço: TUTLANDIA SN Bairro:…" at bounding box center [263, 131] width 526 height 262
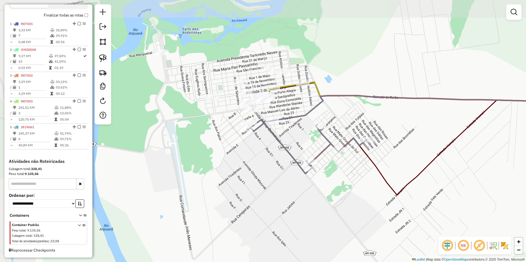
drag, startPoint x: 244, startPoint y: 124, endPoint x: 285, endPoint y: 196, distance: 82.5
click at [285, 195] on div "Janela de atendimento Grade de atendimento Capacidade Transportadoras Veículos …" at bounding box center [263, 131] width 526 height 262
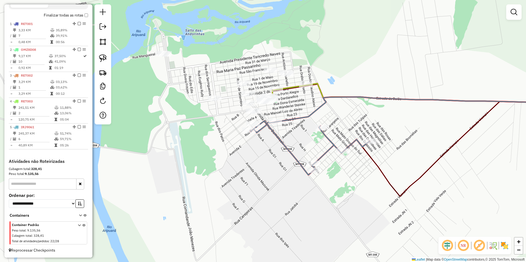
drag, startPoint x: 253, startPoint y: 172, endPoint x: 266, endPoint y: 177, distance: 13.7
click at [266, 177] on div "Janela de atendimento Grade de atendimento Capacidade Transportadoras Veículos …" at bounding box center [263, 131] width 526 height 262
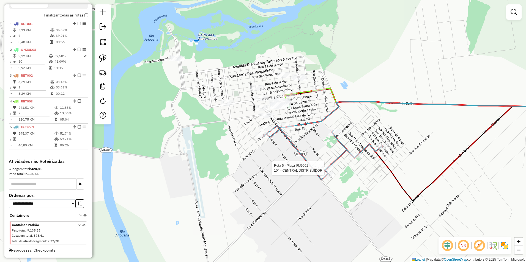
select select "**********"
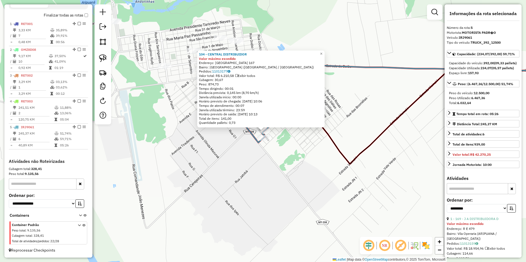
click at [344, 188] on div "104 - CENTRAL DISTRIBUIDOR Valor máximo excedido Endereço: RIO GRANDE DO SUL 16…" at bounding box center [263, 131] width 526 height 262
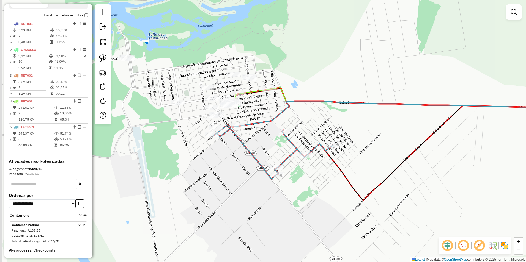
drag, startPoint x: 210, startPoint y: 131, endPoint x: 241, endPoint y: 161, distance: 43.2
click at [241, 161] on div "Janela de atendimento Grade de atendimento Capacidade Transportadoras Veículos …" at bounding box center [263, 131] width 526 height 262
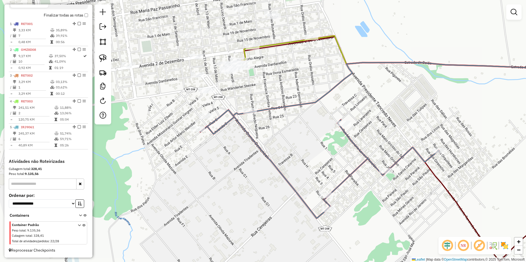
click at [184, 159] on div "Janela de atendimento Grade de atendimento Capacidade Transportadoras Veículos …" at bounding box center [263, 131] width 526 height 262
drag, startPoint x: 99, startPoint y: 57, endPoint x: 111, endPoint y: 62, distance: 12.5
click at [99, 57] on img at bounding box center [103, 58] width 8 height 8
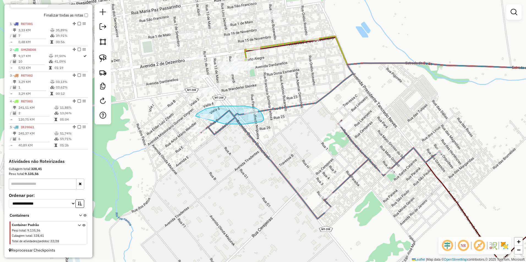
drag, startPoint x: 195, startPoint y: 116, endPoint x: 224, endPoint y: 124, distance: 29.9
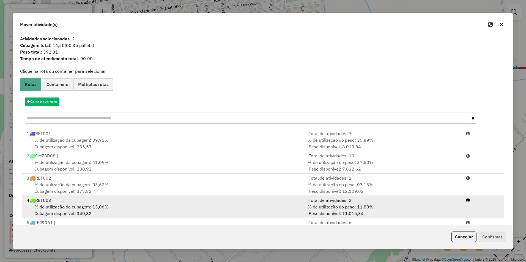
scroll to position [23, 0]
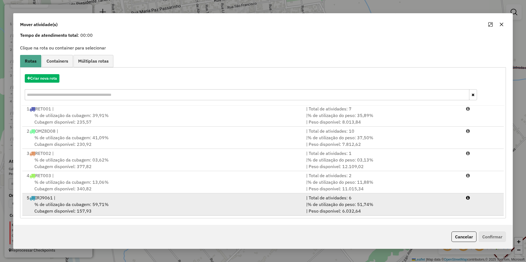
click at [135, 202] on div "% de utilização da cubagem: 59,71% Cubagem disponível: 157,93" at bounding box center [162, 207] width 279 height 13
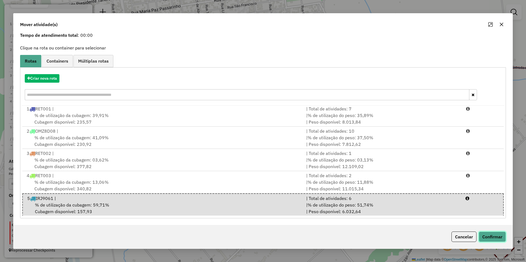
click at [480, 233] on button "Confirmar" at bounding box center [491, 237] width 27 height 10
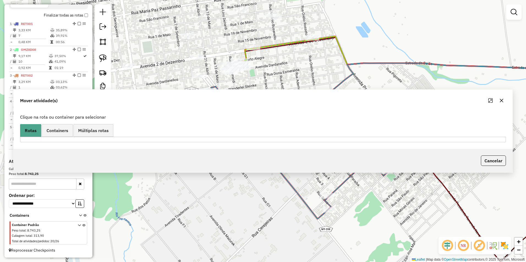
scroll to position [0, 0]
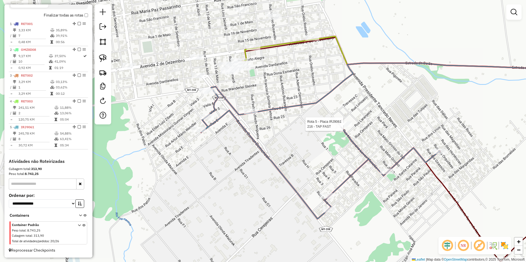
select select "**********"
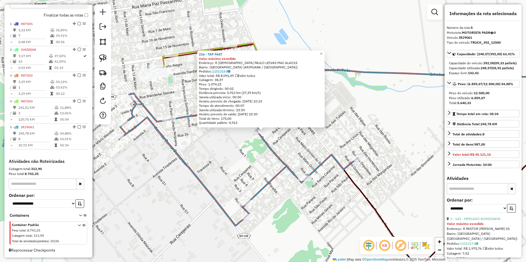
click at [306, 158] on div "216 - TAP FAST Valor máximo excedido Endereço: R MISSIONARIO PAULO LEIVAS MAC A…" at bounding box center [263, 131] width 526 height 262
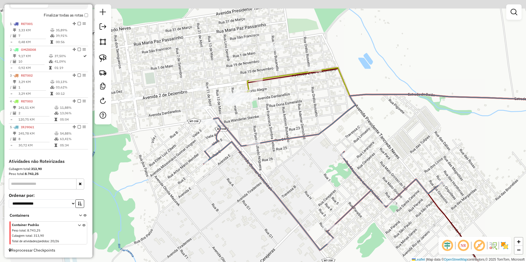
drag, startPoint x: 187, startPoint y: 115, endPoint x: 304, endPoint y: 156, distance: 123.5
click at [304, 144] on icon at bounding box center [457, 120] width 409 height 50
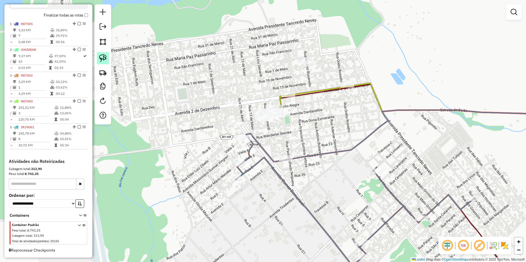
click at [102, 57] on img at bounding box center [103, 58] width 8 height 8
drag, startPoint x: 217, startPoint y: 119, endPoint x: 243, endPoint y: 151, distance: 41.8
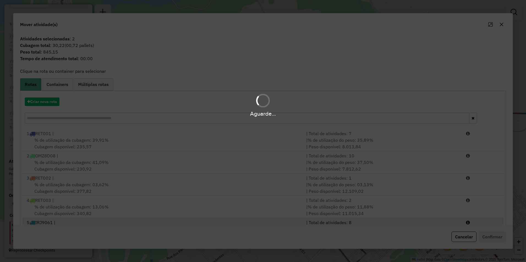
scroll to position [23, 0]
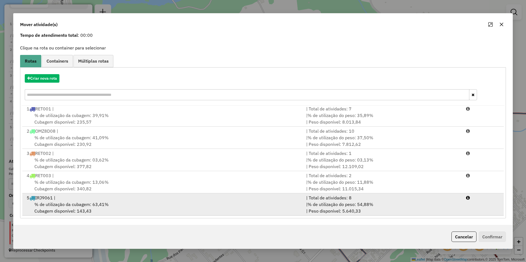
click at [128, 206] on div "% de utilização da cubagem: 63,41% Cubagem disponível: 143,43" at bounding box center [162, 207] width 279 height 13
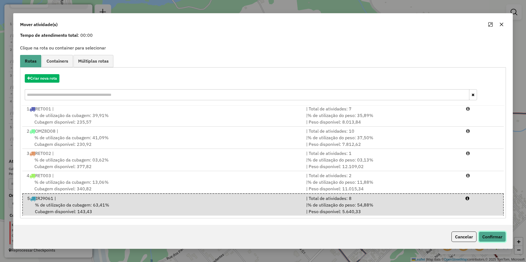
click at [494, 236] on button "Confirmar" at bounding box center [491, 237] width 27 height 10
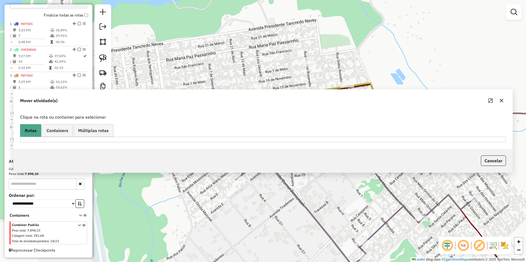
scroll to position [0, 0]
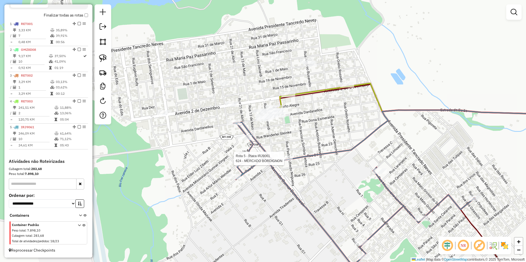
select select "**********"
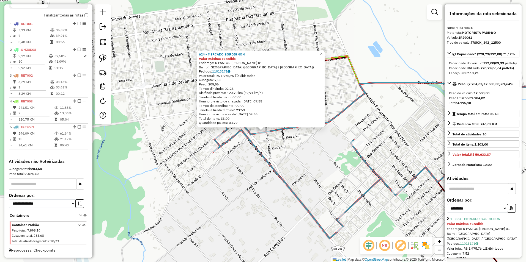
click at [297, 179] on div "624 - MERCADO BORDIGNON Valor máximo excedido Endereço: R PASTOR ALFREDO NOGUEI…" at bounding box center [263, 131] width 526 height 262
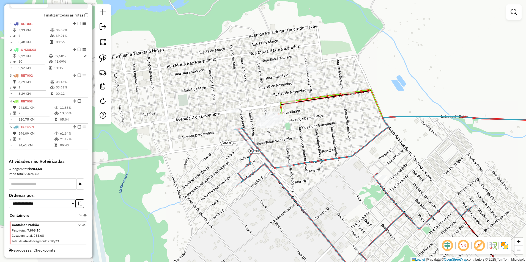
drag, startPoint x: 238, startPoint y: 160, endPoint x: 267, endPoint y: 180, distance: 35.3
click at [262, 182] on icon at bounding box center [354, 201] width 241 height 144
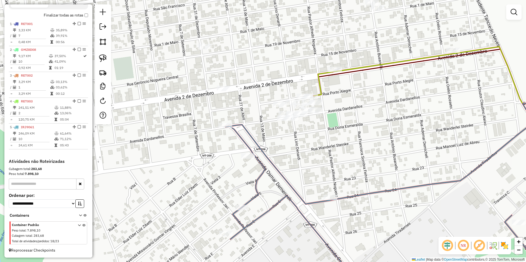
drag, startPoint x: 307, startPoint y: 136, endPoint x: 311, endPoint y: 164, distance: 28.5
click at [311, 164] on div "Janela de atendimento Grade de atendimento Capacidade Transportadoras Veículos …" at bounding box center [263, 131] width 526 height 262
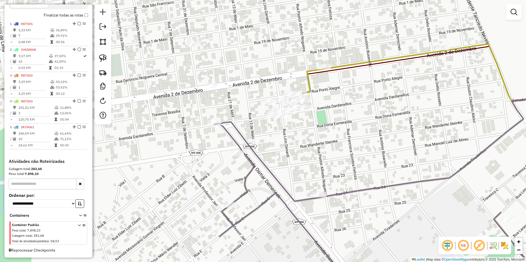
drag, startPoint x: 232, startPoint y: 139, endPoint x: 221, endPoint y: 137, distance: 11.3
click at [221, 137] on div "Janela de atendimento Grade de atendimento Capacidade Transportadoras Veículos …" at bounding box center [263, 131] width 526 height 262
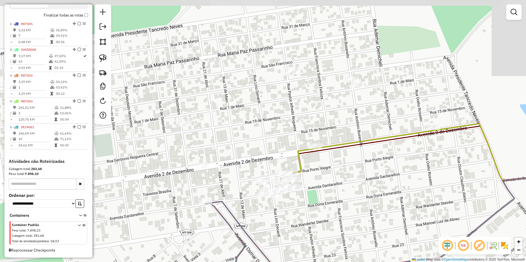
drag, startPoint x: 381, startPoint y: 97, endPoint x: 372, endPoint y: 177, distance: 80.5
click at [372, 177] on div "Janela de atendimento Grade de atendimento Capacidade Transportadoras Veículos …" at bounding box center [263, 131] width 526 height 262
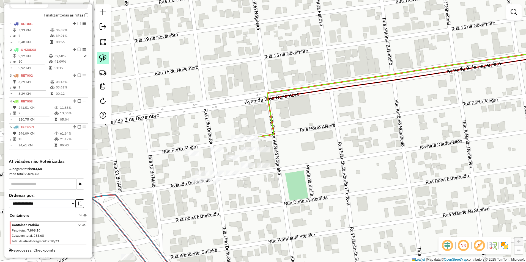
click at [103, 59] on img at bounding box center [103, 58] width 8 height 8
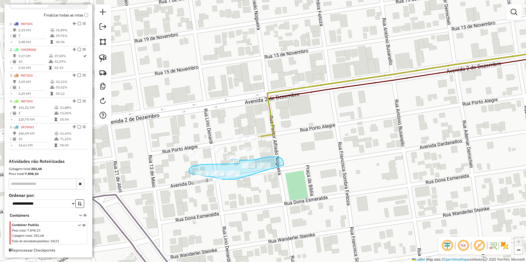
drag, startPoint x: 236, startPoint y: 180, endPoint x: 283, endPoint y: 165, distance: 49.9
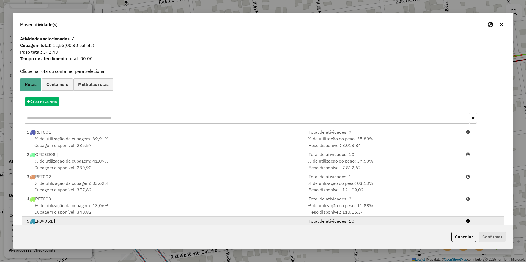
scroll to position [23, 0]
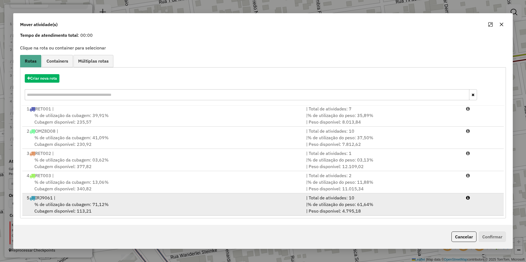
click at [97, 203] on span "% de utilização da cubagem: 71,12%" at bounding box center [71, 204] width 74 height 5
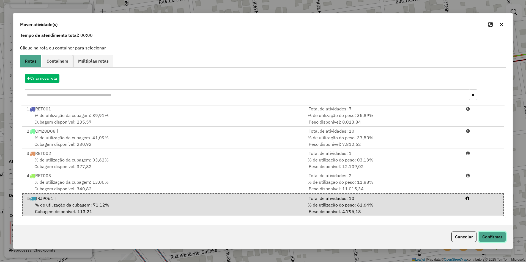
click at [496, 235] on button "Confirmar" at bounding box center [491, 237] width 27 height 10
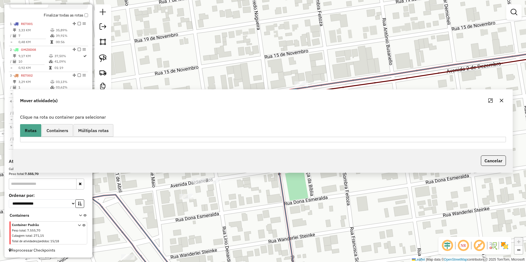
scroll to position [0, 0]
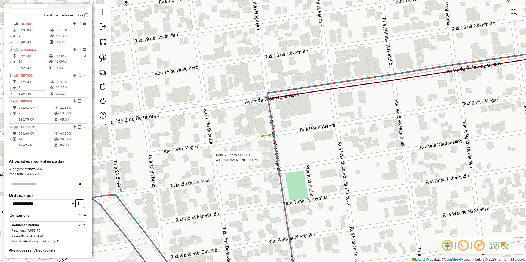
select select "**********"
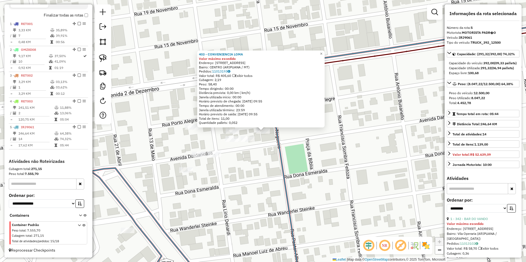
click at [305, 172] on div "403 - CONVENIENCIA LOMA Valor máximo excedido Endereço: av dois de dezenbro 485…" at bounding box center [263, 131] width 526 height 262
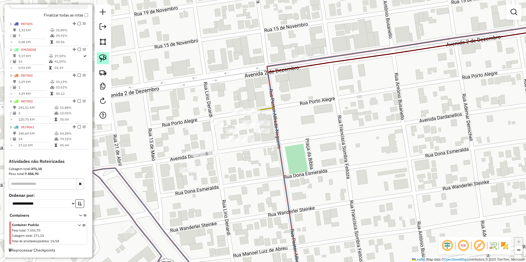
click at [104, 57] on img at bounding box center [103, 58] width 8 height 8
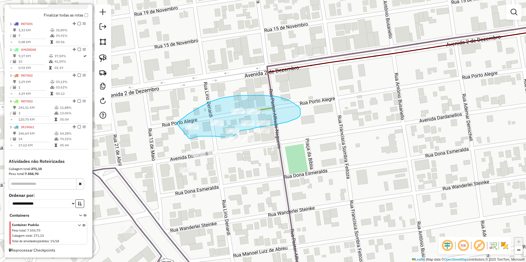
drag, startPoint x: 176, startPoint y: 123, endPoint x: 189, endPoint y: 139, distance: 20.3
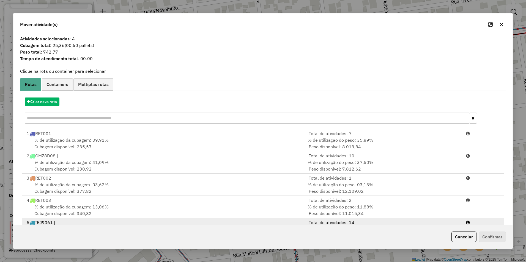
scroll to position [23, 0]
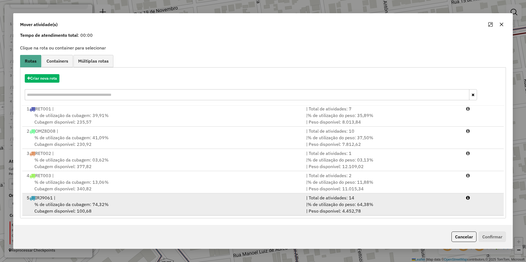
click at [120, 203] on div "% de utilização da cubagem: 74,32% Cubagem disponível: 100,68" at bounding box center [162, 207] width 279 height 13
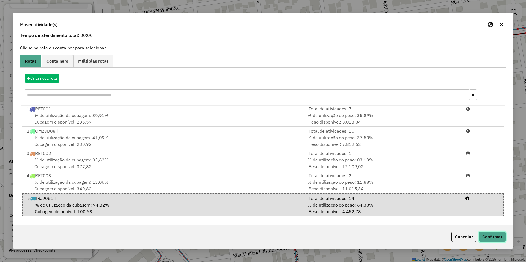
click at [493, 235] on button "Confirmar" at bounding box center [491, 237] width 27 height 10
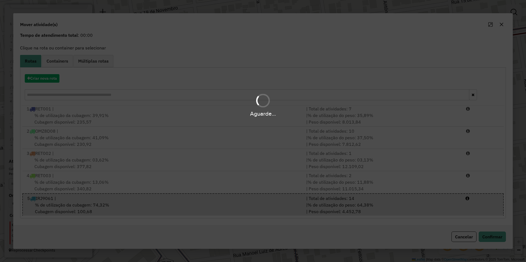
scroll to position [0, 0]
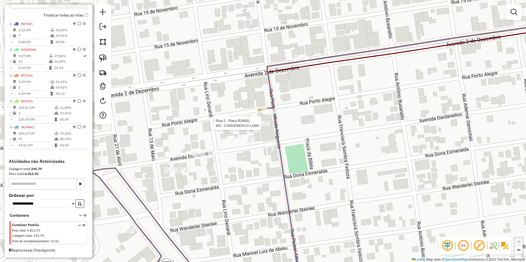
select select "**********"
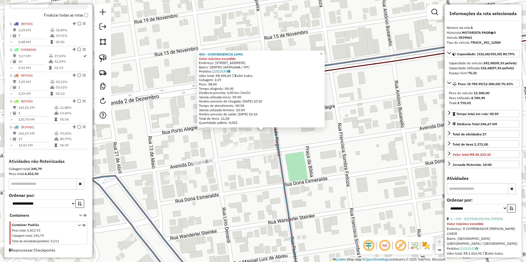
click at [334, 156] on div "403 - CONVENIENCIA LOMA Valor máximo excedido Endereço: av dois de dezenbro 485…" at bounding box center [263, 131] width 526 height 262
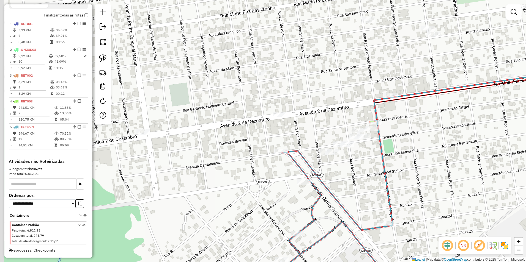
drag, startPoint x: 294, startPoint y: 175, endPoint x: 372, endPoint y: 157, distance: 80.2
click at [372, 157] on div "Janela de atendimento Grade de atendimento Capacidade Transportadoras Veículos …" at bounding box center [263, 131] width 526 height 262
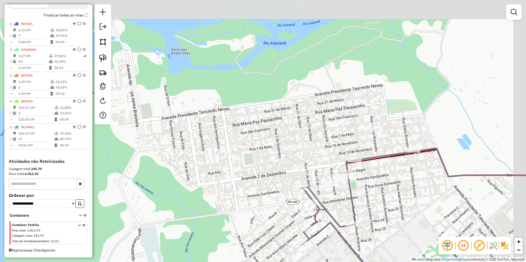
drag, startPoint x: 411, startPoint y: 159, endPoint x: 381, endPoint y: 194, distance: 45.6
click at [381, 194] on div "Janela de atendimento Grade de atendimento Capacidade Transportadoras Veículos …" at bounding box center [263, 131] width 526 height 262
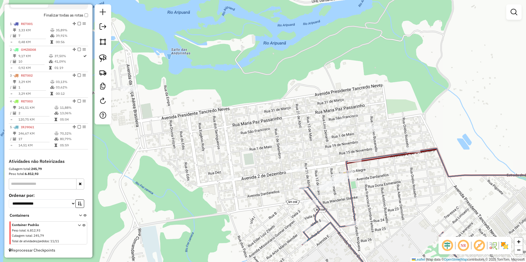
drag, startPoint x: 105, startPoint y: 56, endPoint x: 176, endPoint y: 115, distance: 92.7
click at [105, 56] on img at bounding box center [103, 58] width 8 height 8
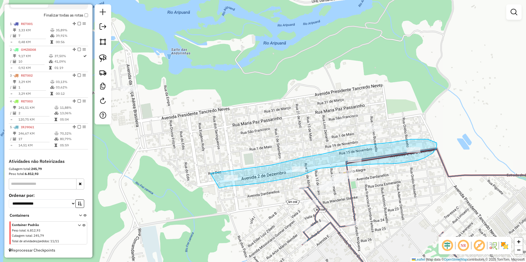
drag, startPoint x: 236, startPoint y: 170, endPoint x: 219, endPoint y: 189, distance: 25.3
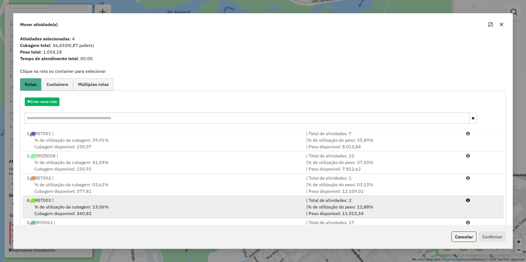
scroll to position [23, 0]
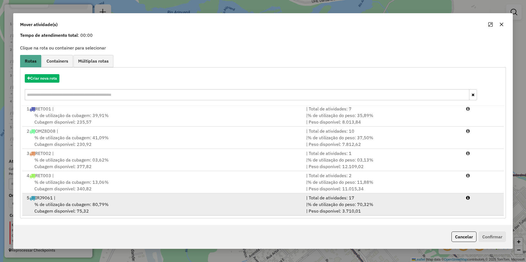
click at [288, 206] on div "% de utilização da cubagem: 80,79% Cubagem disponível: 75,32" at bounding box center [162, 207] width 279 height 13
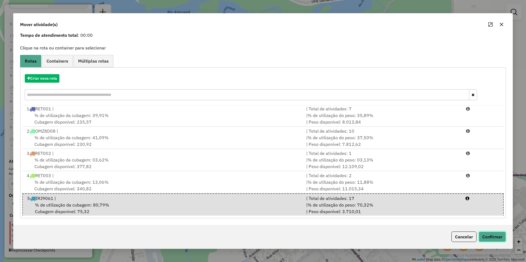
click at [489, 237] on button "Confirmar" at bounding box center [491, 237] width 27 height 10
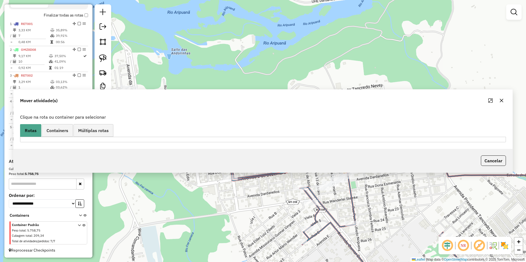
scroll to position [0, 0]
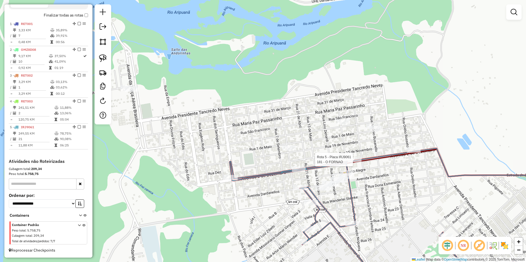
select select "**********"
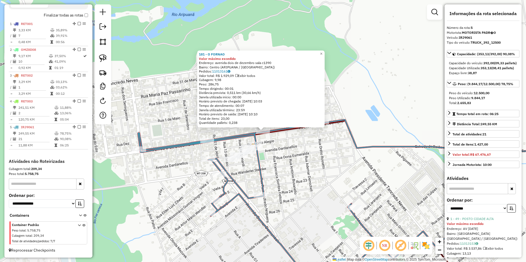
click at [365, 183] on div "181 - O FORNAO Valor máximo excedido Endereço: avenida dois de dezembro sala c1…" at bounding box center [263, 131] width 526 height 262
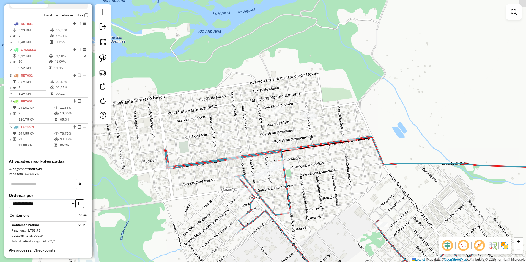
drag, startPoint x: 305, startPoint y: 158, endPoint x: 355, endPoint y: 180, distance: 55.5
click at [354, 181] on div "Janela de atendimento Grade de atendimento Capacidade Transportadoras Veículos …" at bounding box center [263, 131] width 526 height 262
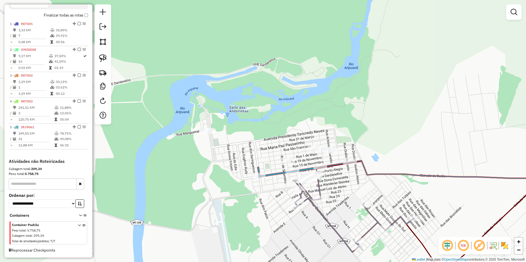
drag, startPoint x: 353, startPoint y: 195, endPoint x: 338, endPoint y: 201, distance: 16.6
click at [338, 201] on div "Janela de atendimento Grade de atendimento Capacidade Transportadoras Veículos …" at bounding box center [263, 131] width 526 height 262
select select "**********"
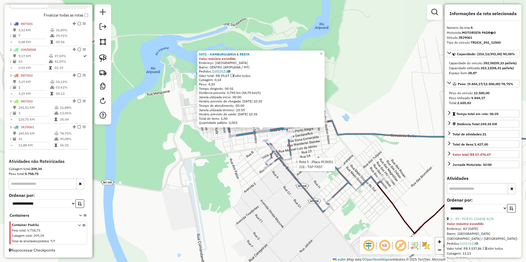
click at [339, 161] on div "Rota 5 - Placa IRJ9061 216 - TAP FAST 9372 - HAMBURGUERIA E RESTA Valor máximo …" at bounding box center [263, 131] width 526 height 262
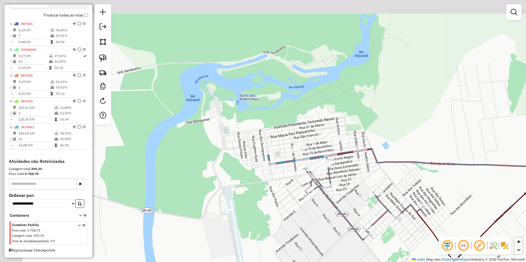
drag, startPoint x: 337, startPoint y: 131, endPoint x: 364, endPoint y: 167, distance: 45.0
click at [364, 167] on div "Janela de atendimento Grade de atendimento Capacidade Transportadoras Veículos …" at bounding box center [263, 131] width 526 height 262
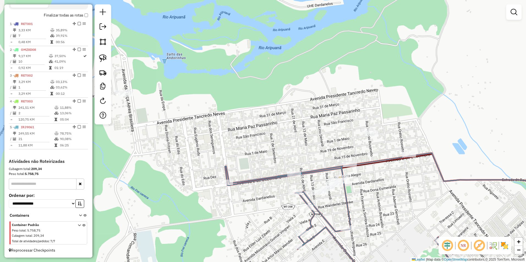
drag, startPoint x: 324, startPoint y: 156, endPoint x: 378, endPoint y: 178, distance: 57.9
click at [384, 180] on div "Janela de atendimento Grade de atendimento Capacidade Transportadoras Veículos …" at bounding box center [263, 131] width 526 height 262
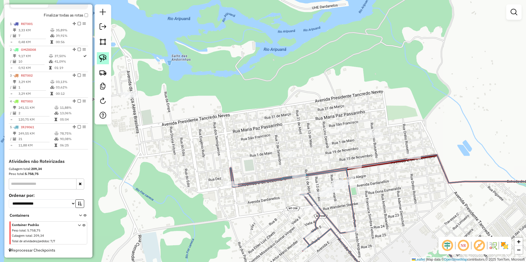
click at [106, 57] on img at bounding box center [103, 58] width 8 height 8
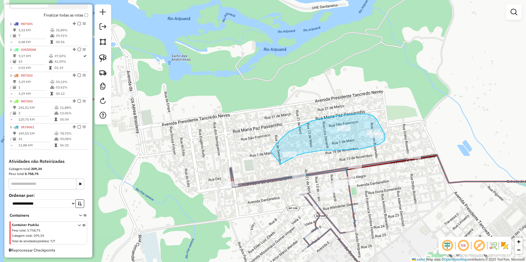
drag, startPoint x: 271, startPoint y: 152, endPoint x: 281, endPoint y: 164, distance: 16.4
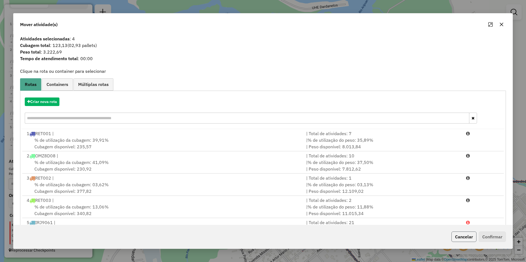
click at [471, 234] on button "Cancelar" at bounding box center [463, 237] width 25 height 10
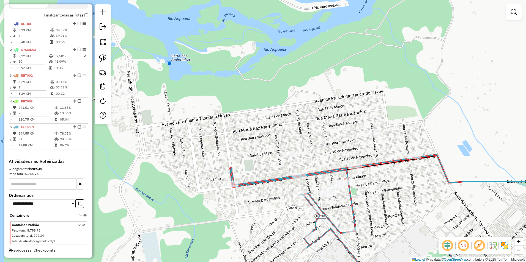
drag, startPoint x: 104, startPoint y: 56, endPoint x: 117, endPoint y: 68, distance: 17.9
click at [104, 56] on img at bounding box center [103, 58] width 8 height 8
drag, startPoint x: 262, startPoint y: 150, endPoint x: 291, endPoint y: 165, distance: 33.2
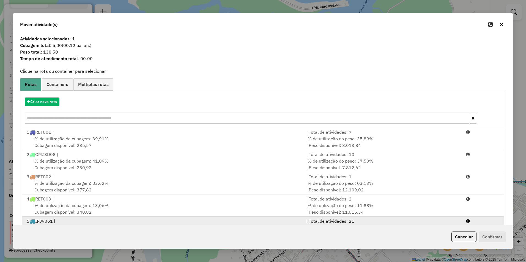
scroll to position [23, 0]
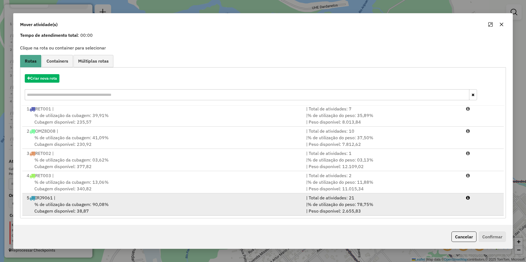
click at [281, 206] on div "% de utilização da cubagem: 90,08% Cubagem disponível: 38,87" at bounding box center [162, 207] width 279 height 13
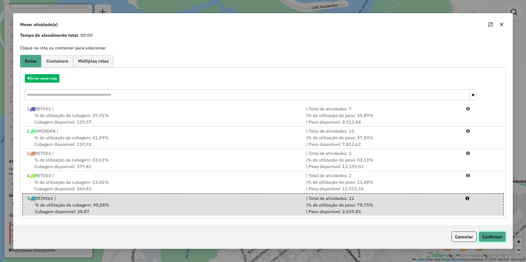
click at [495, 235] on button "Confirmar" at bounding box center [491, 237] width 27 height 10
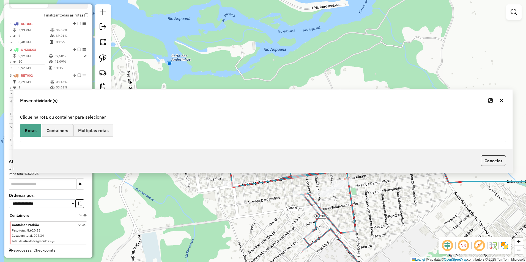
scroll to position [0, 0]
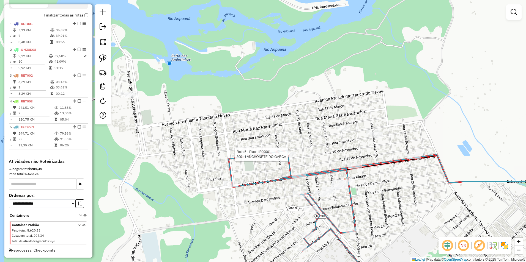
select select "**********"
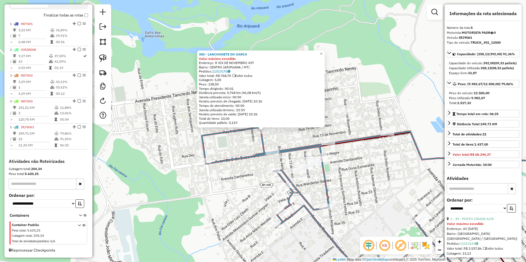
click at [172, 119] on div "300 - LANCHONETE DO GARCA Valor máximo excedido Endereço: R XIX DE NOVEMBRO 437…" at bounding box center [263, 131] width 526 height 262
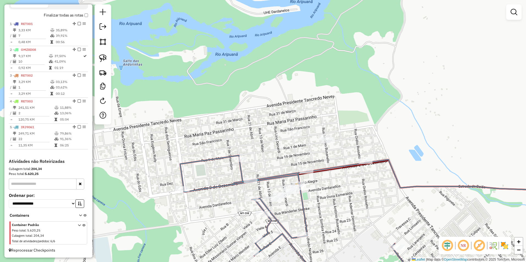
drag, startPoint x: 282, startPoint y: 156, endPoint x: 275, endPoint y: 166, distance: 11.4
click at [275, 166] on div "Janela de atendimento Grade de atendimento Capacidade Transportadoras Veículos …" at bounding box center [263, 131] width 526 height 262
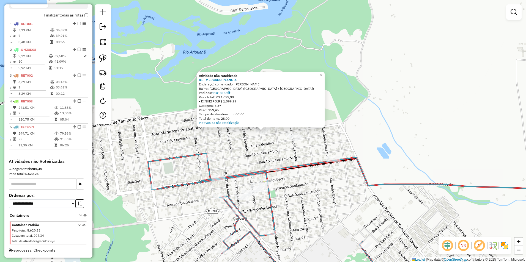
click at [263, 153] on div "Atividade não roteirizada 81 - MERCADO PLANO A Endereço: comendador manuel pedr…" at bounding box center [263, 131] width 526 height 262
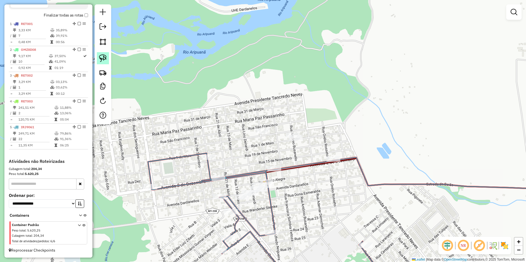
click at [107, 59] on link at bounding box center [103, 58] width 12 height 12
drag, startPoint x: 254, startPoint y: 128, endPoint x: 252, endPoint y: 145, distance: 16.9
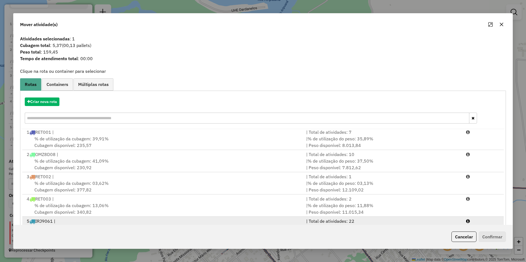
scroll to position [23, 0]
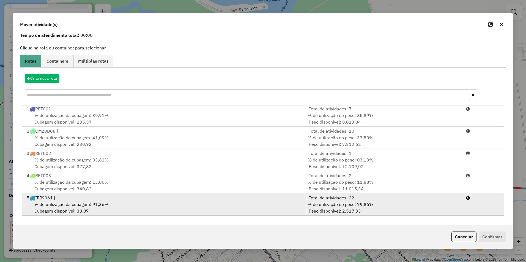
click at [142, 201] on div "5 IRJ9061 |" at bounding box center [162, 198] width 279 height 7
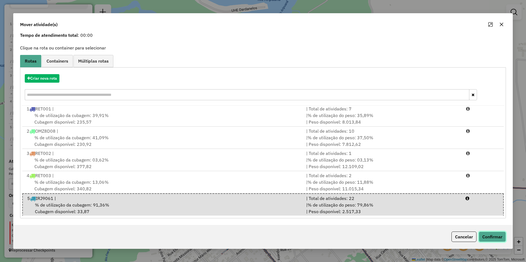
click at [500, 235] on button "Confirmar" at bounding box center [491, 237] width 27 height 10
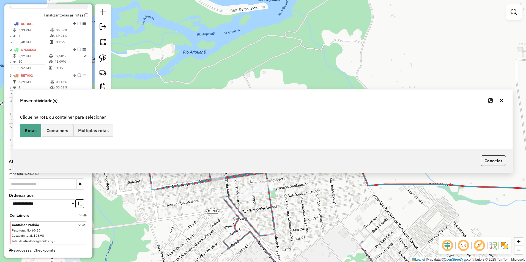
scroll to position [0, 0]
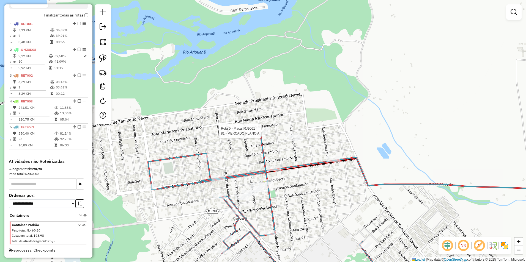
select select "**********"
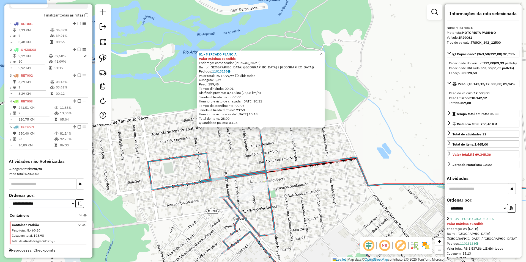
click at [375, 146] on div "81 - MERCADO PLANO A Valor máximo excedido Endereço: comendador manuel pedro de…" at bounding box center [263, 131] width 526 height 262
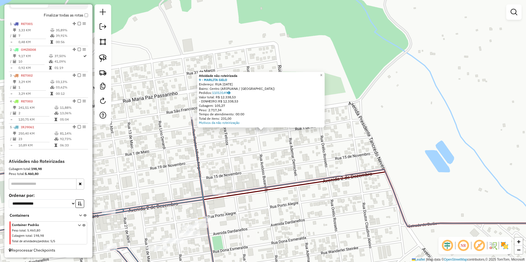
click at [283, 153] on div "Atividade não roteirizada 9 - MARLITA GELO Endereço: RUA PRIMEIRO DE MAIO 1257 …" at bounding box center [263, 131] width 526 height 262
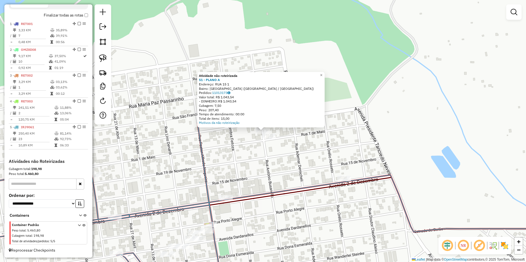
click at [254, 157] on div "Atividade não roteirizada 51 - PLANO A Endereço: RUA 15 1 Bairro: Cidade Alta (…" at bounding box center [263, 131] width 526 height 262
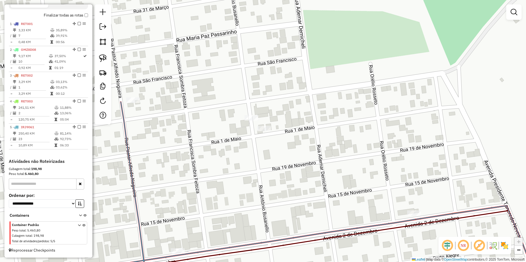
drag, startPoint x: 295, startPoint y: 155, endPoint x: 311, endPoint y: 161, distance: 17.6
click at [311, 161] on div "Janela de atendimento Grade de atendimento Capacidade Transportadoras Veículos …" at bounding box center [263, 131] width 526 height 262
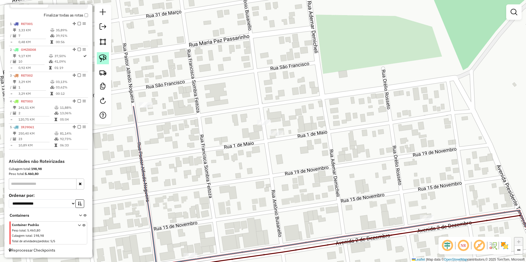
click at [104, 57] on img at bounding box center [103, 58] width 8 height 8
drag, startPoint x: 253, startPoint y: 114, endPoint x: 250, endPoint y: 132, distance: 18.3
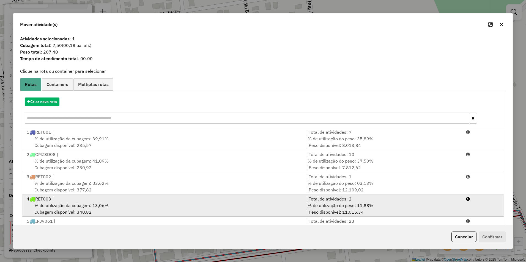
scroll to position [23, 0]
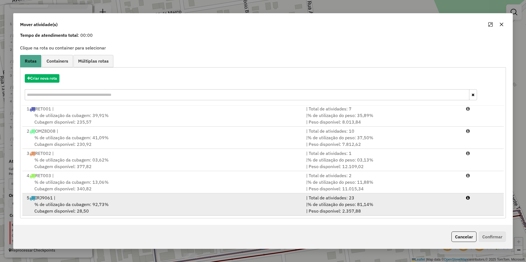
click at [140, 199] on div "5 IRJ9061 |" at bounding box center [162, 198] width 279 height 7
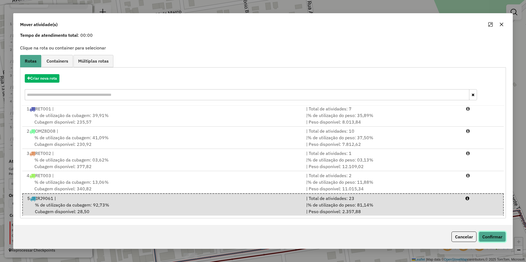
click at [494, 235] on button "Confirmar" at bounding box center [491, 237] width 27 height 10
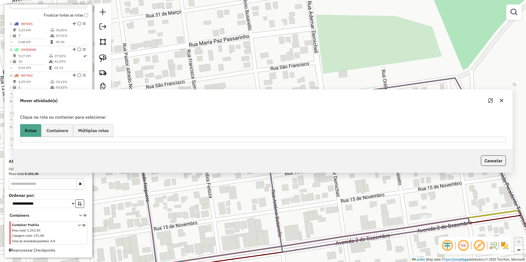
scroll to position [0, 0]
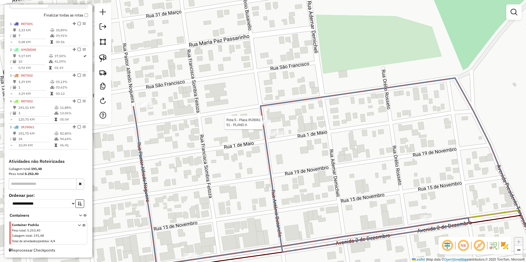
select select "**********"
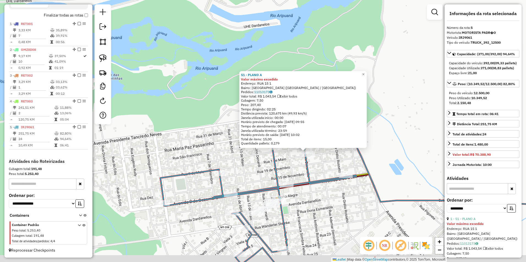
drag, startPoint x: 356, startPoint y: 181, endPoint x: 375, endPoint y: 143, distance: 42.3
click at [375, 144] on div "51 - PLANO A Valor máximo excedido Endereço: RUA 15 1 Bairro: Cidade Alta (ARIP…" at bounding box center [263, 131] width 526 height 262
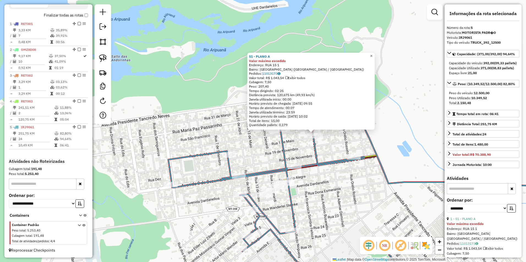
click at [372, 54] on span "×" at bounding box center [371, 56] width 2 height 5
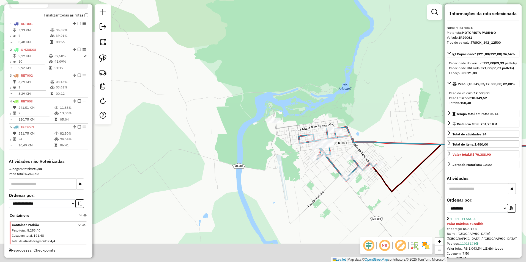
drag, startPoint x: 351, startPoint y: 168, endPoint x: 355, endPoint y: 135, distance: 33.8
click at [355, 135] on div "Rota 5 - Placa IRJ9061 393 - MERCADO NOVO HORIZON Rota 5 - Placa IRJ9061 104 - …" at bounding box center [263, 131] width 526 height 262
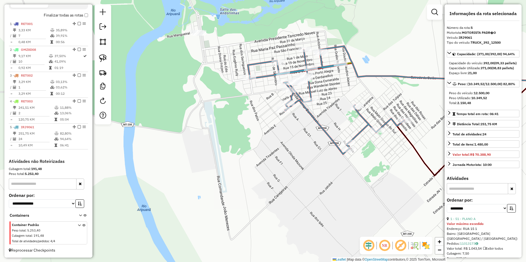
drag, startPoint x: 327, startPoint y: 142, endPoint x: 311, endPoint y: 167, distance: 30.0
click at [311, 167] on div "Janela de atendimento Grade de atendimento Capacidade Transportadoras Veículos …" at bounding box center [263, 131] width 526 height 262
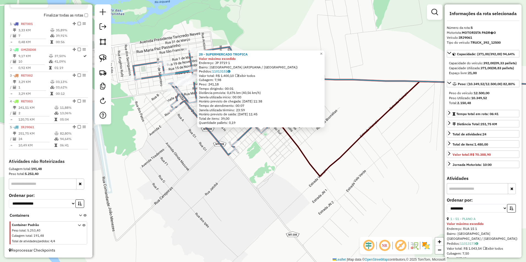
click at [327, 141] on div "28 - SUPERMERCADO TROPICA Valor máximo excedido Endereço: JP 3719 1 Bairro: Jar…" at bounding box center [263, 131] width 526 height 262
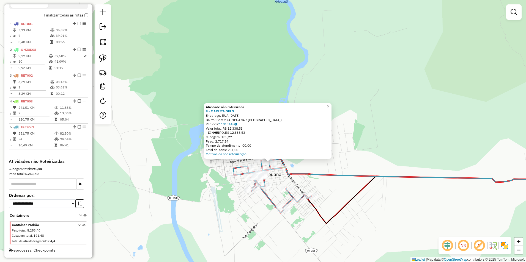
click at [187, 166] on div "Atividade não roteirizada 9 - MARLITA GELO Endereço: RUA PRIMEIRO DE MAIO 1257 …" at bounding box center [263, 131] width 526 height 262
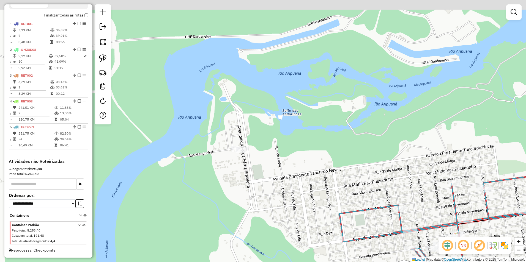
drag, startPoint x: 228, startPoint y: 155, endPoint x: 240, endPoint y: 180, distance: 27.5
click at [238, 184] on div "Janela de atendimento Grade de atendimento Capacidade Transportadoras Veículos …" at bounding box center [263, 131] width 526 height 262
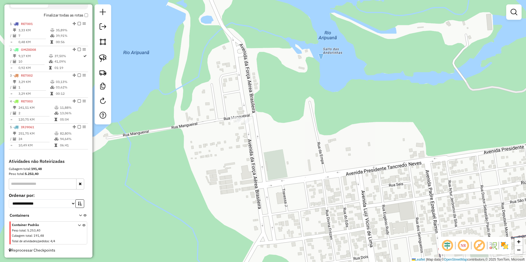
click at [247, 124] on div at bounding box center [245, 120] width 14 height 5
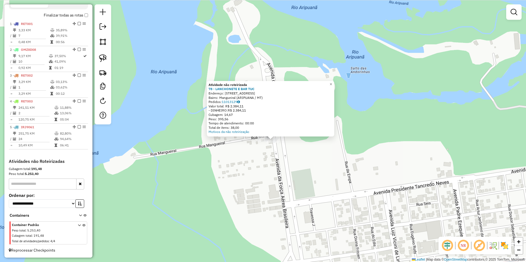
drag, startPoint x: 241, startPoint y: 147, endPoint x: 251, endPoint y: 156, distance: 13.2
click at [251, 156] on div "Atividade não roteirizada 78 - LANCHONETE E BAR TUC Endereço: AVENIDA DA FABI 1…" at bounding box center [263, 131] width 526 height 262
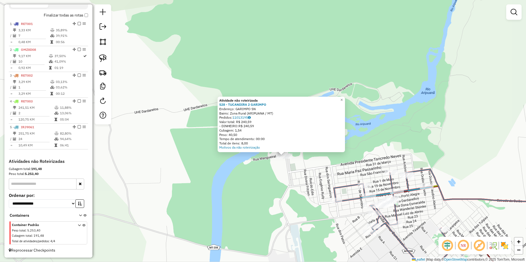
drag, startPoint x: 287, startPoint y: 189, endPoint x: 252, endPoint y: 160, distance: 45.4
click at [264, 170] on div "Atividade não roteirizada 528 - TUCANDIRA 2 GARIMPO Endereço: GARIMPO SN Bairro…" at bounding box center [263, 131] width 526 height 262
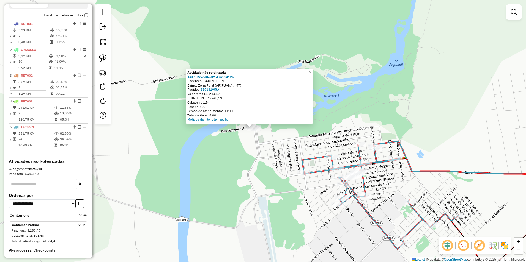
drag, startPoint x: 252, startPoint y: 160, endPoint x: 250, endPoint y: 154, distance: 6.0
click at [250, 154] on div "Atividade não roteirizada 528 - TUCANDIRA 2 GARIMPO Endereço: GARIMPO SN Bairro…" at bounding box center [263, 131] width 526 height 262
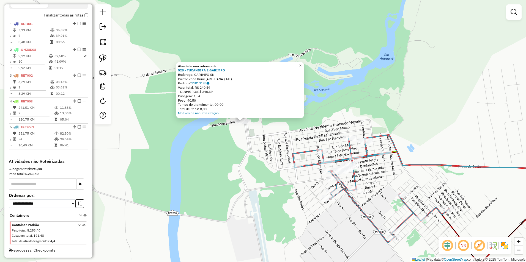
drag, startPoint x: 261, startPoint y: 179, endPoint x: 249, endPoint y: 172, distance: 14.9
click at [249, 172] on div "Atividade não roteirizada 528 - TUCANDIRA 2 GARIMPO Endereço: GARIMPO SN Bairro…" at bounding box center [263, 131] width 526 height 262
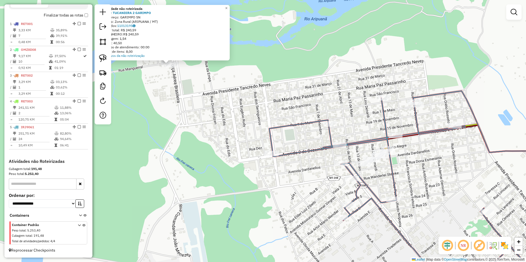
drag, startPoint x: 339, startPoint y: 200, endPoint x: 297, endPoint y: 195, distance: 42.4
click at [297, 195] on div "Atividade não roteirizada 528 - TUCANDIRA 2 GARIMPO Endereço: GARIMPO SN Bairro…" at bounding box center [263, 131] width 526 height 262
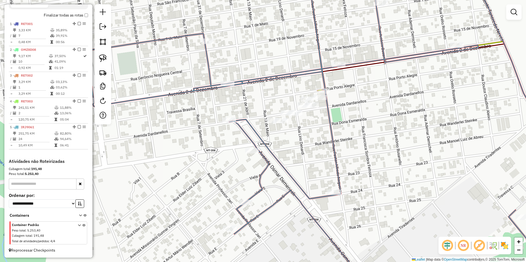
drag, startPoint x: 300, startPoint y: 160, endPoint x: 319, endPoint y: 147, distance: 23.2
click at [319, 147] on div "Atividade não roteirizada 528 - TUCANDIRA 2 GARIMPO Endereço: GARIMPO SN Bairro…" at bounding box center [263, 131] width 526 height 262
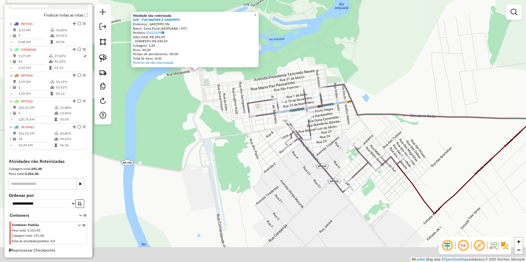
drag, startPoint x: 322, startPoint y: 207, endPoint x: 293, endPoint y: 148, distance: 66.0
click at [293, 148] on div "Atividade não roteirizada 528 - TUCANDIRA 2 GARIMPO Endereço: GARIMPO SN Bairro…" at bounding box center [263, 131] width 526 height 262
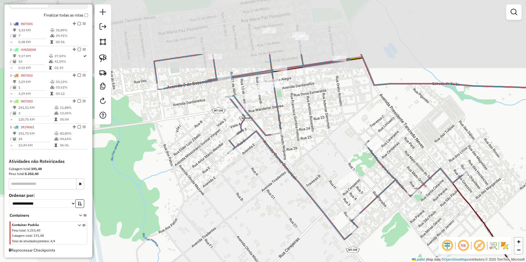
drag, startPoint x: 335, startPoint y: 143, endPoint x: 326, endPoint y: 209, distance: 66.7
click at [327, 227] on div "Atividade não roteirizada 528 - TUCANDIRA 2 GARIMPO Endereço: GARIMPO SN Bairro…" at bounding box center [263, 131] width 526 height 262
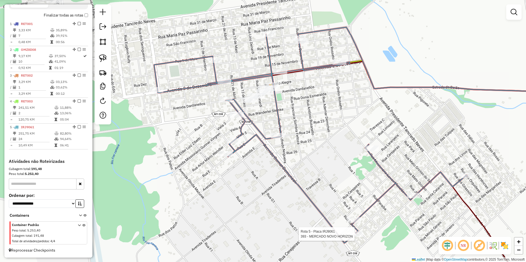
select select "**********"
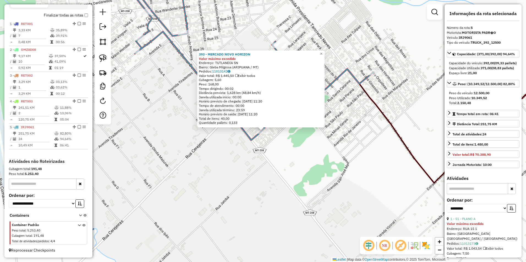
click at [291, 151] on div "393 - MERCADO NOVO HORIZON Valor máximo excedido Endereço: TUTLANDIA SN Bairro:…" at bounding box center [263, 131] width 526 height 262
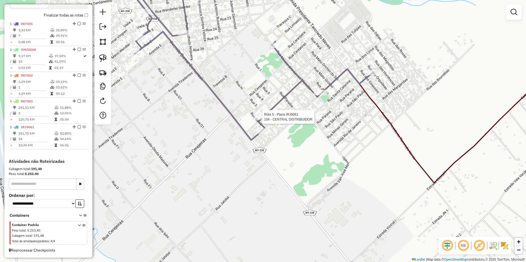
select select "**********"
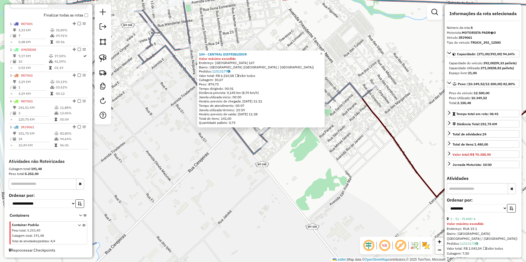
click at [237, 152] on div "104 - CENTRAL DISTRIBUIDOR Valor máximo excedido Endereço: RIO GRANDE DO SUL 16…" at bounding box center [263, 131] width 526 height 262
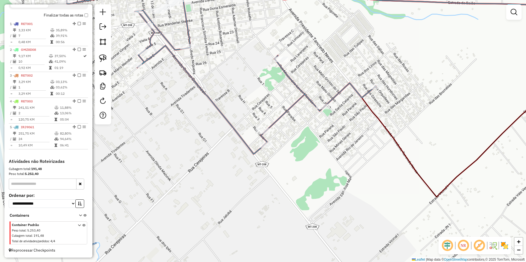
click at [373, 83] on div "Rota 5 - Placa IRJ9061 9363 - DISTRIBUIDORA WL Janela de atendimento Grade de a…" at bounding box center [263, 131] width 526 height 262
select select "**********"
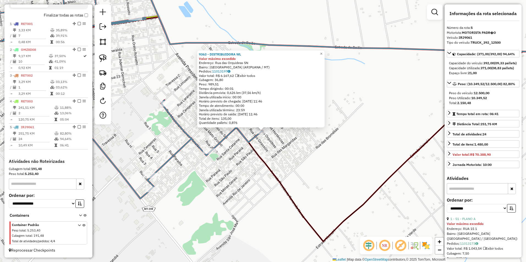
click at [363, 129] on div "9363 - DISTRIBUIDORA WL Valor máximo excedido Endereço: Rua das Orquideas SN Ba…" at bounding box center [263, 131] width 526 height 262
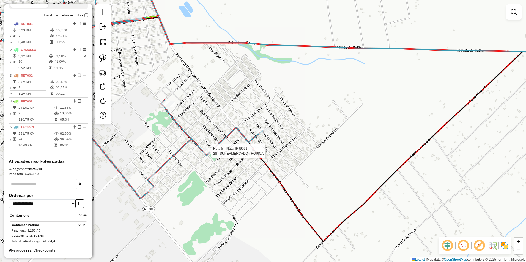
select select "**********"
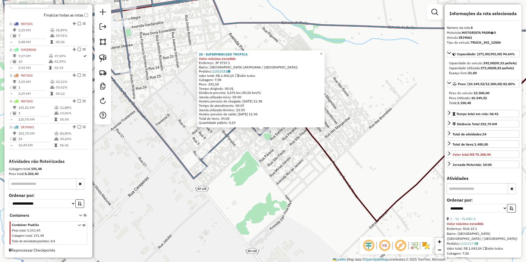
click at [246, 152] on div "28 - SUPERMERCADO TROPICA Valor máximo excedido Endereço: JP 3719 1 Bairro: Jar…" at bounding box center [263, 131] width 526 height 262
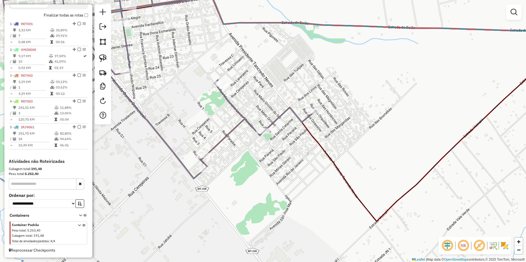
click at [221, 80] on div "Rota 5 - Placa IRJ9061 216 - TAP FAST Janela de atendimento Grade de atendiment…" at bounding box center [263, 131] width 526 height 262
select select "**********"
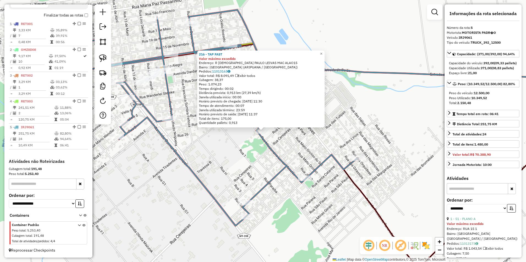
click at [200, 148] on div "216 - TAP FAST Valor máximo excedido Endereço: R MISSIONARIO PAULO LEIVAS MAC A…" at bounding box center [263, 131] width 526 height 262
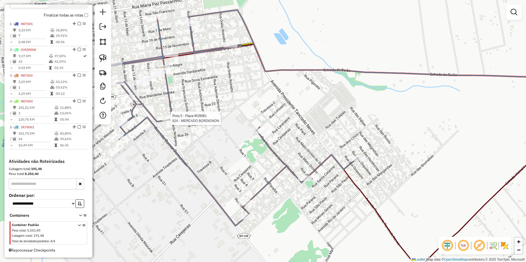
select select "**********"
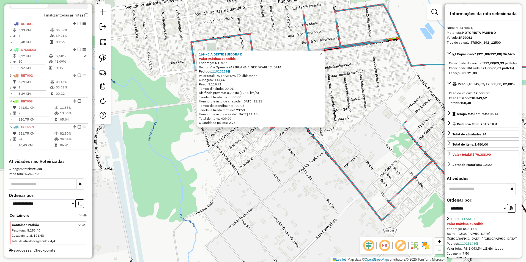
click at [301, 161] on div "169 - J A DISTRIBUIDORA D Valor máximo excedido Endereço: R E 479 Bairro: Vila …" at bounding box center [263, 131] width 526 height 262
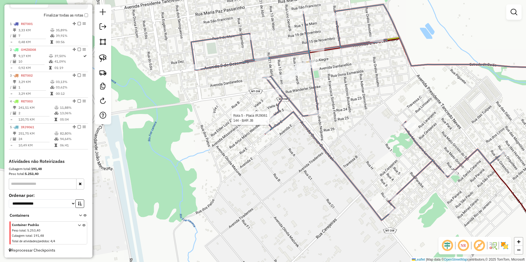
select select "**********"
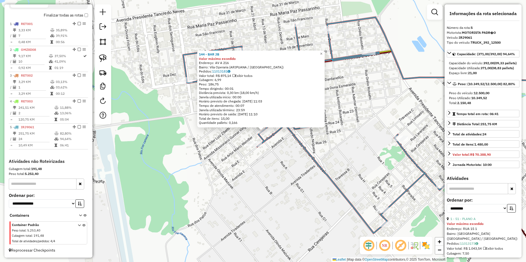
click at [297, 146] on div "144 - BAR JB Valor máximo excedido Endereço: AV A 216 Bairro: Vila Operaria (AR…" at bounding box center [263, 131] width 526 height 262
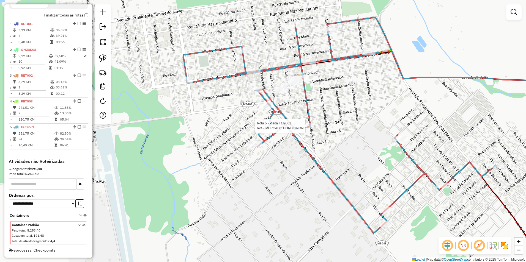
select select "**********"
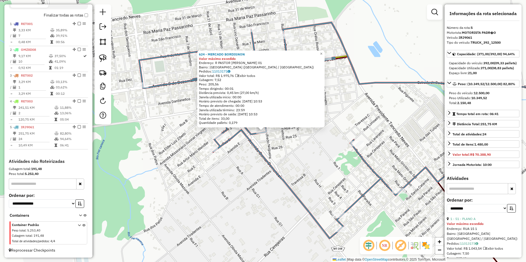
click at [287, 145] on div "624 - MERCADO BORDIGNON Valor máximo excedido Endereço: R PASTOR ALFREDO NOGUEI…" at bounding box center [263, 131] width 526 height 262
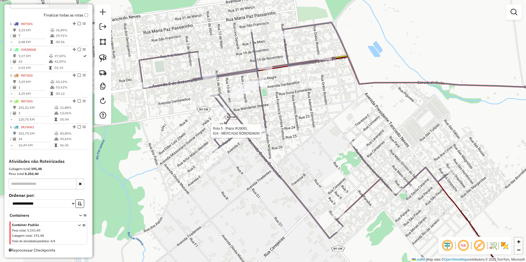
select select "**********"
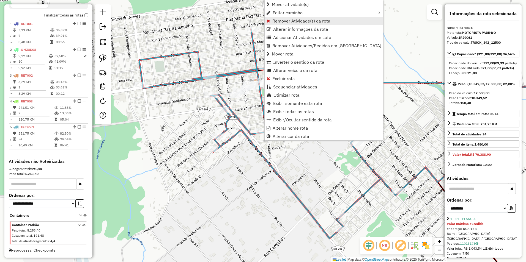
click at [279, 21] on span "Remover Atividade(s) da rota" at bounding box center [301, 21] width 58 height 4
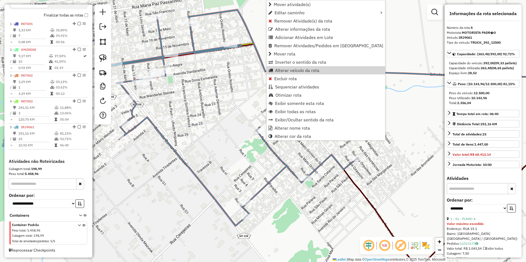
click at [225, 150] on div "Janela de atendimento Grade de atendimento Capacidade Transportadoras Veículos …" at bounding box center [263, 131] width 526 height 262
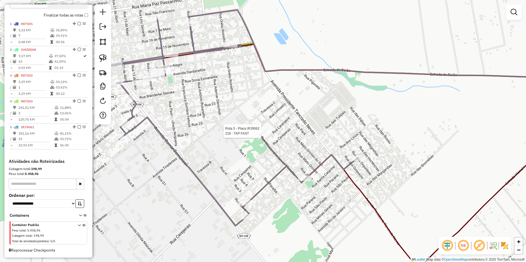
select select "**********"
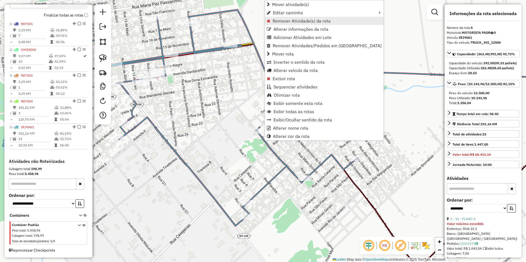
click at [287, 20] on span "Remover Atividade(s) da rota" at bounding box center [301, 21] width 58 height 4
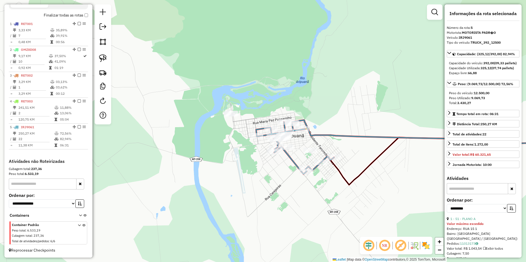
drag, startPoint x: 189, startPoint y: 148, endPoint x: 282, endPoint y: 163, distance: 93.8
click at [282, 163] on div "Janela de atendimento Grade de atendimento Capacidade Transportadoras Veículos …" at bounding box center [263, 131] width 526 height 262
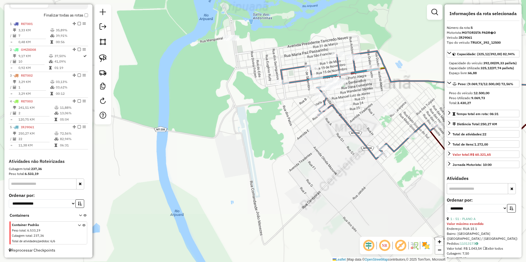
drag, startPoint x: 239, startPoint y: 107, endPoint x: 252, endPoint y: 198, distance: 91.1
click at [252, 198] on div "Janela de atendimento Grade de atendimento Capacidade Transportadoras Veículos …" at bounding box center [263, 131] width 526 height 262
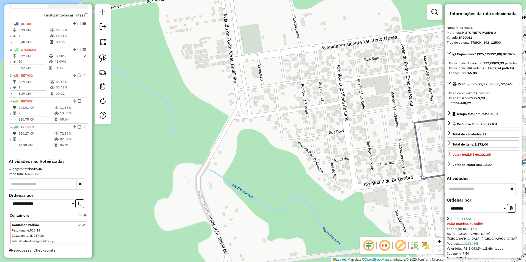
drag, startPoint x: 233, startPoint y: 102, endPoint x: 247, endPoint y: 264, distance: 163.1
click at [247, 262] on html "Aguarde... Pop-up bloqueado! Seu navegador bloqueou automáticamente a abertura …" at bounding box center [263, 131] width 526 height 262
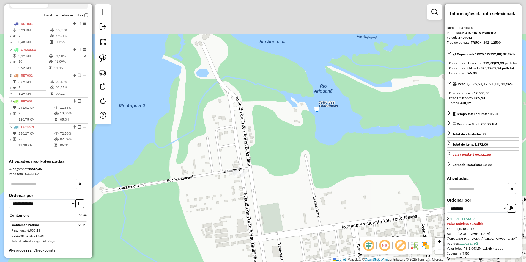
drag, startPoint x: 233, startPoint y: 167, endPoint x: 239, endPoint y: 213, distance: 46.3
click at [239, 213] on div "Janela de atendimento Grade de atendimento Capacidade Transportadoras Veículos …" at bounding box center [263, 131] width 526 height 262
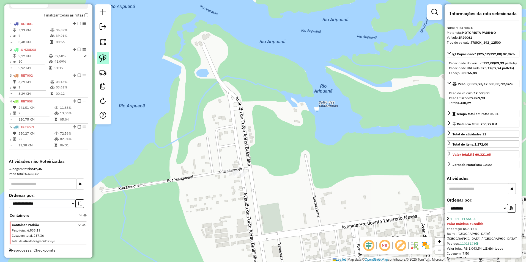
click at [106, 59] on img at bounding box center [103, 58] width 8 height 8
drag, startPoint x: 211, startPoint y: 174, endPoint x: 248, endPoint y: 197, distance: 42.7
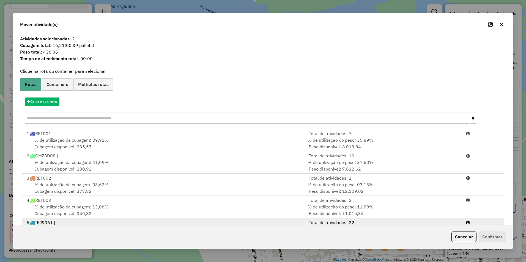
scroll to position [23, 0]
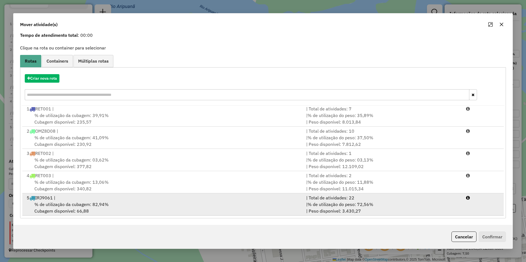
click at [139, 203] on div "% de utilização da cubagem: 82,94% Cubagem disponível: 66,88" at bounding box center [162, 207] width 279 height 13
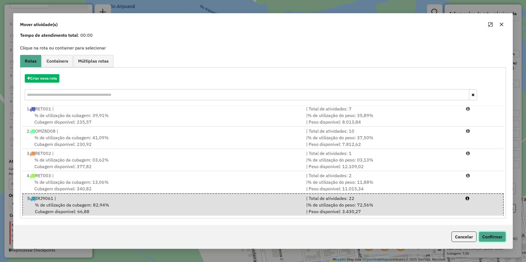
click at [489, 235] on button "Confirmar" at bounding box center [491, 237] width 27 height 10
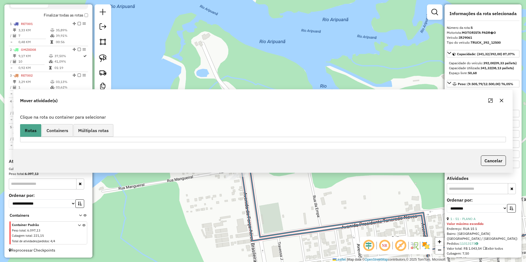
scroll to position [0, 0]
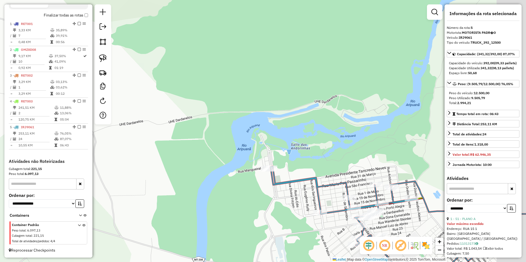
drag, startPoint x: 360, startPoint y: 210, endPoint x: 254, endPoint y: 198, distance: 106.0
click at [264, 200] on div "Janela de atendimento Grade de atendimento Capacidade Transportadoras Veículos …" at bounding box center [263, 131] width 526 height 262
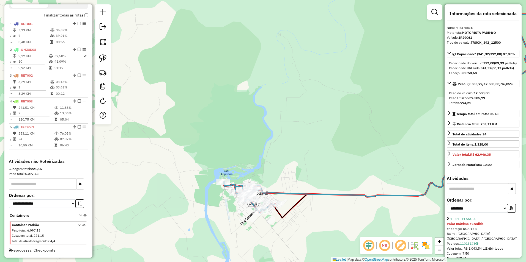
drag, startPoint x: 140, startPoint y: 149, endPoint x: 193, endPoint y: 172, distance: 57.4
click at [193, 172] on div "Janela de atendimento Grade de atendimento Capacidade Transportadoras Veículos …" at bounding box center [263, 131] width 526 height 262
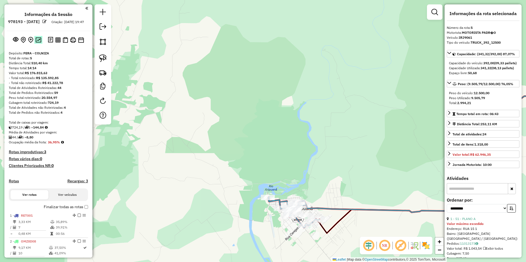
click at [38, 43] on img at bounding box center [38, 39] width 6 height 5
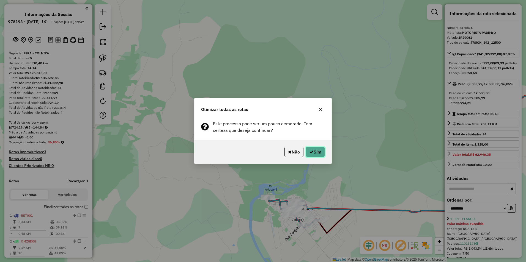
click at [314, 151] on button "Sim" at bounding box center [314, 152] width 19 height 10
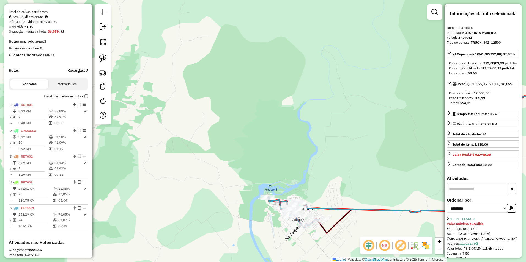
scroll to position [197, 0]
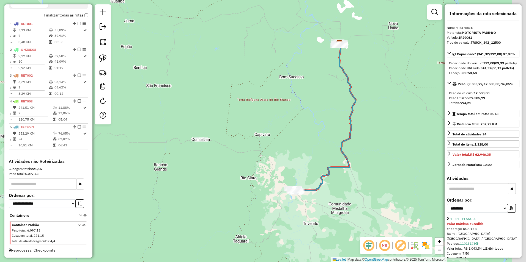
drag, startPoint x: 341, startPoint y: 209, endPoint x: 297, endPoint y: 196, distance: 46.0
click at [297, 196] on div "Janela de atendimento Grade de atendimento Capacidade Transportadoras Veículos …" at bounding box center [263, 131] width 526 height 262
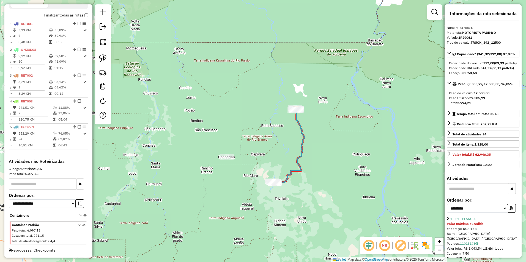
drag, startPoint x: 234, startPoint y: 179, endPoint x: 274, endPoint y: 187, distance: 40.9
click at [274, 187] on div "Janela de atendimento Grade de atendimento Capacidade Transportadoras Veículos …" at bounding box center [263, 131] width 526 height 262
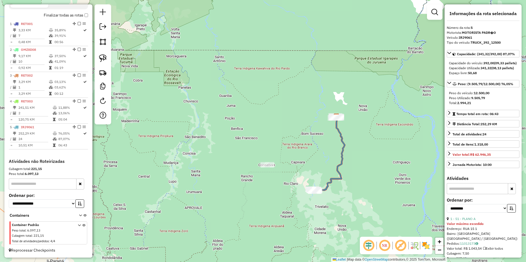
drag, startPoint x: 100, startPoint y: 57, endPoint x: 225, endPoint y: 103, distance: 133.1
click at [100, 57] on img at bounding box center [103, 58] width 8 height 8
drag, startPoint x: 292, startPoint y: 182, endPoint x: 289, endPoint y: 185, distance: 3.7
click at [291, 183] on div "Janela de atendimento Grade de atendimento Capacidade Transportadoras Veículos …" at bounding box center [263, 131] width 526 height 262
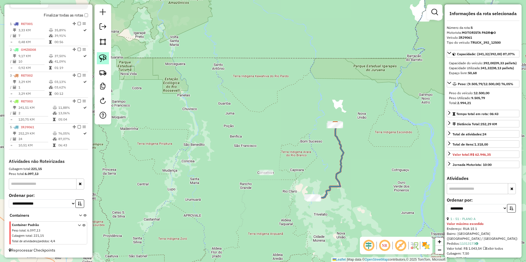
click at [101, 54] on link at bounding box center [103, 58] width 12 height 12
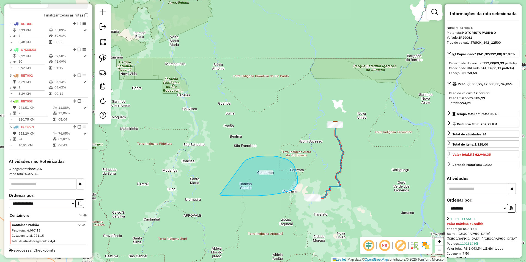
drag, startPoint x: 244, startPoint y: 161, endPoint x: 219, endPoint y: 195, distance: 42.3
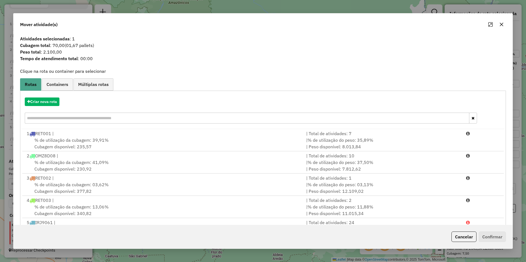
click at [498, 21] on button "button" at bounding box center [501, 24] width 9 height 9
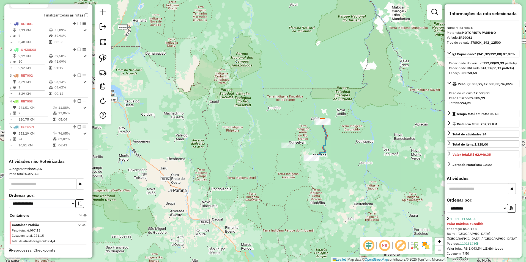
drag, startPoint x: 372, startPoint y: 213, endPoint x: 313, endPoint y: 134, distance: 99.6
click at [313, 134] on div "Janela de atendimento Grade de atendimento Capacidade Transportadoras Veículos …" at bounding box center [263, 131] width 526 height 262
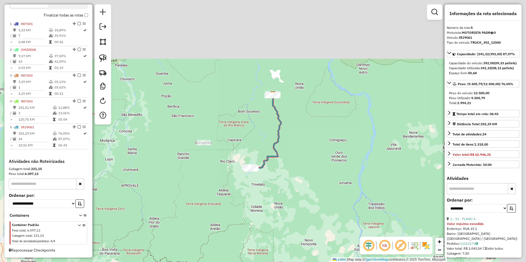
drag, startPoint x: 256, startPoint y: 112, endPoint x: 230, endPoint y: 204, distance: 95.2
click at [230, 204] on div "Janela de atendimento Grade de atendimento Capacidade Transportadoras Veículos …" at bounding box center [263, 131] width 526 height 262
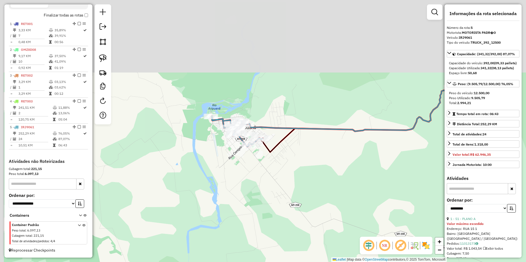
drag, startPoint x: 250, startPoint y: 85, endPoint x: 307, endPoint y: 186, distance: 116.1
click at [307, 186] on div "Janela de atendimento Grade de atendimento Capacidade Transportadoras Veículos …" at bounding box center [263, 131] width 526 height 262
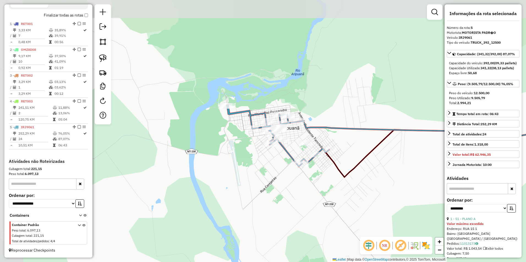
drag, startPoint x: 222, startPoint y: 154, endPoint x: 309, endPoint y: 184, distance: 92.3
click at [309, 183] on div "Janela de atendimento Grade de atendimento Capacidade Transportadoras Veículos …" at bounding box center [263, 131] width 526 height 262
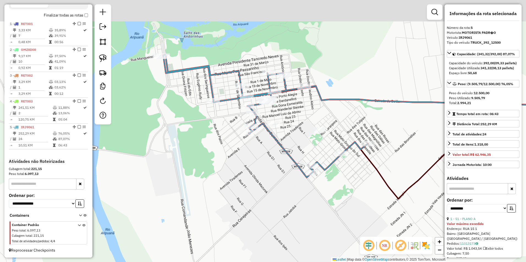
drag, startPoint x: 239, startPoint y: 148, endPoint x: 253, endPoint y: 217, distance: 71.3
click at [253, 217] on div "Janela de atendimento Grade de atendimento Capacidade Transportadoras Veículos …" at bounding box center [263, 131] width 526 height 262
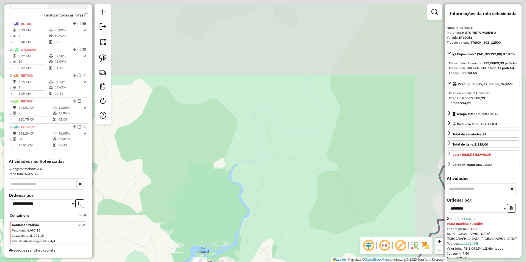
drag, startPoint x: 388, startPoint y: 77, endPoint x: 275, endPoint y: 201, distance: 168.0
click at [266, 225] on div "Janela de atendimento Grade de atendimento Capacidade Transportadoras Veículos …" at bounding box center [263, 131] width 526 height 262
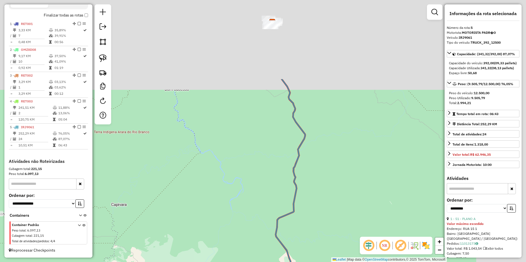
drag, startPoint x: 359, startPoint y: 133, endPoint x: 263, endPoint y: 241, distance: 145.1
click at [263, 241] on div "Janela de atendimento Grade de atendimento Capacidade Transportadoras Veículos …" at bounding box center [263, 131] width 526 height 262
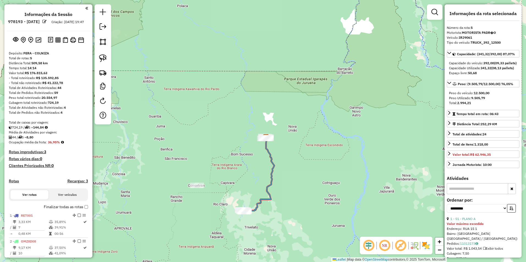
select select "**********"
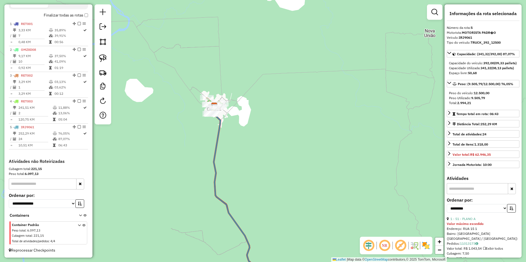
drag, startPoint x: 204, startPoint y: 129, endPoint x: 285, endPoint y: 161, distance: 86.6
click at [284, 161] on div "Janela de atendimento Grade de atendimento Capacidade Transportadoras Veículos …" at bounding box center [263, 131] width 526 height 262
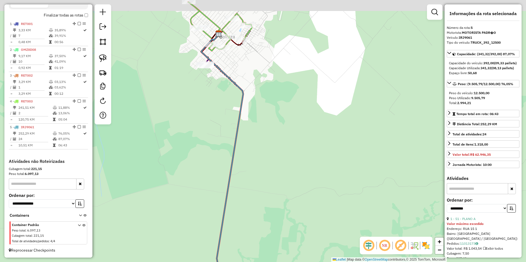
drag, startPoint x: 273, startPoint y: 145, endPoint x: 284, endPoint y: 214, distance: 69.4
click at [284, 214] on div "Janela de atendimento Grade de atendimento Capacidade Transportadoras Veículos …" at bounding box center [263, 131] width 526 height 262
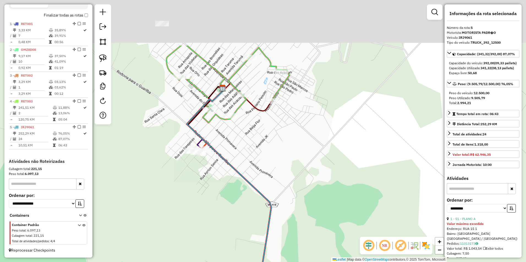
drag, startPoint x: 228, startPoint y: 161, endPoint x: 273, endPoint y: 255, distance: 104.8
click at [273, 255] on div "Janela de atendimento Grade de atendimento Capacidade Transportadoras Veículos …" at bounding box center [263, 131] width 526 height 262
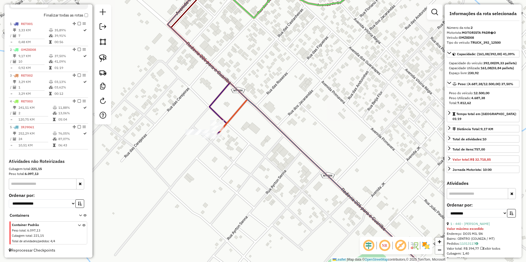
drag, startPoint x: 209, startPoint y: 148, endPoint x: 258, endPoint y: 177, distance: 56.9
click at [255, 177] on div "18 - ESPETINHO DO CUNHADO Valor máximo excedido Endereço: [STREET_ADDRESS] Bair…" at bounding box center [263, 131] width 526 height 262
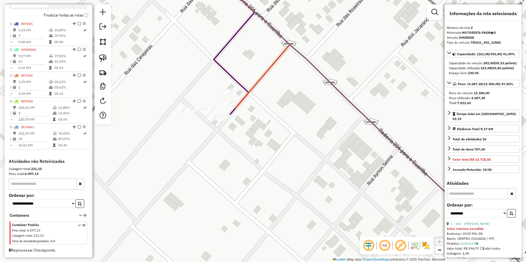
drag, startPoint x: 210, startPoint y: 135, endPoint x: 270, endPoint y: 160, distance: 64.3
click at [270, 160] on div "18 - ESPETINHO DO CUNHADO Valor máximo excedido Endereço: [STREET_ADDRESS] Bair…" at bounding box center [263, 131] width 526 height 262
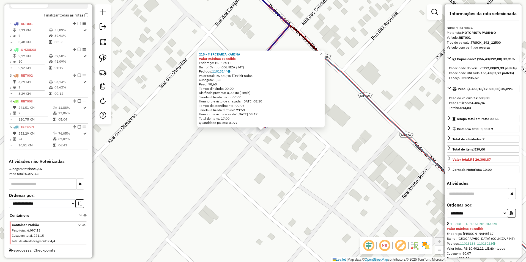
click at [289, 143] on div "215 - MERCEARIA [PERSON_NAME] máximo excedido Endereço: BR-174 15 Bairro: Centr…" at bounding box center [263, 131] width 526 height 262
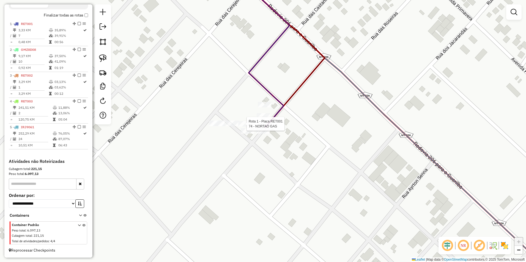
select select "**********"
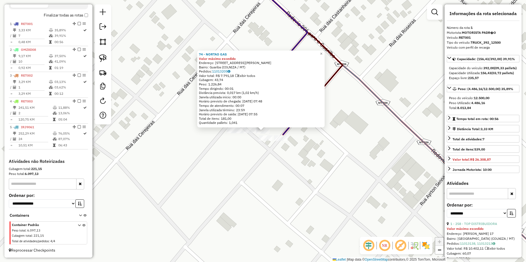
click at [282, 166] on div "74 - NORTAO GAS Valor máximo excedido Endereço: AV JAO PAULO SEGUNDO 1 Bairro: …" at bounding box center [263, 131] width 526 height 262
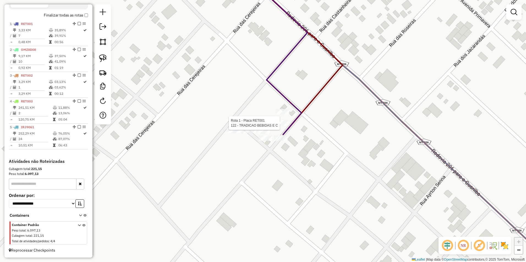
select select "**********"
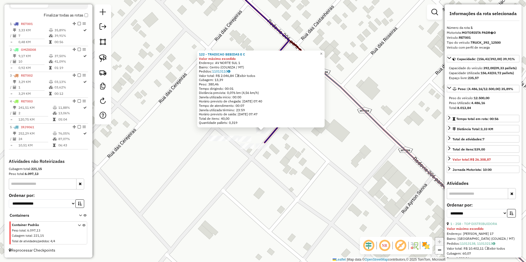
click at [314, 164] on div "122 - TRADICAO BEBIDAS E C Valor máximo excedido Endereço: AV NORTE SUL 1 Bairr…" at bounding box center [263, 131] width 526 height 262
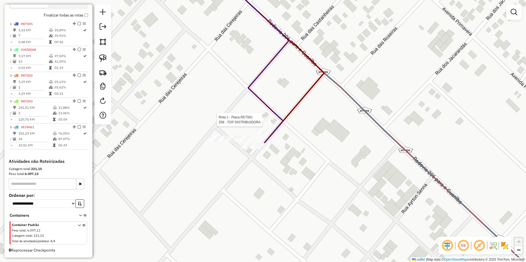
select select "**********"
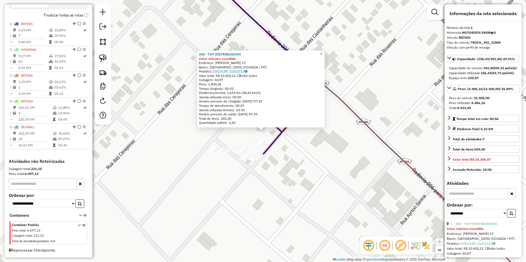
click at [311, 175] on div "258 - TOP DISTRIBUIDORA Valor máximo excedido Endereço: pastora vania pereira 1…" at bounding box center [263, 131] width 526 height 262
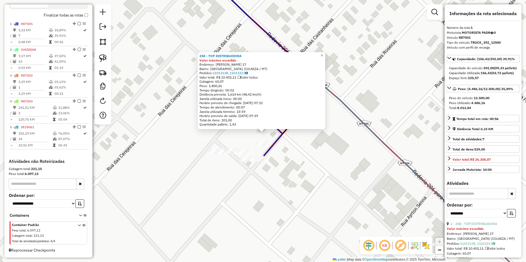
click at [314, 170] on div "258 - TOP DISTRIBUIDORA Valor máximo excedido Endereço: pastora vania pereira 1…" at bounding box center [263, 131] width 526 height 262
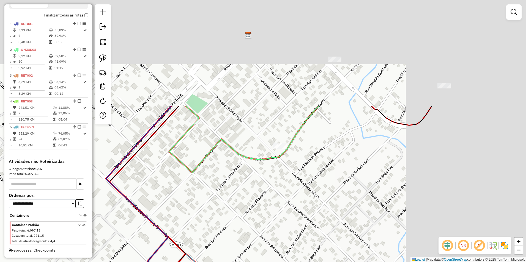
drag, startPoint x: 377, startPoint y: 140, endPoint x: 243, endPoint y: 274, distance: 189.9
click at [243, 262] on html "Aguarde... Pop-up bloqueado! Seu navegador bloqueou automáticamente a abertura …" at bounding box center [263, 131] width 526 height 262
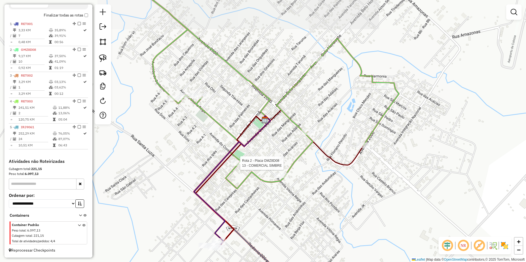
select select "**********"
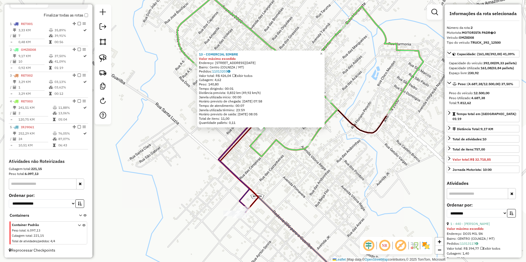
click at [313, 207] on div "13 - COMERCIAL SIMBRE Valor máximo excedido Endereço: R SETE DE SETEMBRO 1 Bair…" at bounding box center [263, 131] width 526 height 262
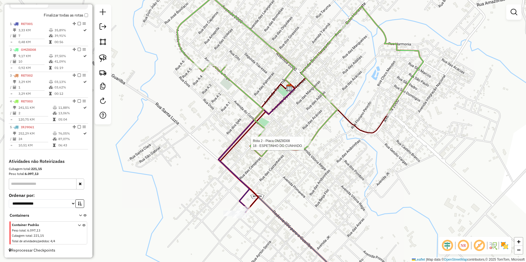
select select "**********"
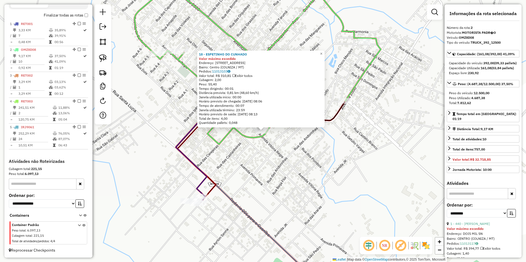
click at [339, 172] on div "18 - ESPETINHO DO CUNHADO Valor máximo excedido Endereço: AV MATO GROSSO 607 Ba…" at bounding box center [263, 131] width 526 height 262
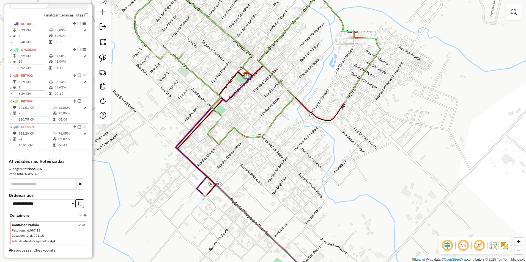
select select "**********"
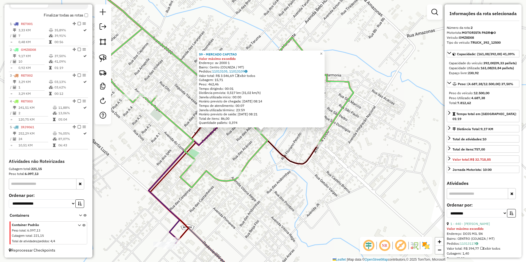
click at [361, 181] on div "59 - MERCADO CAPITAO Valor máximo excedido Endereço: av 2000 1 Bairro: Centro (…" at bounding box center [263, 131] width 526 height 262
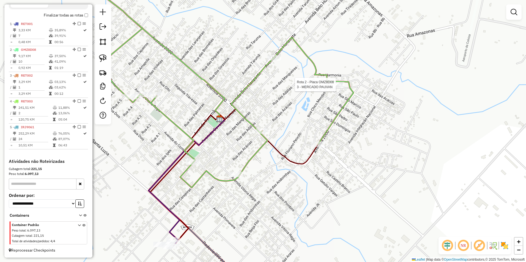
select select "**********"
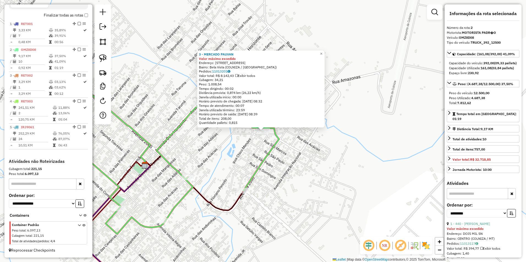
click at [377, 166] on div "3 - MERCADO PAUVAN Valor máximo excedido Endereço: RUA DAS ACASSIAS 1 Bairro: B…" at bounding box center [263, 131] width 526 height 262
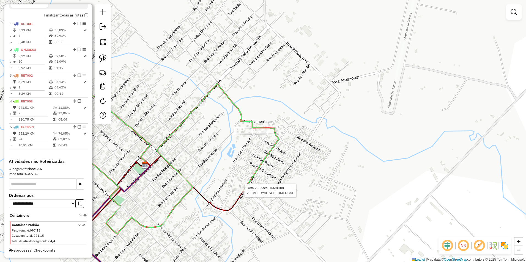
select select "**********"
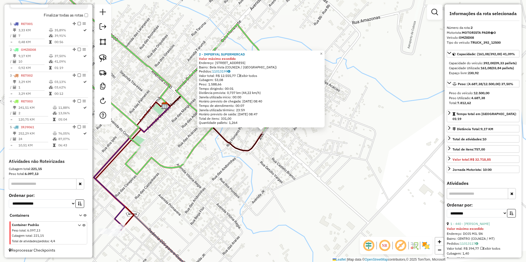
click at [282, 222] on div "2 - IMPERYAL SUPERMERCAD Valor máximo excedido Endereço: AV DOIS MIL 3445 Bairr…" at bounding box center [263, 131] width 526 height 262
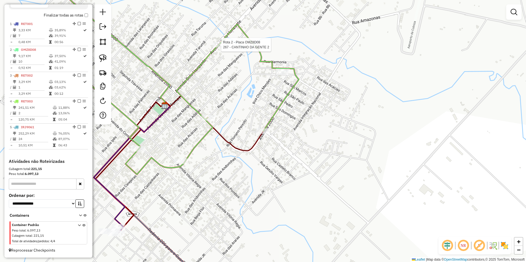
select select "**********"
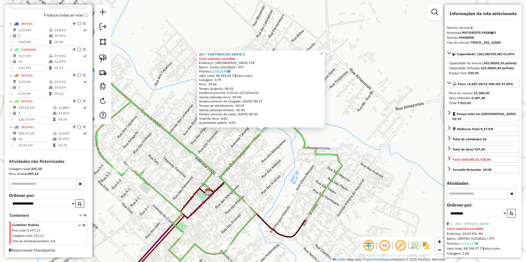
drag, startPoint x: 238, startPoint y: 183, endPoint x: 235, endPoint y: 184, distance: 2.8
click at [238, 183] on div "267 - CANTINHO DA GENTE 2 Valor máximo excedido Endereço: BELO HORIZONTE 178 Ba…" at bounding box center [263, 131] width 526 height 262
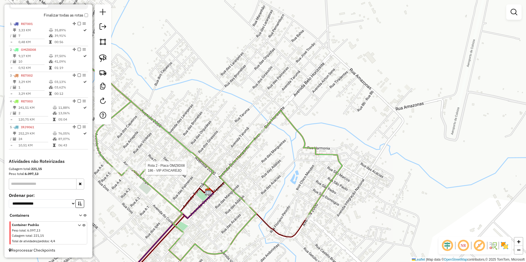
select select "**********"
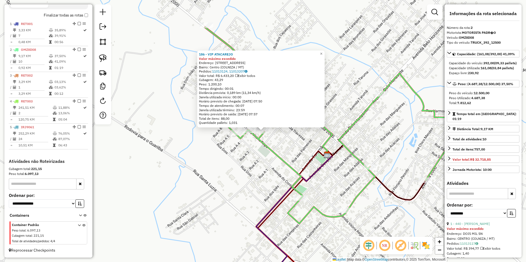
click at [154, 192] on div "186 - VIP ATACAREJO Valor máximo excedido Endereço: RUA DAS SAMAMBAIA 79 Bairro…" at bounding box center [263, 131] width 526 height 262
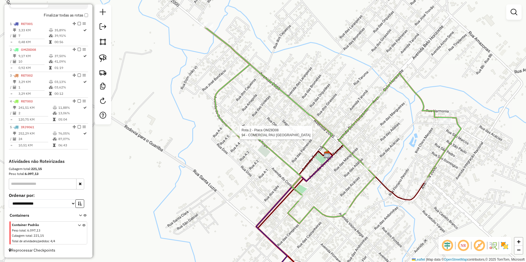
select select "**********"
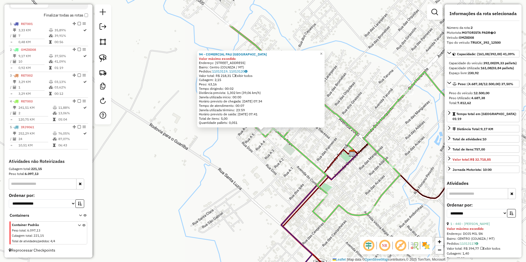
click at [249, 180] on div "94 - COMERCIAL PAU BRASIL Valor máximo excedido Endereço: AV CONTORNO 436 Bairr…" at bounding box center [263, 131] width 526 height 262
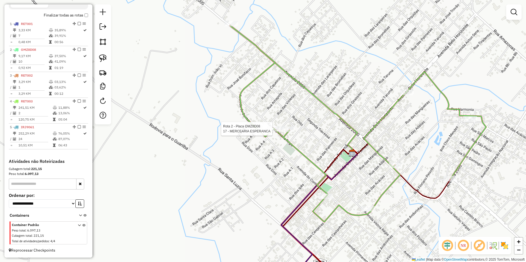
select select "**********"
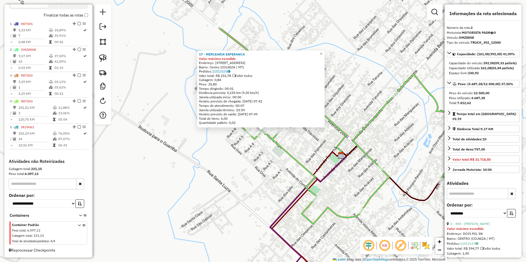
click at [274, 185] on div "17 - MERCEARIA ESPERANCA Valor máximo excedido Endereço: AV MATO GROSSO S/N 1 B…" at bounding box center [263, 131] width 526 height 262
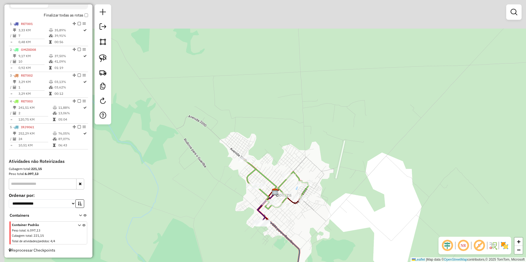
drag, startPoint x: 270, startPoint y: 126, endPoint x: 262, endPoint y: 167, distance: 42.5
click at [280, 161] on div "Janela de atendimento Grade de atendimento Capacidade Transportadoras Veículos …" at bounding box center [263, 131] width 526 height 262
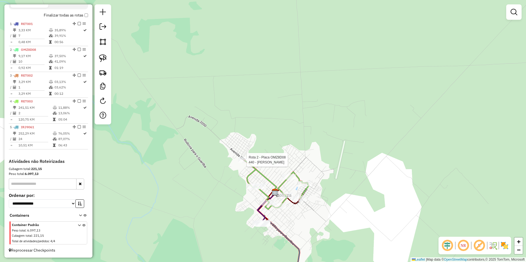
select select "**********"
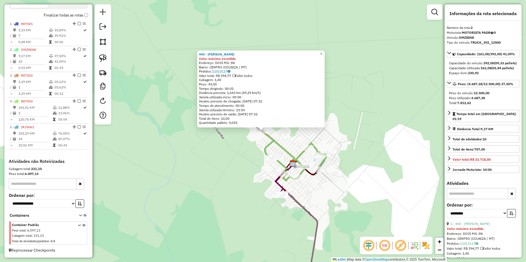
click at [225, 191] on div "440 - LANCHONETE MENDES Valor máximo excedido Endereço: DOIS MIL SN Bairro: CEN…" at bounding box center [263, 131] width 526 height 262
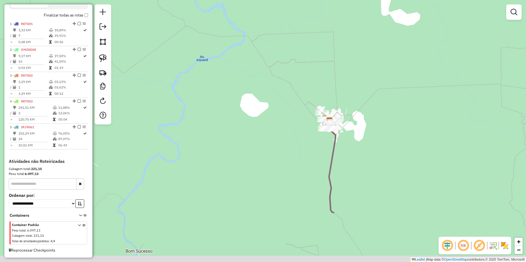
drag, startPoint x: 317, startPoint y: 231, endPoint x: 308, endPoint y: 112, distance: 120.2
click at [308, 109] on div "Janela de atendimento Grade de atendimento Capacidade Transportadoras Veículos …" at bounding box center [263, 131] width 526 height 262
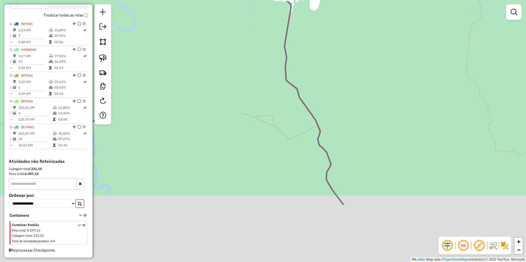
drag, startPoint x: 330, startPoint y: 175, endPoint x: 297, endPoint y: 114, distance: 68.9
click at [286, 91] on div "Janela de atendimento Grade de atendimento Capacidade Transportadoras Veículos …" at bounding box center [263, 131] width 526 height 262
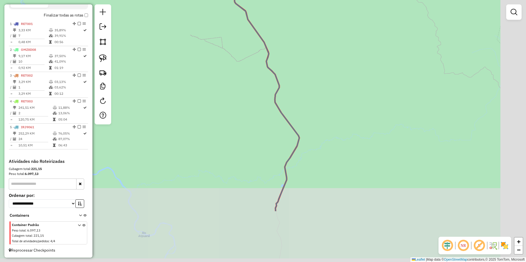
drag, startPoint x: 323, startPoint y: 151, endPoint x: 268, endPoint y: 66, distance: 101.7
click at [267, 63] on icon at bounding box center [264, 61] width 70 height 299
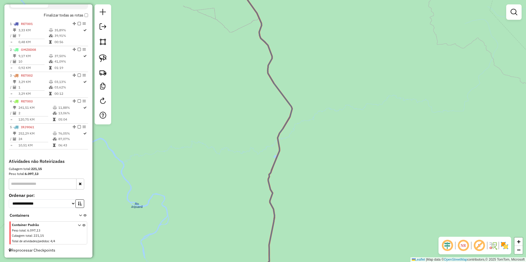
drag, startPoint x: 303, startPoint y: 131, endPoint x: 304, endPoint y: 112, distance: 19.2
click at [302, 112] on div "Janela de atendimento Grade de atendimento Capacidade Transportadoras Veículos …" at bounding box center [263, 131] width 526 height 262
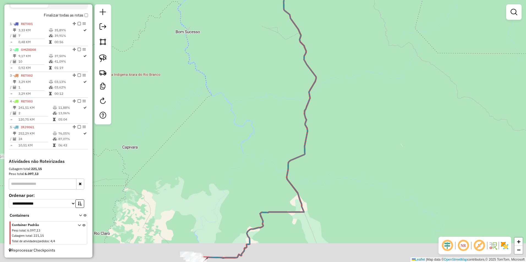
drag, startPoint x: 275, startPoint y: 194, endPoint x: 310, endPoint y: 134, distance: 69.6
click at [310, 134] on icon at bounding box center [256, 112] width 120 height 294
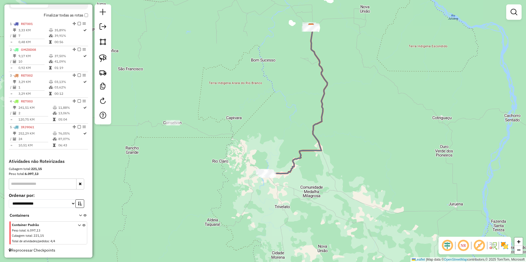
drag, startPoint x: 254, startPoint y: 188, endPoint x: 267, endPoint y: 165, distance: 26.2
click at [267, 165] on div "Janela de atendimento Grade de atendimento Capacidade Transportadoras Veículos …" at bounding box center [263, 131] width 526 height 262
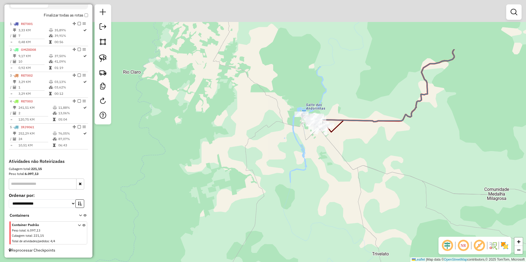
drag, startPoint x: 341, startPoint y: 99, endPoint x: 293, endPoint y: 203, distance: 114.0
click at [293, 202] on div "Janela de atendimento Grade de atendimento Capacidade Transportadoras Veículos …" at bounding box center [263, 131] width 526 height 262
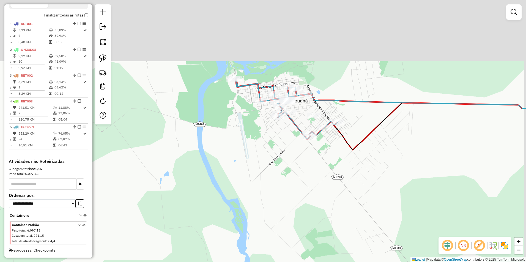
drag, startPoint x: 330, startPoint y: 101, endPoint x: 291, endPoint y: 253, distance: 157.4
click at [291, 253] on div "Janela de atendimento Grade de atendimento Capacidade Transportadoras Veículos …" at bounding box center [263, 131] width 526 height 262
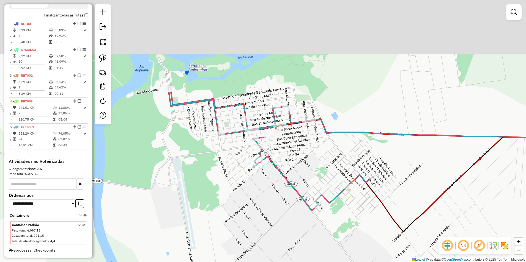
drag, startPoint x: 244, startPoint y: 155, endPoint x: 203, endPoint y: 131, distance: 47.3
click at [263, 229] on div "Janela de atendimento Grade de atendimento Capacidade Transportadoras Veículos …" at bounding box center [263, 131] width 526 height 262
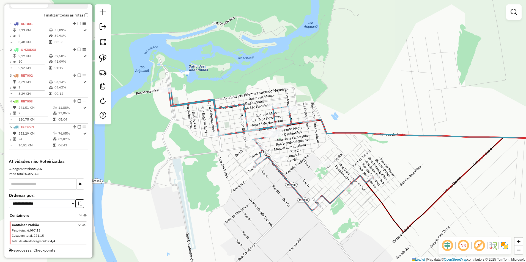
click at [318, 211] on div "Janela de atendimento Grade de atendimento Capacidade Transportadoras Veículos …" at bounding box center [263, 131] width 526 height 262
select select "**********"
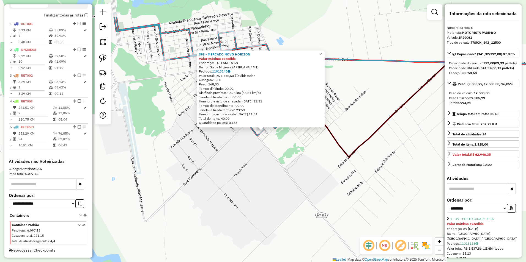
click at [291, 186] on div "393 - MERCADO NOVO HORIZON Valor máximo excedido Endereço: TUTLANDIA SN Bairro:…" at bounding box center [263, 131] width 526 height 262
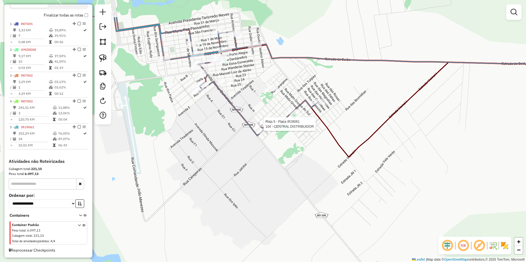
select select "**********"
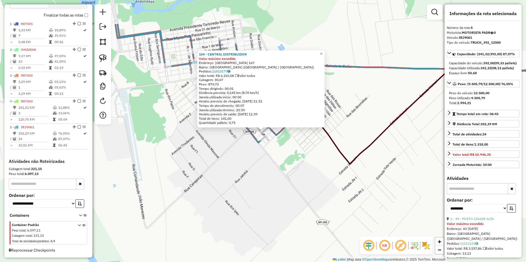
click at [254, 175] on div "Rota 5 - Placa IRJ9061 104 - CENTRAL DISTRIBUIDOR 104 - CENTRAL DISTRIBUIDOR Va…" at bounding box center [263, 131] width 526 height 262
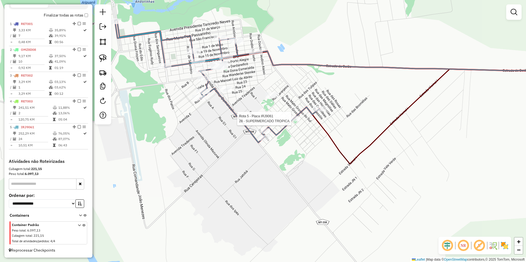
click at [294, 122] on div at bounding box center [293, 118] width 14 height 5
select select "**********"
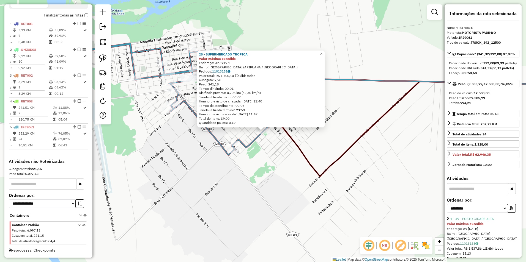
click at [306, 161] on icon at bounding box center [430, 129] width 296 height 95
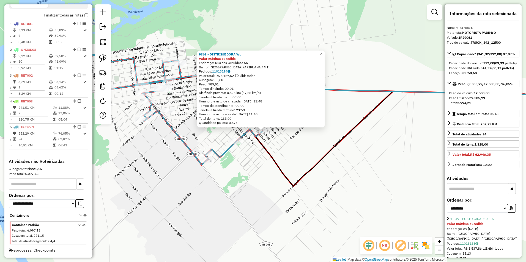
click at [286, 167] on div "9363 - DISTRIBUIDORA WL Valor máximo excedido Endereço: Rua das Orquideas SN Ba…" at bounding box center [263, 131] width 526 height 262
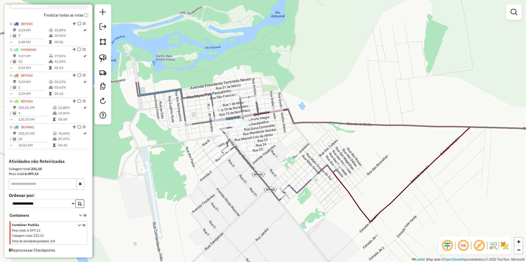
drag, startPoint x: 173, startPoint y: 136, endPoint x: 251, endPoint y: 172, distance: 85.7
click at [251, 172] on div "Janela de atendimento Grade de atendimento Capacidade Transportadoras Veículos …" at bounding box center [263, 131] width 526 height 262
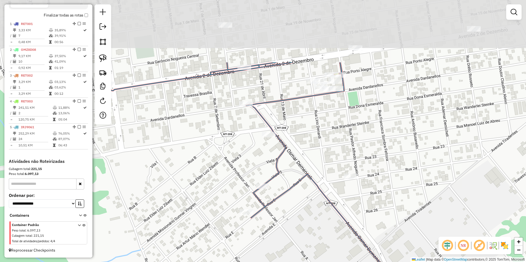
drag, startPoint x: 216, startPoint y: 160, endPoint x: 335, endPoint y: 248, distance: 148.1
click at [335, 248] on div "Janela de atendimento Grade de atendimento Capacidade Transportadoras Veículos …" at bounding box center [263, 131] width 526 height 262
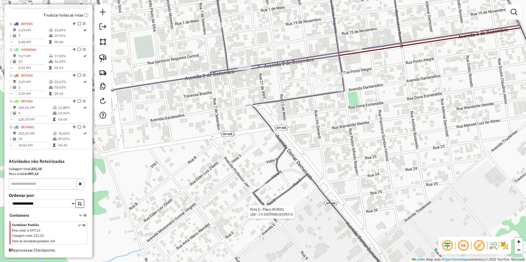
select select "**********"
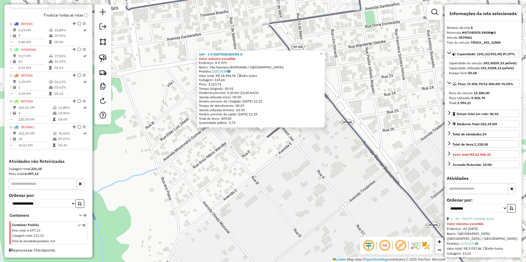
click at [262, 183] on div "169 - J A DISTRIBUIDORA D Valor máximo excedido Endereço: R E 479 Bairro: Vila …" at bounding box center [263, 131] width 526 height 262
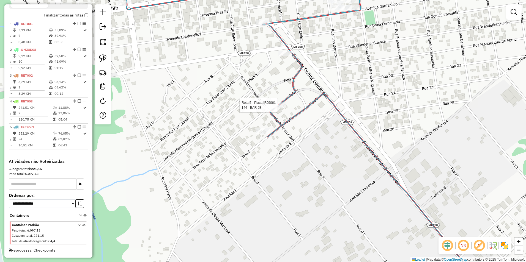
select select "**********"
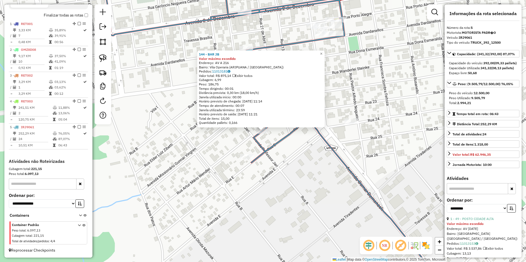
click at [312, 179] on div "144 - BAR JB Valor máximo excedido Endereço: AV A 216 Bairro: Vila Operaria (AR…" at bounding box center [263, 131] width 526 height 262
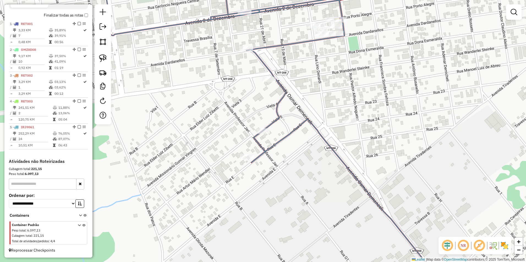
drag, startPoint x: 286, startPoint y: 136, endPoint x: 278, endPoint y: 266, distance: 130.3
click at [278, 262] on html "Aguarde... Pop-up bloqueado! Seu navegador bloqueou automáticamente a abertura …" at bounding box center [263, 131] width 526 height 262
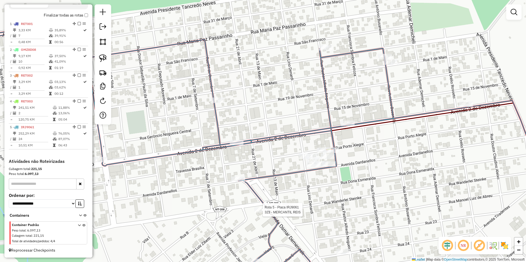
select select "**********"
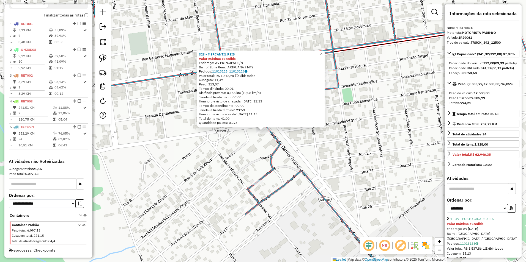
click at [296, 231] on div "323 - MERCANTIL REIS Valor máximo excedido Endereço: AV PRINCIPAL S/N Bairro: Z…" at bounding box center [263, 131] width 526 height 262
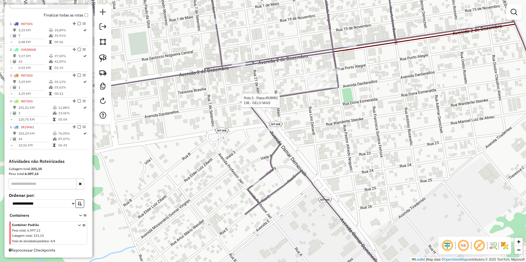
select select "**********"
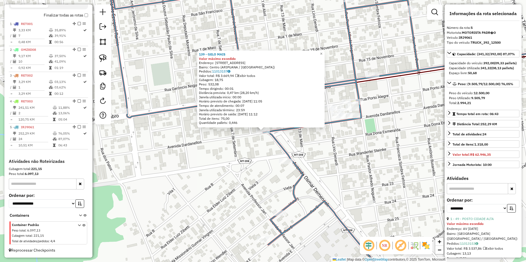
drag, startPoint x: 215, startPoint y: 146, endPoint x: 216, endPoint y: 155, distance: 9.1
click at [215, 149] on div "139 - GELO MAIS Valor máximo excedido Endereço: AVENIDA DARDANELLOS 676 Bairro:…" at bounding box center [263, 131] width 526 height 262
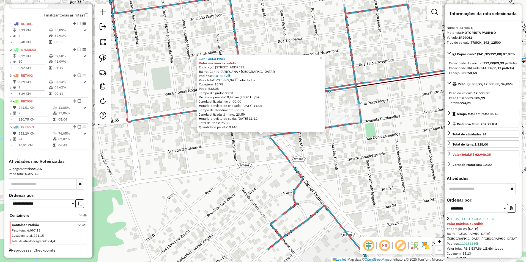
click at [227, 190] on div "139 - GELO MAIS Valor máximo excedido Endereço: AVENIDA DARDANELLOS 676 Bairro:…" at bounding box center [263, 131] width 526 height 262
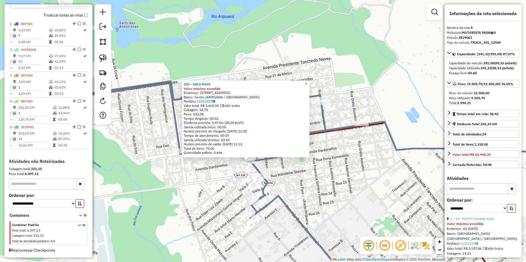
click at [231, 179] on div "139 - GELO MAIS Valor máximo excedido Endereço: AVENIDA DARDANELLOS 676 Bairro:…" at bounding box center [263, 131] width 526 height 262
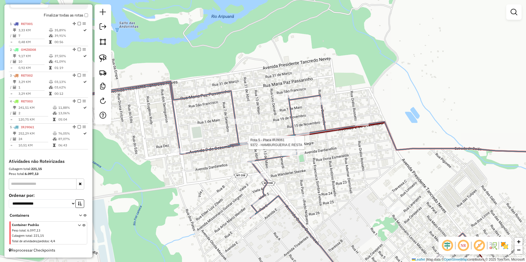
click at [250, 139] on icon at bounding box center [284, 174] width 409 height 230
select select "**********"
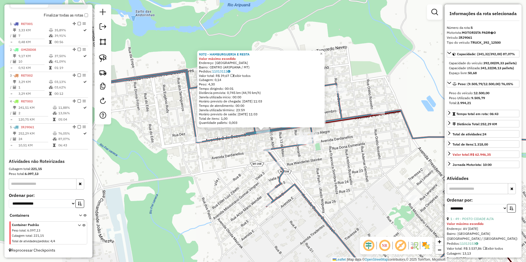
click at [215, 178] on div "9372 - HAMBURGUERIA E RESTA Valor máximo excedido Endereço: Avenida Dois de Dez…" at bounding box center [263, 131] width 526 height 262
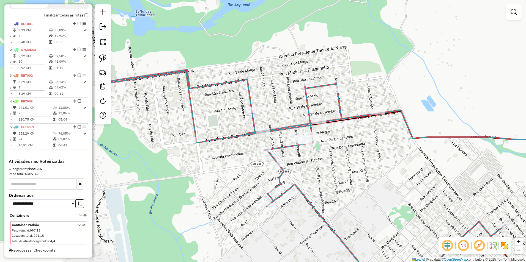
select select "**********"
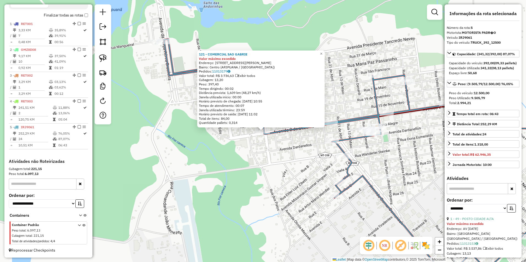
click at [230, 182] on div "121 - COMERCIAL SAO GABRIE Valor máximo excedido Endereço: AV LUIZ VICINI DE LI…" at bounding box center [263, 131] width 526 height 262
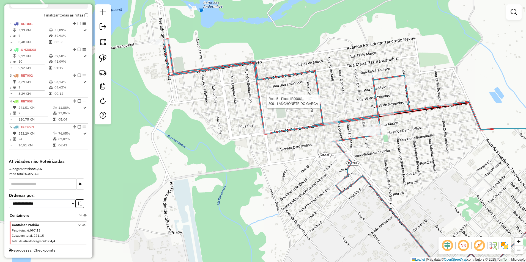
select select "**********"
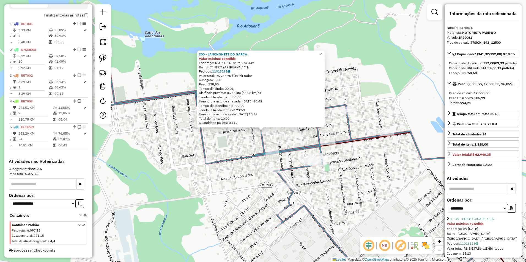
click at [160, 142] on div "300 - LANCHONETE DO GARCA Valor máximo excedido Endereço: R XIX DE NOVEMBRO 437…" at bounding box center [263, 131] width 526 height 262
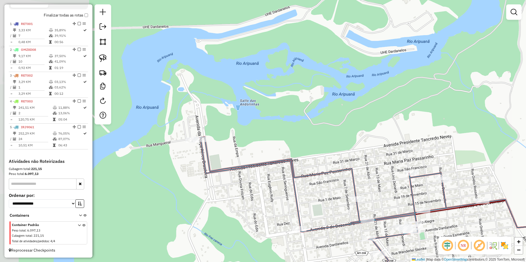
drag, startPoint x: 189, startPoint y: 117, endPoint x: 282, endPoint y: 183, distance: 113.5
click at [285, 186] on div "Janela de atendimento Grade de atendimento Capacidade Transportadoras Veículos …" at bounding box center [263, 131] width 526 height 262
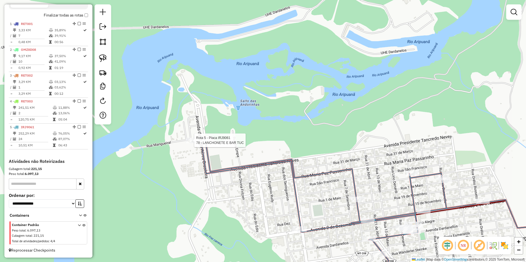
select select "**********"
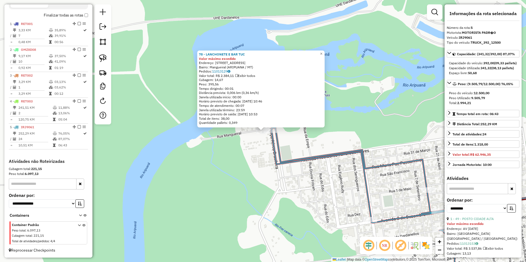
click at [208, 189] on div "78 - LANCHONETE E BAR TUC Valor máximo excedido Endereço: AVENIDA DA FABI 1 Bai…" at bounding box center [263, 131] width 526 height 262
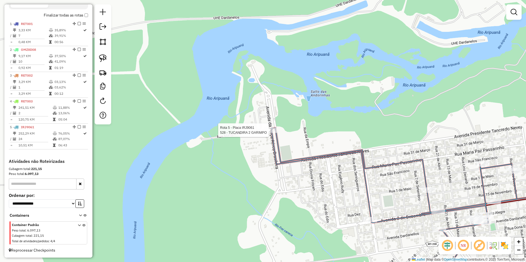
select select "**********"
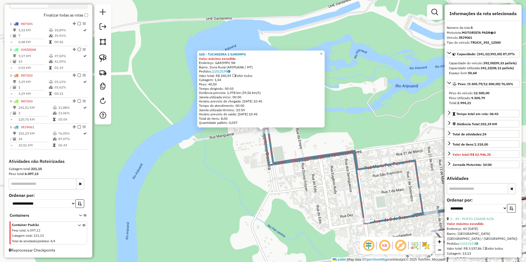
click at [303, 184] on div "528 - TUCANDIRA 2 GARIMPO Valor máximo excedido Endereço: GARIMPO SN Bairro: Zo…" at bounding box center [263, 131] width 526 height 262
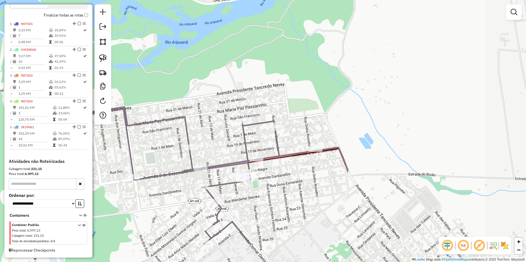
drag, startPoint x: 416, startPoint y: 214, endPoint x: 186, endPoint y: 170, distance: 234.2
click at [186, 170] on icon at bounding box center [175, 165] width 282 height 160
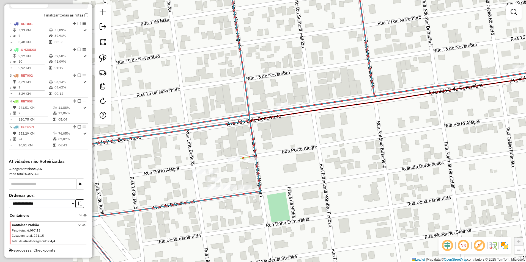
drag, startPoint x: 206, startPoint y: 168, endPoint x: 284, endPoint y: 187, distance: 80.4
click at [284, 187] on div "Janela de atendimento Grade de atendimento Capacidade Transportadoras Veículos …" at bounding box center [263, 131] width 526 height 262
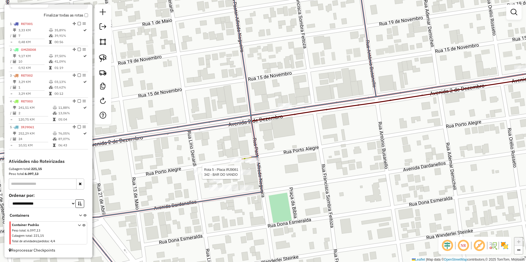
select select "**********"
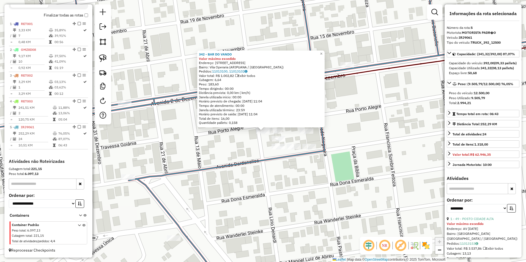
click at [291, 189] on div "342 - BAR DO VANDO Valor máximo excedido Endereço: RUA DOS PATOS 50 Bairro: Vil…" at bounding box center [263, 131] width 526 height 262
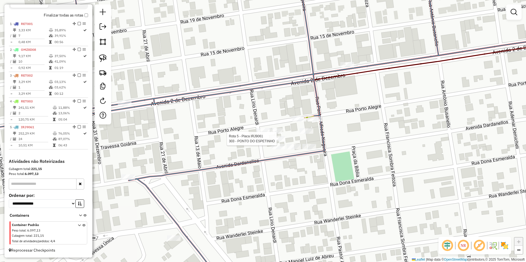
select select "**********"
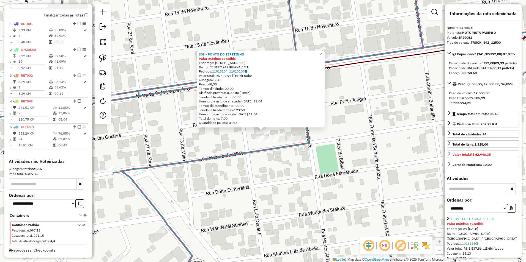
click at [278, 175] on div "303 - PONTO DO ESPETINHO Valor máximo excedido Endereço: AV DOIS DE DEZENBRO 77…" at bounding box center [263, 131] width 526 height 262
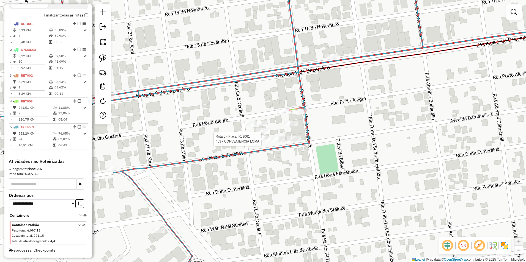
select select "**********"
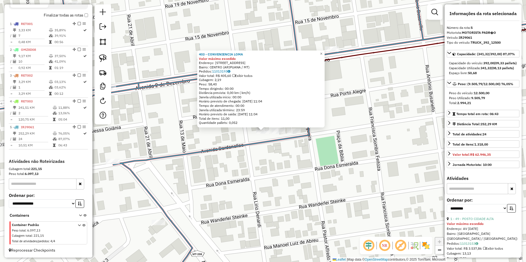
click at [286, 172] on div "403 - CONVENIENCIA LOMA Valor máximo excedido Endereço: av dois de dezenbro 485…" at bounding box center [263, 131] width 526 height 262
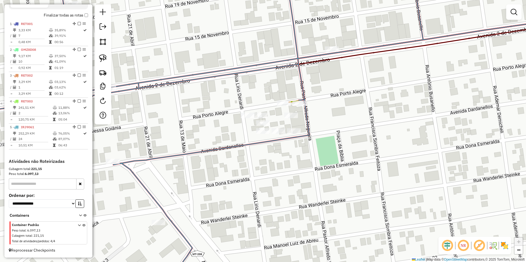
click at [279, 126] on div "Rota 5 - Placa IRJ9061 335 - BAR RESTAURANTE DA D Janela de atendimento Grade d…" at bounding box center [263, 131] width 526 height 262
select select "**********"
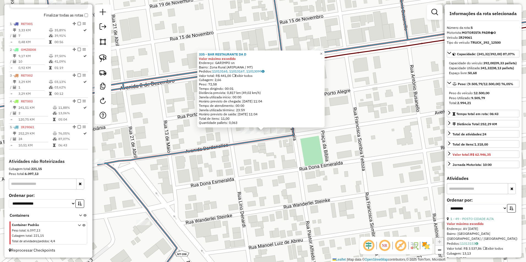
click at [314, 167] on div "335 - BAR RESTAURANTE DA D Valor máximo excedido Endereço: GARIMPO sn Bairro: Z…" at bounding box center [263, 131] width 526 height 262
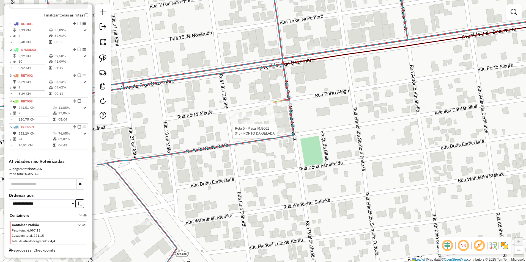
select select "**********"
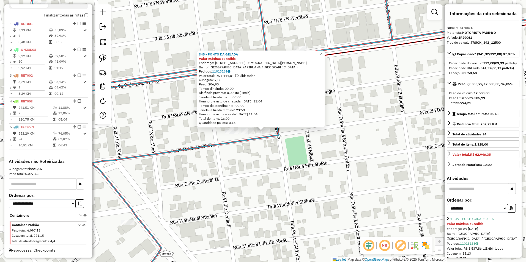
click at [269, 162] on div "345 - PONTO DA GELADA Valor máximo excedido Endereço: R MISSIONARIO DANIEL BERG…" at bounding box center [263, 131] width 526 height 262
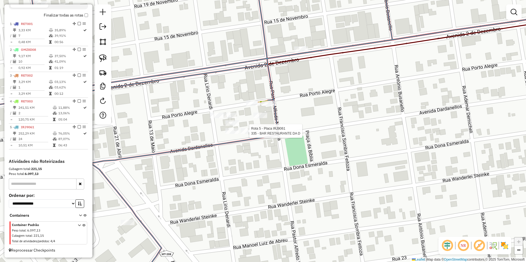
select select "**********"
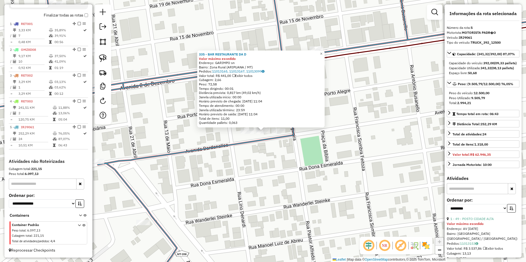
click at [246, 178] on div "335 - BAR RESTAURANTE DA D Valor máximo excedido Endereço: GARIMPO sn Bairro: Z…" at bounding box center [263, 131] width 526 height 262
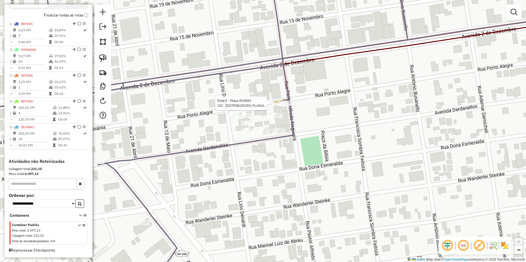
select select "**********"
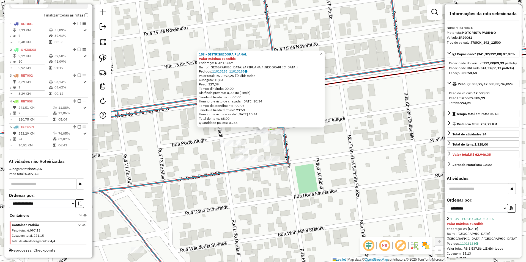
click at [311, 147] on div "153 - DISTRIBUIDORA PLANAL Valor máximo excedido Endereço: R JP 16 657 Bairro: …" at bounding box center [263, 131] width 526 height 262
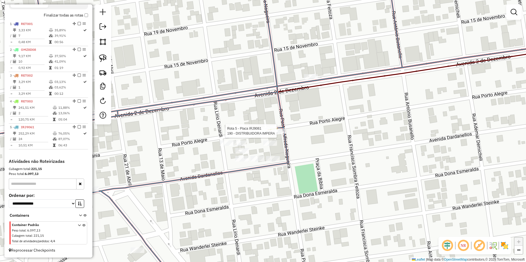
select select "**********"
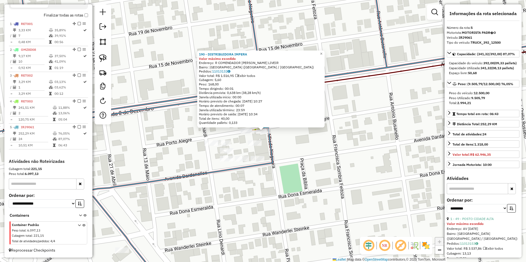
click at [308, 158] on div "190 - DISTRIBUIDORA IMPERA Valor máximo excedido Endereço: R COMENDADOR MANOEL …" at bounding box center [263, 131] width 526 height 262
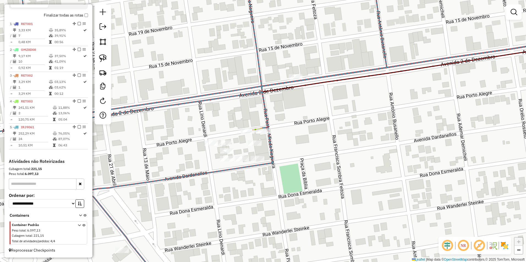
click at [294, 71] on div "Rota 5 - Placa IRJ9061 181 - O FORNAO Janela de atendimento Grade de atendiment…" at bounding box center [263, 131] width 526 height 262
select select "**********"
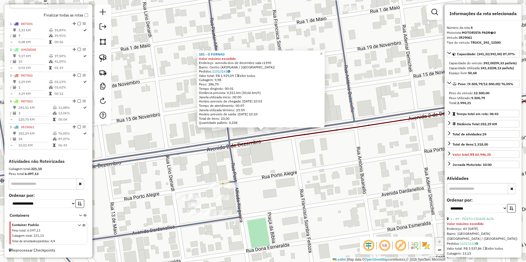
click at [328, 176] on div "181 - O FORNAO Valor máximo excedido Endereço: avenida dois de dezembro sala c1…" at bounding box center [263, 131] width 526 height 262
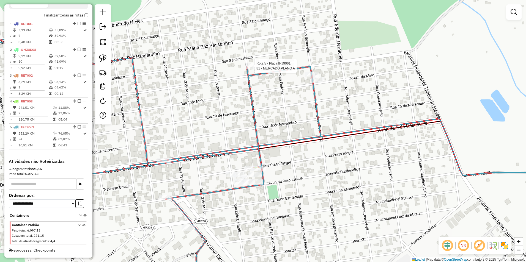
select select "**********"
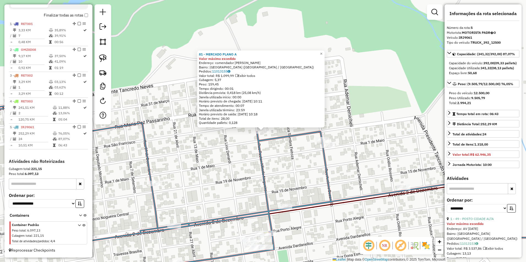
click at [297, 155] on div "81 - MERCADO PLANO A Valor máximo excedido Endereço: comendador manuel pedro de…" at bounding box center [263, 131] width 526 height 262
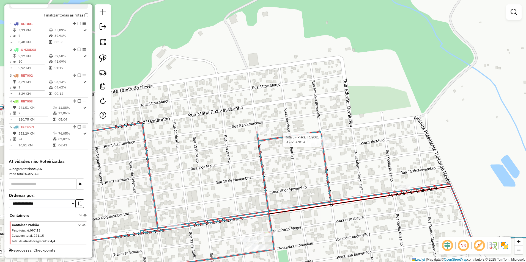
select select "**********"
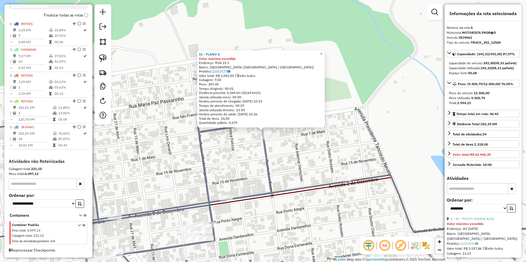
click at [302, 178] on div "51 - PLANO A Valor máximo excedido Endereço: RUA 15 1 Bairro: Cidade Alta (ARIP…" at bounding box center [263, 131] width 526 height 262
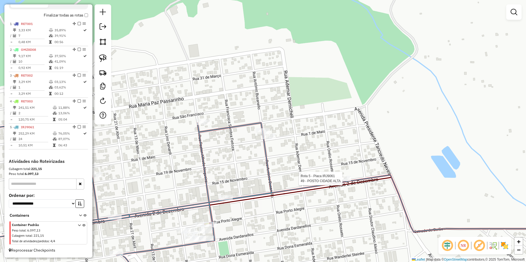
select select "**********"
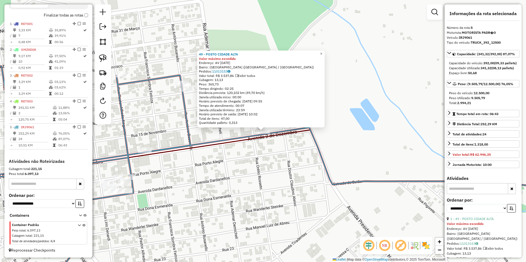
click at [257, 193] on div "49 - POSTO CIDADE ALTA Valor máximo excedido Endereço: AV 02 DE DEZEMBRO 1915 B…" at bounding box center [263, 131] width 526 height 262
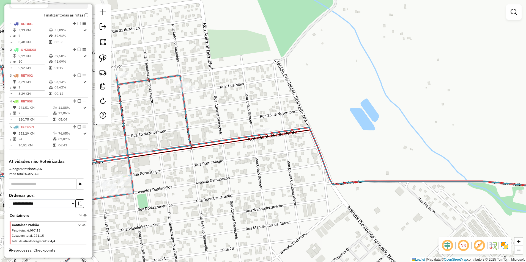
select select "**********"
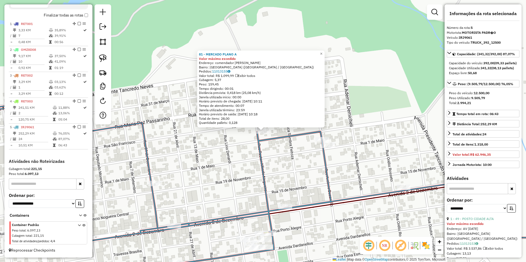
click at [203, 166] on div "81 - MERCADO PLANO A Valor máximo excedido Endereço: comendador manuel pedro de…" at bounding box center [263, 131] width 526 height 262
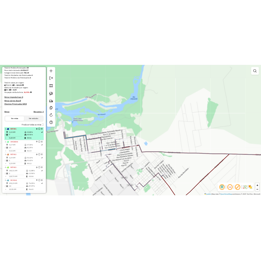
scroll to position [0, 0]
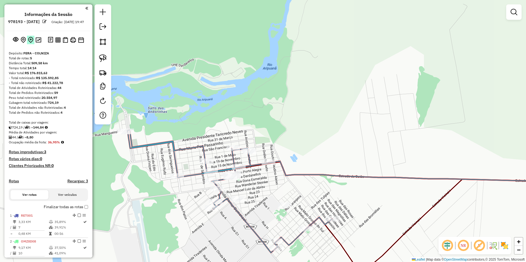
click at [33, 41] on button at bounding box center [30, 40] width 7 height 9
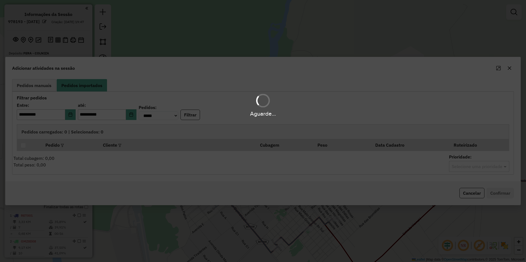
click at [221, 36] on div "Aguarde..." at bounding box center [263, 131] width 526 height 262
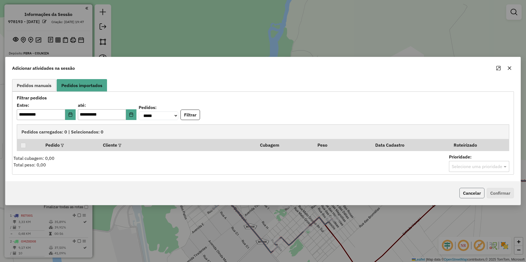
drag, startPoint x: 470, startPoint y: 197, endPoint x: 165, endPoint y: 106, distance: 318.6
click at [470, 197] on button "Cancelar" at bounding box center [471, 193] width 25 height 10
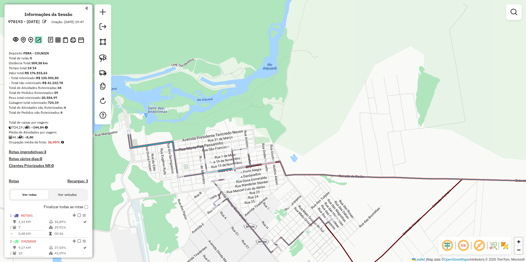
click at [38, 43] on img at bounding box center [38, 39] width 6 height 5
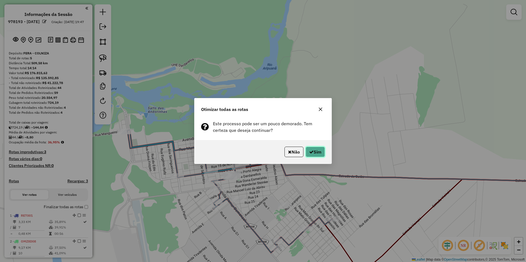
click at [310, 150] on icon "button" at bounding box center [311, 152] width 4 height 4
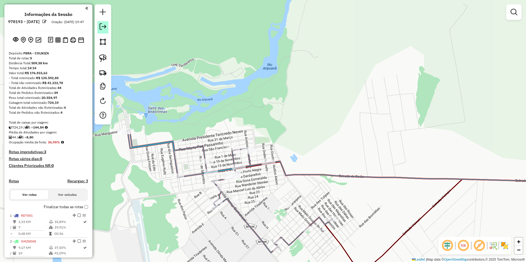
click at [104, 27] on em at bounding box center [103, 26] width 7 height 7
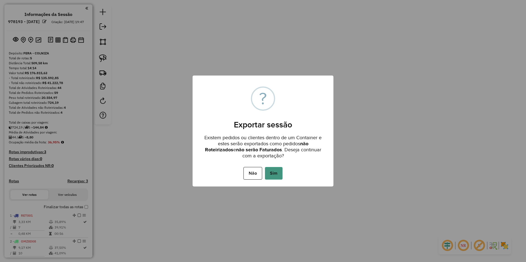
click at [277, 170] on button "Sim" at bounding box center [274, 173] width 18 height 13
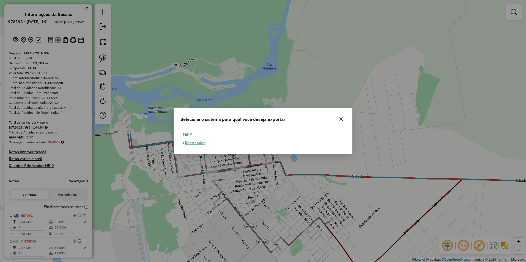
click at [184, 133] on span "button" at bounding box center [184, 135] width 2 height 4
select select "**"
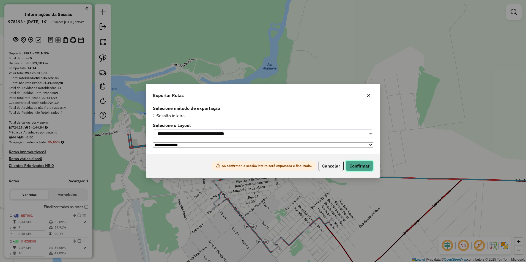
click at [362, 164] on button "Confirmar" at bounding box center [359, 166] width 27 height 10
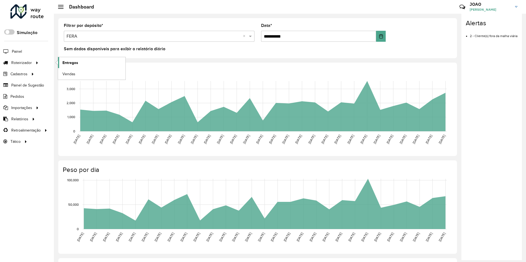
click at [66, 63] on span "Entregas" at bounding box center [70, 63] width 16 height 6
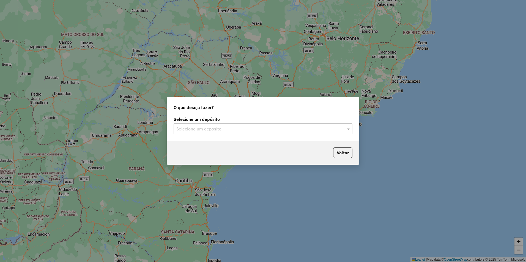
click at [235, 129] on input "text" at bounding box center [257, 129] width 162 height 7
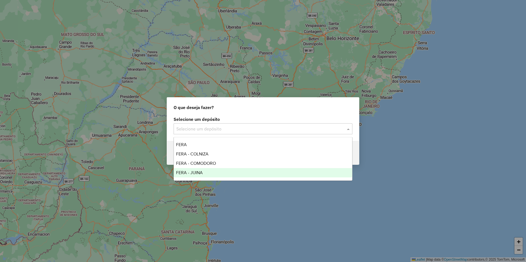
click at [216, 172] on div "FERA - JUINA" at bounding box center [263, 172] width 178 height 9
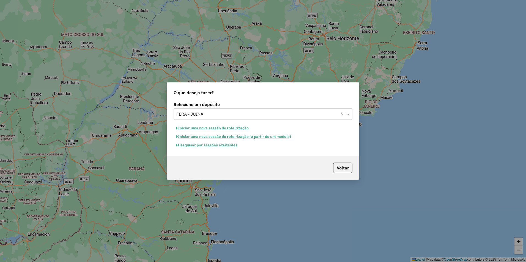
click at [204, 128] on button "Iniciar uma nova sessão de roteirização" at bounding box center [212, 128] width 78 height 9
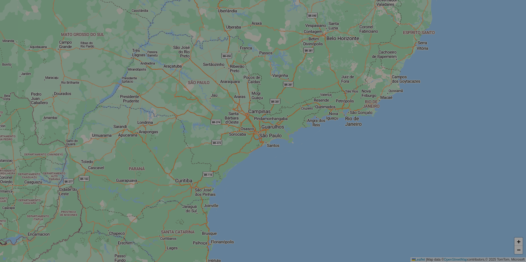
select select "*"
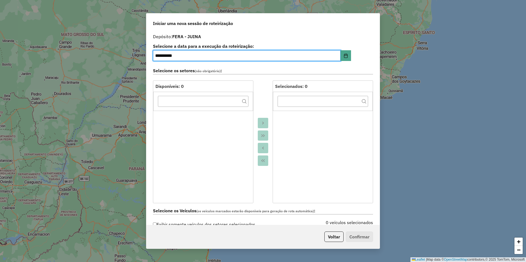
scroll to position [110, 0]
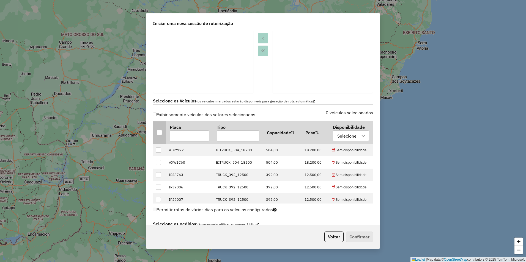
click at [158, 131] on div at bounding box center [159, 132] width 5 height 5
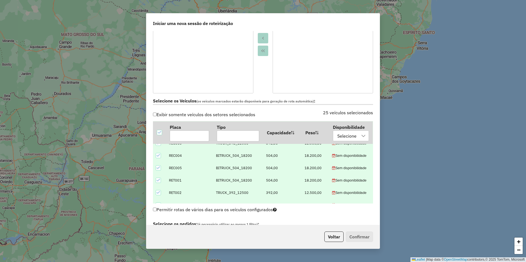
scroll to position [247, 0]
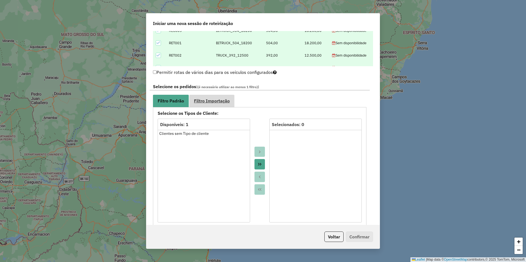
click at [214, 100] on span "Filtro Importação" at bounding box center [212, 101] width 36 height 4
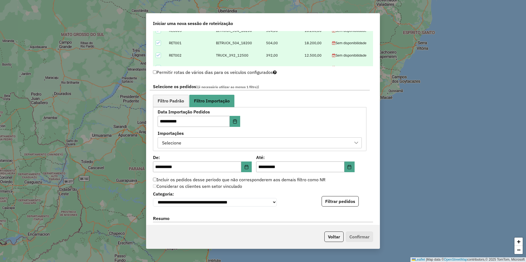
click at [301, 141] on div "Selecione" at bounding box center [255, 143] width 191 height 10
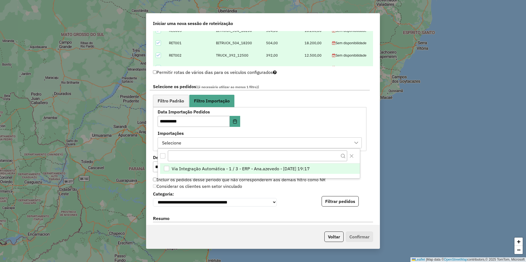
drag, startPoint x: 272, startPoint y: 167, endPoint x: 281, endPoint y: 171, distance: 9.4
click at [272, 167] on span "Via Integração Automática - 1 / 3 - ERP - Ana.azevedo - [DATE] 19:17" at bounding box center [241, 169] width 138 height 7
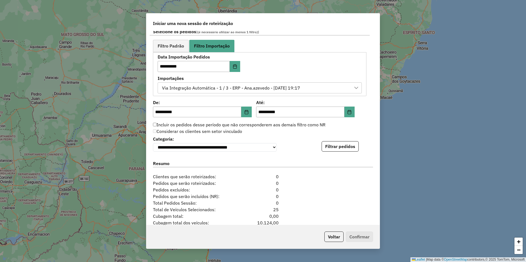
scroll to position [343, 0]
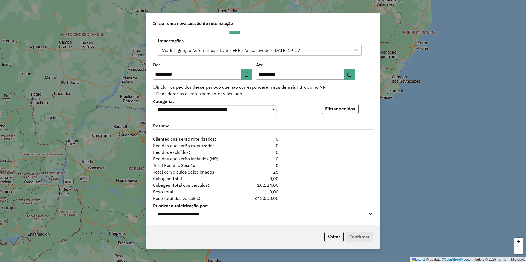
click at [339, 110] on button "Filtrar pedidos" at bounding box center [339, 109] width 37 height 10
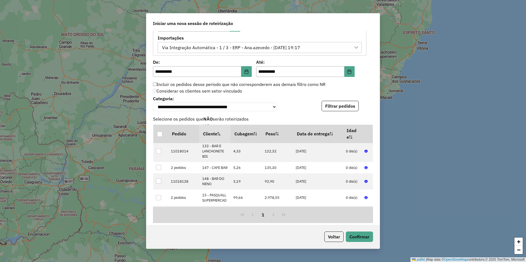
scroll to position [456, 0]
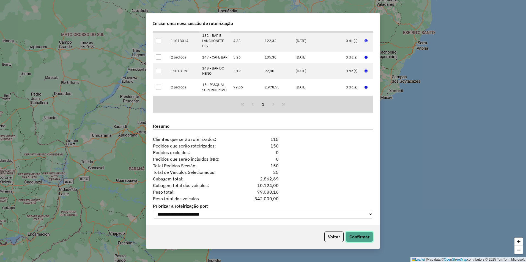
click at [358, 236] on button "Confirmar" at bounding box center [359, 237] width 27 height 10
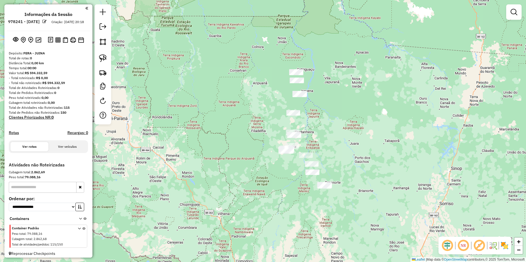
drag, startPoint x: 397, startPoint y: 197, endPoint x: 358, endPoint y: 177, distance: 44.0
click at [358, 177] on div "Janela de atendimento Grade de atendimento Capacidade Transportadoras Veículos …" at bounding box center [263, 131] width 526 height 262
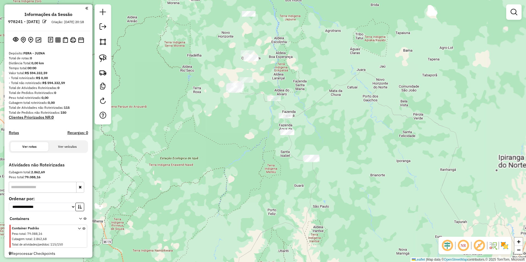
drag, startPoint x: 319, startPoint y: 194, endPoint x: 337, endPoint y: 182, distance: 22.1
click at [337, 182] on div "Janela de atendimento Grade de atendimento Capacidade Transportadoras Veículos …" at bounding box center [263, 131] width 526 height 262
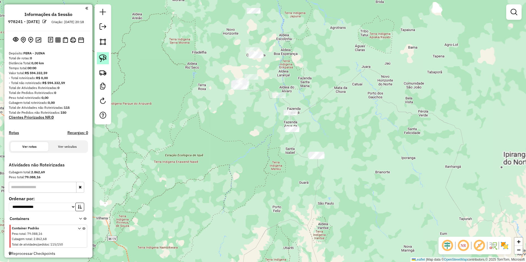
click at [102, 59] on img at bounding box center [103, 58] width 8 height 8
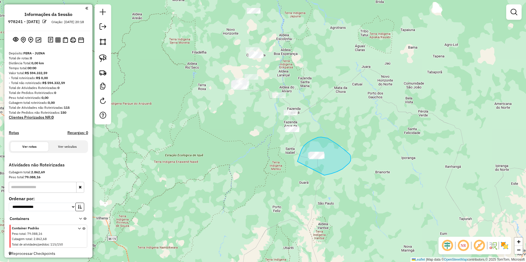
drag, startPoint x: 297, startPoint y: 161, endPoint x: 313, endPoint y: 177, distance: 22.2
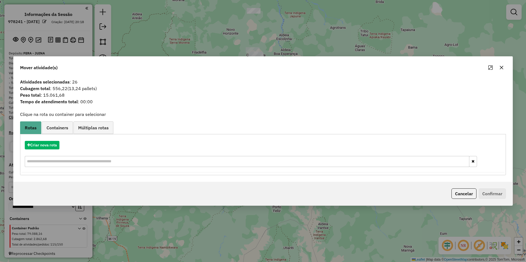
drag, startPoint x: 465, startPoint y: 194, endPoint x: 460, endPoint y: 195, distance: 5.1
click at [465, 194] on button "Cancelar" at bounding box center [463, 194] width 25 height 10
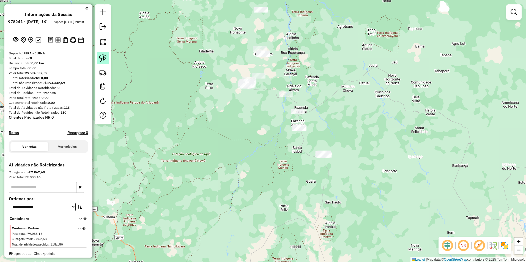
click at [101, 59] on img at bounding box center [103, 58] width 8 height 8
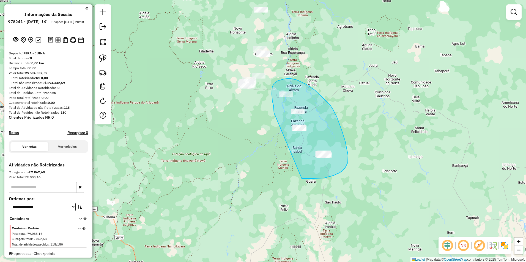
drag, startPoint x: 274, startPoint y: 113, endPoint x: 300, endPoint y: 179, distance: 70.7
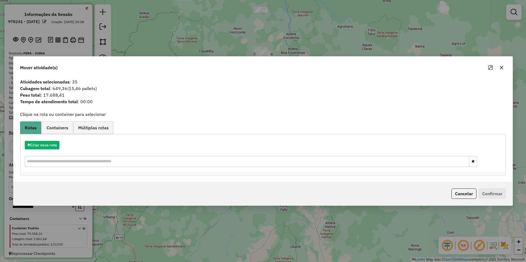
click at [501, 68] on icon "button" at bounding box center [501, 67] width 4 height 4
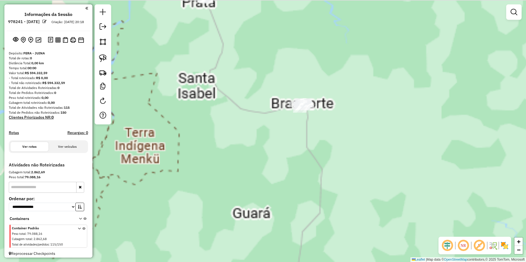
drag, startPoint x: 341, startPoint y: 144, endPoint x: 340, endPoint y: 196, distance: 52.5
click at [340, 196] on div "Janela de atendimento Grade de atendimento Capacidade Transportadoras Veículos …" at bounding box center [263, 131] width 526 height 262
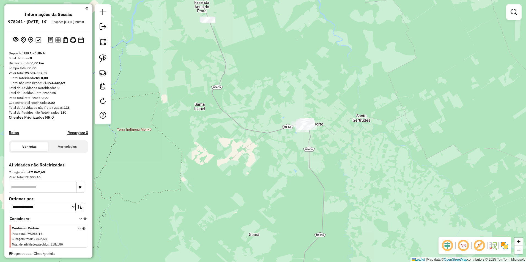
drag, startPoint x: 310, startPoint y: 111, endPoint x: 317, endPoint y: 150, distance: 39.1
click at [316, 130] on div at bounding box center [310, 127] width 14 height 5
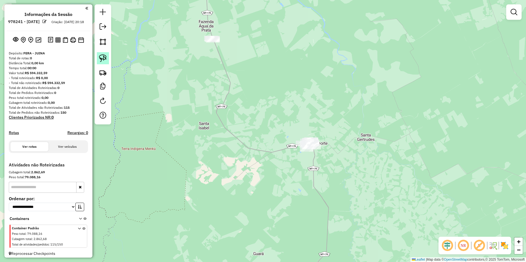
click at [104, 57] on img at bounding box center [103, 58] width 8 height 8
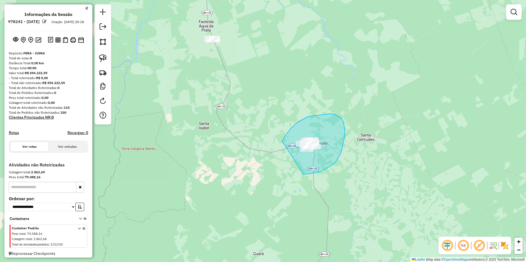
drag, startPoint x: 282, startPoint y: 142, endPoint x: 297, endPoint y: 175, distance: 36.4
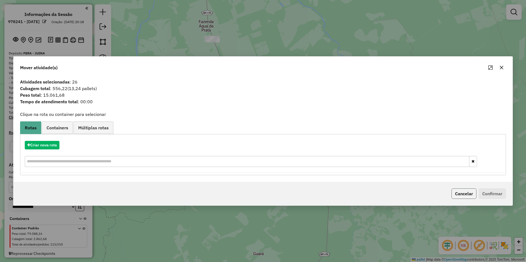
click at [462, 196] on button "Cancelar" at bounding box center [463, 194] width 25 height 10
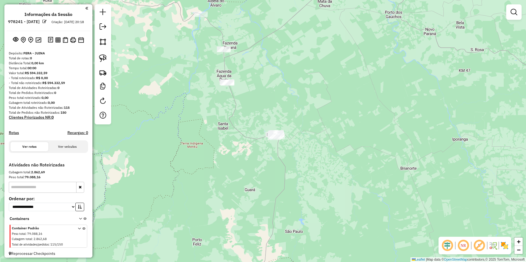
drag, startPoint x: 237, startPoint y: 146, endPoint x: 233, endPoint y: 135, distance: 11.6
click at [233, 135] on div "Janela de atendimento Grade de atendimento Capacidade Transportadoras Veículos …" at bounding box center [263, 131] width 526 height 262
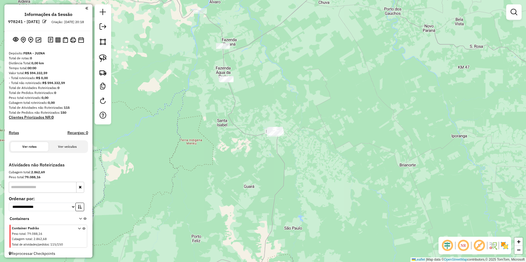
drag, startPoint x: 102, startPoint y: 58, endPoint x: 132, endPoint y: 69, distance: 32.1
click at [102, 58] on img at bounding box center [103, 58] width 8 height 8
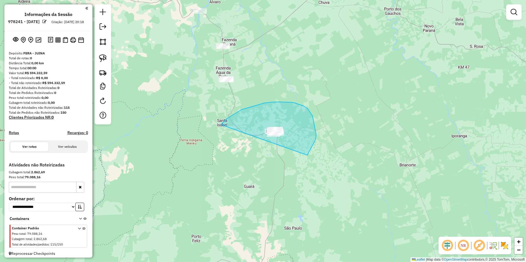
drag, startPoint x: 221, startPoint y: 125, endPoint x: 266, endPoint y: 175, distance: 67.7
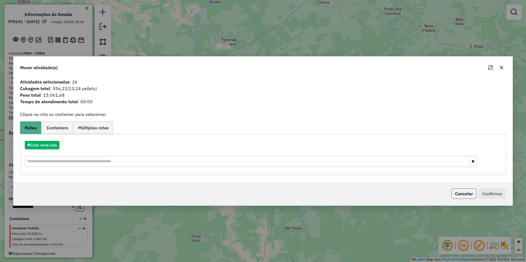
click at [459, 194] on button "Cancelar" at bounding box center [463, 194] width 25 height 10
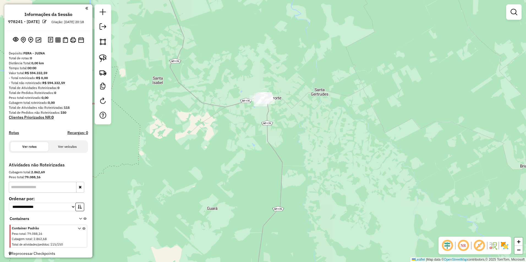
drag, startPoint x: 222, startPoint y: 144, endPoint x: 242, endPoint y: 171, distance: 34.0
click at [242, 171] on div "Janela de atendimento Grade de atendimento Capacidade Transportadoras Veículos …" at bounding box center [263, 131] width 526 height 262
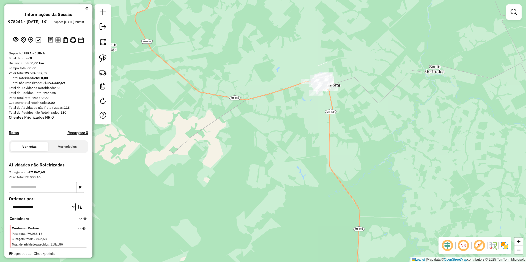
scroll to position [8, 0]
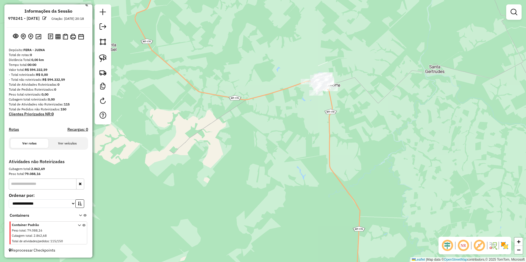
drag, startPoint x: 196, startPoint y: 87, endPoint x: 251, endPoint y: 139, distance: 75.5
click at [251, 139] on div "Janela de atendimento Grade de atendimento Capacidade Transportadoras Veículos …" at bounding box center [263, 131] width 526 height 262
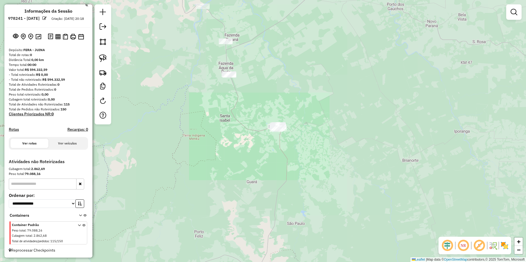
drag, startPoint x: 263, startPoint y: 157, endPoint x: 267, endPoint y: 162, distance: 6.2
click at [267, 162] on div "Janela de atendimento Grade de atendimento Capacidade Transportadoras Veículos …" at bounding box center [263, 131] width 526 height 262
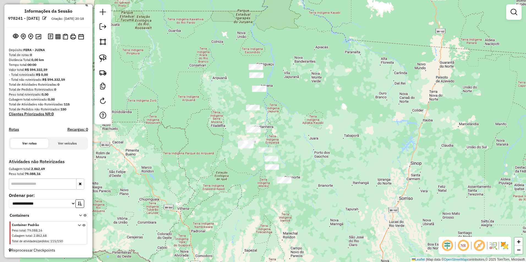
drag, startPoint x: 234, startPoint y: 140, endPoint x: 242, endPoint y: 152, distance: 14.6
click at [242, 152] on div "Janela de atendimento Grade de atendimento Capacidade Transportadoras Veículos …" at bounding box center [263, 131] width 526 height 262
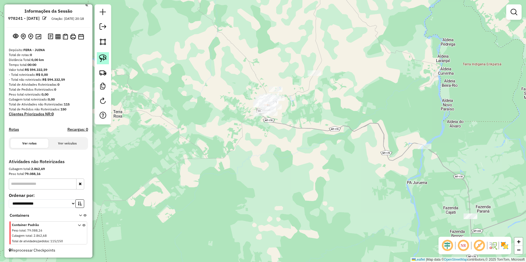
click at [104, 58] on img at bounding box center [103, 58] width 8 height 8
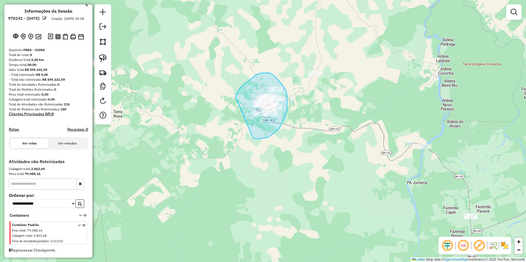
drag, startPoint x: 236, startPoint y: 98, endPoint x: 253, endPoint y: 139, distance: 44.5
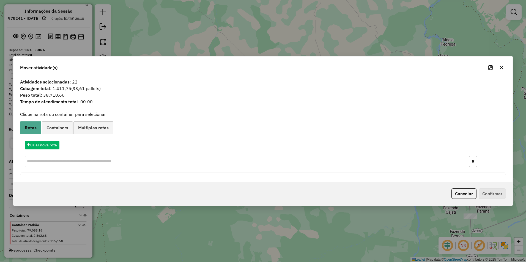
click at [450, 198] on div "Cancelar Confirmar" at bounding box center [477, 194] width 57 height 10
click at [462, 195] on button "Cancelar" at bounding box center [463, 194] width 25 height 10
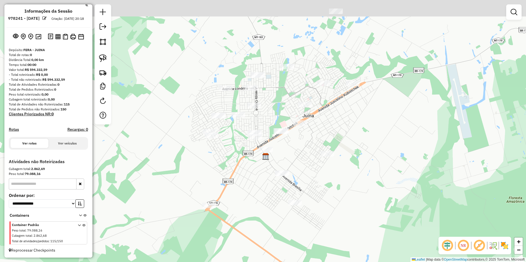
drag, startPoint x: 272, startPoint y: 134, endPoint x: 310, endPoint y: 148, distance: 40.2
click at [307, 152] on div "Janela de atendimento Grade de atendimento Capacidade Transportadoras Veículos …" at bounding box center [263, 131] width 526 height 262
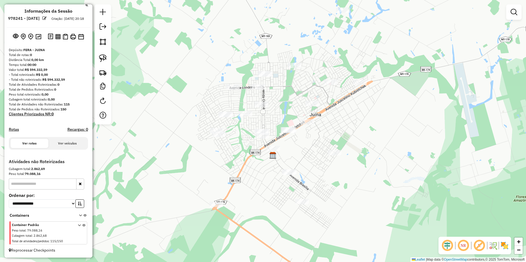
drag, startPoint x: 314, startPoint y: 159, endPoint x: 314, endPoint y: 162, distance: 3.0
click at [315, 164] on div "Janela de atendimento Grade de atendimento Capacidade Transportadoras Veículos …" at bounding box center [263, 131] width 526 height 262
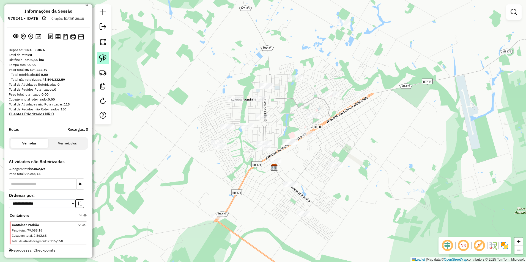
click at [105, 59] on img at bounding box center [103, 58] width 8 height 8
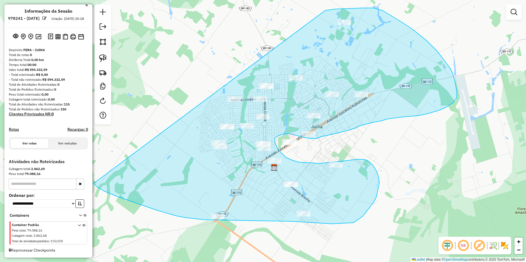
drag, startPoint x: 362, startPoint y: 8, endPoint x: 89, endPoint y: 122, distance: 296.0
click at [89, 122] on hb-router-mapa "**********" at bounding box center [263, 131] width 526 height 262
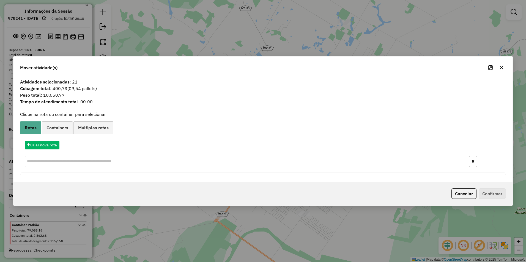
click at [450, 199] on div "Cancelar Confirmar" at bounding box center [477, 194] width 57 height 10
click at [453, 196] on button "Cancelar" at bounding box center [463, 194] width 25 height 10
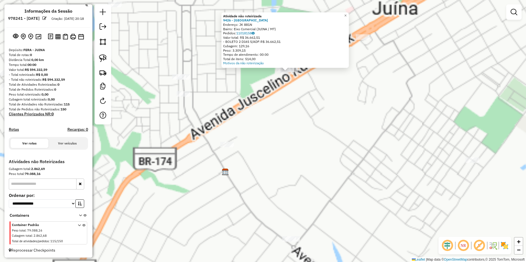
click at [274, 125] on div "Atividade não roteirizada 9426 - PORTO BEER Endereço: JK 881N Bairro: Eixo Come…" at bounding box center [263, 131] width 526 height 262
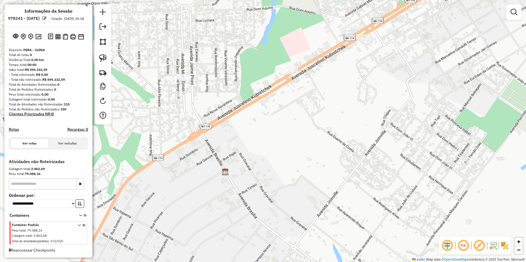
drag, startPoint x: 98, startPoint y: 54, endPoint x: 168, endPoint y: 48, distance: 69.6
click at [98, 54] on link at bounding box center [103, 58] width 12 height 12
drag, startPoint x: 262, startPoint y: 60, endPoint x: 235, endPoint y: 103, distance: 51.3
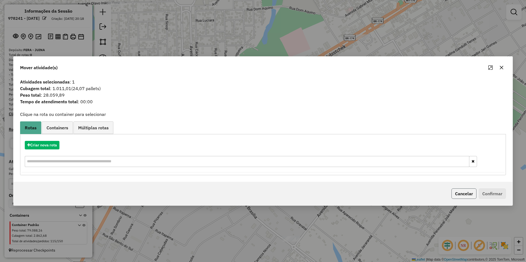
click at [463, 197] on button "Cancelar" at bounding box center [463, 194] width 25 height 10
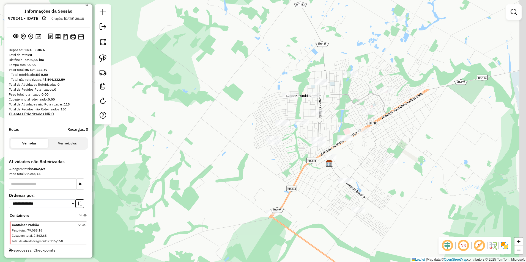
drag, startPoint x: 369, startPoint y: 151, endPoint x: 332, endPoint y: 162, distance: 39.3
click at [349, 163] on div "Janela de atendimento Grade de atendimento Capacidade Transportadoras Veículos …" at bounding box center [263, 131] width 526 height 262
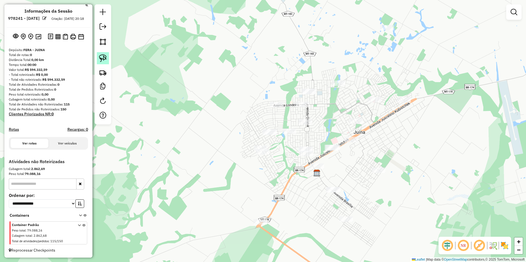
click at [104, 54] on img at bounding box center [103, 58] width 8 height 8
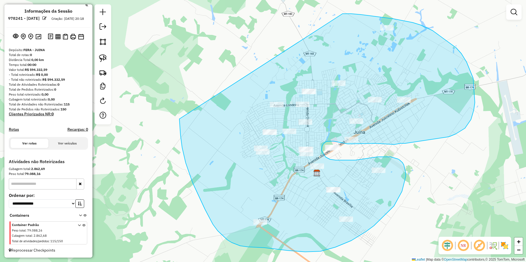
drag, startPoint x: 351, startPoint y: 14, endPoint x: 179, endPoint y: 116, distance: 200.0
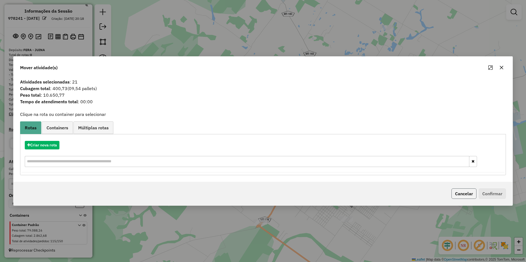
click at [461, 194] on button "Cancelar" at bounding box center [463, 194] width 25 height 10
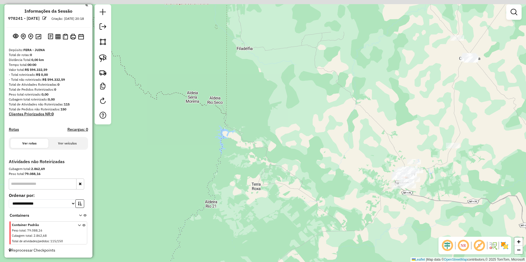
drag, startPoint x: 464, startPoint y: 110, endPoint x: 455, endPoint y: 117, distance: 11.6
click at [458, 115] on div "Janela de atendimento Grade de atendimento Capacidade Transportadoras Veículos …" at bounding box center [263, 131] width 526 height 262
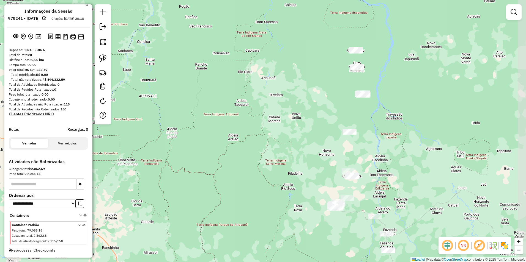
drag, startPoint x: 492, startPoint y: 92, endPoint x: 399, endPoint y: 158, distance: 113.8
click at [415, 169] on div "Janela de atendimento Grade de atendimento Capacidade Transportadoras Veículos …" at bounding box center [263, 131] width 526 height 262
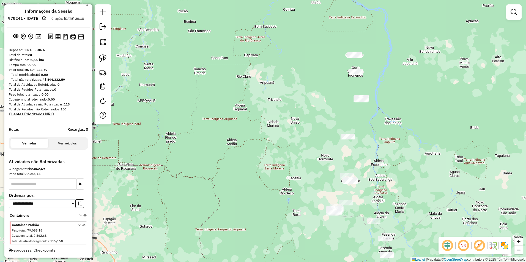
click at [327, 95] on div "Janela de atendimento Grade de atendimento Capacidade Transportadoras Veículos …" at bounding box center [263, 131] width 526 height 262
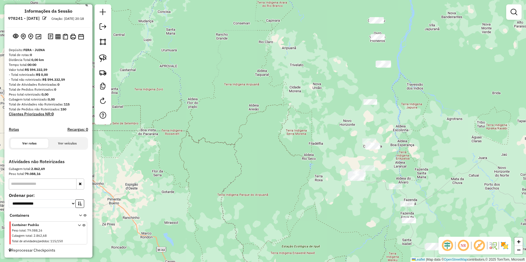
drag, startPoint x: 250, startPoint y: 106, endPoint x: 267, endPoint y: 87, distance: 25.1
click at [265, 89] on div "Janela de atendimento Grade de atendimento Capacidade Transportadoras Veículos …" at bounding box center [263, 131] width 526 height 262
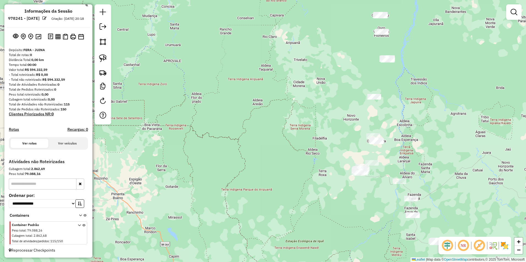
drag, startPoint x: 354, startPoint y: 180, endPoint x: 341, endPoint y: 134, distance: 47.8
click at [340, 155] on div "Janela de atendimento Grade de atendimento Capacidade Transportadoras Veículos …" at bounding box center [263, 131] width 526 height 262
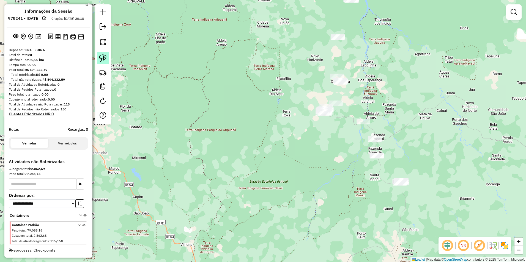
click at [107, 54] on link at bounding box center [103, 58] width 12 height 12
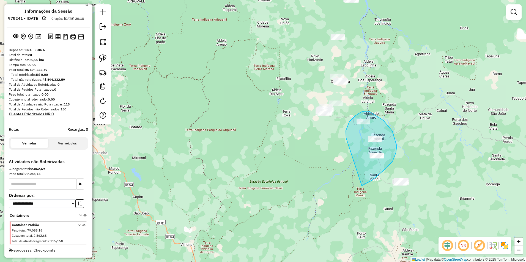
drag, startPoint x: 346, startPoint y: 138, endPoint x: 355, endPoint y: 180, distance: 43.4
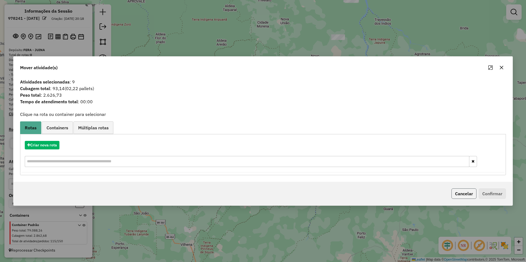
click at [460, 195] on button "Cancelar" at bounding box center [463, 194] width 25 height 10
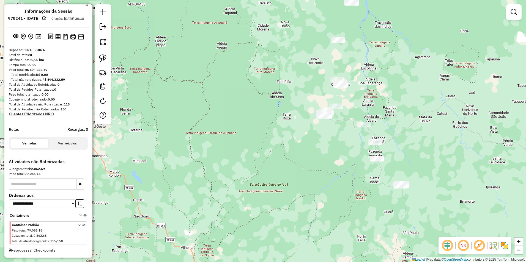
drag, startPoint x: 386, startPoint y: 59, endPoint x: 386, endPoint y: 87, distance: 27.2
click at [386, 87] on div "Janela de atendimento Grade de atendimento Capacidade Transportadoras Veículos …" at bounding box center [263, 131] width 526 height 262
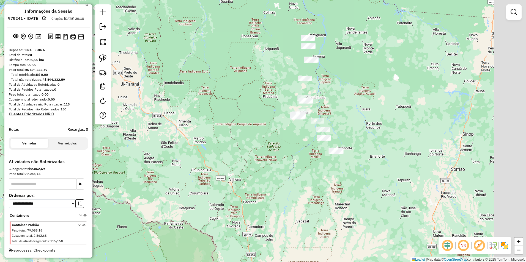
drag, startPoint x: 368, startPoint y: 197, endPoint x: 301, endPoint y: 194, distance: 66.3
click at [303, 201] on div "Janela de atendimento Grade de atendimento Capacidade Transportadoras Veículos …" at bounding box center [263, 131] width 526 height 262
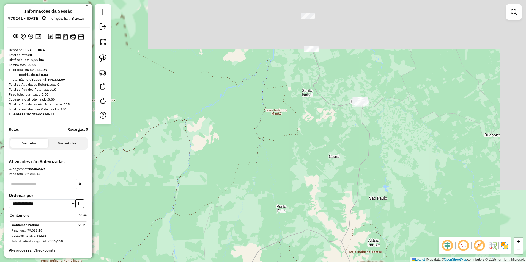
drag, startPoint x: 365, startPoint y: 156, endPoint x: 321, endPoint y: 229, distance: 85.3
click at [321, 229] on div "Janela de atendimento Grade de atendimento Capacidade Transportadoras Veículos …" at bounding box center [263, 131] width 526 height 262
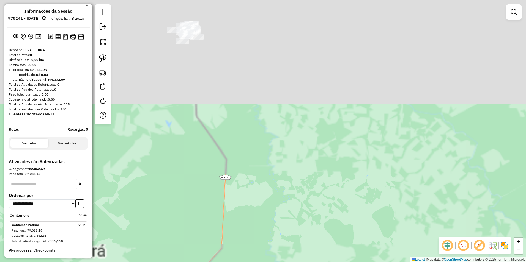
drag, startPoint x: 312, startPoint y: 257, endPoint x: 310, endPoint y: 276, distance: 19.4
click at [310, 262] on html "**********" at bounding box center [263, 131] width 526 height 262
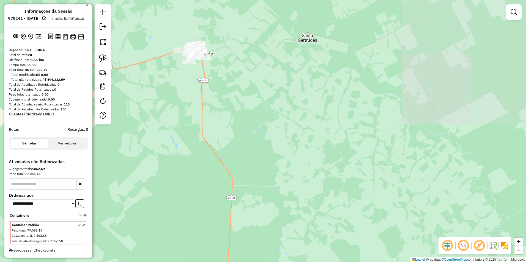
drag, startPoint x: 274, startPoint y: 142, endPoint x: 312, endPoint y: 217, distance: 85.0
click at [312, 217] on div "Janela de atendimento Grade de atendimento Capacidade Transportadoras Veículos …" at bounding box center [263, 131] width 526 height 262
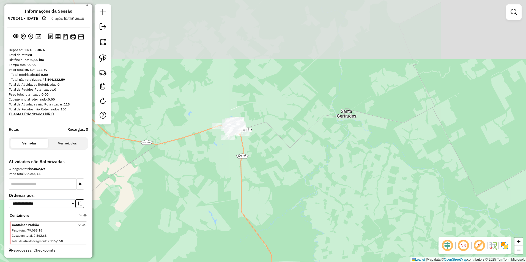
drag, startPoint x: 305, startPoint y: 169, endPoint x: 315, endPoint y: 190, distance: 22.8
click at [315, 190] on div "Janela de atendimento Grade de atendimento Capacidade Transportadoras Veículos …" at bounding box center [263, 131] width 526 height 262
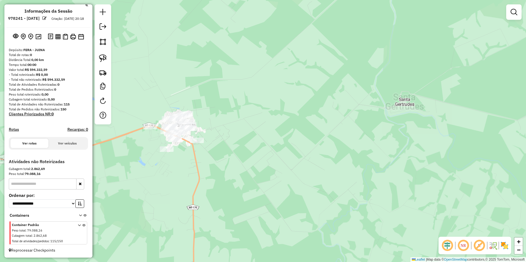
drag, startPoint x: 300, startPoint y: 166, endPoint x: 321, endPoint y: 167, distance: 20.4
click at [317, 167] on div "Janela de atendimento Grade de atendimento Capacidade Transportadoras Veículos …" at bounding box center [263, 131] width 526 height 262
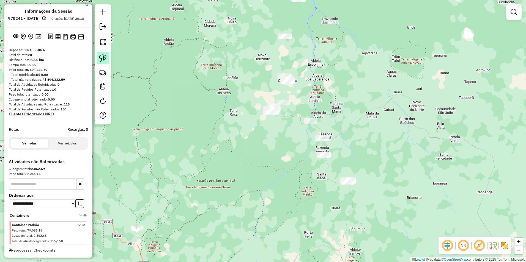
click at [104, 60] on img at bounding box center [103, 58] width 8 height 8
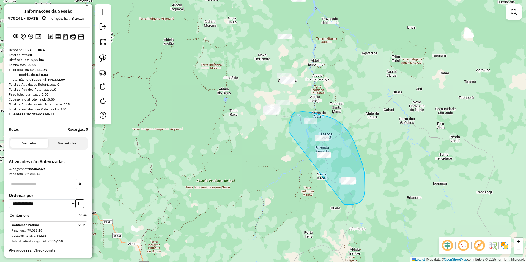
drag, startPoint x: 289, startPoint y: 133, endPoint x: 344, endPoint y: 205, distance: 90.5
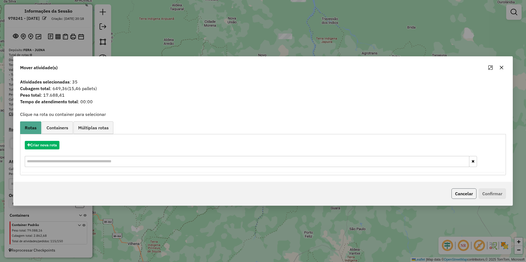
click at [467, 194] on button "Cancelar" at bounding box center [463, 194] width 25 height 10
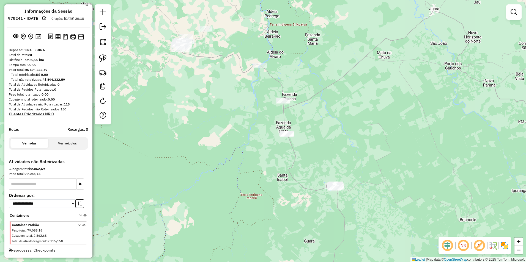
drag, startPoint x: 308, startPoint y: 156, endPoint x: 293, endPoint y: 165, distance: 17.1
click at [293, 165] on div "Janela de atendimento Grade de atendimento Capacidade Transportadoras Veículos …" at bounding box center [263, 131] width 526 height 262
click at [108, 57] on link at bounding box center [103, 58] width 12 height 12
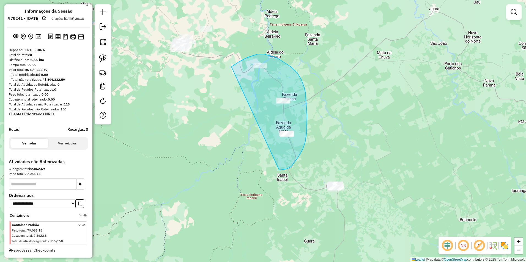
drag, startPoint x: 231, startPoint y: 67, endPoint x: 263, endPoint y: 170, distance: 108.5
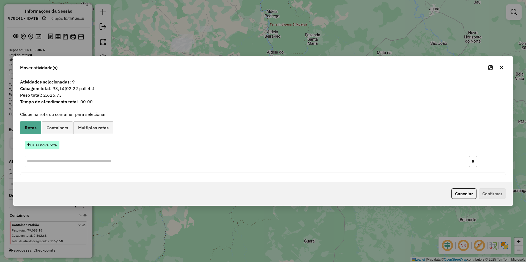
click at [54, 145] on button "Criar nova rota" at bounding box center [42, 145] width 35 height 9
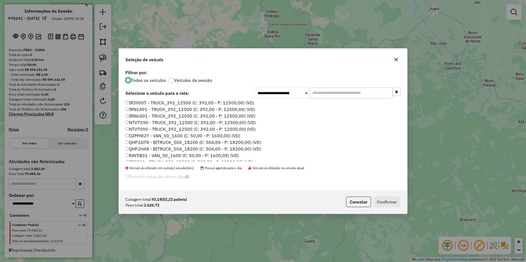
scroll to position [0, 0]
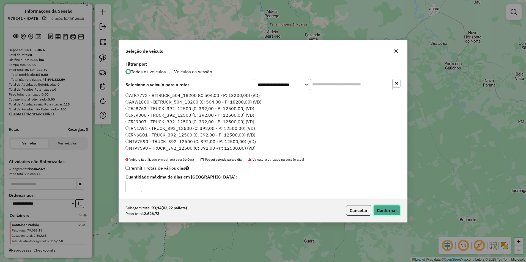
click at [390, 210] on button "Confirmar" at bounding box center [386, 210] width 27 height 10
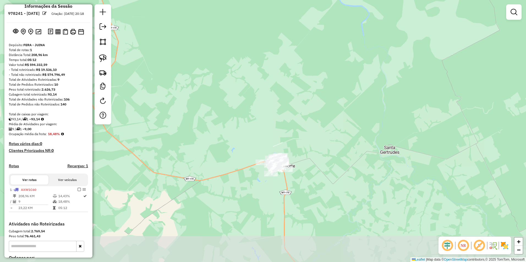
drag, startPoint x: 328, startPoint y: 213, endPoint x: 331, endPoint y: 166, distance: 47.6
click at [331, 166] on div "Janela de atendimento Grade de atendimento Capacidade Transportadoras Veículos …" at bounding box center [263, 131] width 526 height 262
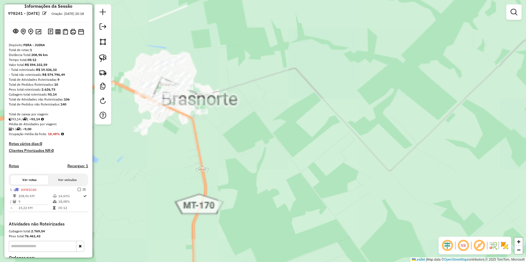
drag, startPoint x: 274, startPoint y: 157, endPoint x: 393, endPoint y: 189, distance: 123.2
click at [393, 189] on div "Janela de atendimento Grade de atendimento Capacidade Transportadoras Veículos …" at bounding box center [263, 131] width 526 height 262
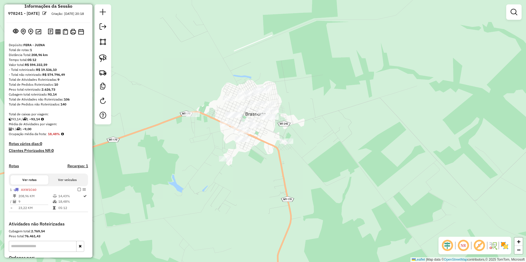
drag, startPoint x: 294, startPoint y: 159, endPoint x: 333, endPoint y: 172, distance: 41.0
click at [332, 172] on div "Janela de atendimento Grade de atendimento Capacidade Transportadoras Veículos …" at bounding box center [263, 131] width 526 height 262
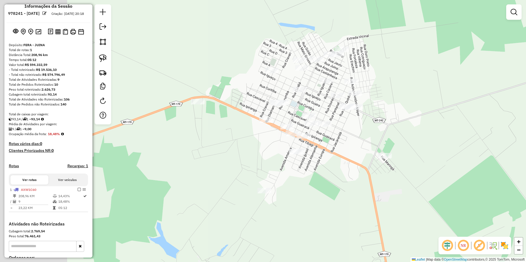
drag, startPoint x: 293, startPoint y: 166, endPoint x: 393, endPoint y: 196, distance: 104.4
click at [393, 196] on div "Janela de atendimento Grade de atendimento Capacidade Transportadoras Veículos …" at bounding box center [263, 131] width 526 height 262
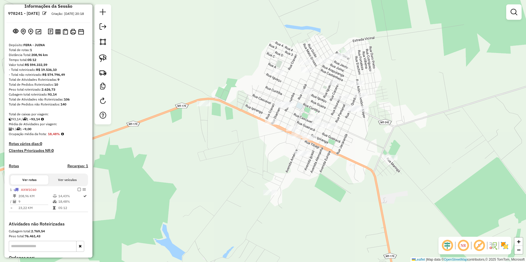
drag, startPoint x: 106, startPoint y: 58, endPoint x: 170, endPoint y: 64, distance: 64.1
click at [106, 58] on img at bounding box center [103, 58] width 8 height 8
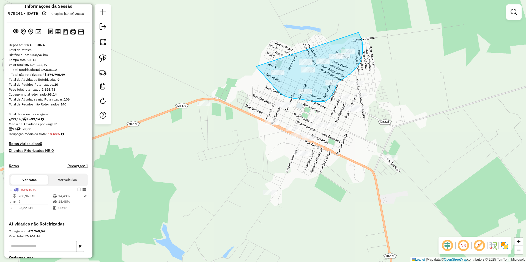
drag, startPoint x: 256, startPoint y: 67, endPoint x: 358, endPoint y: 32, distance: 107.8
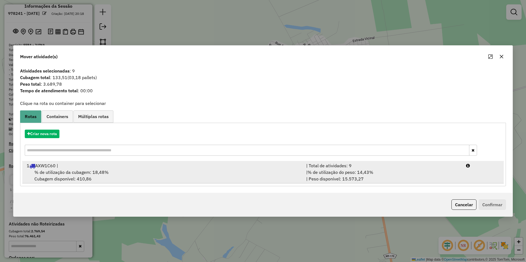
click at [65, 168] on div "1 AXW1C60 |" at bounding box center [162, 165] width 279 height 7
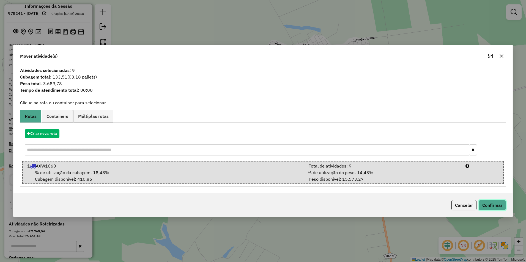
click at [486, 203] on button "Confirmar" at bounding box center [491, 205] width 27 height 10
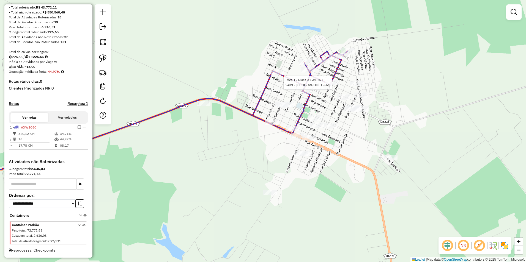
select select "**********"
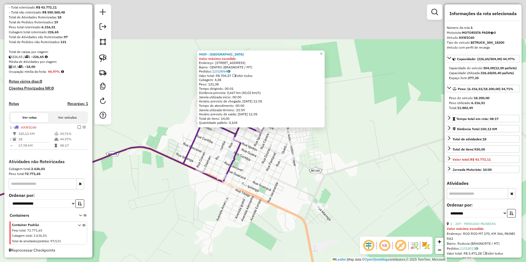
scroll to position [76, 0]
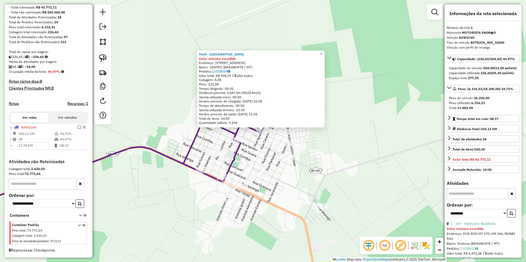
click at [384, 169] on div "9439 - BAR DO [PERSON_NAME] máximo excedido Endereço: [STREET_ADDRESS] Bairro: …" at bounding box center [263, 131] width 526 height 262
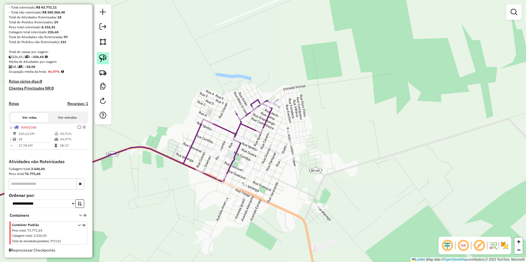
click at [103, 55] on img at bounding box center [103, 58] width 8 height 8
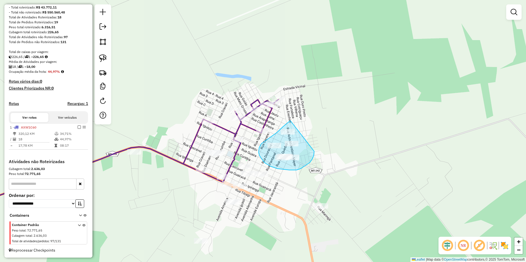
drag, startPoint x: 283, startPoint y: 127, endPoint x: 314, endPoint y: 147, distance: 37.5
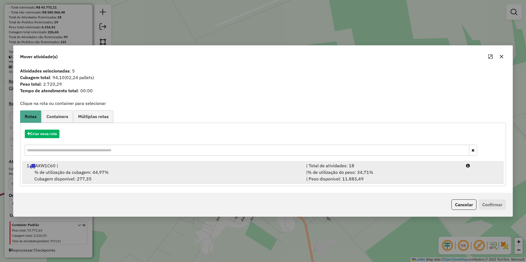
click at [70, 167] on div "1 AXW1C60 |" at bounding box center [162, 165] width 279 height 7
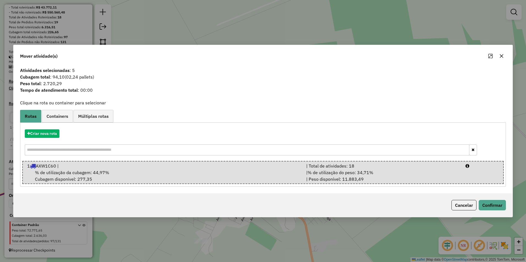
click at [242, 27] on div "Mover atividade(s) Atividades selecionadas : 5 Cubagem total : 94,10 (02,24 pal…" at bounding box center [263, 131] width 526 height 262
click at [501, 57] on icon "button" at bounding box center [501, 56] width 4 height 4
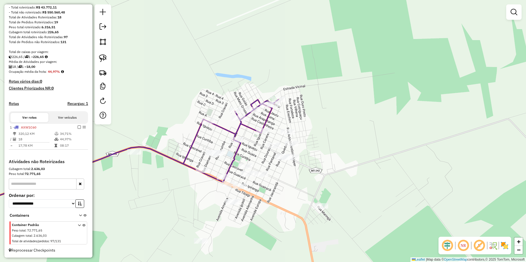
click at [99, 51] on div at bounding box center [103, 64] width 16 height 120
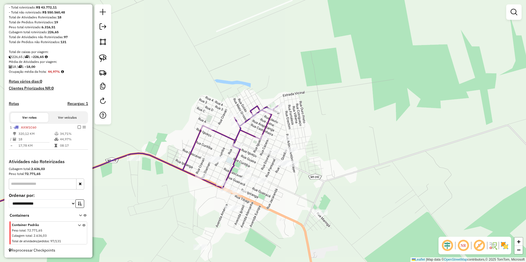
drag, startPoint x: 284, startPoint y: 122, endPoint x: 264, endPoint y: 122, distance: 19.8
click at [284, 127] on div "Janela de atendimento Grade de atendimento Capacidade Transportadoras Veículos …" at bounding box center [263, 131] width 526 height 262
click at [103, 59] on img at bounding box center [103, 58] width 8 height 8
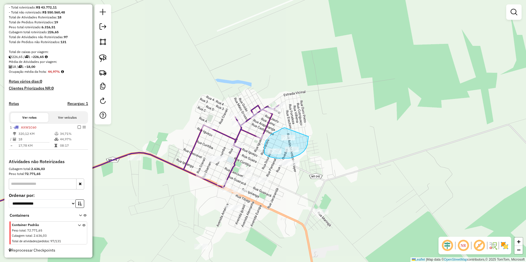
drag, startPoint x: 285, startPoint y: 128, endPoint x: 308, endPoint y: 137, distance: 25.2
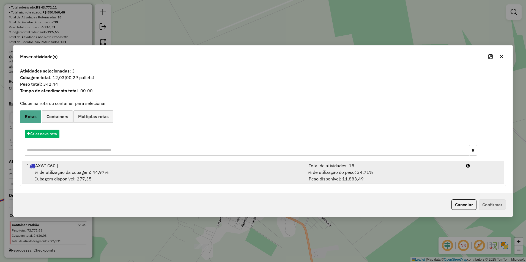
click at [67, 176] on div "% de utilização da cubagem: 44,97% Cubagem disponível: 277,35" at bounding box center [162, 175] width 279 height 13
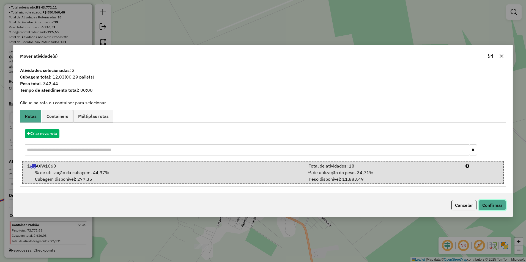
click at [488, 203] on button "Confirmar" at bounding box center [491, 205] width 27 height 10
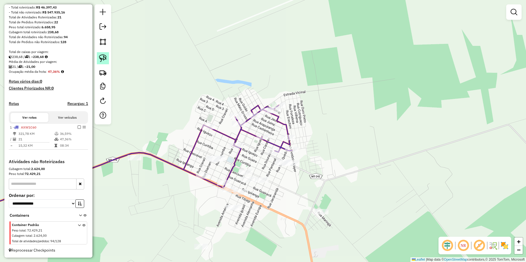
click at [100, 59] on img at bounding box center [103, 58] width 8 height 8
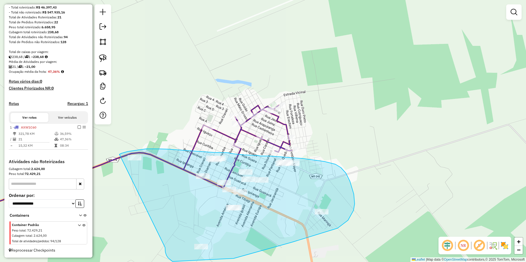
drag, startPoint x: 122, startPoint y: 153, endPoint x: 165, endPoint y: 248, distance: 103.8
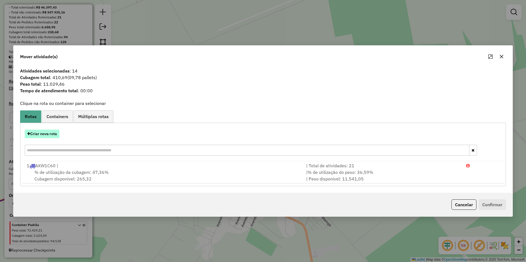
click at [44, 132] on button "Criar nova rota" at bounding box center [42, 134] width 35 height 9
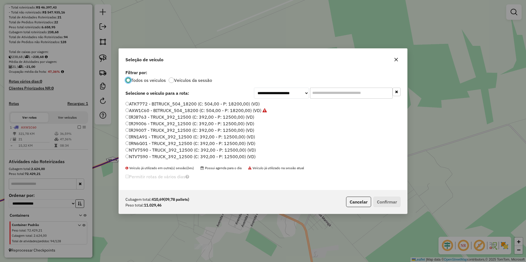
scroll to position [27, 0]
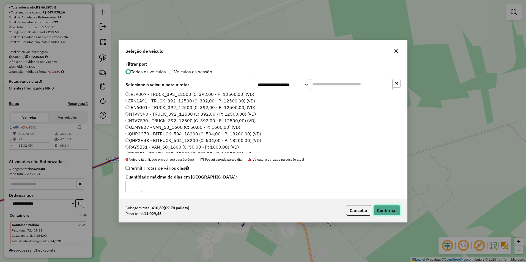
click at [386, 209] on button "Confirmar" at bounding box center [386, 210] width 27 height 10
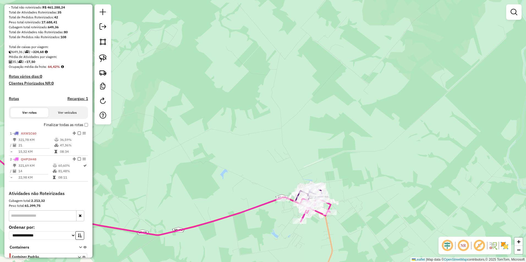
drag, startPoint x: 205, startPoint y: 185, endPoint x: 275, endPoint y: 208, distance: 73.6
click at [274, 208] on div "Janela de atendimento Grade de atendimento Capacidade Transportadoras Veículos …" at bounding box center [263, 131] width 526 height 262
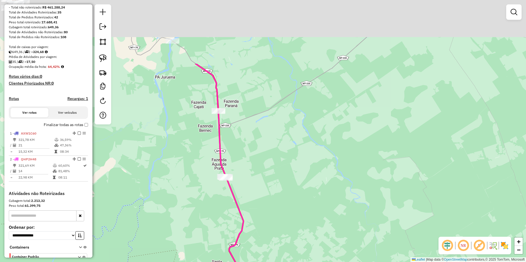
drag, startPoint x: 230, startPoint y: 112, endPoint x: 269, endPoint y: 209, distance: 104.9
click at [269, 209] on div "Janela de atendimento Grade de atendimento Capacidade Transportadoras Veículos …" at bounding box center [263, 131] width 526 height 262
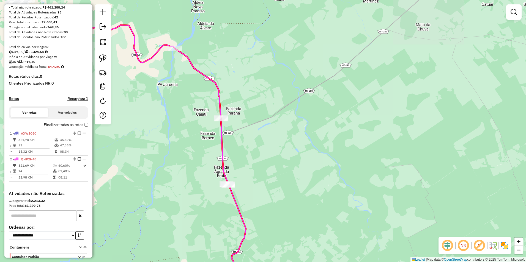
click at [269, 231] on div "Janela de atendimento Grade de atendimento Capacidade Transportadoras Veículos …" at bounding box center [263, 131] width 526 height 262
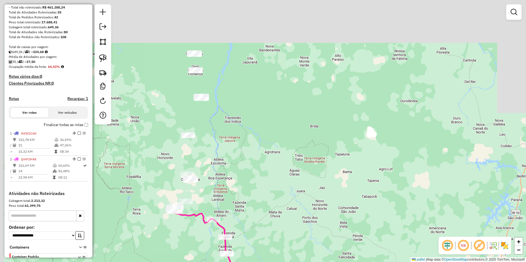
drag, startPoint x: 214, startPoint y: 145, endPoint x: 233, endPoint y: 193, distance: 52.1
click at [233, 202] on div "Janela de atendimento Grade de atendimento Capacidade Transportadoras Veículos …" at bounding box center [263, 131] width 526 height 262
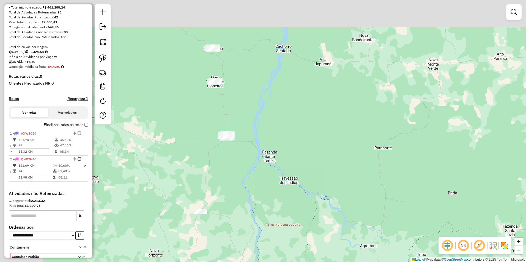
drag, startPoint x: 202, startPoint y: 137, endPoint x: 246, endPoint y: 182, distance: 63.0
click at [246, 182] on div "Janela de atendimento Grade de atendimento Capacidade Transportadoras Veículos …" at bounding box center [263, 131] width 526 height 262
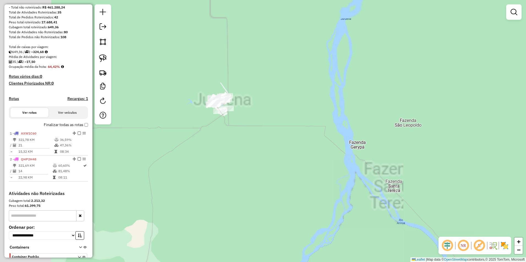
drag, startPoint x: 210, startPoint y: 122, endPoint x: 273, endPoint y: 235, distance: 129.4
click at [273, 234] on div "Janela de atendimento Grade de atendimento Capacidade Transportadoras Veículos …" at bounding box center [263, 131] width 526 height 262
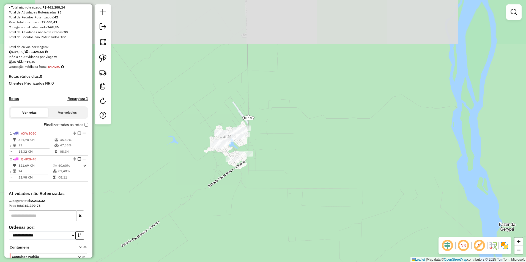
drag, startPoint x: 255, startPoint y: 142, endPoint x: 280, endPoint y: 213, distance: 75.5
click at [280, 213] on div "Janela de atendimento Grade de atendimento Capacidade Transportadoras Veículos …" at bounding box center [263, 131] width 526 height 262
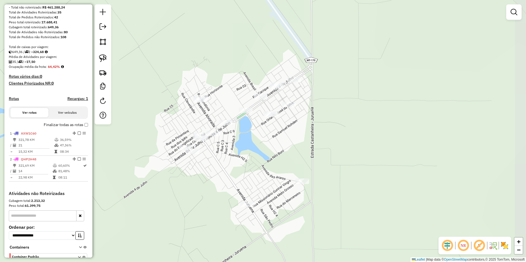
drag, startPoint x: 204, startPoint y: 124, endPoint x: 181, endPoint y: 224, distance: 103.2
click at [181, 224] on div "Janela de atendimento Grade de atendimento Capacidade Transportadoras Veículos …" at bounding box center [263, 131] width 526 height 262
click at [104, 60] on img at bounding box center [103, 58] width 8 height 8
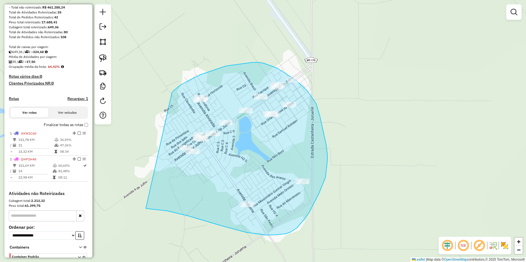
drag, startPoint x: 200, startPoint y: 75, endPoint x: 145, endPoint y: 209, distance: 144.8
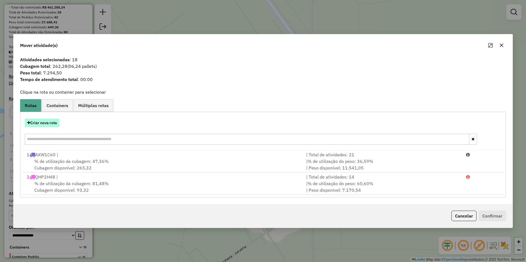
click at [43, 124] on button "Criar nova rota" at bounding box center [42, 123] width 35 height 9
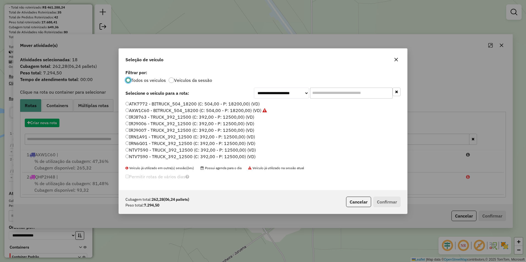
scroll to position [3, 2]
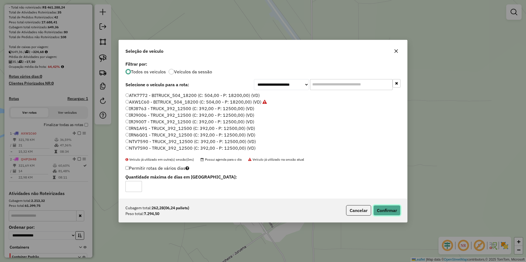
click at [386, 215] on button "Confirmar" at bounding box center [386, 210] width 27 height 10
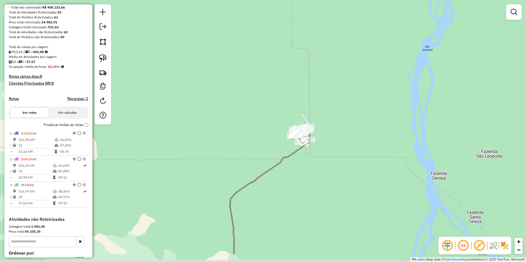
drag, startPoint x: 300, startPoint y: 187, endPoint x: 293, endPoint y: 152, distance: 36.1
click at [294, 152] on div "Janela de atendimento Grade de atendimento Capacidade Transportadoras Veículos …" at bounding box center [263, 131] width 526 height 262
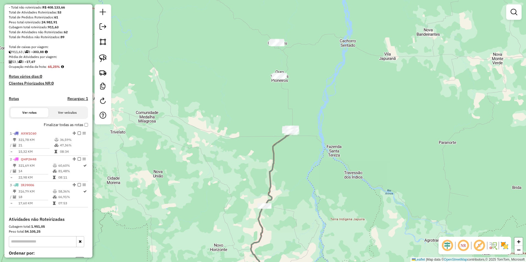
drag, startPoint x: 292, startPoint y: 189, endPoint x: 287, endPoint y: 174, distance: 15.9
click at [287, 174] on div "Janela de atendimento Grade de atendimento Capacidade Transportadoras Veículos …" at bounding box center [263, 131] width 526 height 262
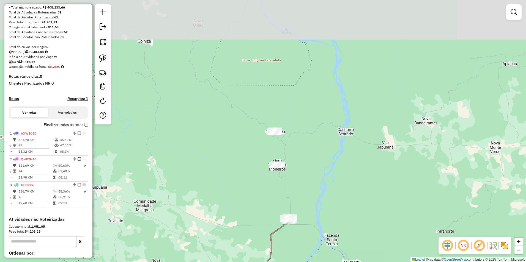
drag, startPoint x: 310, startPoint y: 143, endPoint x: 308, endPoint y: 235, distance: 92.4
click at [308, 235] on div "Janela de atendimento Grade de atendimento Capacidade Transportadoras Veículos …" at bounding box center [263, 131] width 526 height 262
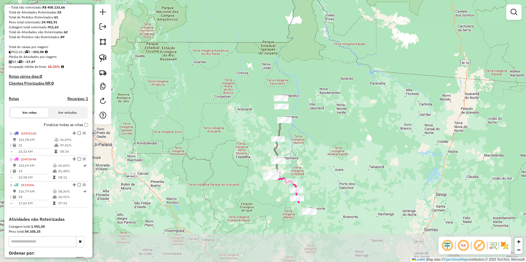
drag, startPoint x: 343, startPoint y: 220, endPoint x: 330, endPoint y: 135, distance: 86.1
click at [330, 135] on div "Janela de atendimento Grade de atendimento Capacidade Transportadoras Veículos …" at bounding box center [263, 131] width 526 height 262
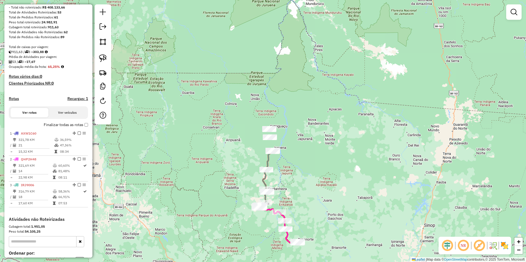
drag, startPoint x: 306, startPoint y: 108, endPoint x: 295, endPoint y: 136, distance: 30.0
click at [295, 136] on div "Janela de atendimento Grade de atendimento Capacidade Transportadoras Veículos …" at bounding box center [263, 131] width 526 height 262
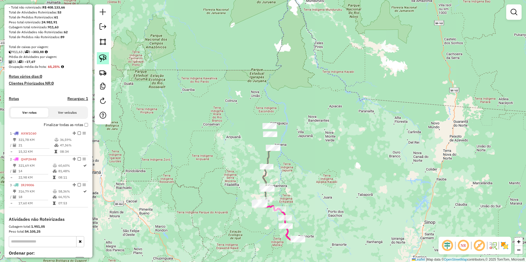
click at [103, 59] on img at bounding box center [103, 58] width 8 height 8
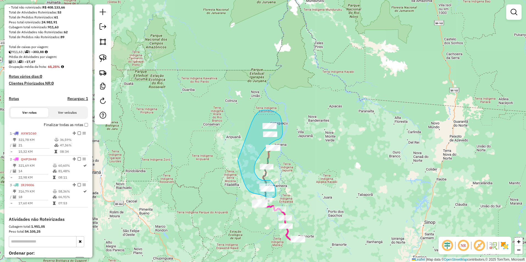
drag, startPoint x: 252, startPoint y: 122, endPoint x: 237, endPoint y: 159, distance: 39.8
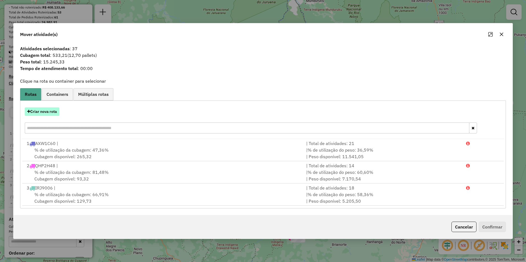
click at [47, 112] on button "Criar nova rota" at bounding box center [42, 111] width 35 height 9
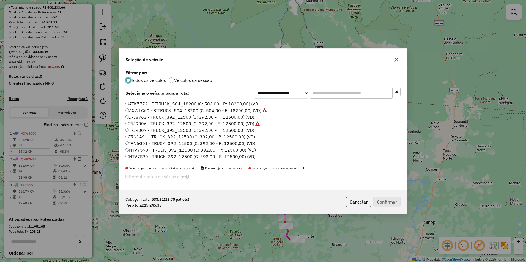
scroll to position [27, 0]
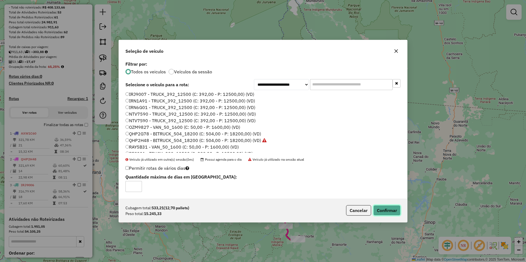
click at [381, 212] on button "Confirmar" at bounding box center [386, 210] width 27 height 10
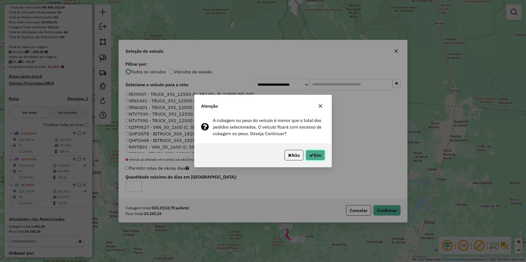
click at [313, 154] on button "Sim" at bounding box center [314, 155] width 19 height 10
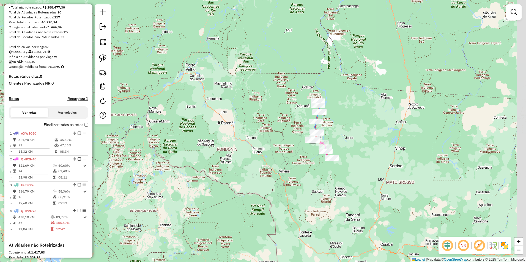
drag, startPoint x: 394, startPoint y: 206, endPoint x: 369, endPoint y: 153, distance: 58.3
click at [369, 153] on div "Janela de atendimento Grade de atendimento Capacidade Transportadoras Veículos …" at bounding box center [263, 131] width 526 height 262
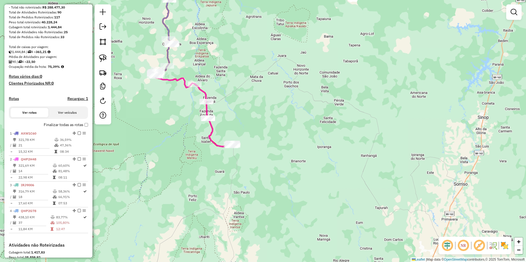
scroll to position [48, 0]
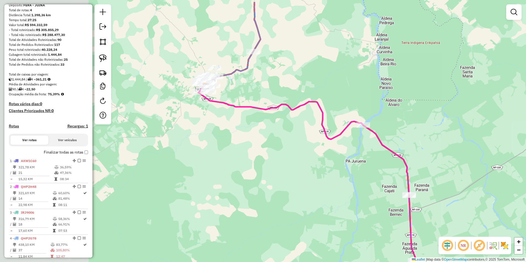
drag, startPoint x: 157, startPoint y: 64, endPoint x: 278, endPoint y: 98, distance: 125.2
click at [279, 100] on div "Janela de atendimento Grade de atendimento Capacidade Transportadoras Veículos …" at bounding box center [263, 131] width 526 height 262
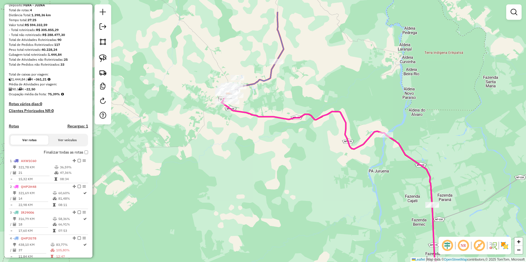
click at [271, 92] on div "Janela de atendimento Grade de atendimento Capacidade Transportadoras Veículos …" at bounding box center [263, 131] width 526 height 262
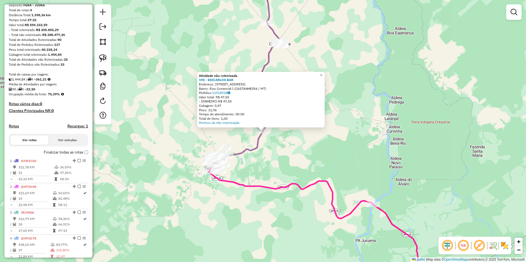
click at [293, 142] on div "Atividade não roteirizada 195 - EDICARLOS BAR Endereço: [STREET_ADDRESS] Bairro…" at bounding box center [263, 131] width 526 height 262
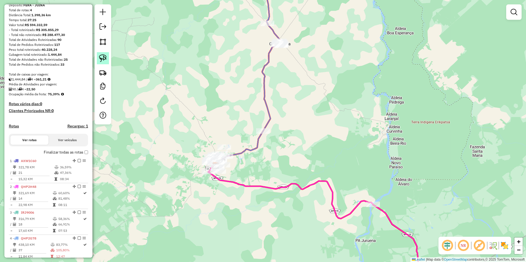
click at [100, 59] on img at bounding box center [103, 58] width 8 height 8
drag, startPoint x: 252, startPoint y: 118, endPoint x: 249, endPoint y: 129, distance: 11.4
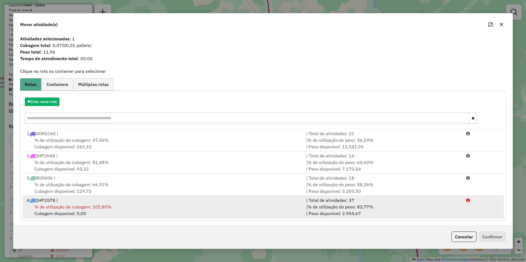
scroll to position [2, 0]
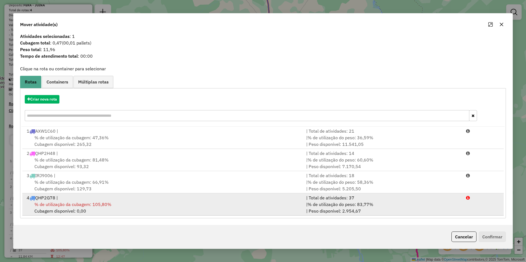
click at [81, 208] on div "% de utilização da cubagem: 105,80% Cubagem disponível: 0,00" at bounding box center [162, 207] width 279 height 13
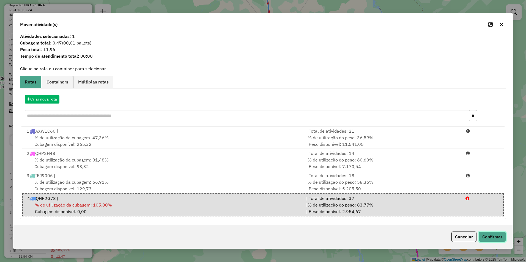
click at [487, 236] on button "Confirmar" at bounding box center [491, 237] width 27 height 10
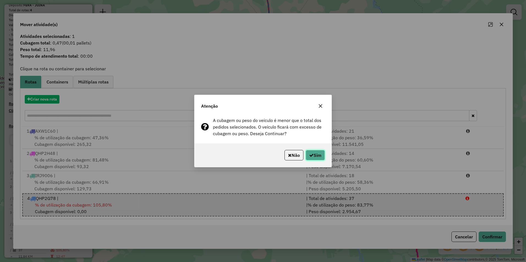
click at [318, 154] on button "Sim" at bounding box center [314, 155] width 19 height 10
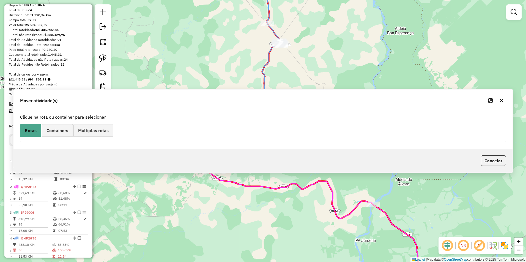
scroll to position [0, 0]
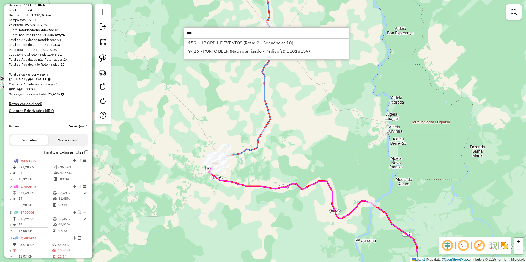
type input "***"
click at [239, 98] on div "Janela de atendimento Grade de atendimento Capacidade Transportadoras Veículos …" at bounding box center [263, 131] width 526 height 262
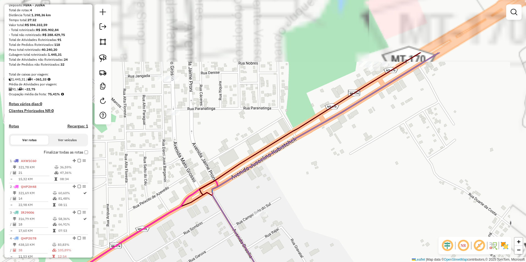
drag, startPoint x: 341, startPoint y: 113, endPoint x: 197, endPoint y: 177, distance: 157.6
click at [233, 180] on div "Janela de atendimento Grade de atendimento Capacidade Transportadoras Veículos …" at bounding box center [263, 131] width 526 height 262
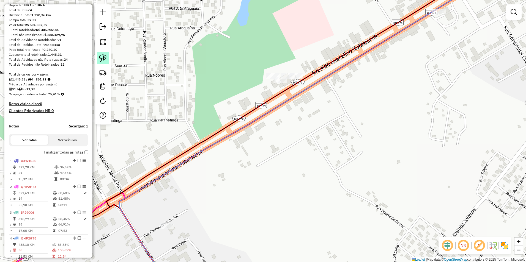
click at [105, 55] on img at bounding box center [103, 58] width 8 height 8
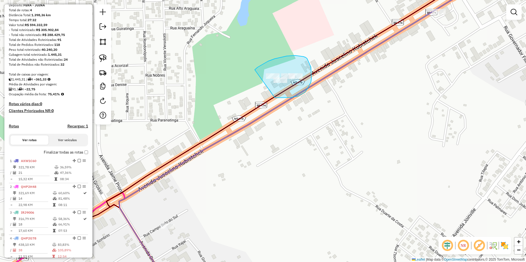
drag, startPoint x: 255, startPoint y: 70, endPoint x: 275, endPoint y: 98, distance: 34.5
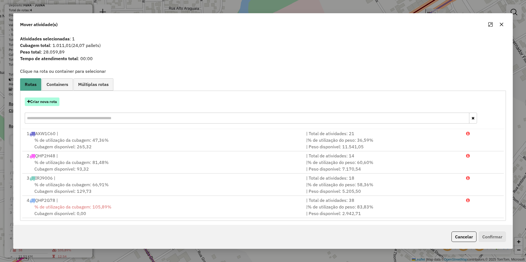
click at [41, 102] on button "Criar nova rota" at bounding box center [42, 102] width 35 height 9
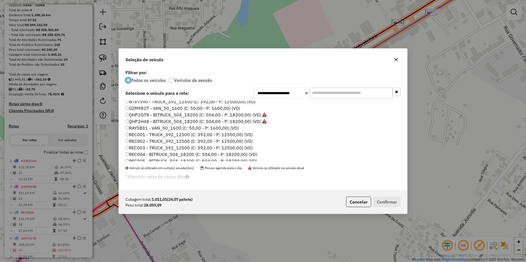
scroll to position [82, 0]
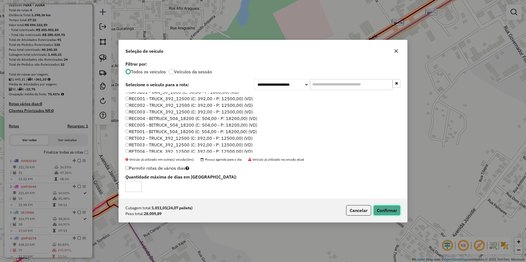
click at [383, 212] on button "Confirmar" at bounding box center [386, 210] width 27 height 10
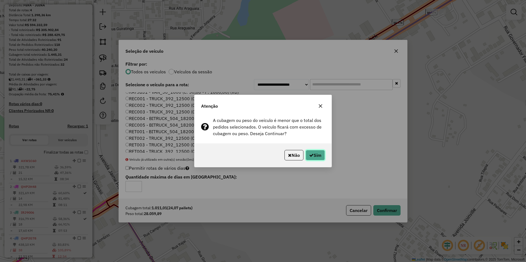
click at [316, 156] on button "Sim" at bounding box center [314, 155] width 19 height 10
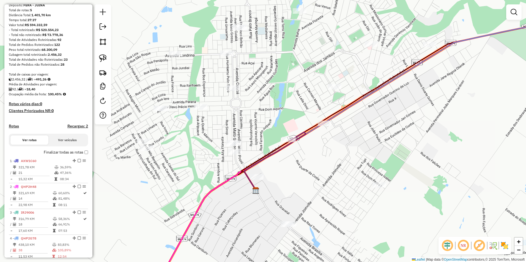
drag, startPoint x: 337, startPoint y: 173, endPoint x: 316, endPoint y: 185, distance: 24.3
click at [324, 185] on div "Janela de atendimento Grade de atendimento Capacidade Transportadoras Veículos …" at bounding box center [263, 131] width 526 height 262
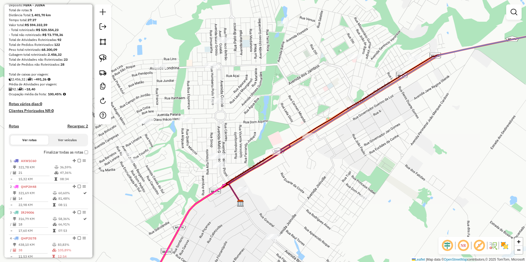
click at [305, 185] on div "Janela de atendimento Grade de atendimento Capacidade Transportadoras Veículos …" at bounding box center [263, 131] width 526 height 262
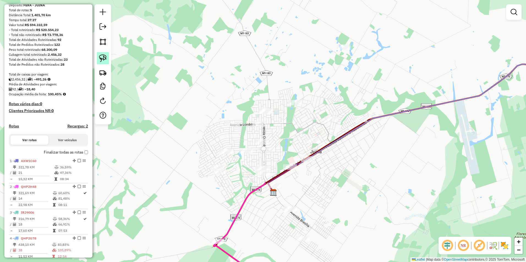
click at [106, 58] on img at bounding box center [103, 58] width 8 height 8
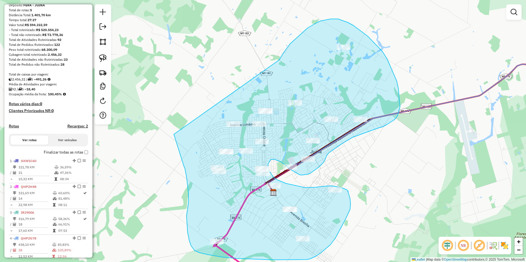
drag, startPoint x: 279, startPoint y: 60, endPoint x: 174, endPoint y: 134, distance: 129.0
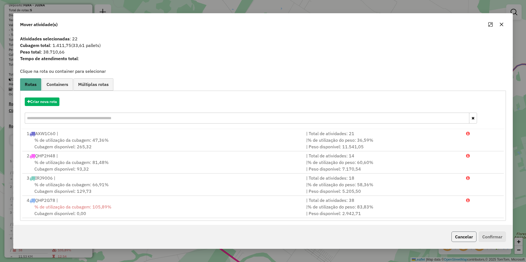
click at [457, 238] on button "Cancelar" at bounding box center [463, 237] width 25 height 10
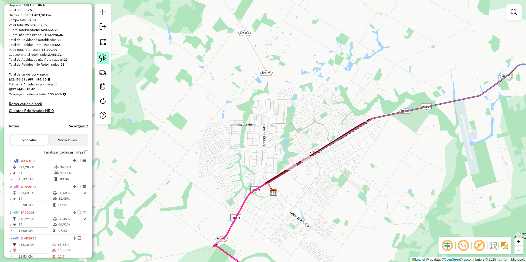
click at [102, 57] on img at bounding box center [103, 58] width 8 height 8
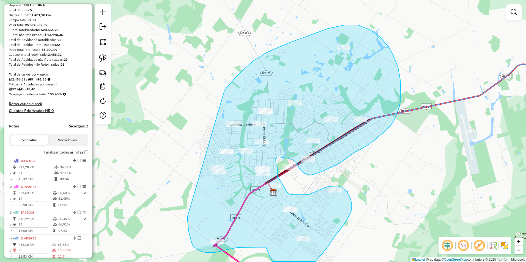
drag, startPoint x: 224, startPoint y: 92, endPoint x: 188, endPoint y: 216, distance: 130.1
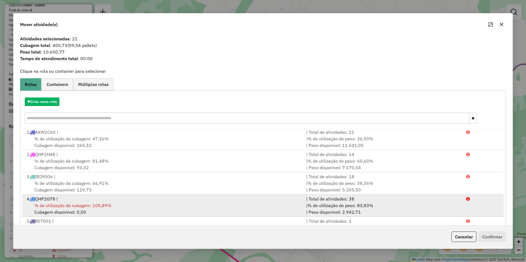
scroll to position [23, 0]
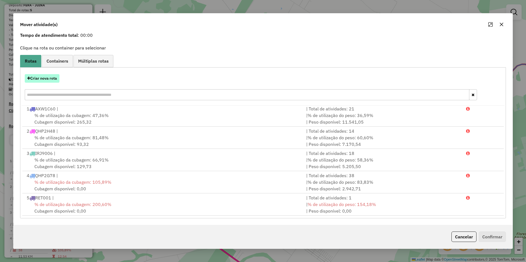
click at [40, 77] on button "Criar nova rota" at bounding box center [42, 78] width 35 height 9
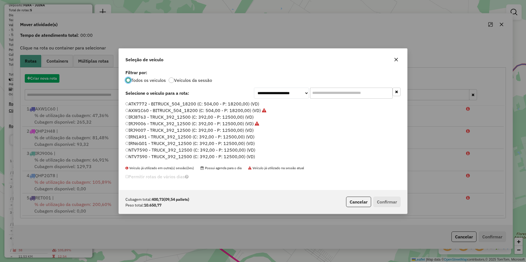
scroll to position [3, 2]
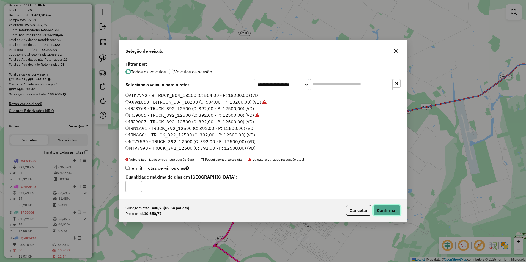
click at [396, 207] on button "Confirmar" at bounding box center [386, 210] width 27 height 10
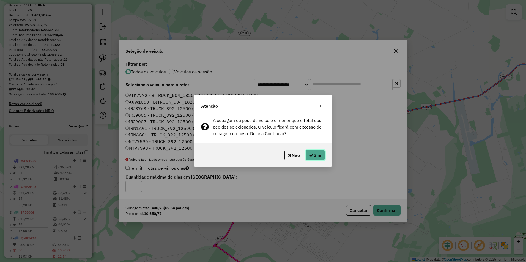
click at [309, 152] on button "Sim" at bounding box center [314, 155] width 19 height 10
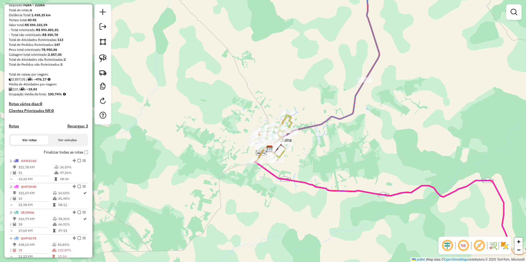
drag, startPoint x: 382, startPoint y: 184, endPoint x: 301, endPoint y: 151, distance: 87.1
click at [301, 151] on div "Janela de atendimento Grade de atendimento Capacidade Transportadoras Veículos …" at bounding box center [263, 131] width 526 height 262
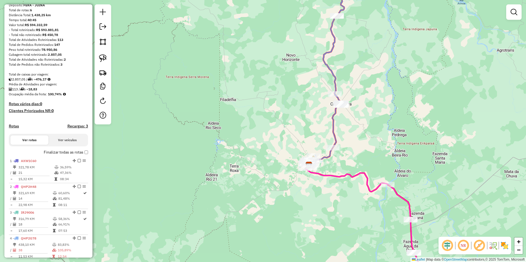
drag, startPoint x: 316, startPoint y: 192, endPoint x: 275, endPoint y: 188, distance: 40.3
click at [275, 188] on div "Janela de atendimento Grade de atendimento Capacidade Transportadoras Veículos …" at bounding box center [263, 131] width 526 height 262
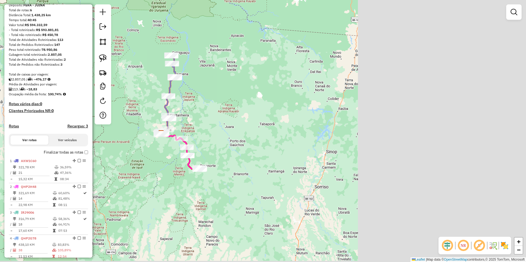
drag, startPoint x: 424, startPoint y: 181, endPoint x: 239, endPoint y: 139, distance: 189.3
click at [239, 139] on div "Janela de atendimento Grade de atendimento Capacidade Transportadoras Veículos …" at bounding box center [263, 131] width 526 height 262
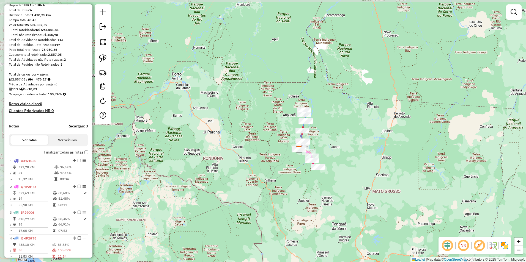
drag, startPoint x: 274, startPoint y: 183, endPoint x: 345, endPoint y: 189, distance: 72.0
click at [345, 189] on div "Janela de atendimento Grade de atendimento Capacidade Transportadoras Veículos …" at bounding box center [263, 131] width 526 height 262
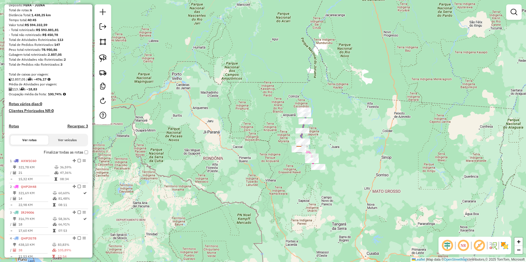
scroll to position [0, 0]
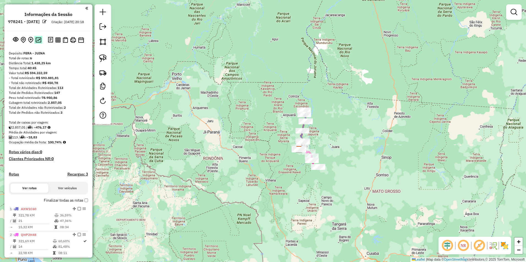
click at [39, 43] on img at bounding box center [38, 39] width 6 height 5
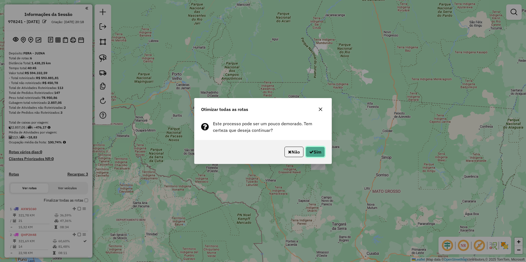
click at [318, 153] on button "Sim" at bounding box center [314, 152] width 19 height 10
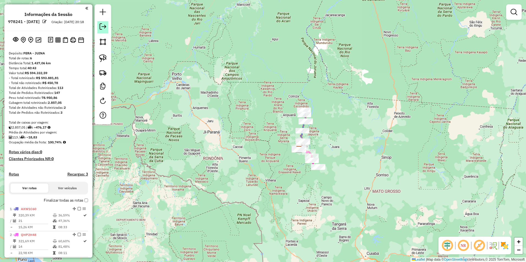
click at [102, 28] on em at bounding box center [103, 26] width 7 height 7
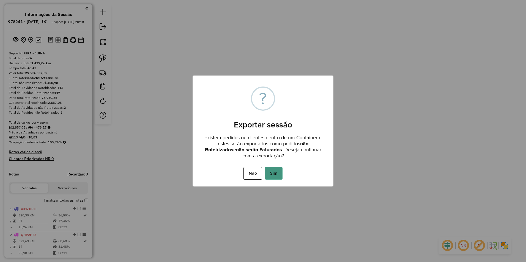
click at [276, 173] on button "Sim" at bounding box center [274, 173] width 18 height 13
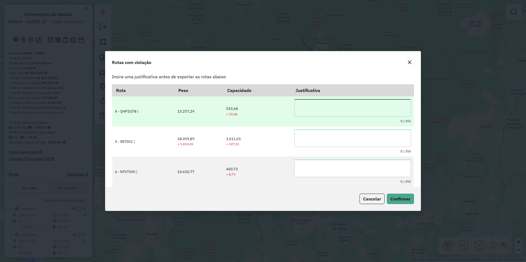
click at [310, 107] on textarea at bounding box center [352, 108] width 116 height 18
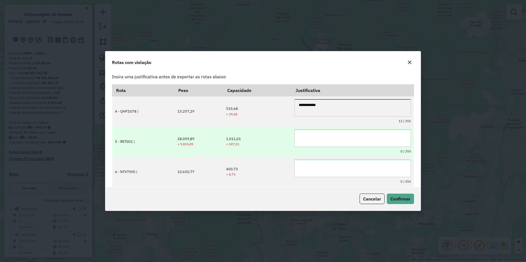
type textarea "**********"
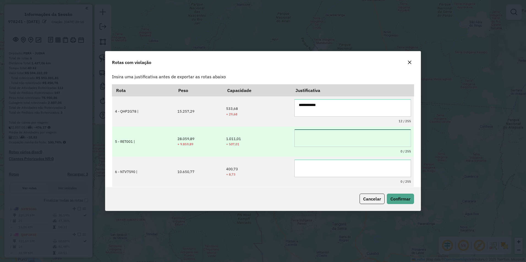
click at [312, 135] on textarea at bounding box center [352, 138] width 116 height 18
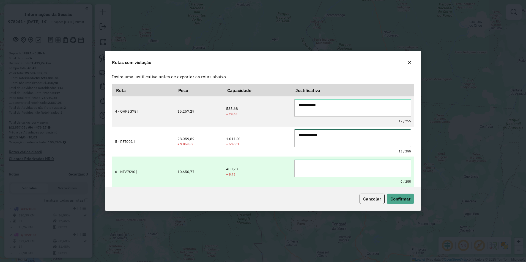
type textarea "**********"
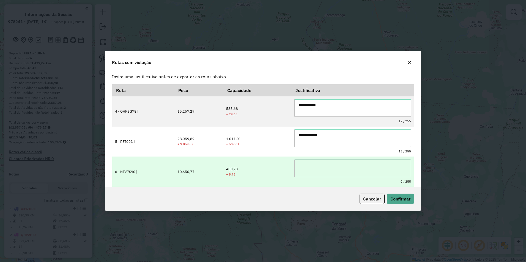
click at [308, 162] on textarea at bounding box center [352, 169] width 116 height 18
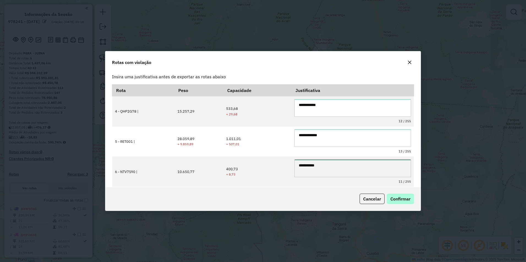
type textarea "**********"
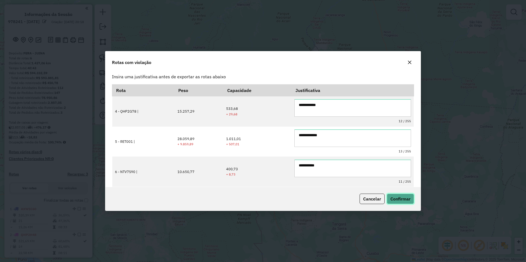
click at [401, 198] on span "Confirmar" at bounding box center [400, 198] width 20 height 5
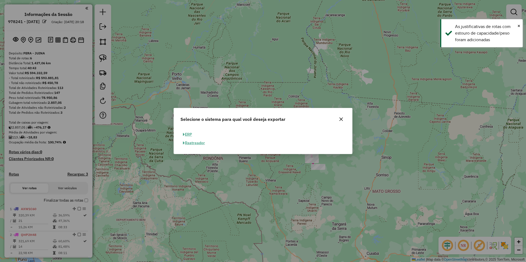
click at [190, 133] on button "ERP" at bounding box center [187, 134] width 14 height 9
select select "**"
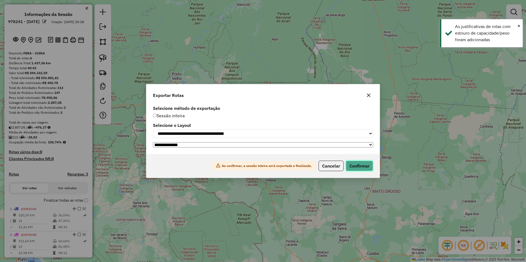
click at [359, 168] on button "Confirmar" at bounding box center [359, 166] width 27 height 10
